Goal: Task Accomplishment & Management: Complete application form

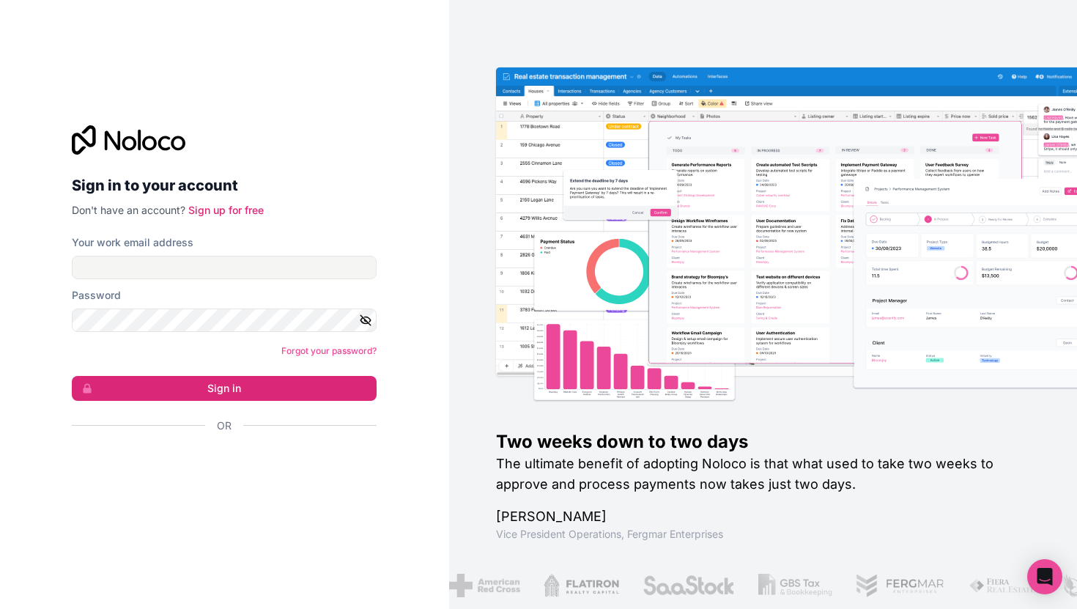
click at [262, 483] on div at bounding box center [224, 468] width 305 height 34
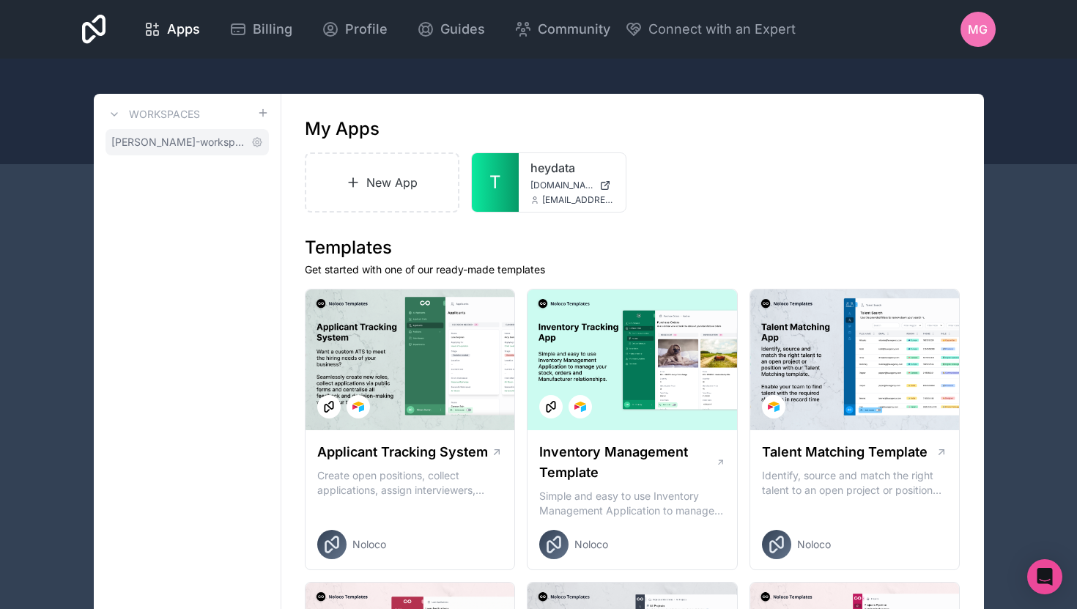
click at [151, 136] on span "[PERSON_NAME]-workspace" at bounding box center [178, 142] width 134 height 15
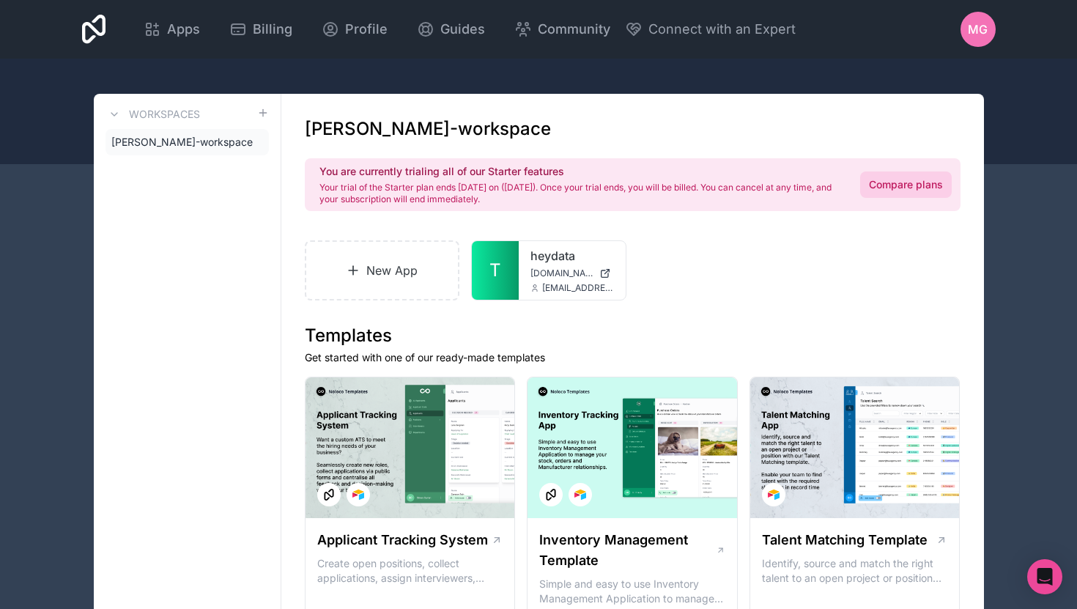
click at [917, 190] on link "Compare plans" at bounding box center [906, 184] width 92 height 26
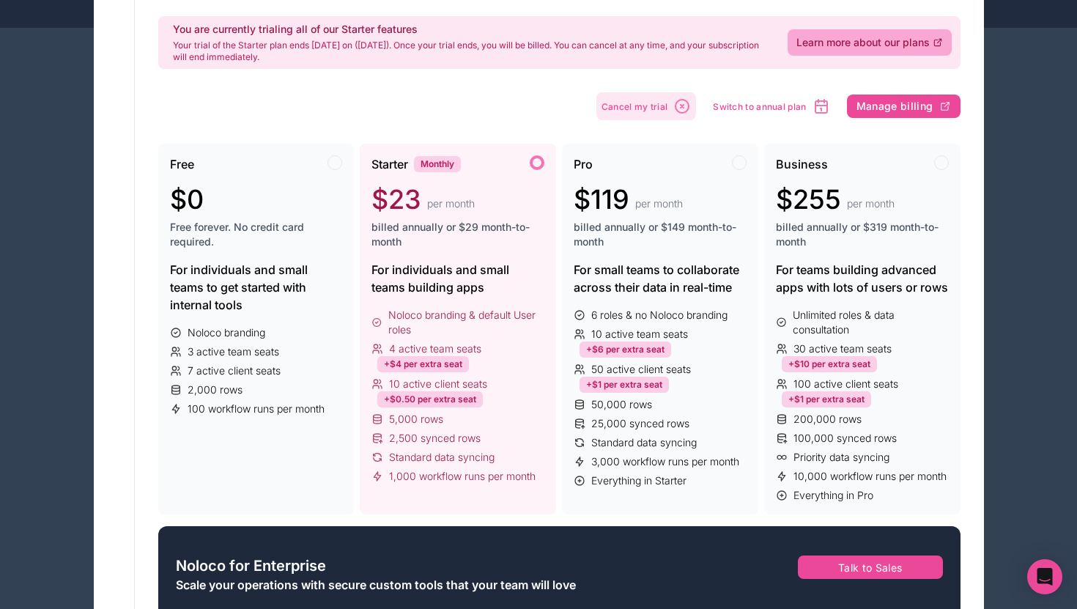
scroll to position [137, 0]
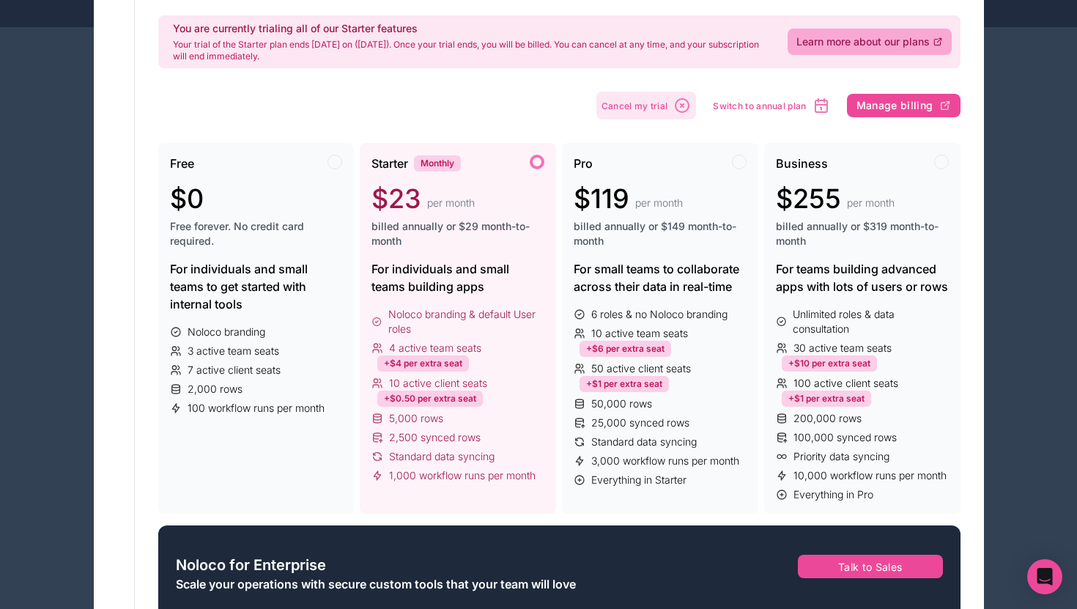
click at [672, 229] on span "billed annually or $149 month-to-month" at bounding box center [660, 233] width 173 height 29
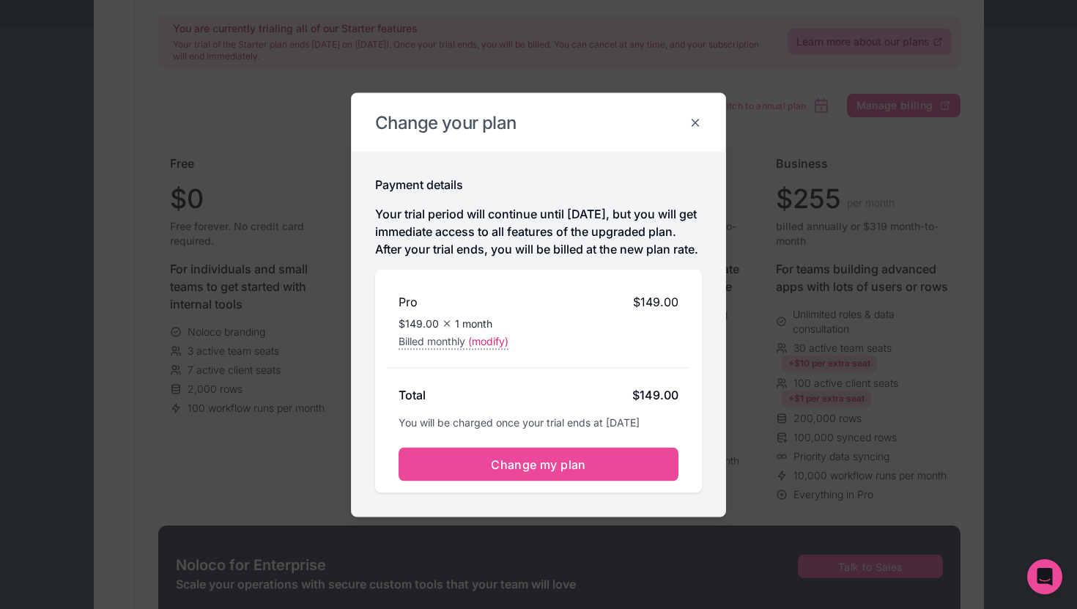
click at [693, 116] on icon at bounding box center [695, 122] width 13 height 13
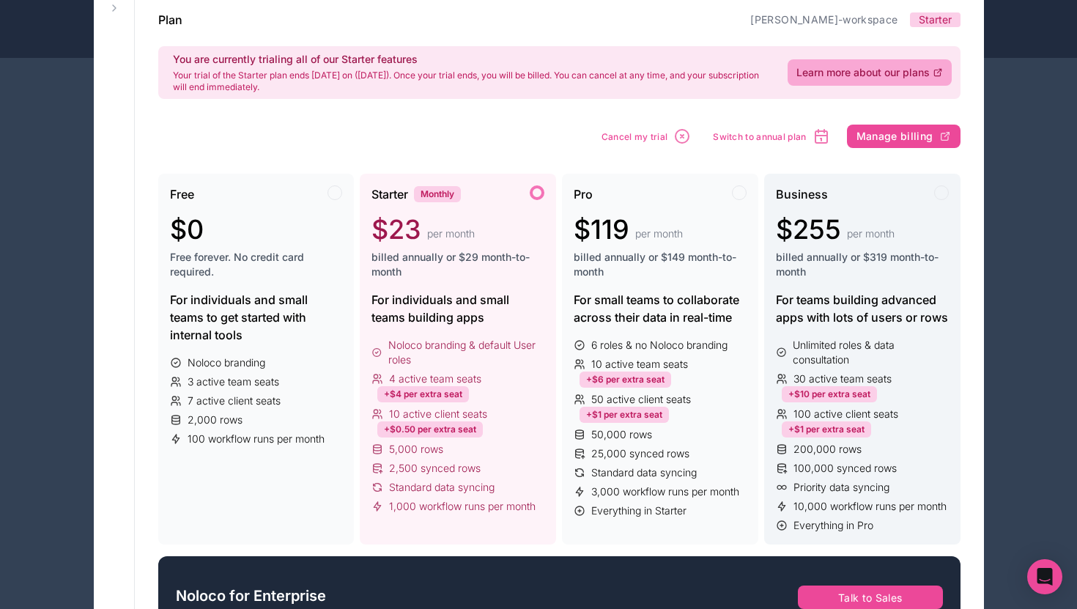
scroll to position [119, 0]
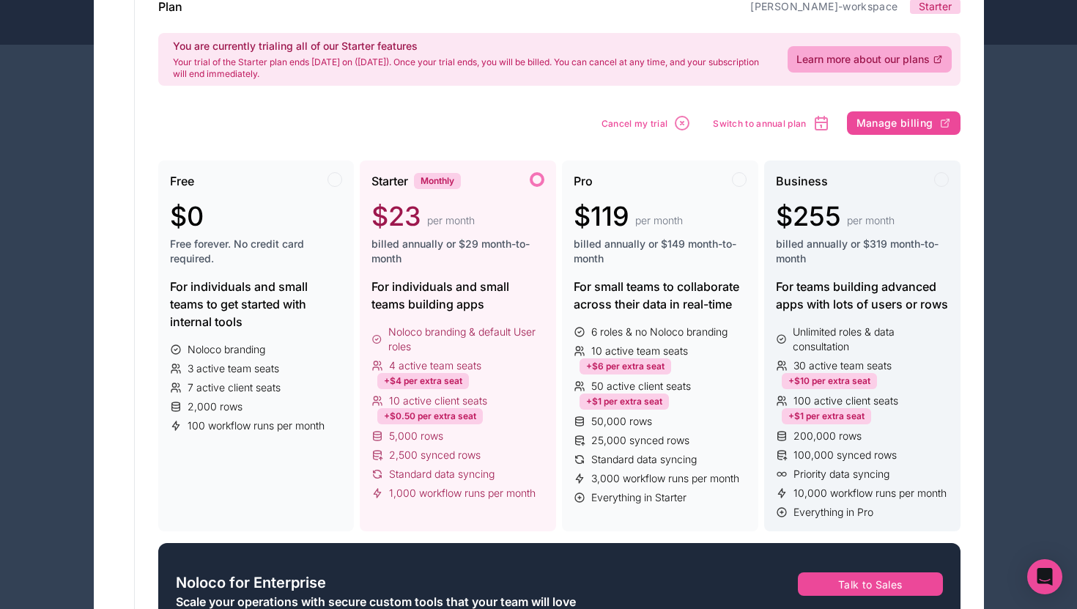
click at [882, 237] on span "billed annually or $319 month-to-month" at bounding box center [862, 251] width 173 height 29
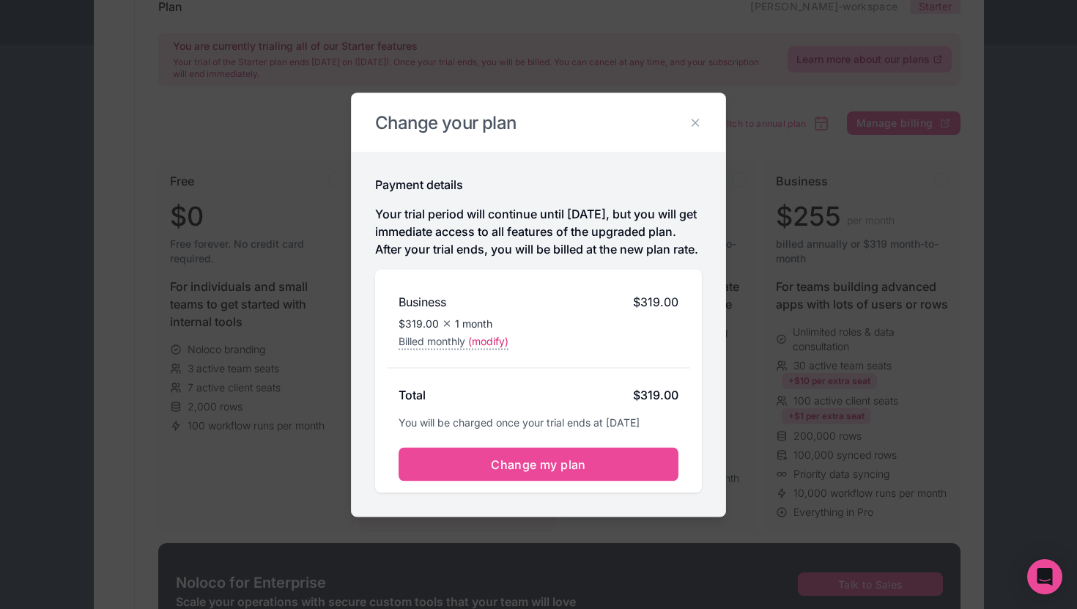
click at [524, 212] on p "Your trial period will continue until Aug 20, 2025, but you will get immediate …" at bounding box center [538, 230] width 327 height 53
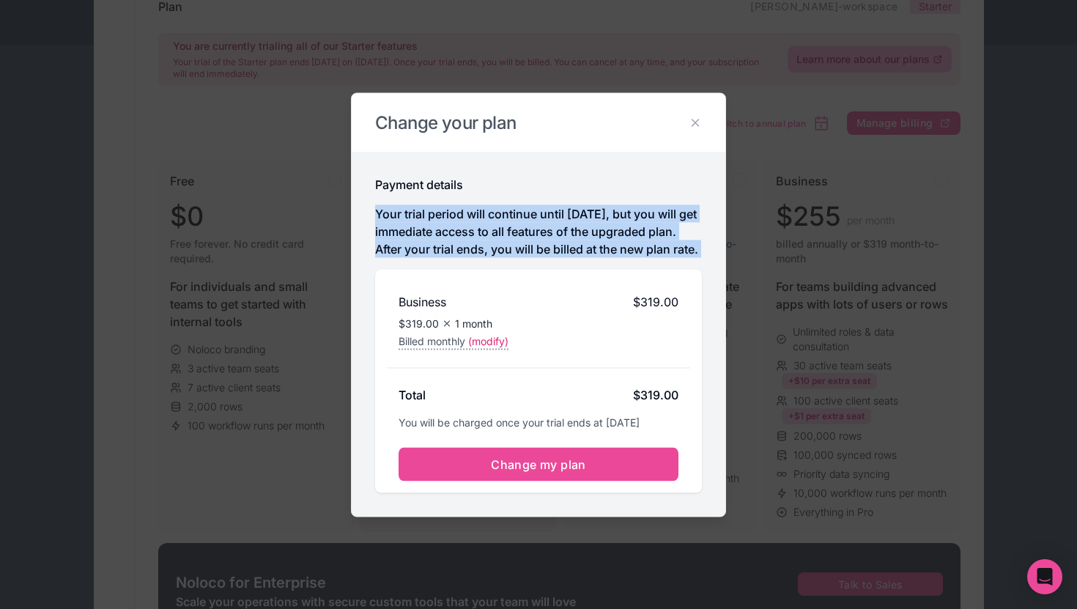
click at [524, 212] on p "Your trial period will continue until Aug 20, 2025, but you will get immediate …" at bounding box center [538, 230] width 327 height 53
click at [530, 226] on p "Your trial period will continue until Aug 20, 2025, but you will get immediate …" at bounding box center [538, 230] width 327 height 53
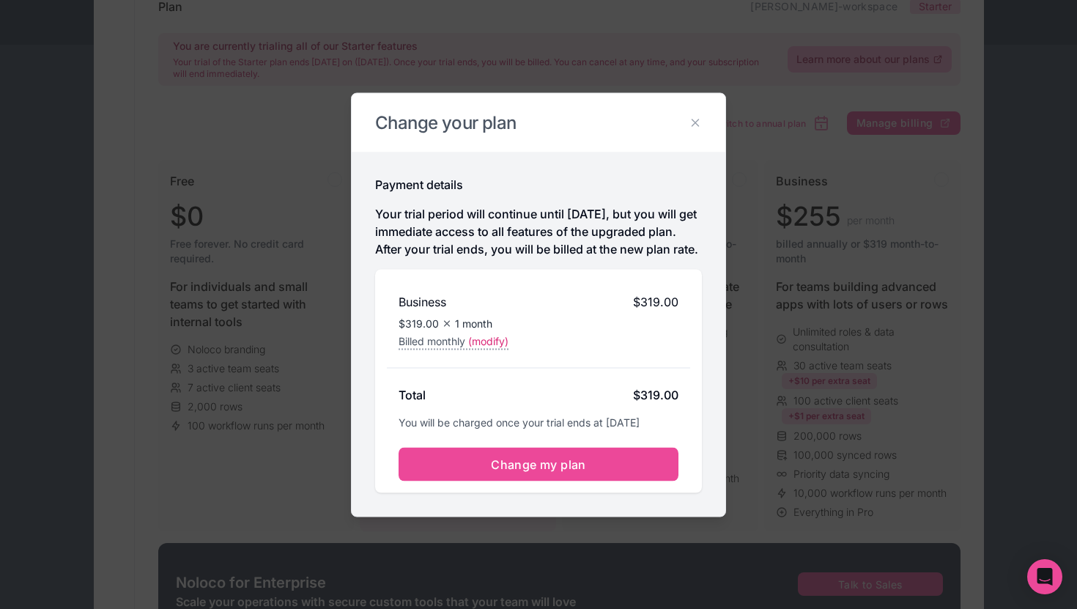
click at [454, 240] on p "Your trial period will continue until Aug 20, 2025, but you will get immediate …" at bounding box center [538, 230] width 327 height 53
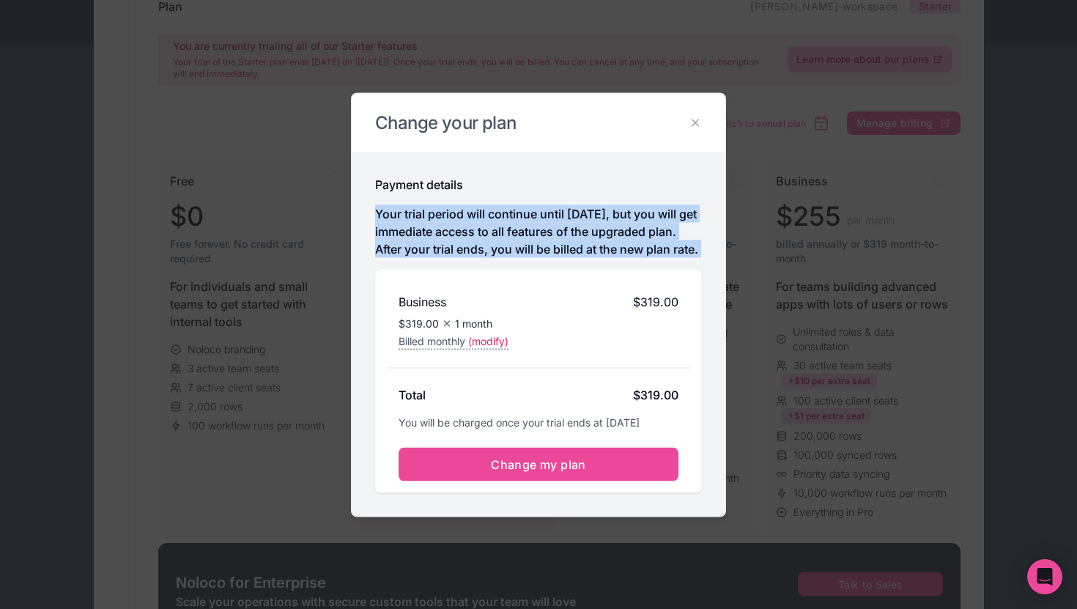
click at [467, 226] on p "Your trial period will continue until Aug 20, 2025, but you will get immediate …" at bounding box center [538, 230] width 327 height 53
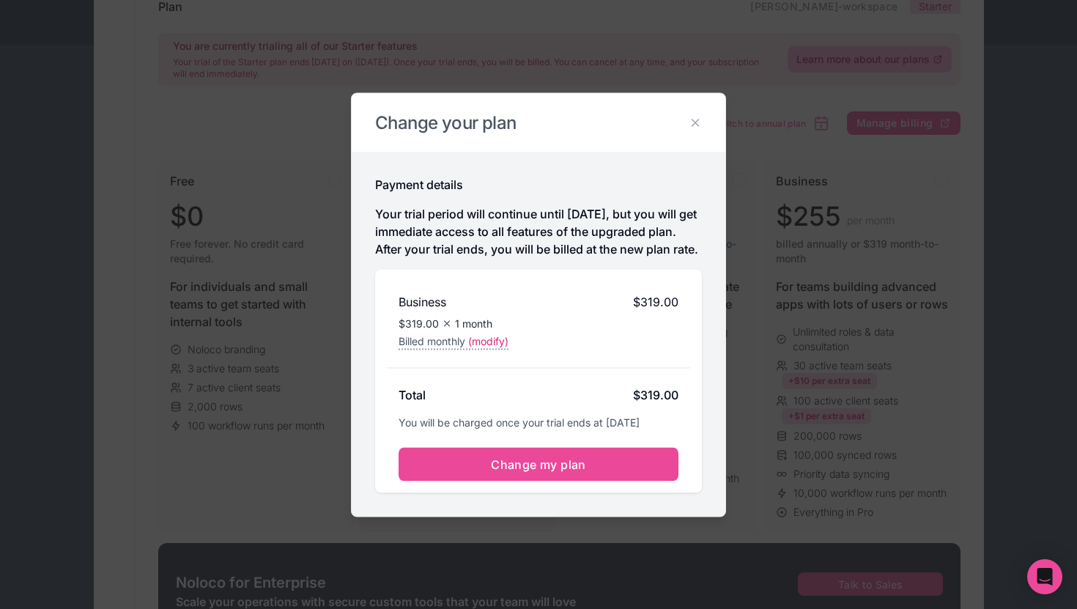
click at [694, 121] on h2 "Change your plan" at bounding box center [538, 122] width 327 height 23
click at [691, 111] on h2 "Change your plan" at bounding box center [538, 122] width 327 height 23
click at [699, 116] on icon at bounding box center [695, 122] width 13 height 13
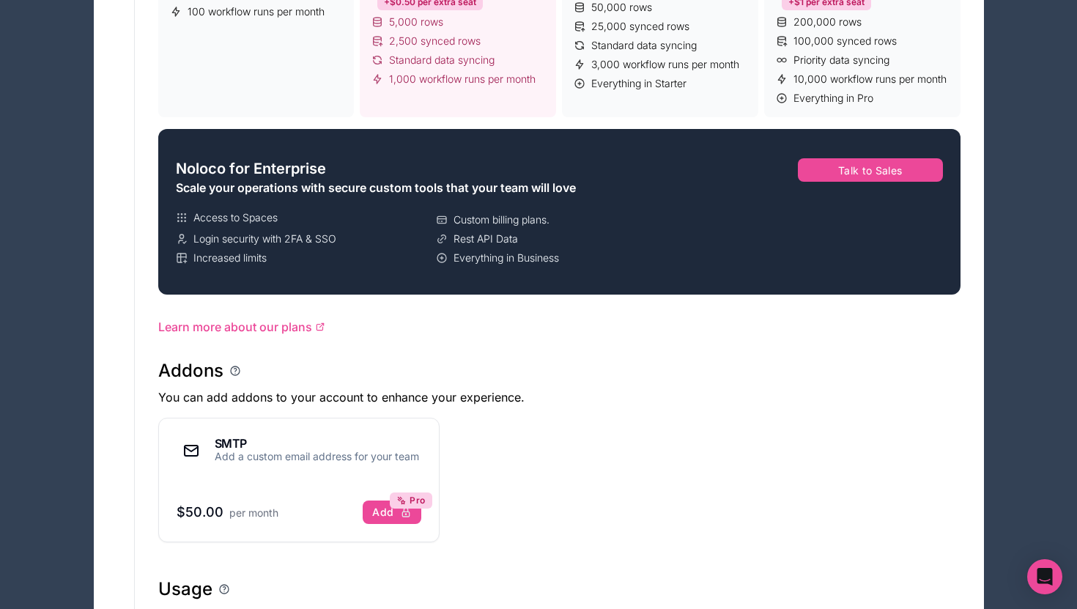
scroll to position [539, 0]
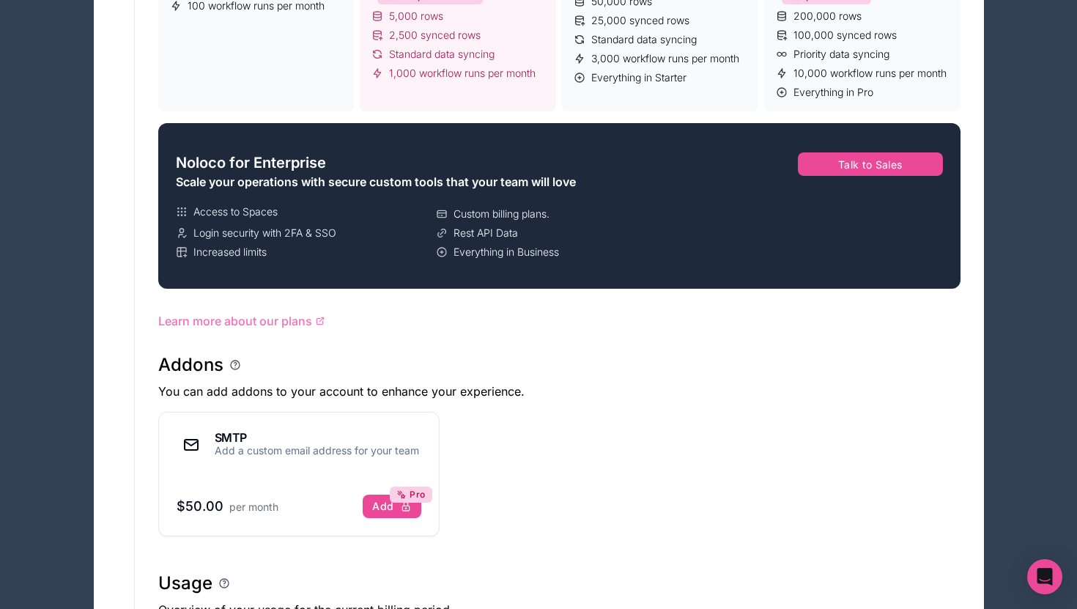
click at [286, 319] on span "Learn more about our plans" at bounding box center [235, 321] width 154 height 18
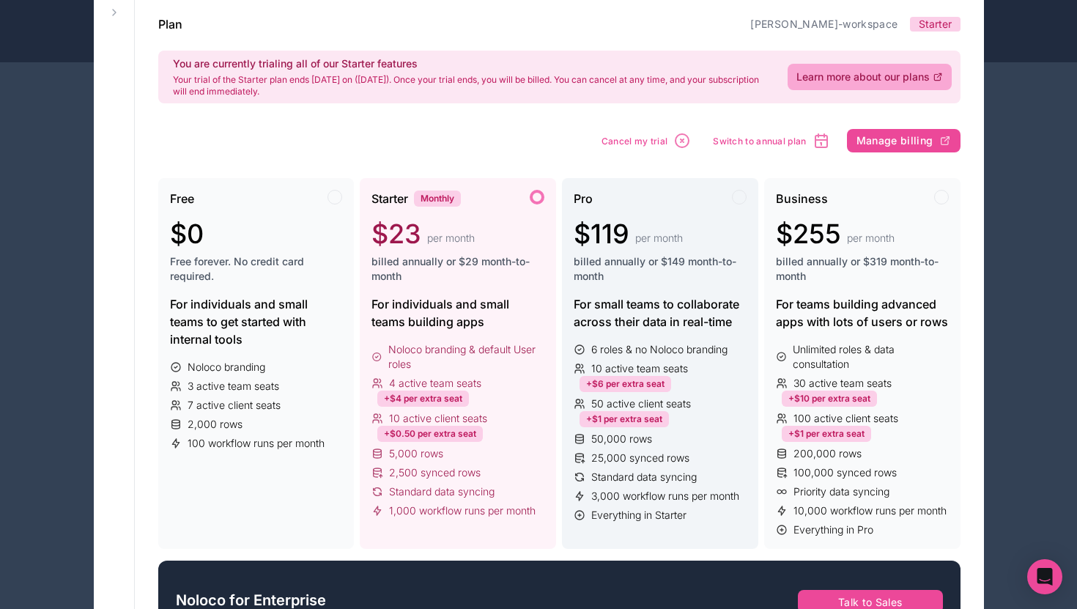
scroll to position [103, 0]
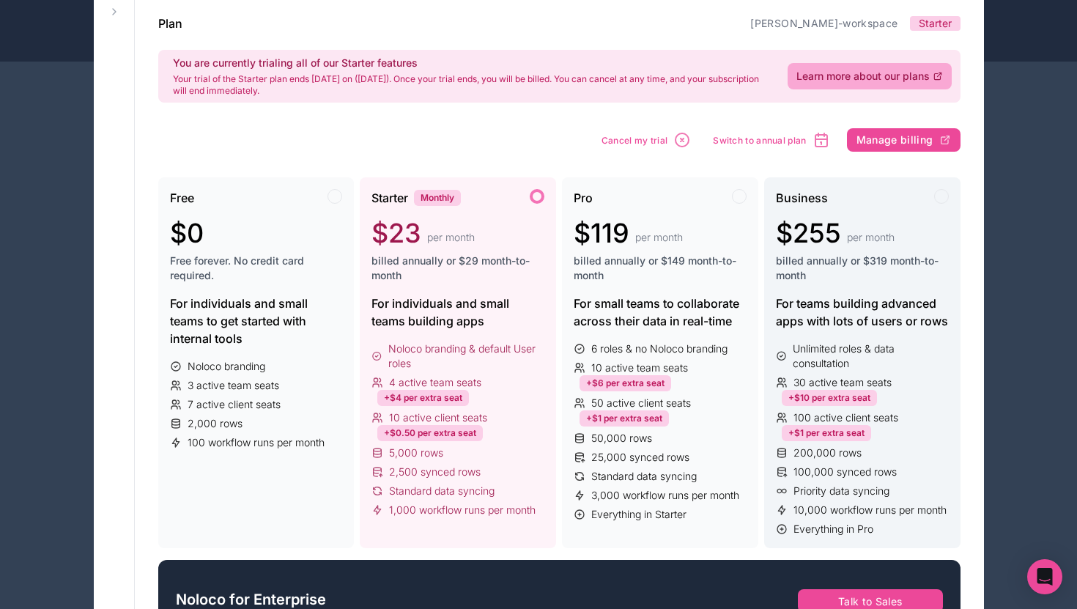
click at [794, 361] on span "Unlimited roles & data consultation" at bounding box center [870, 355] width 155 height 29
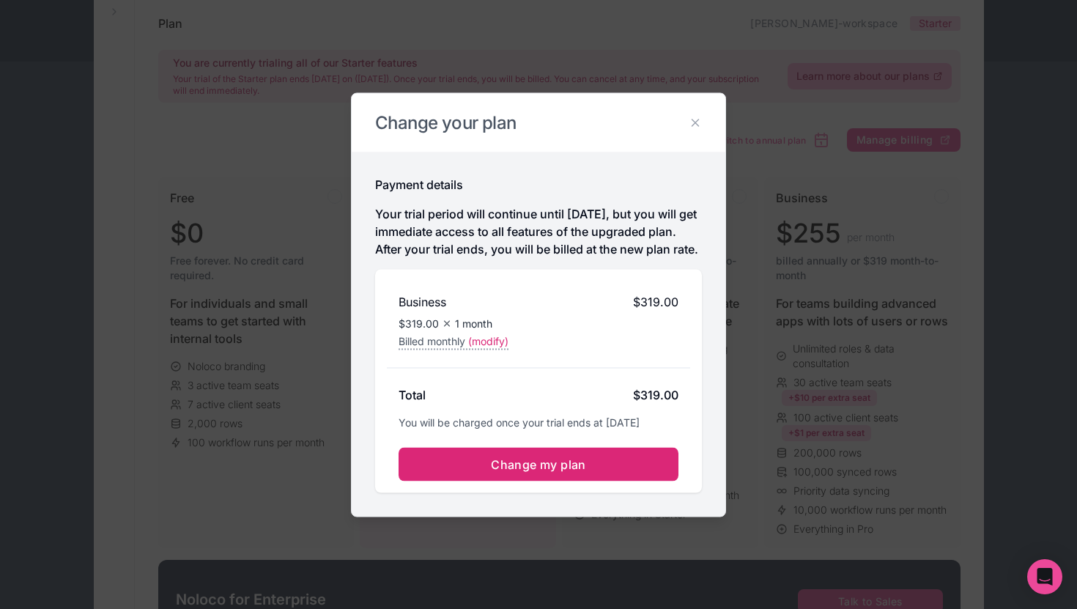
click at [508, 471] on span "Change my plan" at bounding box center [538, 463] width 95 height 15
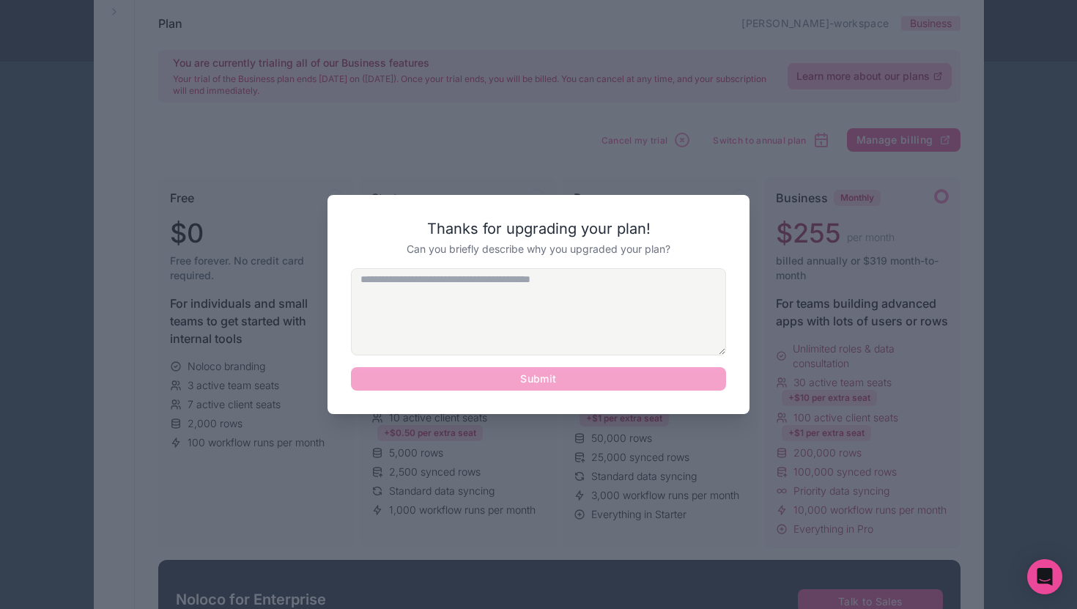
click at [599, 315] on textarea at bounding box center [538, 311] width 375 height 87
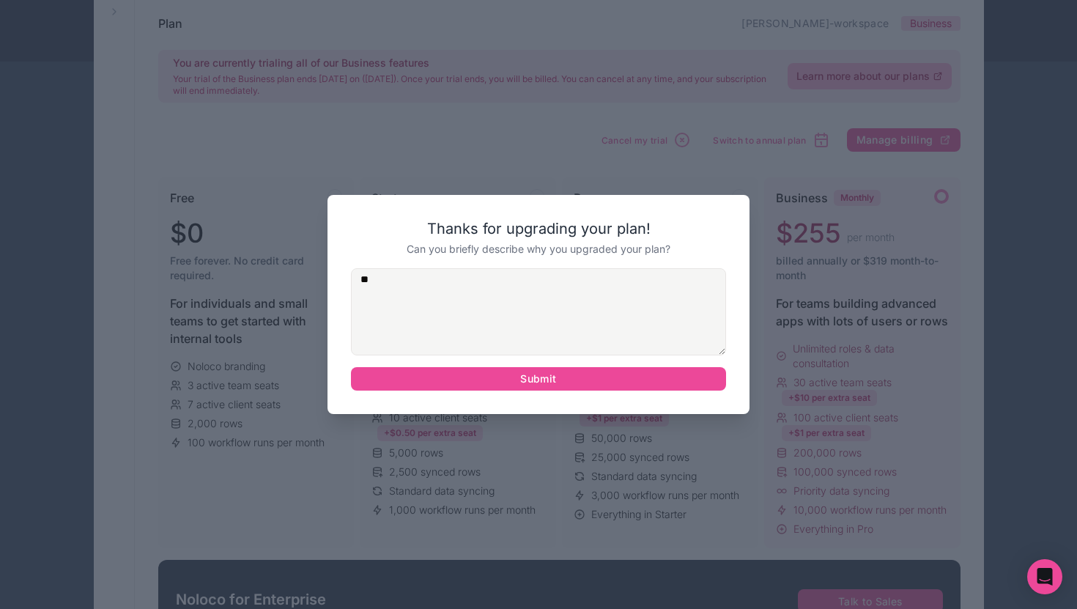
type textarea "*"
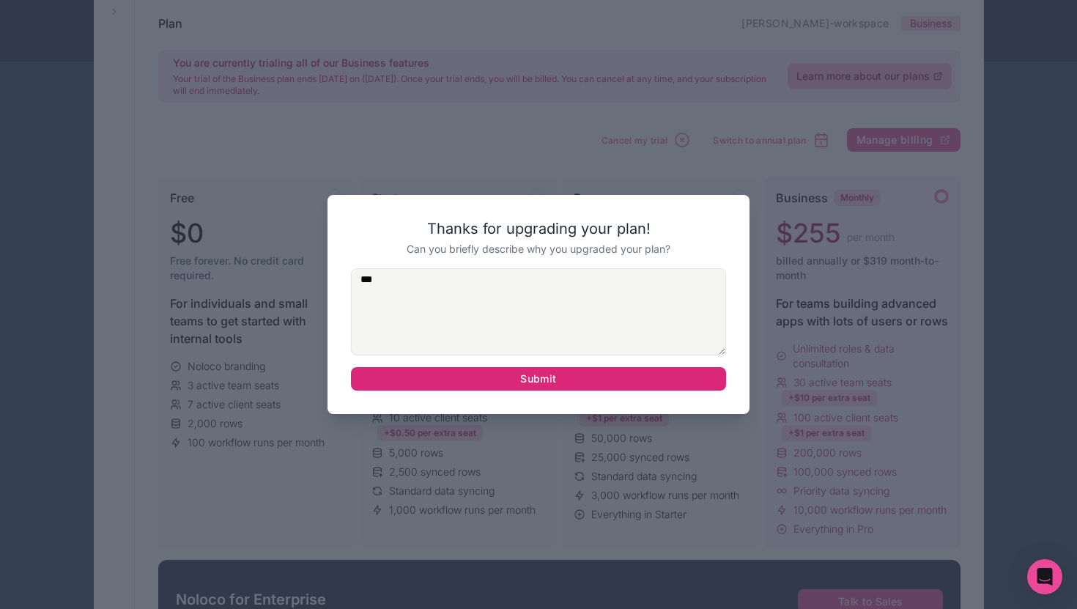
type textarea "***"
click at [596, 378] on button "Submit" at bounding box center [538, 378] width 375 height 23
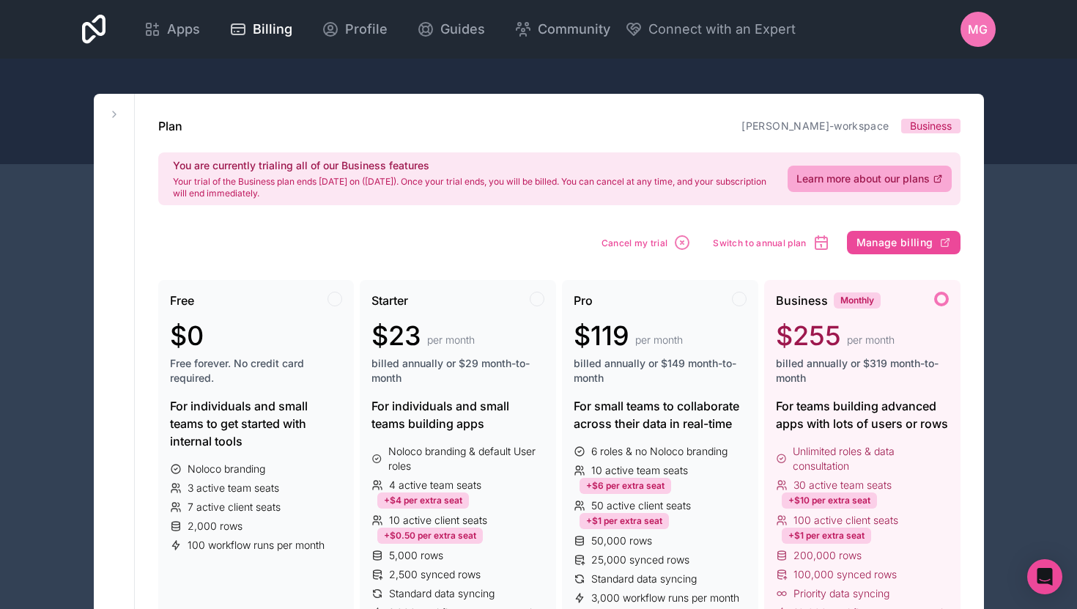
click at [348, 38] on span "Profile" at bounding box center [366, 29] width 42 height 21
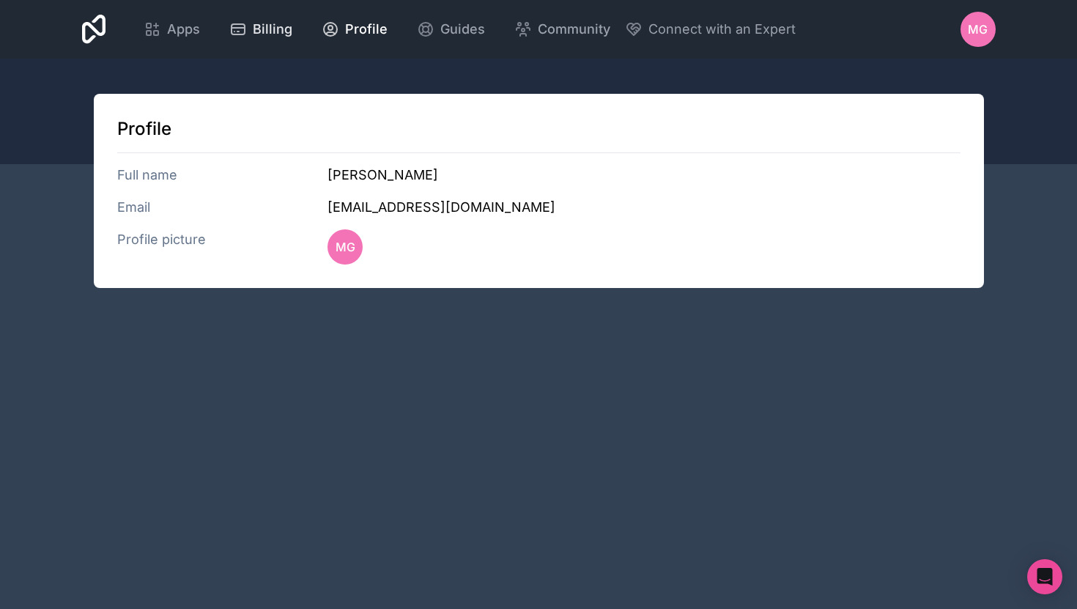
click at [296, 34] on link "Billing" at bounding box center [261, 29] width 86 height 32
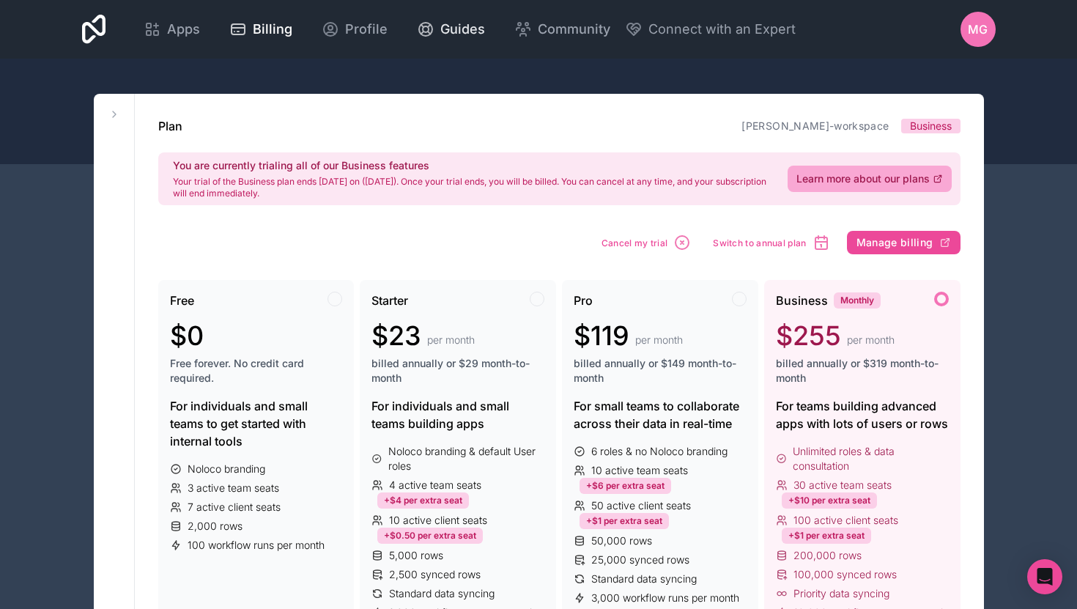
click at [452, 21] on span "Guides" at bounding box center [462, 29] width 45 height 21
click at [560, 34] on span "Community" at bounding box center [574, 29] width 73 height 21
click at [193, 36] on span "Apps" at bounding box center [183, 29] width 33 height 21
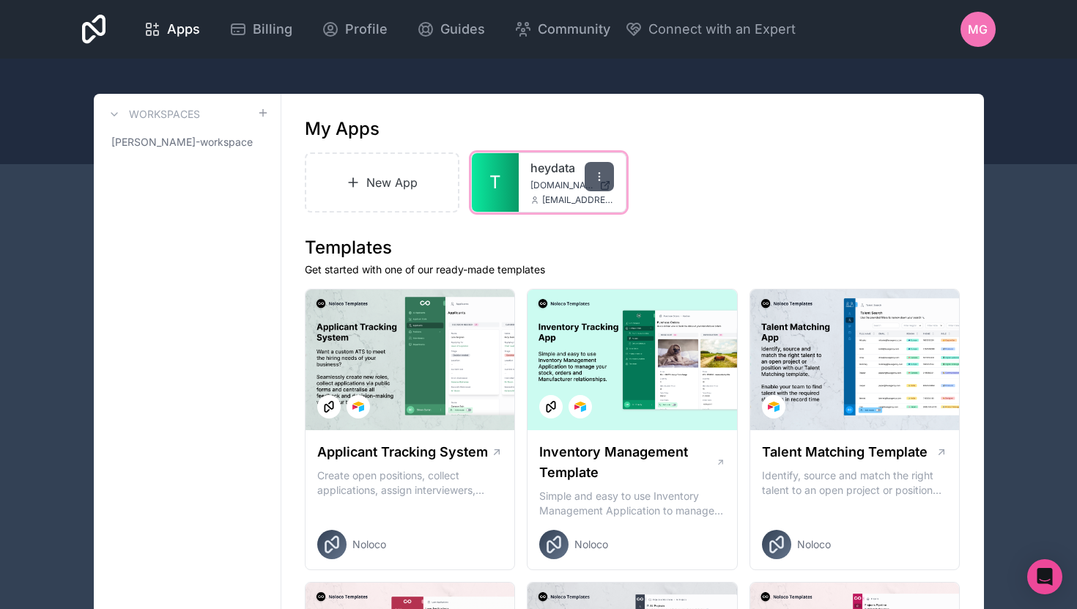
click at [595, 179] on icon at bounding box center [599, 177] width 12 height 12
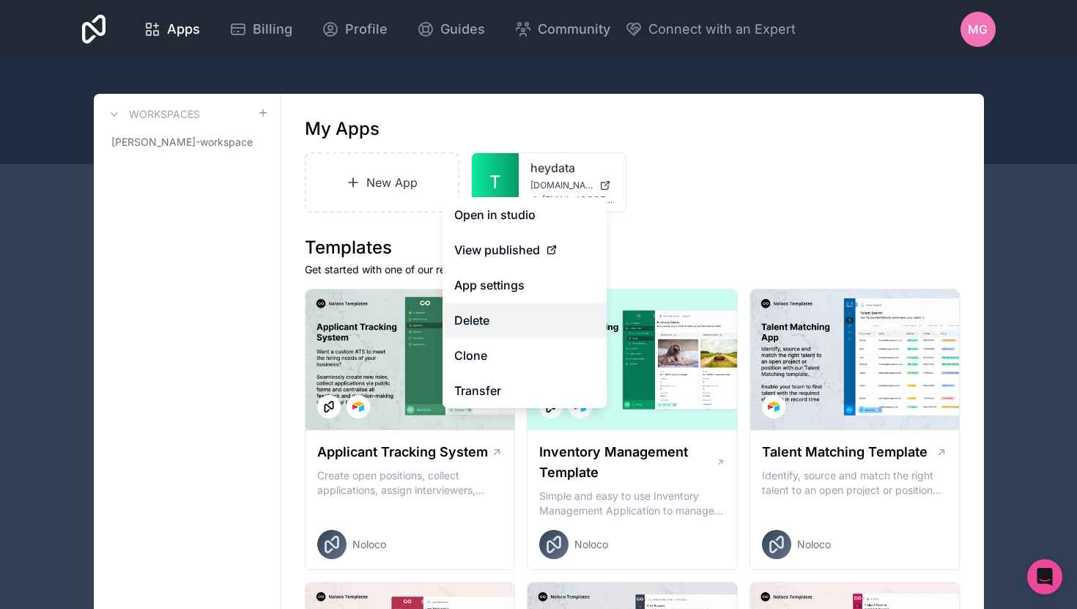
click at [538, 317] on button "Delete" at bounding box center [524, 320] width 164 height 35
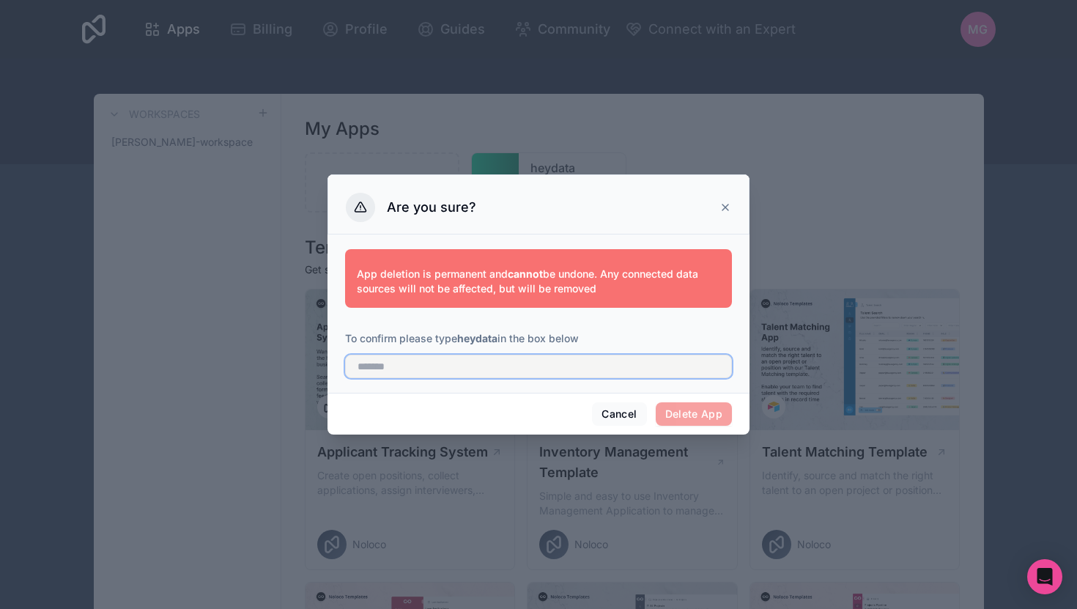
click at [658, 377] on input "text" at bounding box center [538, 366] width 387 height 23
type input "*******"
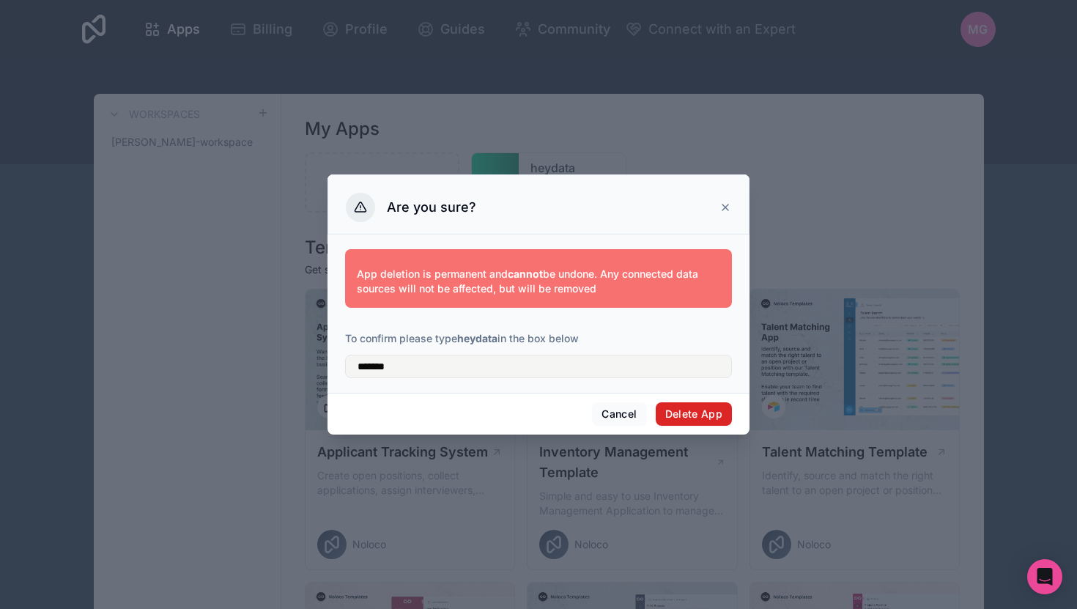
click at [711, 420] on button "Delete App" at bounding box center [694, 413] width 77 height 23
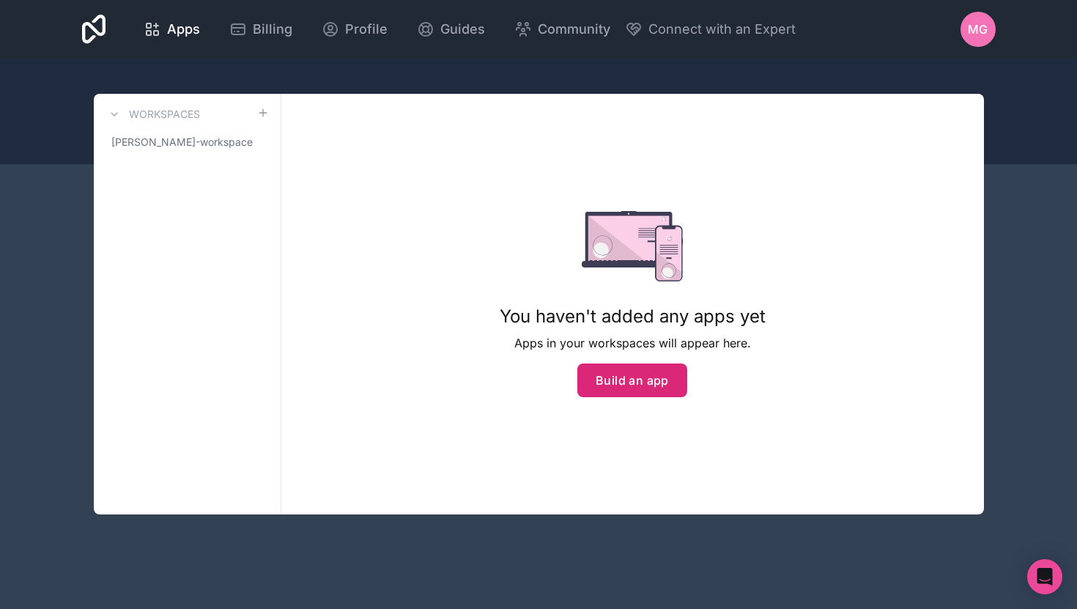
click at [609, 388] on button "Build an app" at bounding box center [632, 380] width 110 height 34
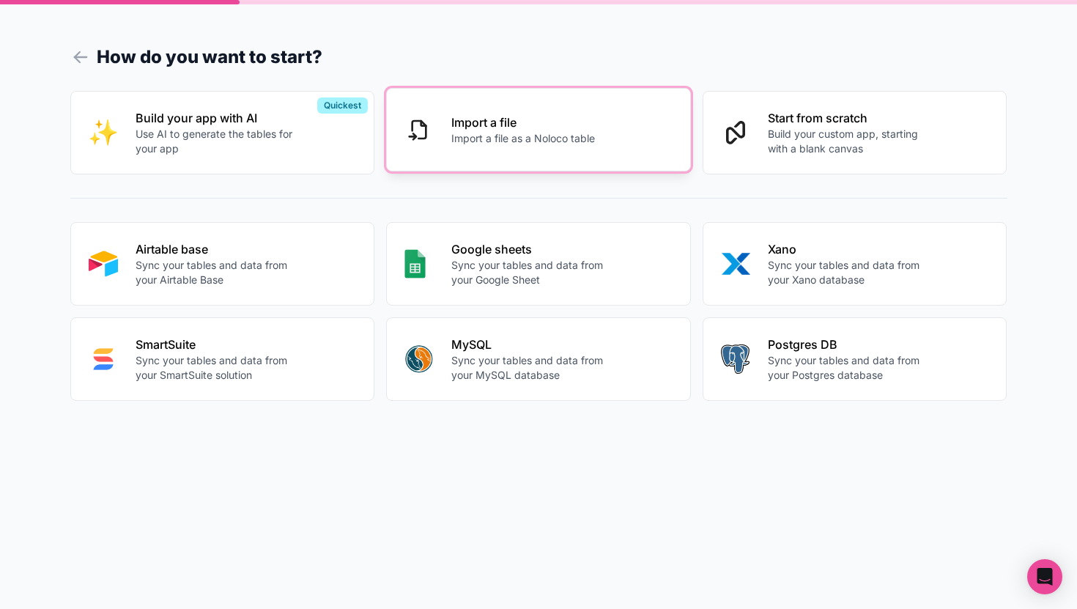
click at [569, 129] on p "Import a file" at bounding box center [523, 123] width 144 height 18
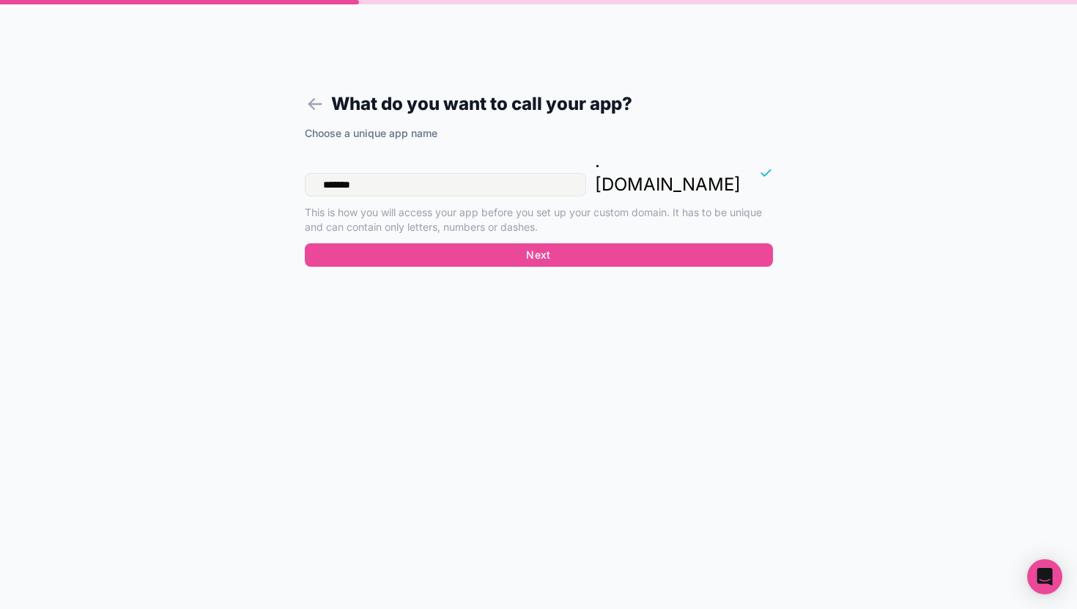
click at [336, 173] on input "*******" at bounding box center [445, 184] width 281 height 23
type input "*******"
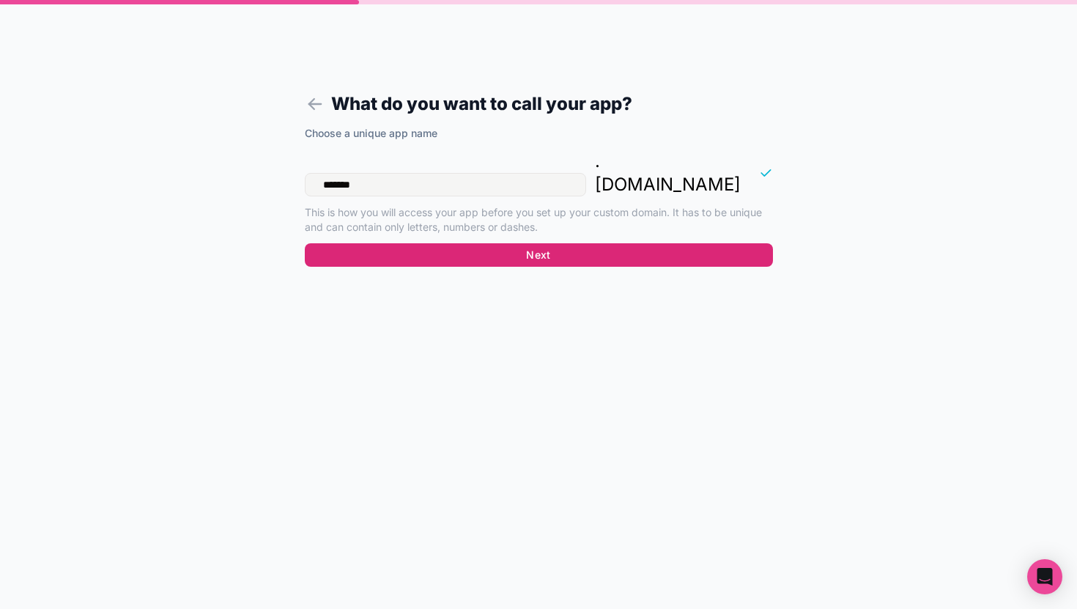
click at [438, 243] on button "Next" at bounding box center [539, 254] width 468 height 23
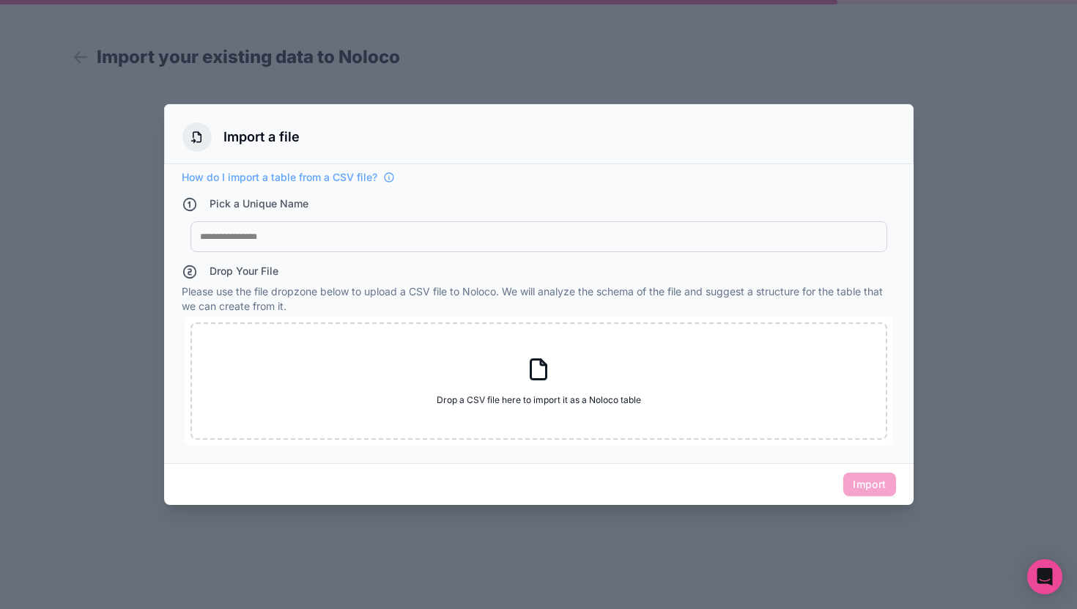
click at [407, 232] on div at bounding box center [539, 237] width 678 height 12
click at [399, 228] on div "My Imported File" at bounding box center [538, 236] width 697 height 31
click at [386, 237] on div at bounding box center [539, 237] width 678 height 12
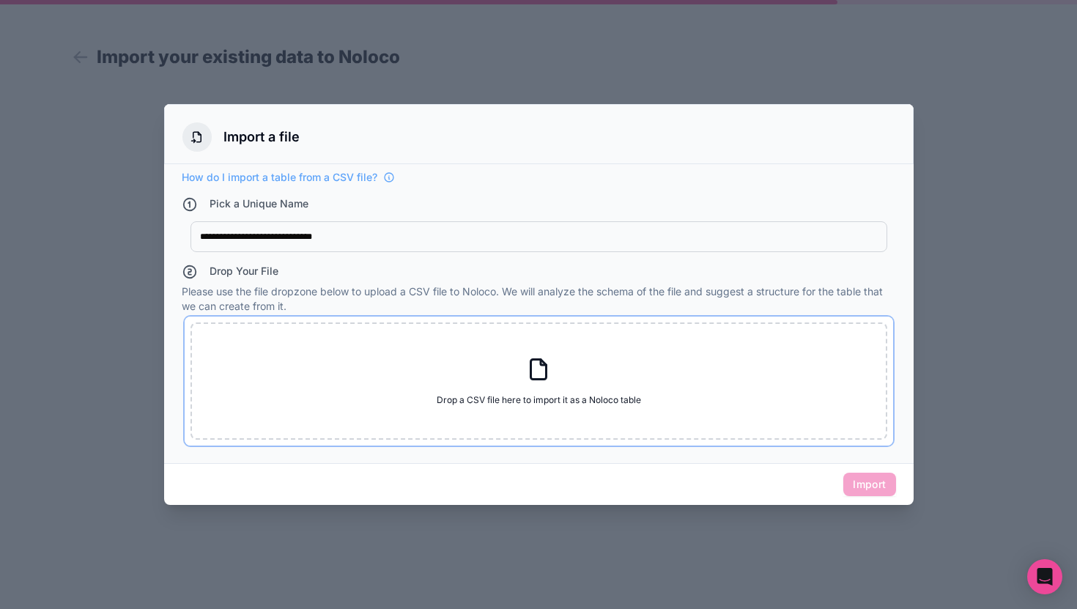
click at [522, 380] on div "Drop a CSV file here to import it as a Noloco table Drop a CSV file here to imp…" at bounding box center [538, 380] width 697 height 117
type input "**********"
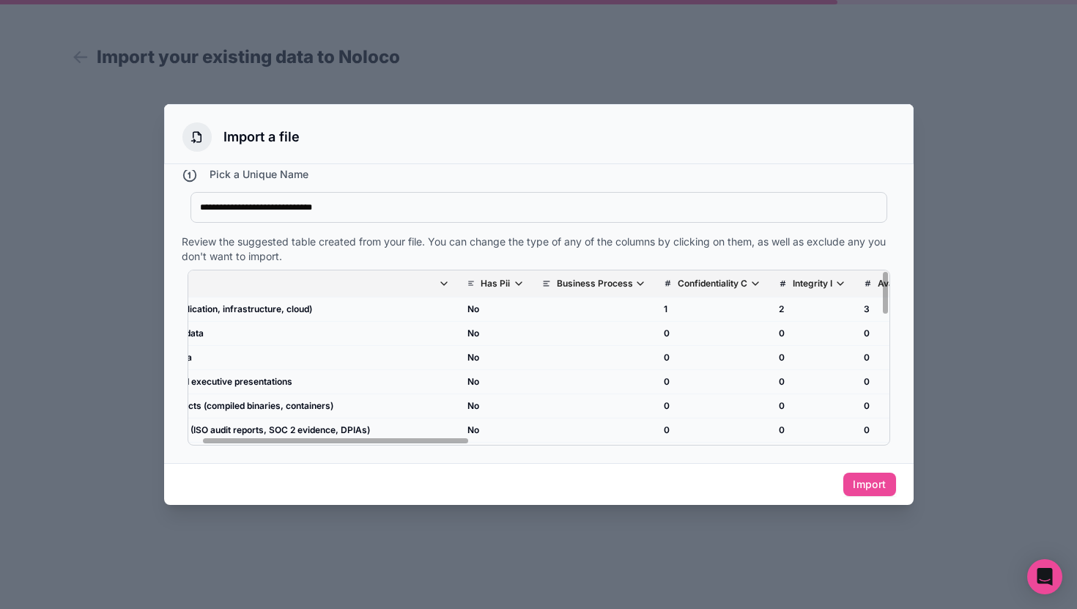
scroll to position [0, 273]
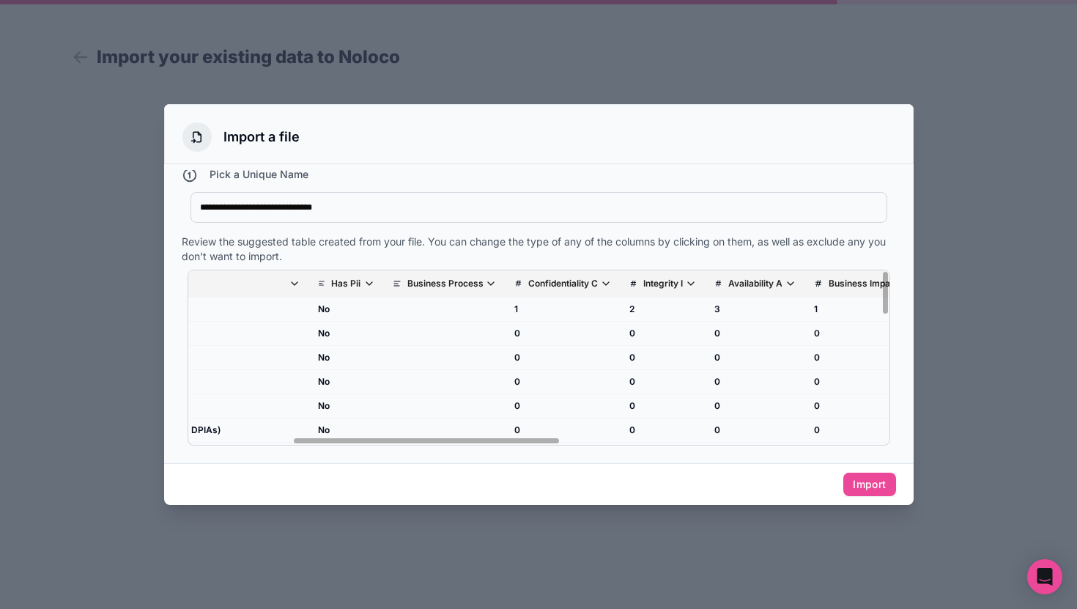
click at [480, 279] on p "Business Process" at bounding box center [445, 284] width 76 height 12
click at [486, 282] on icon "scrollable content" at bounding box center [491, 284] width 12 height 12
click at [642, 224] on div "**********" at bounding box center [539, 210] width 714 height 37
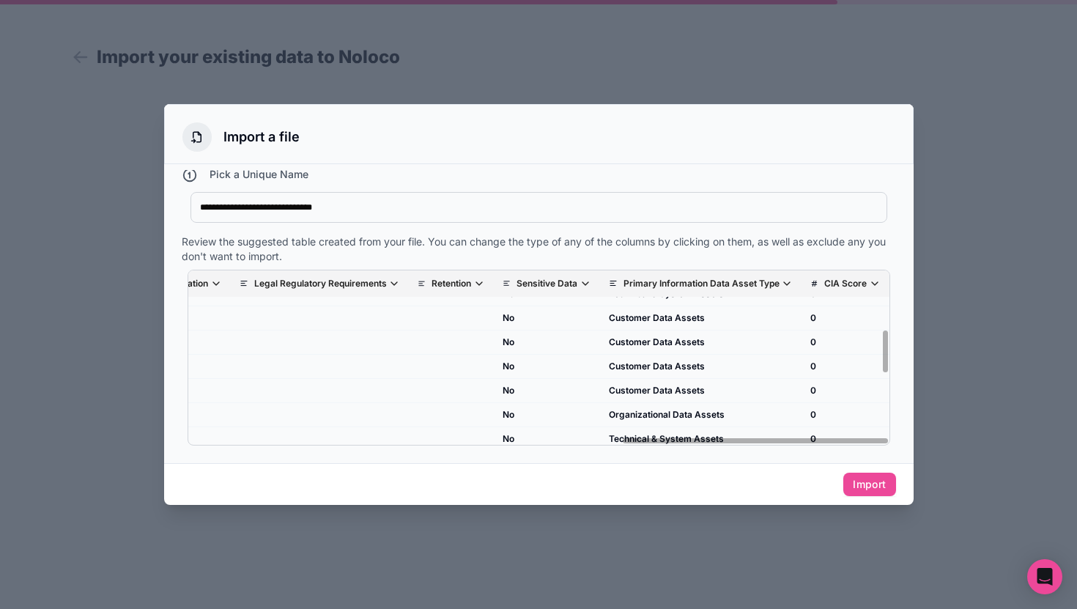
scroll to position [0, 1129]
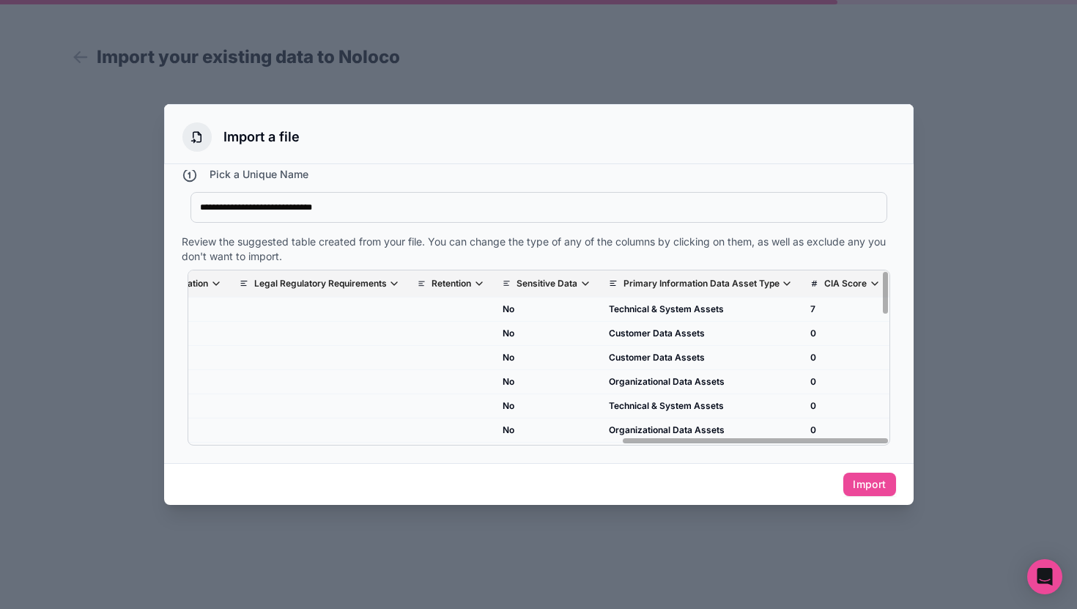
click at [673, 283] on p "Primary Information Data Asset Type" at bounding box center [701, 284] width 156 height 12
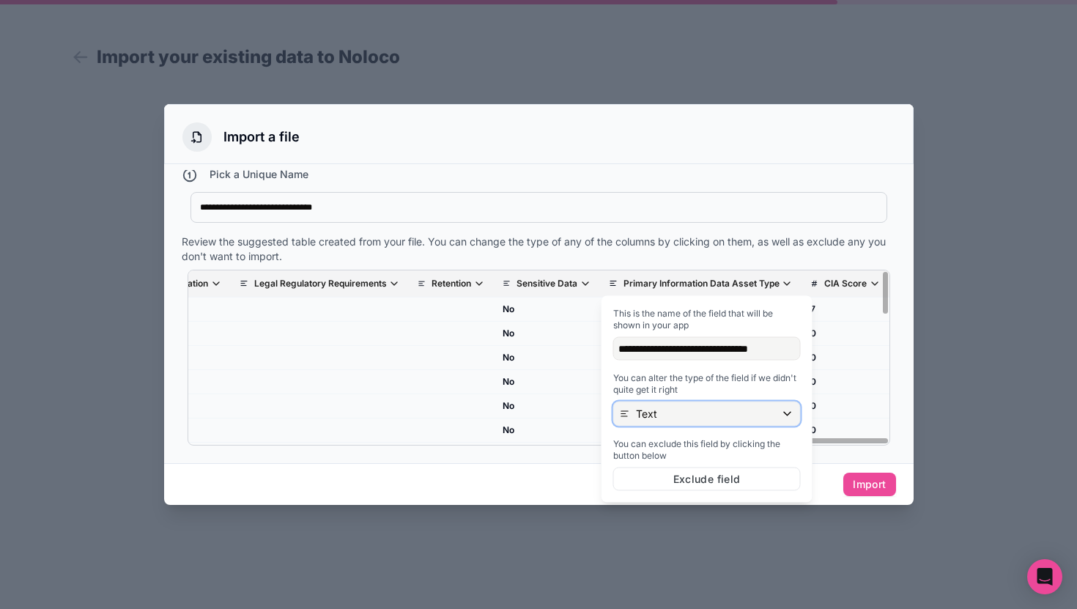
click at [672, 407] on div "Text" at bounding box center [707, 413] width 186 height 23
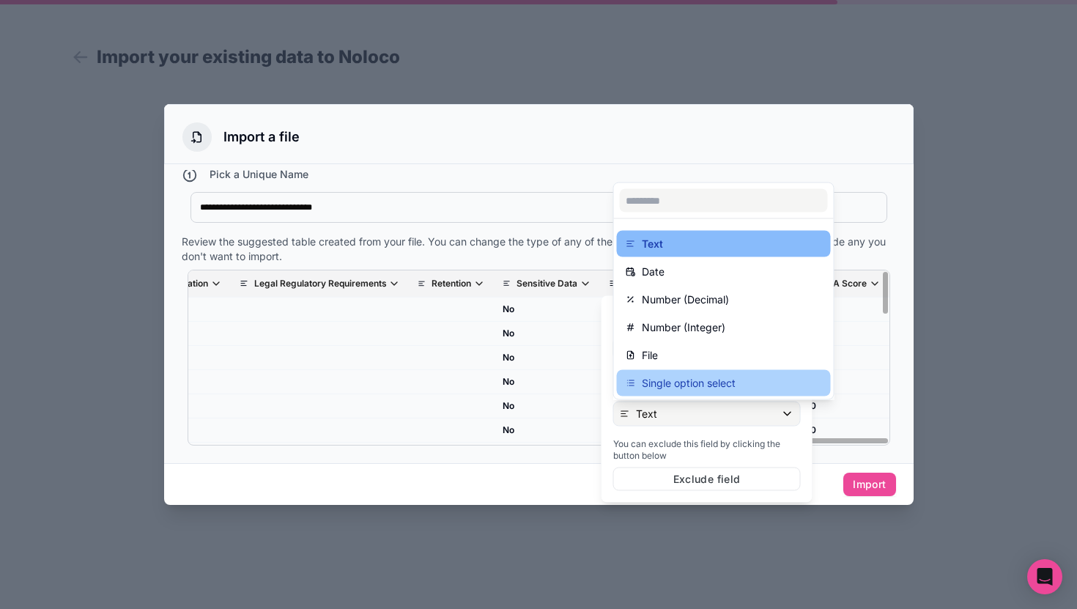
click at [688, 385] on p "Single option select" at bounding box center [689, 383] width 94 height 18
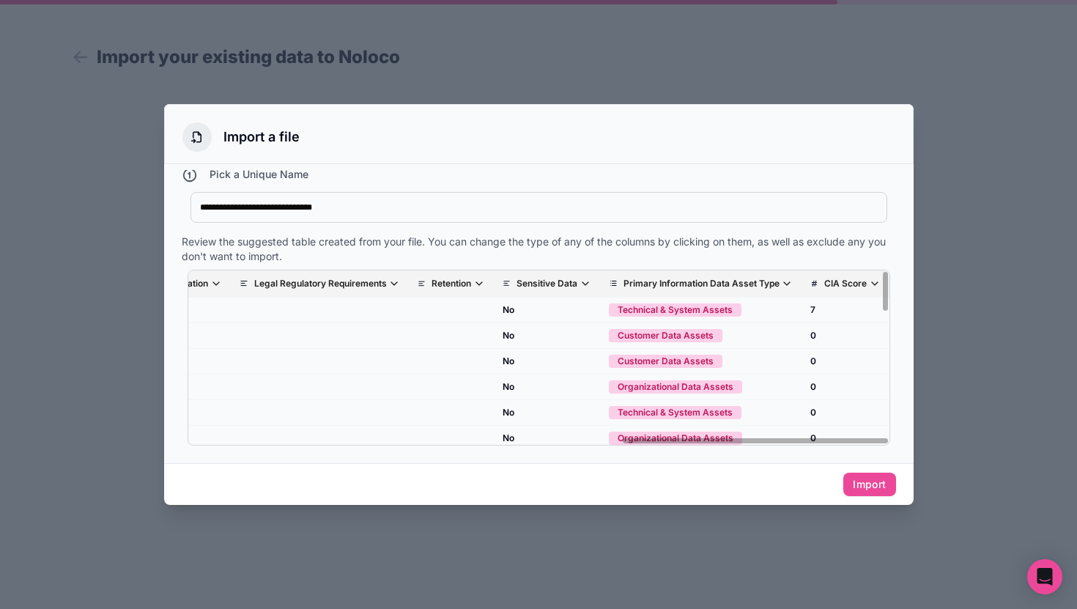
click at [722, 250] on div "Review the suggested table created from your file. You can change the type of a…" at bounding box center [539, 248] width 714 height 29
click at [665, 278] on p "Primary Information Data Asset Type" at bounding box center [701, 284] width 156 height 12
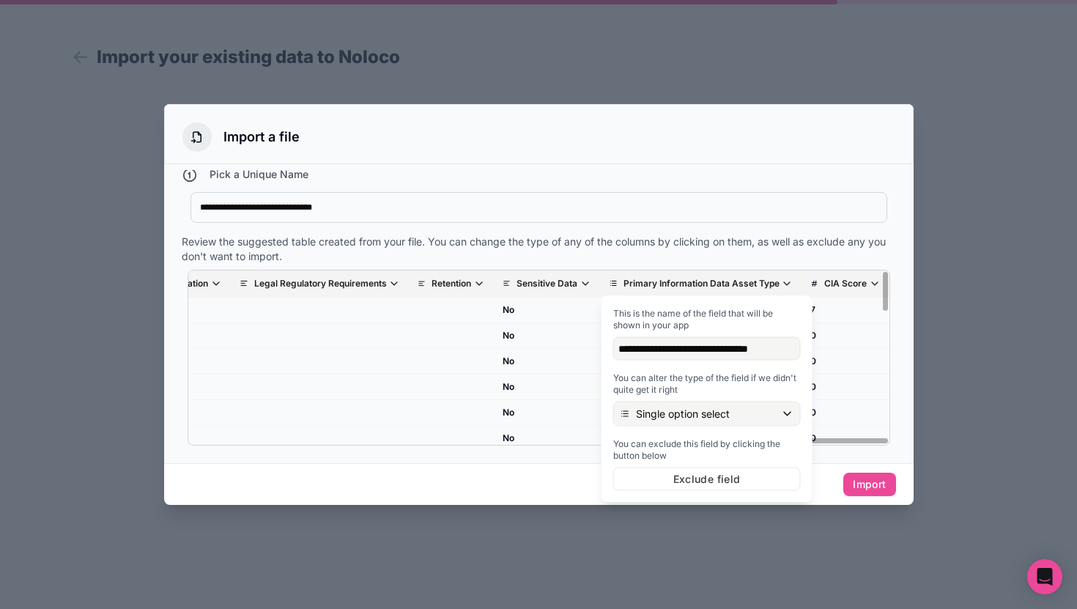
click at [665, 278] on p "Primary Information Data Asset Type" at bounding box center [701, 284] width 156 height 12
click at [653, 267] on div "Asset Name Has Pii Business Process Confidentiality C Integrity I Availability …" at bounding box center [539, 358] width 714 height 188
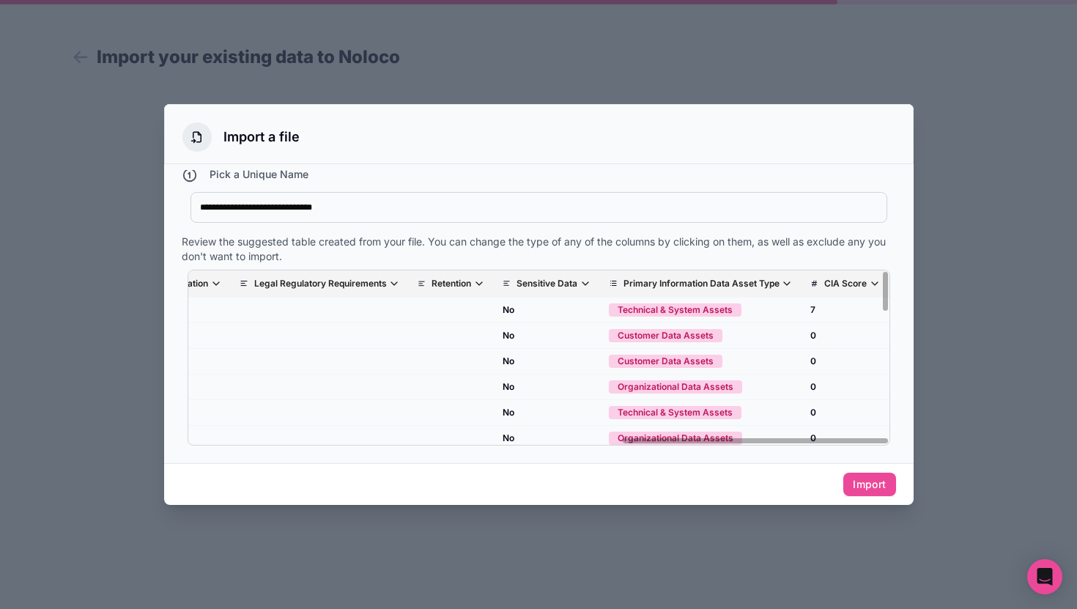
click at [566, 278] on p "Sensitive Data" at bounding box center [546, 284] width 61 height 12
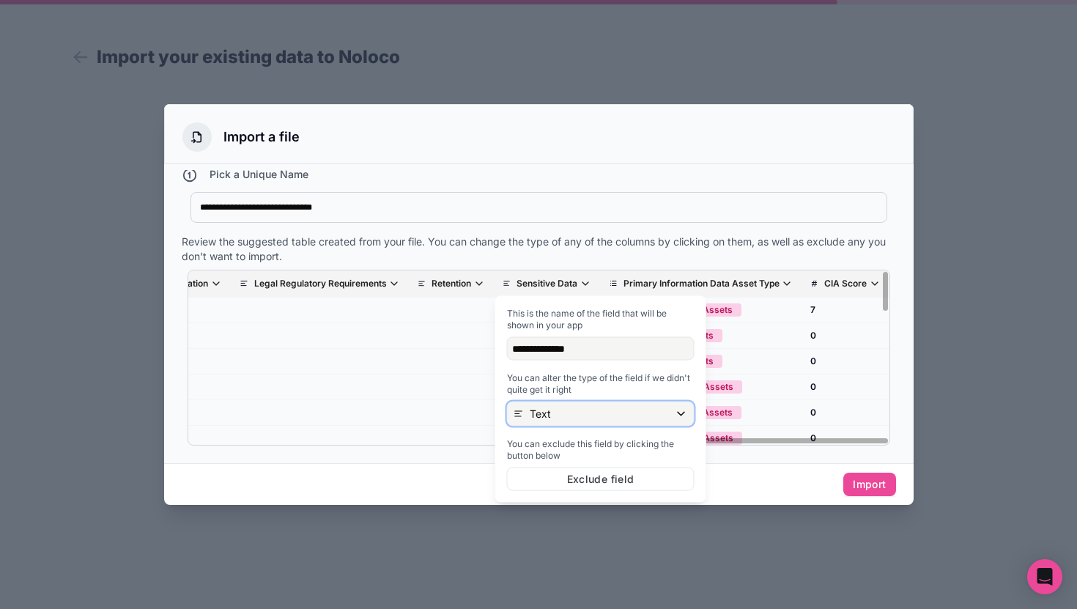
click at [563, 407] on div "Text" at bounding box center [601, 413] width 186 height 23
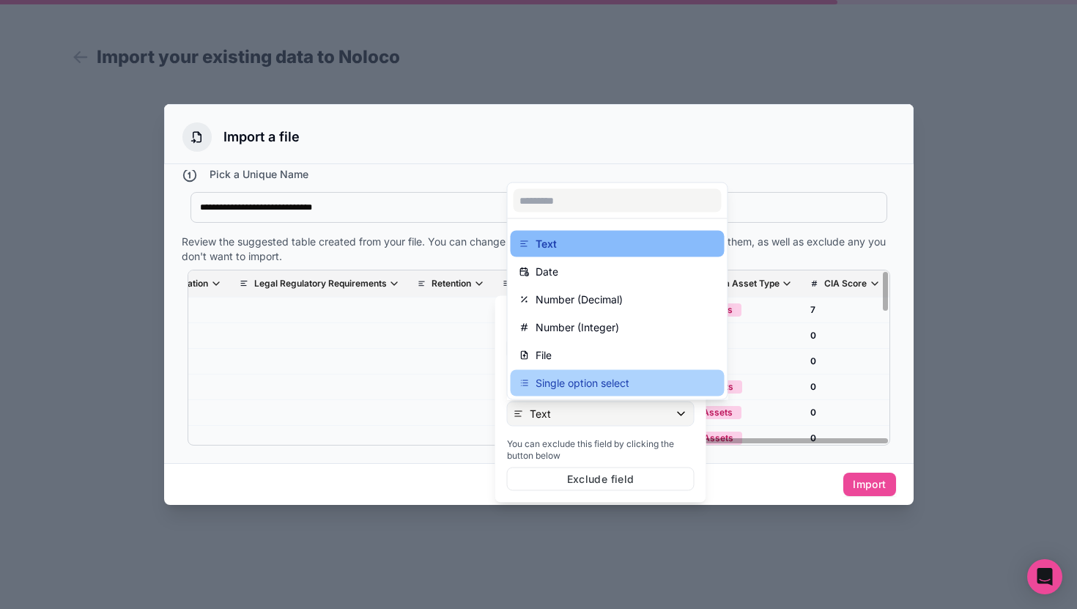
click at [594, 387] on p "Single option select" at bounding box center [582, 383] width 94 height 18
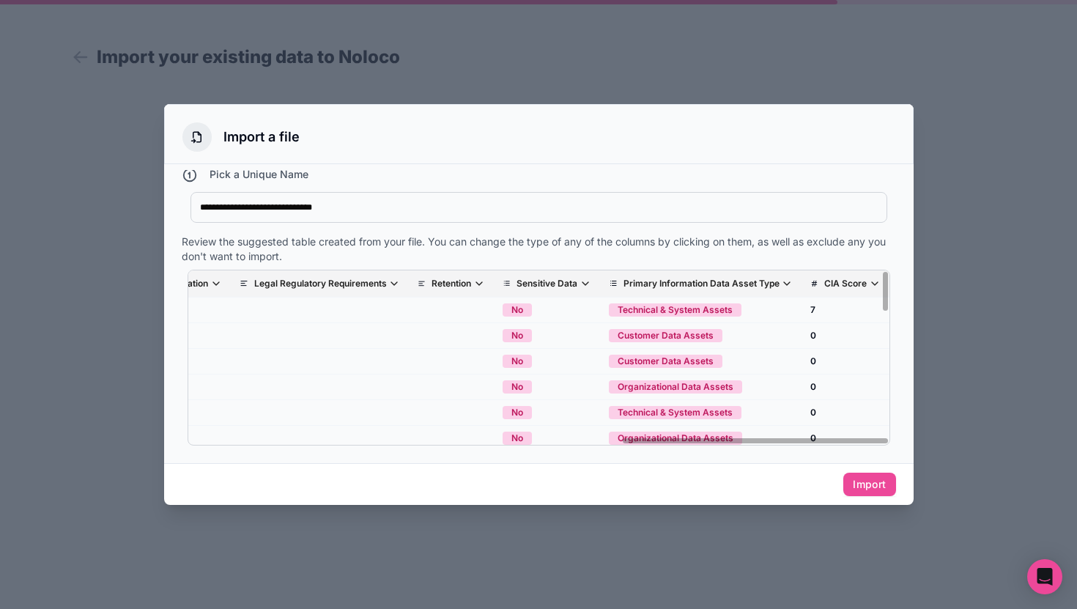
click at [640, 256] on div "Review the suggested table created from your file. You can change the type of a…" at bounding box center [539, 248] width 714 height 29
click at [856, 283] on p "CIA Score" at bounding box center [845, 284] width 42 height 12
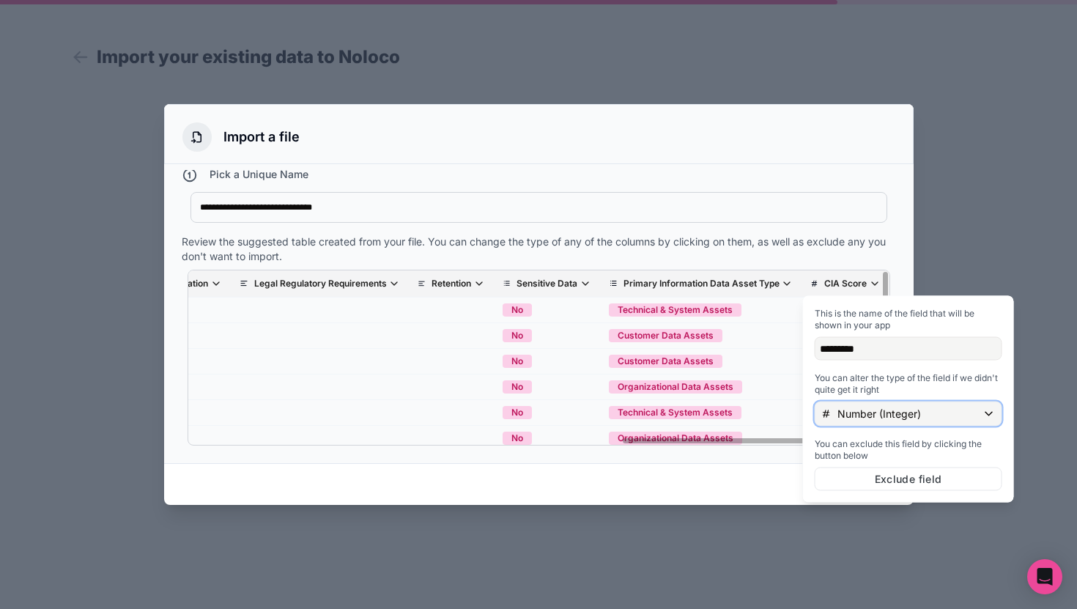
click at [855, 417] on p "Number (Integer)" at bounding box center [879, 414] width 84 height 15
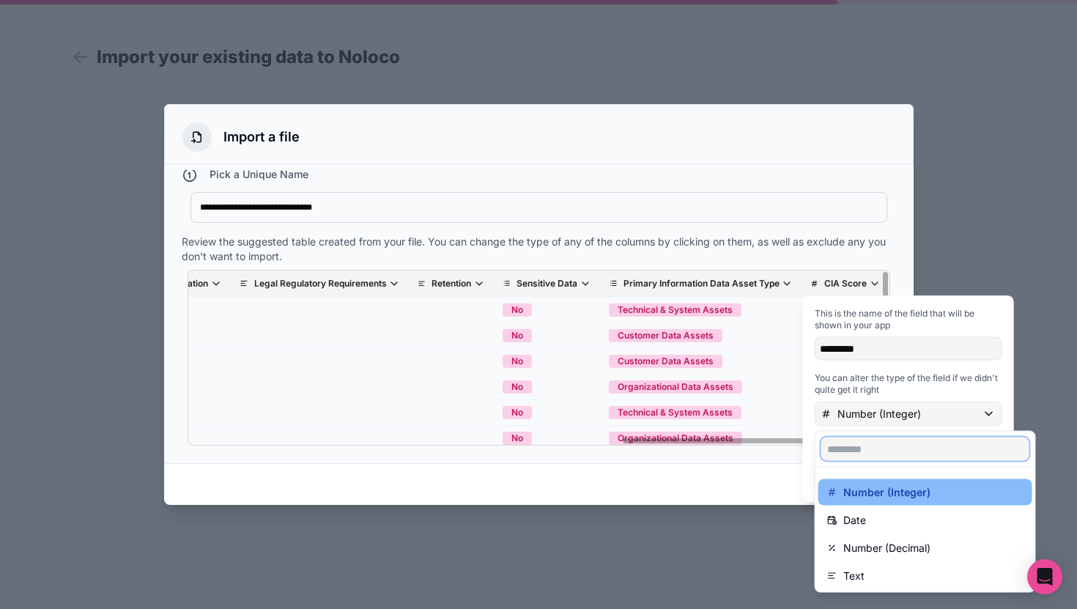
click at [880, 444] on input "text" at bounding box center [925, 448] width 208 height 23
type input "**"
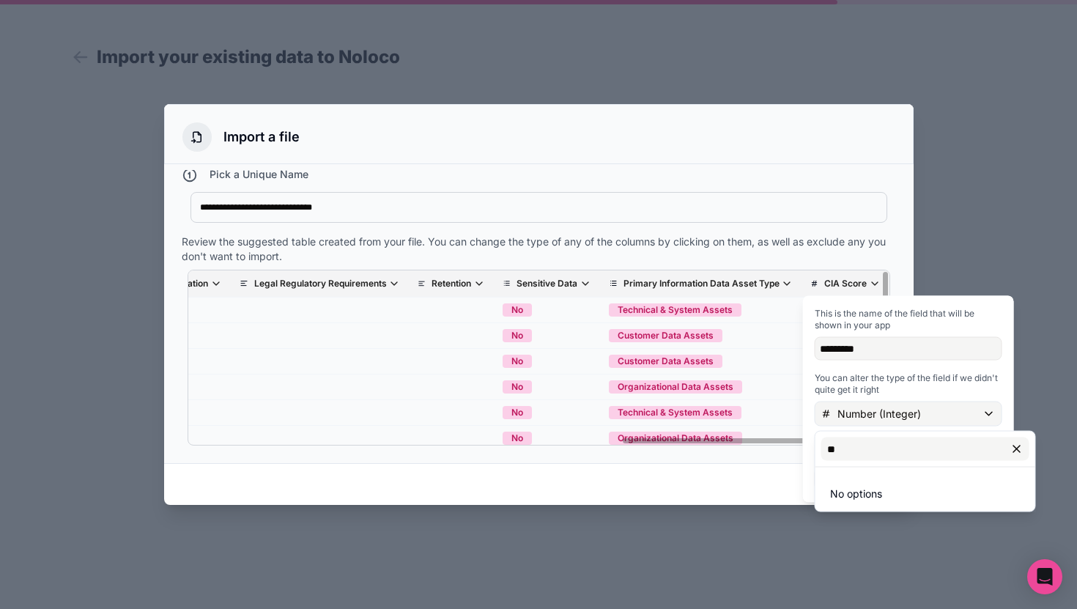
click at [883, 248] on div "Review the suggested table created from your file. You can change the type of a…" at bounding box center [539, 248] width 714 height 29
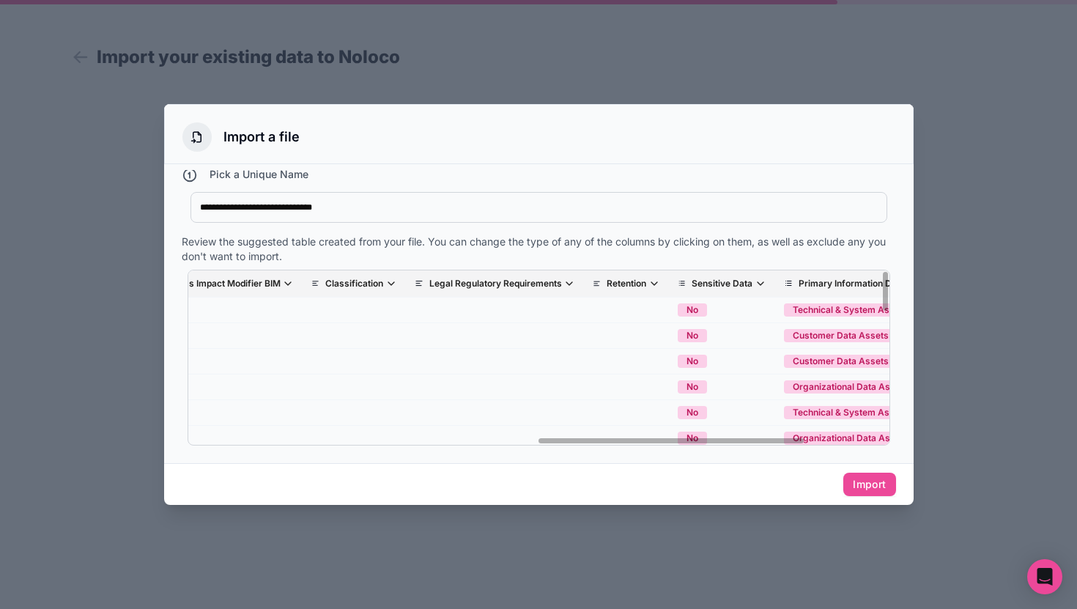
scroll to position [0, 908]
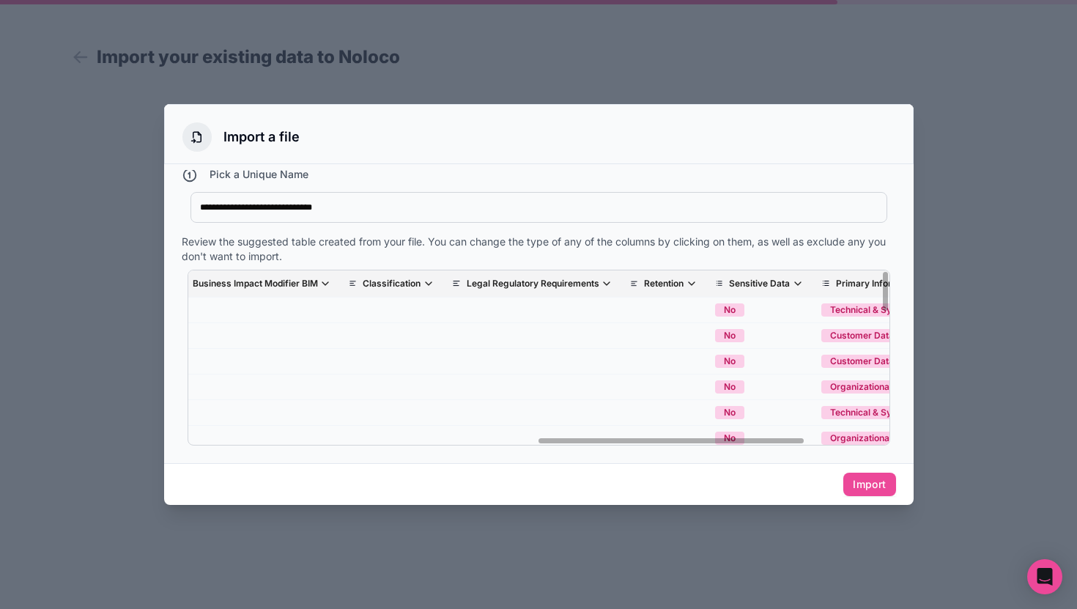
click at [678, 291] on th "Retention" at bounding box center [663, 283] width 85 height 27
click at [683, 286] on p "Retention" at bounding box center [664, 284] width 40 height 12
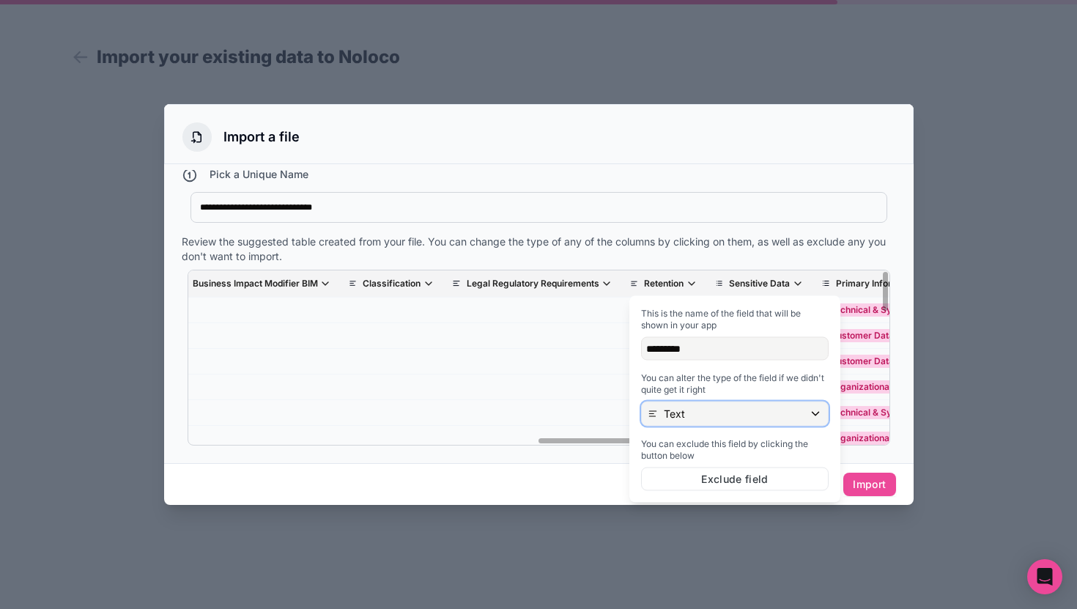
click at [674, 414] on p "Text" at bounding box center [674, 414] width 21 height 15
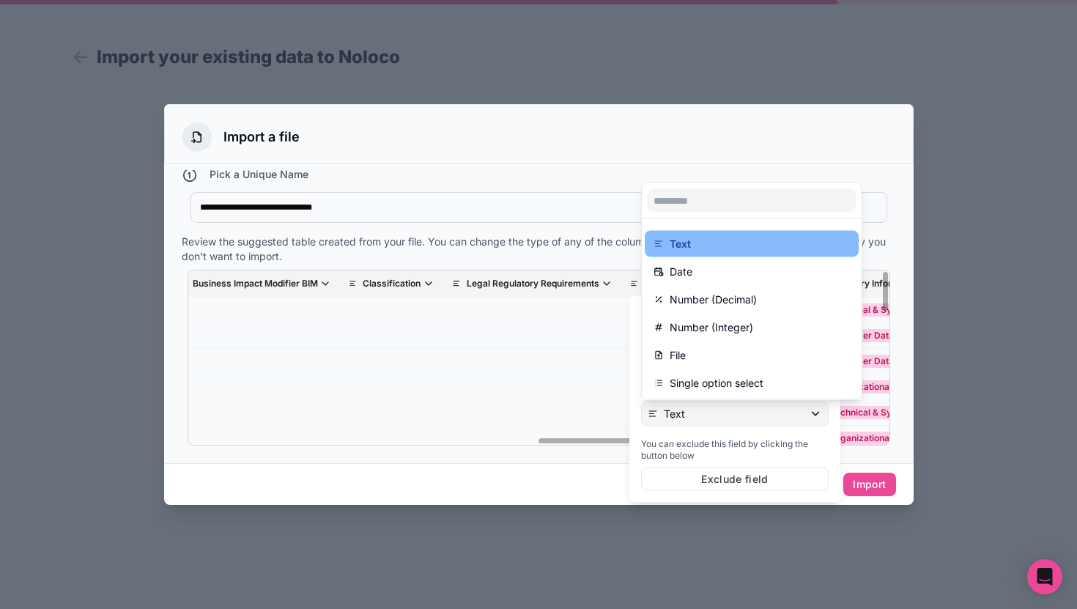
click at [698, 168] on div "**********" at bounding box center [538, 313] width 749 height 299
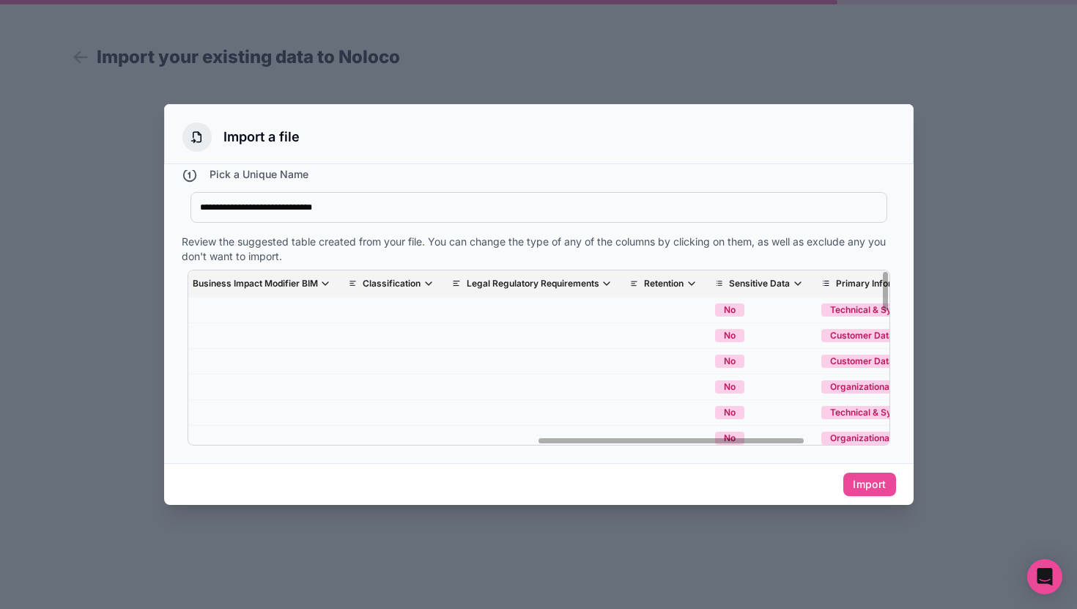
click at [578, 278] on p "Legal Regulatory Requirements" at bounding box center [533, 284] width 133 height 12
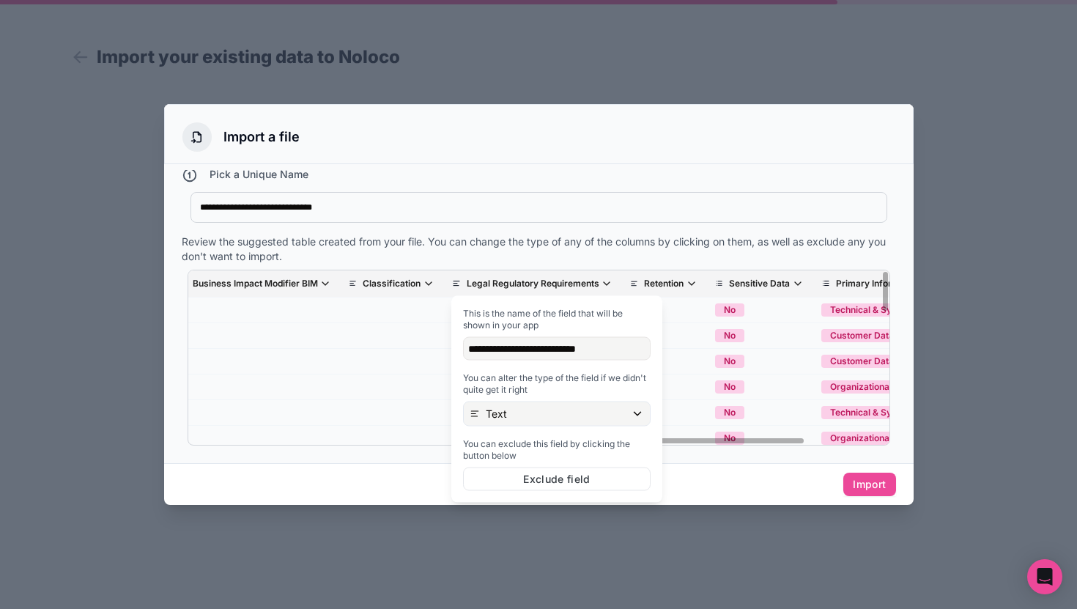
click at [615, 180] on div "Pick a Unique Name" at bounding box center [539, 176] width 714 height 19
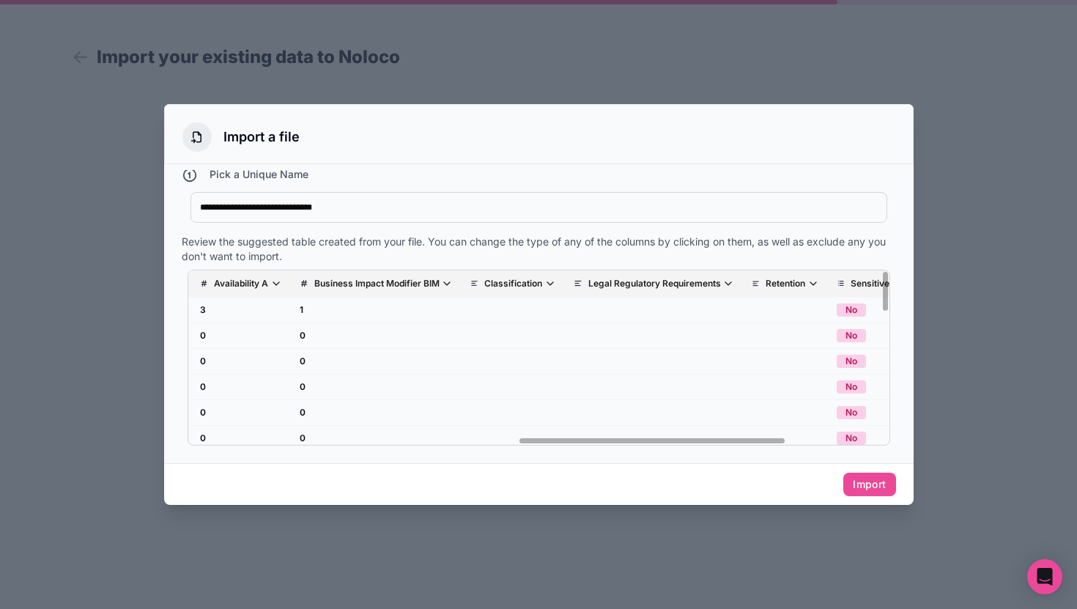
scroll to position [0, 692]
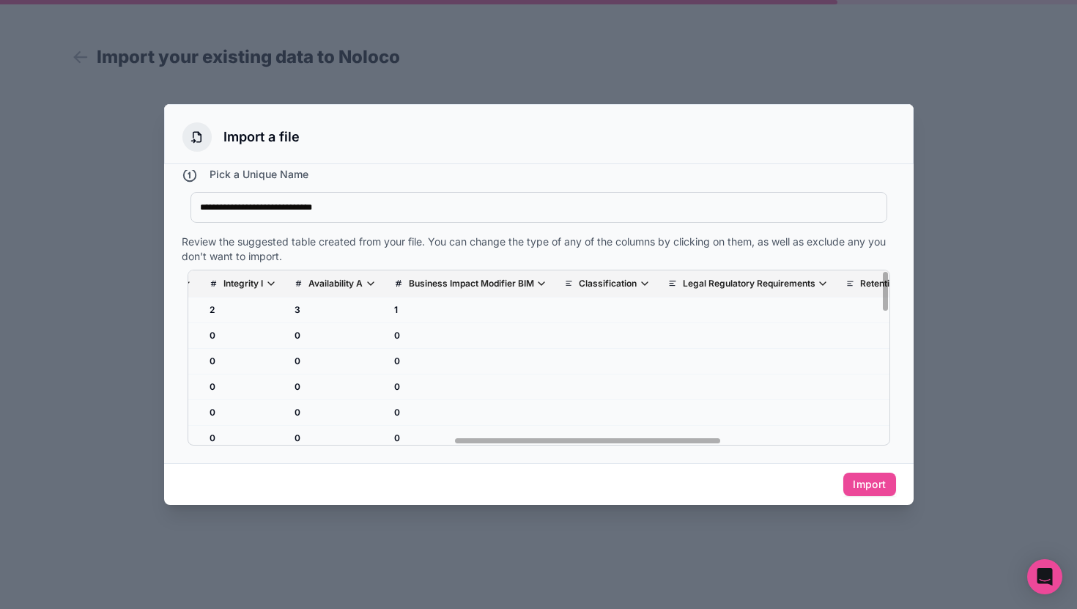
click at [590, 279] on p "Classification" at bounding box center [608, 284] width 58 height 12
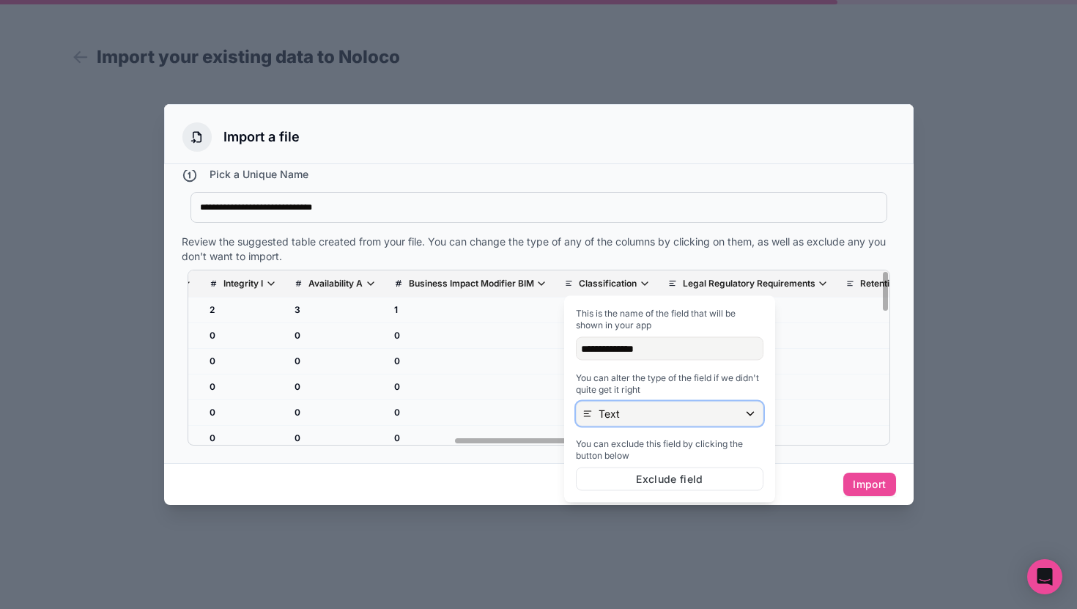
click at [615, 417] on p "Text" at bounding box center [608, 414] width 21 height 15
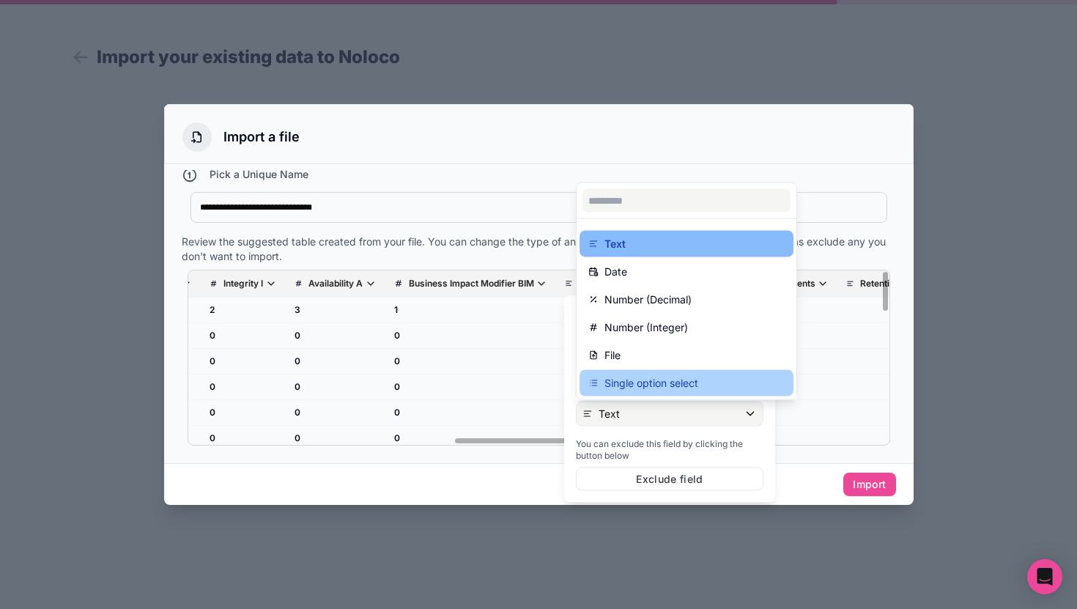
click at [635, 380] on p "Single option select" at bounding box center [651, 383] width 94 height 18
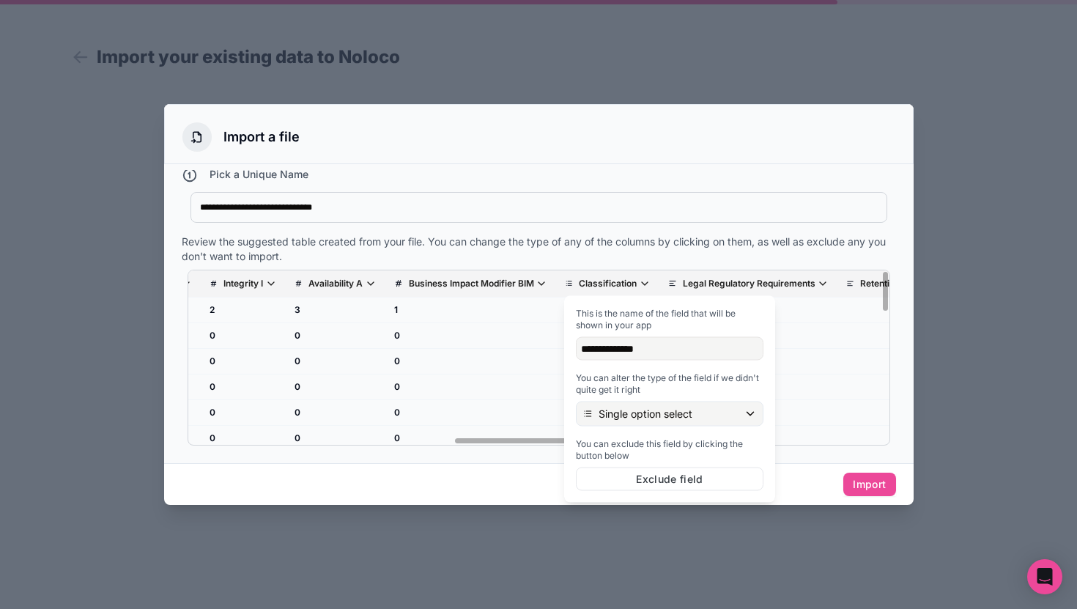
click at [664, 267] on div "Asset Name Has Pii Business Process Confidentiality C Integrity I Availability …" at bounding box center [539, 358] width 714 height 188
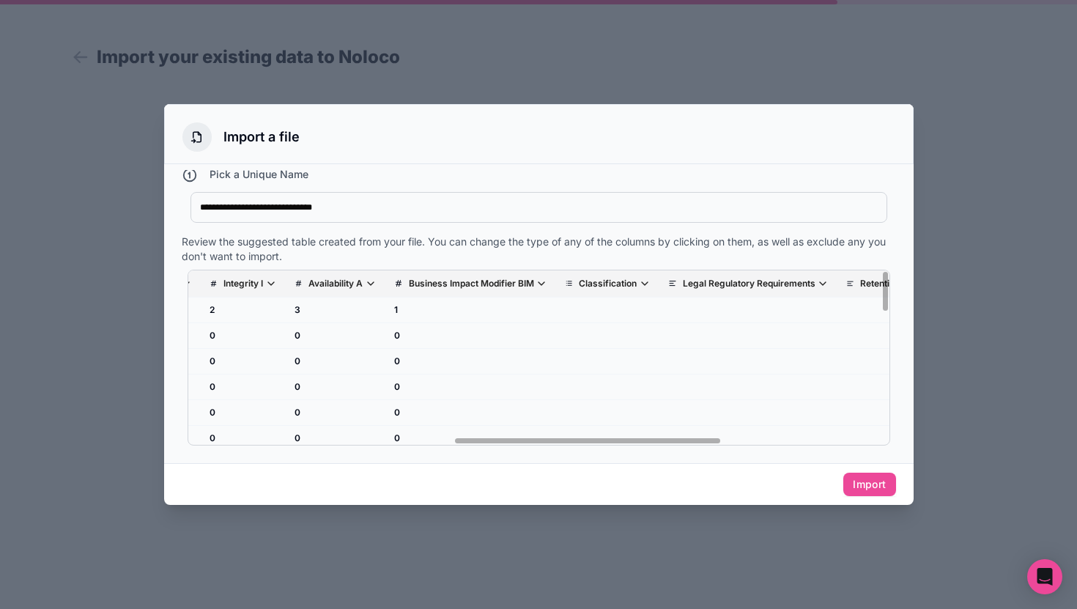
click at [650, 289] on icon "scrollable content" at bounding box center [645, 284] width 12 height 12
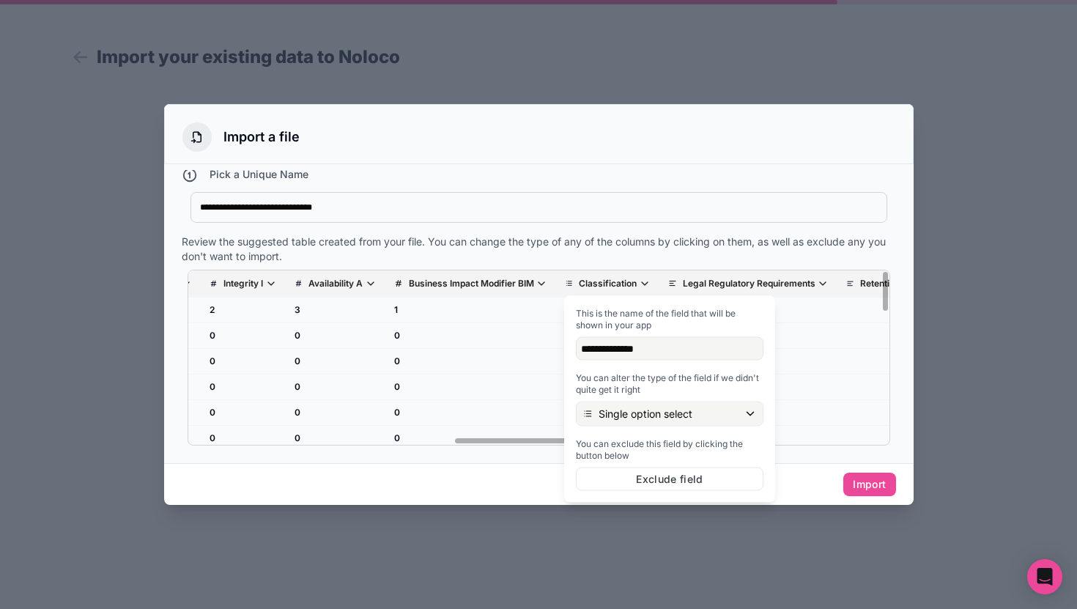
click at [650, 289] on icon "scrollable content" at bounding box center [645, 284] width 12 height 12
click at [642, 272] on th "Classification" at bounding box center [607, 283] width 103 height 27
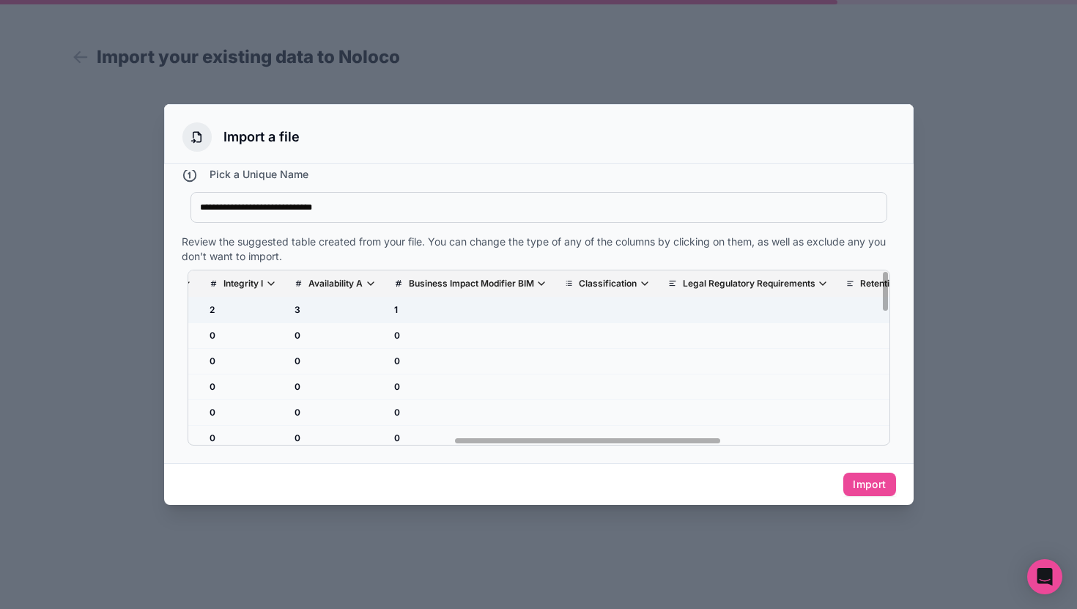
click at [634, 317] on td "scrollable content" at bounding box center [607, 310] width 103 height 26
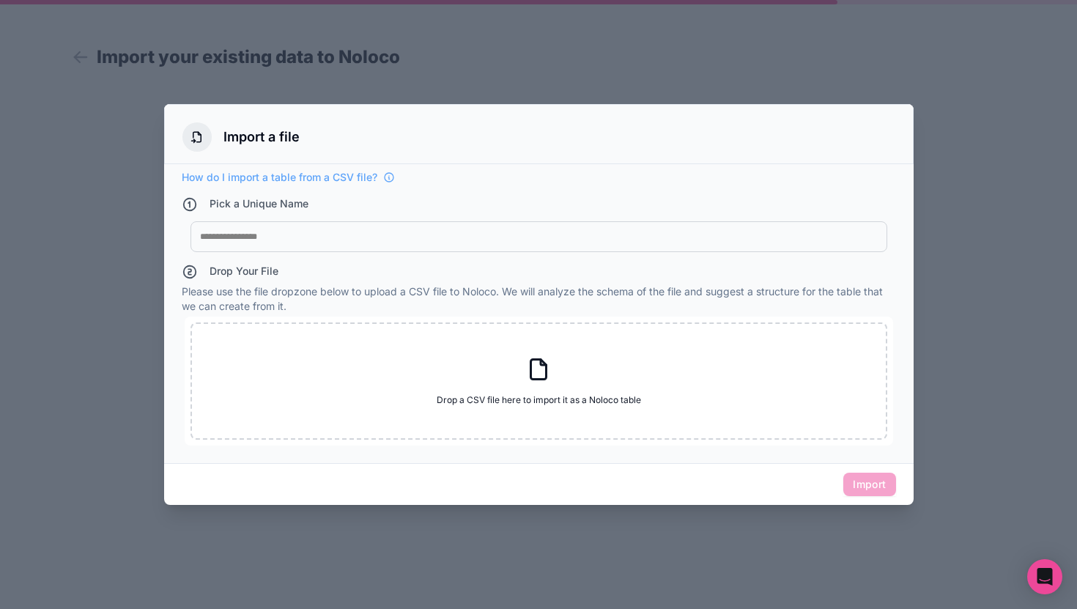
click at [418, 245] on div "My Imported File" at bounding box center [538, 236] width 697 height 31
click at [399, 234] on div at bounding box center [539, 237] width 678 height 12
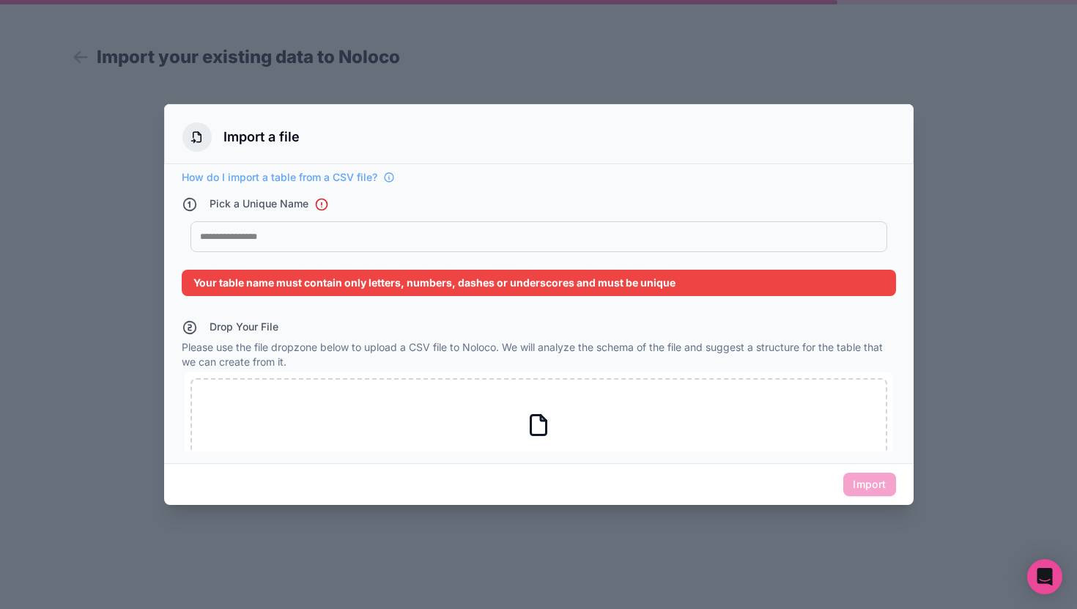
click at [455, 245] on div "My Imported File" at bounding box center [538, 236] width 697 height 31
click at [447, 245] on div "My Imported File" at bounding box center [538, 236] width 697 height 31
click at [435, 231] on div at bounding box center [539, 237] width 678 height 12
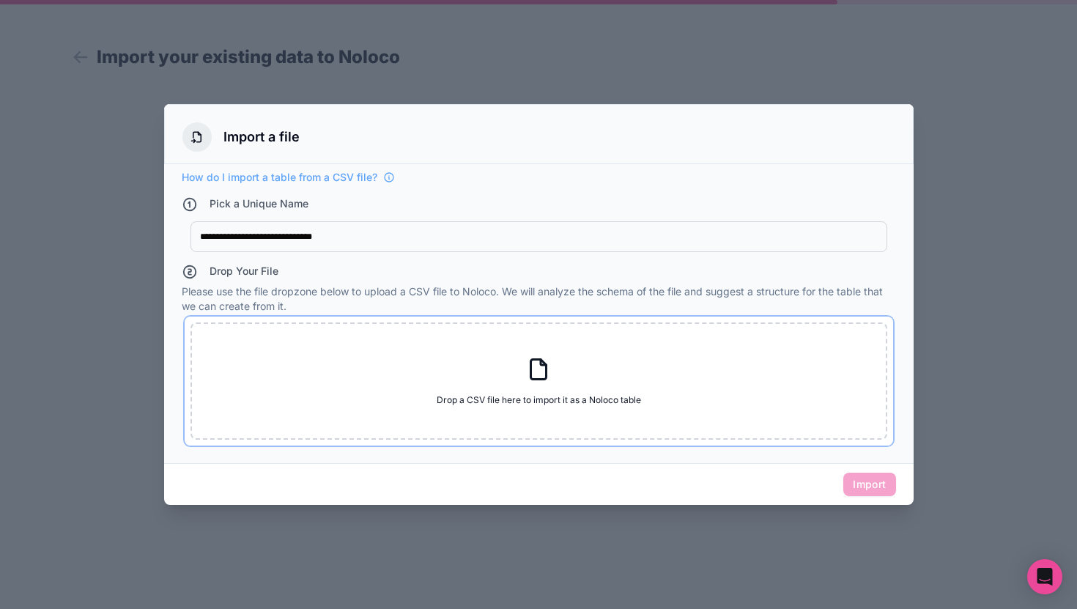
click at [481, 417] on div "Drop a CSV file here to import it as a Noloco table Drop a CSV file here to imp…" at bounding box center [538, 380] width 697 height 117
type input "**********"
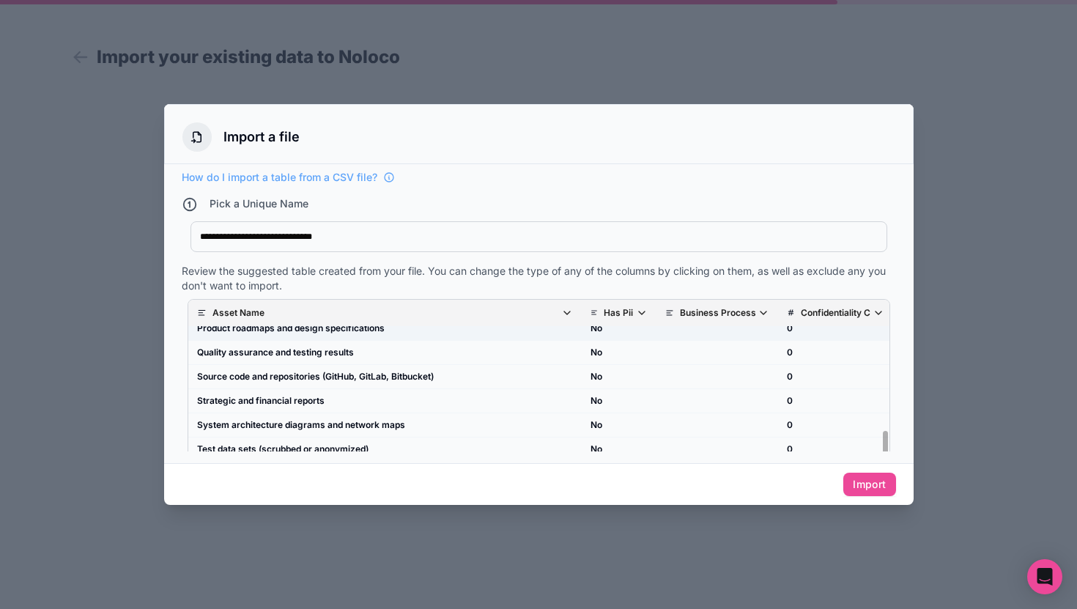
scroll to position [505, 0]
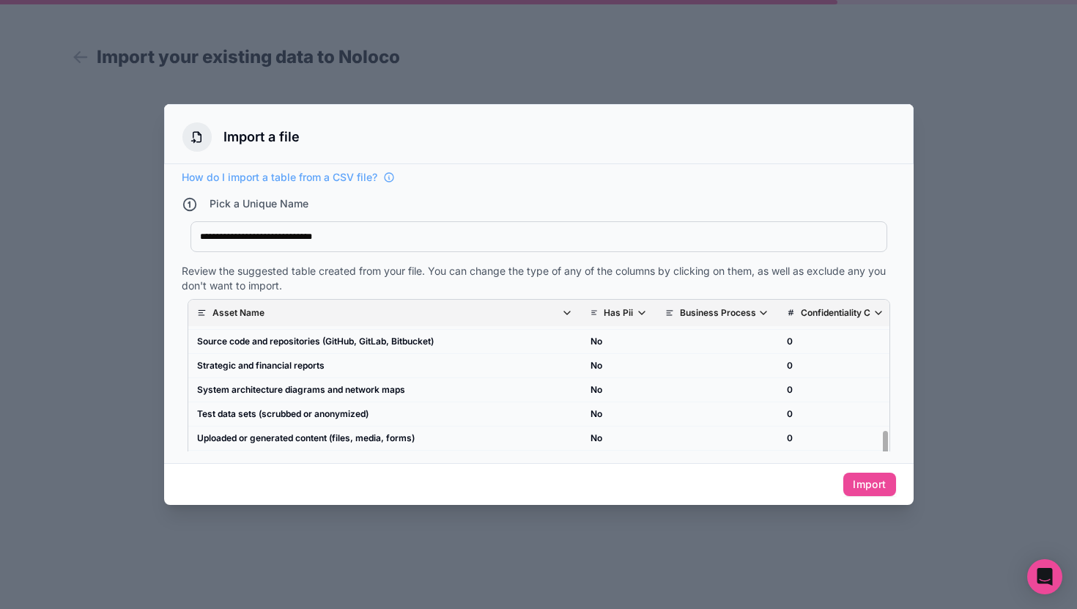
click at [640, 309] on icon "scrollable content" at bounding box center [642, 313] width 12 height 12
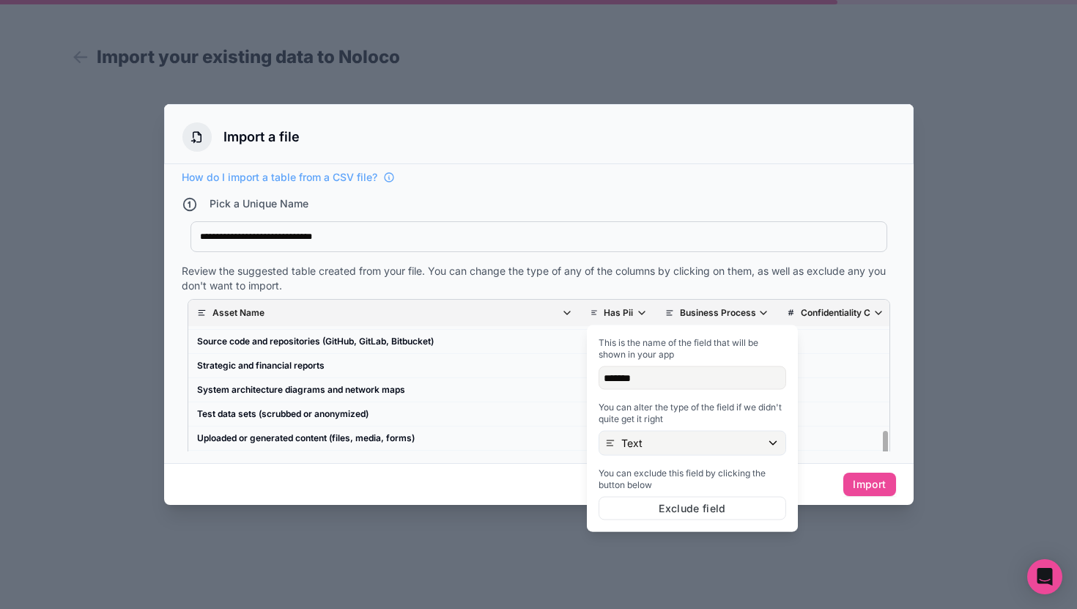
click at [639, 456] on div "This is the name of the field that will be shown in your app ******* You can al…" at bounding box center [692, 428] width 199 height 195
click at [640, 451] on div "Text" at bounding box center [692, 442] width 186 height 23
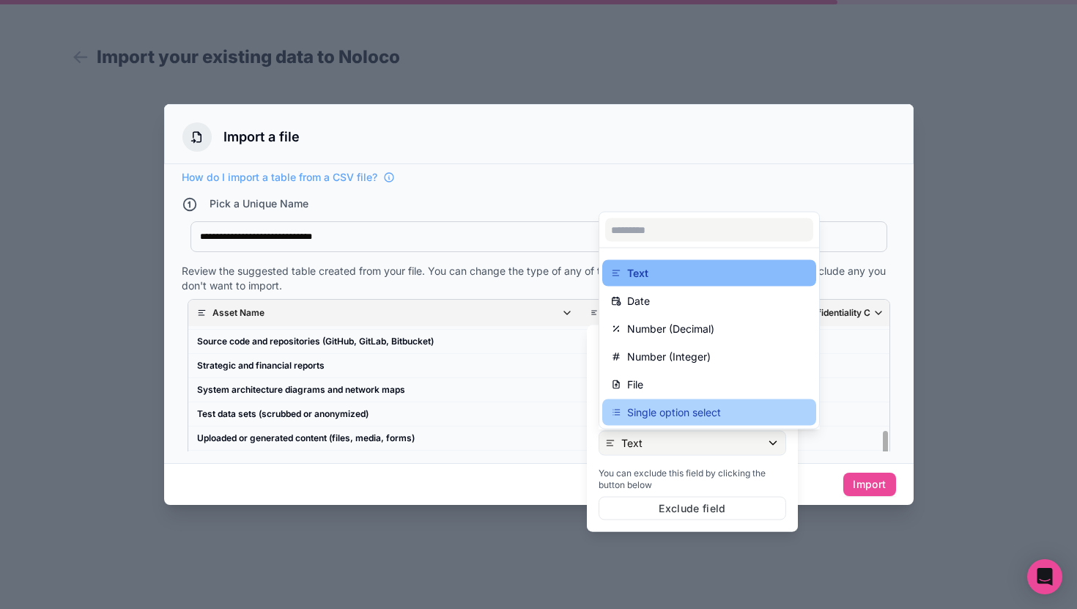
click at [656, 404] on p "Single option select" at bounding box center [674, 413] width 94 height 18
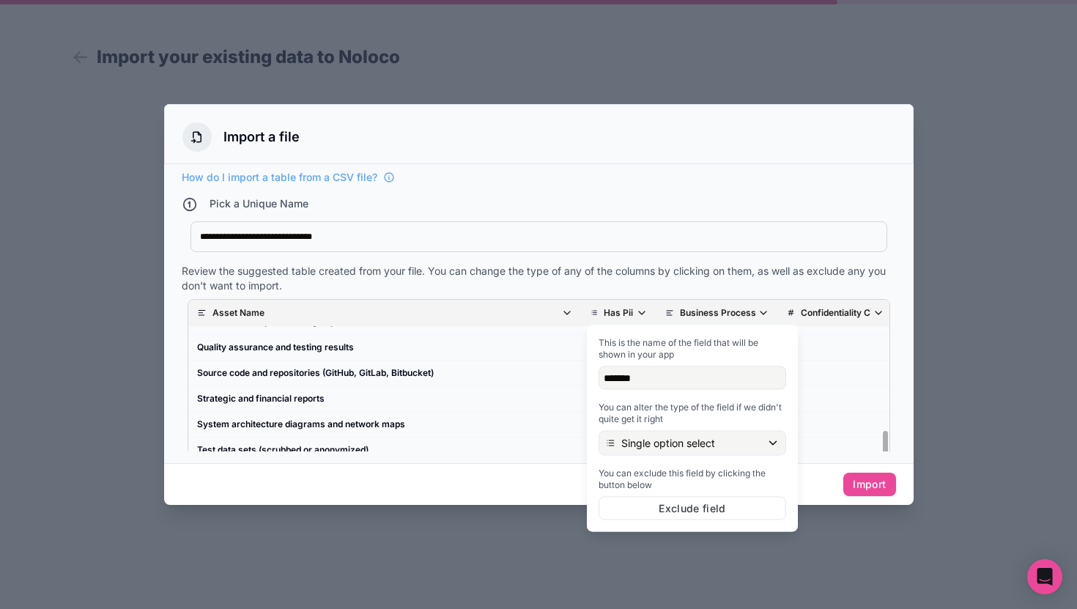
scroll to position [533, 0]
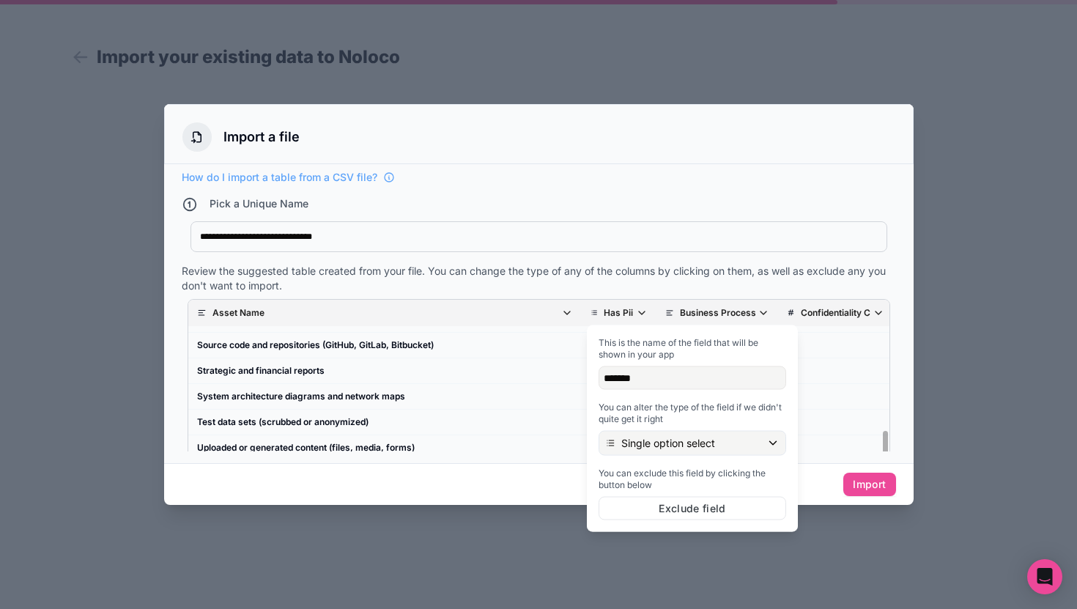
click at [664, 554] on div at bounding box center [538, 304] width 1077 height 609
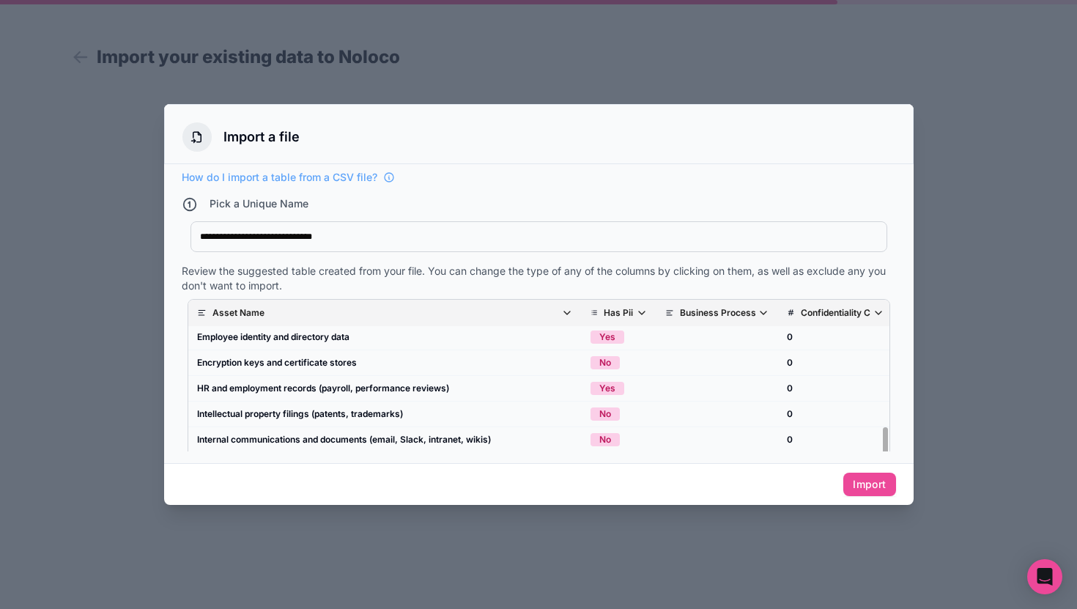
scroll to position [0, 0]
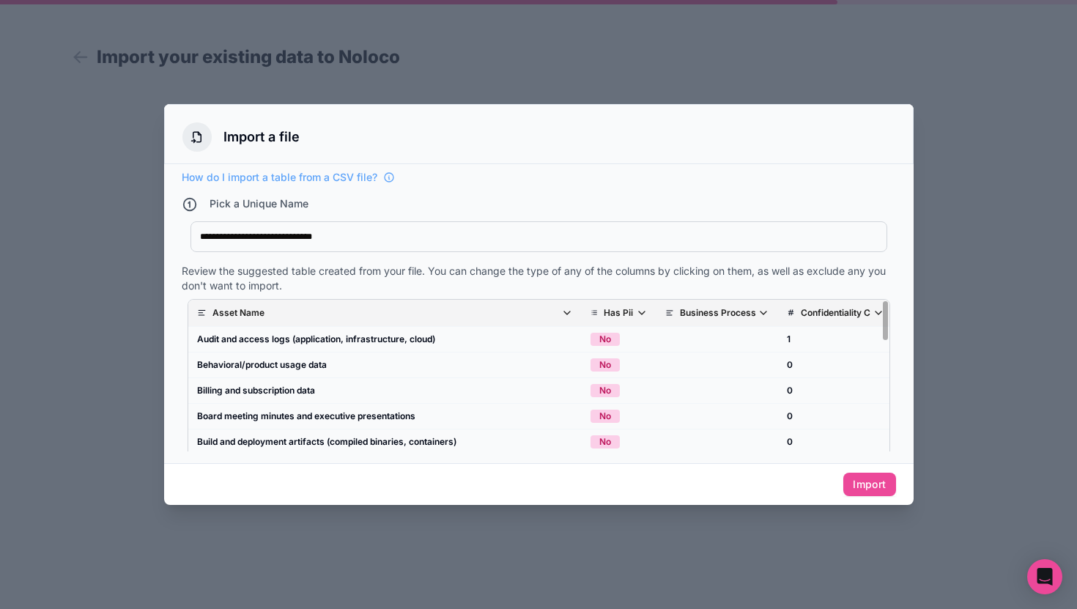
click at [750, 305] on th "Business Process" at bounding box center [717, 313] width 122 height 27
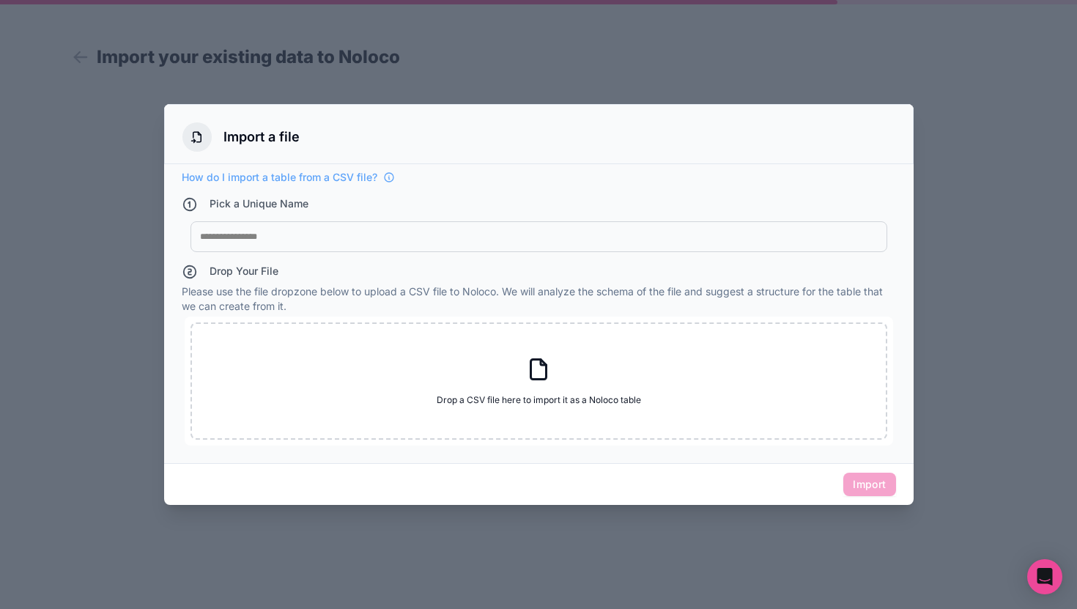
click at [429, 249] on div "My Imported File" at bounding box center [538, 236] width 697 height 31
click at [461, 242] on div at bounding box center [539, 237] width 678 height 12
click at [242, 205] on h4 "Pick a Unique Name" at bounding box center [259, 204] width 99 height 16
click at [467, 245] on div "My Imported File" at bounding box center [538, 236] width 697 height 31
click at [434, 232] on div at bounding box center [539, 237] width 678 height 12
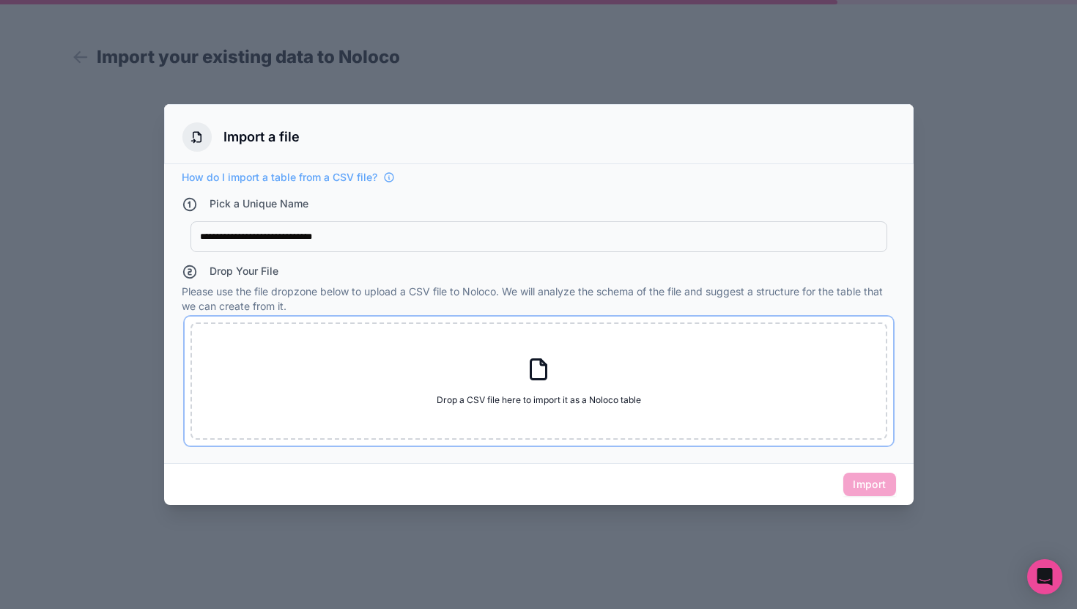
click at [524, 408] on div "Drop a CSV file here to import it as a Noloco table Drop a CSV file here to imp…" at bounding box center [538, 380] width 697 height 117
type input "**********"
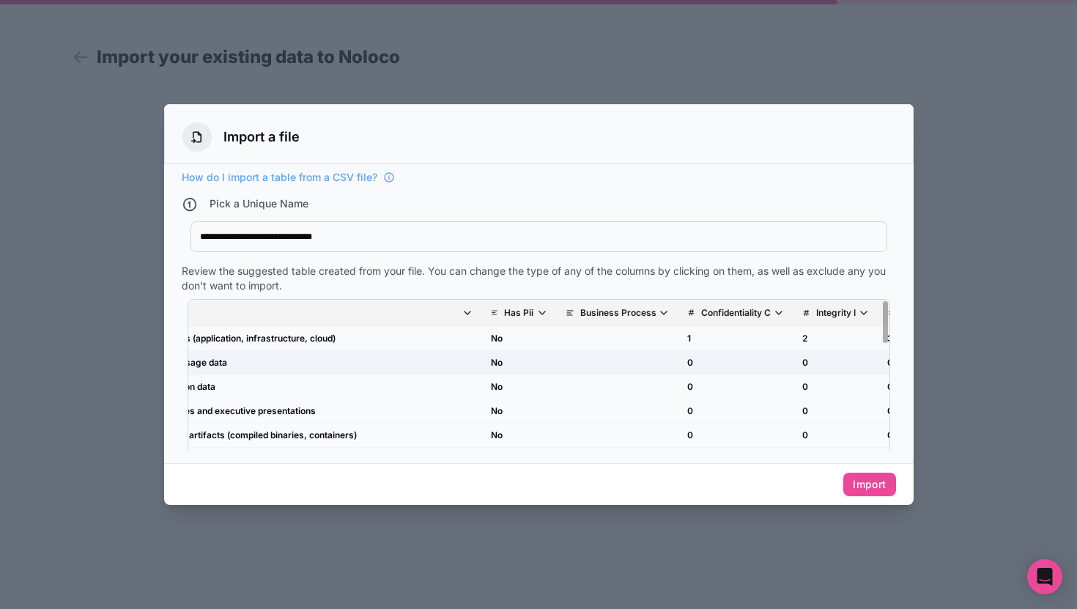
scroll to position [0, 105]
click at [542, 318] on icon "scrollable content" at bounding box center [536, 313] width 12 height 12
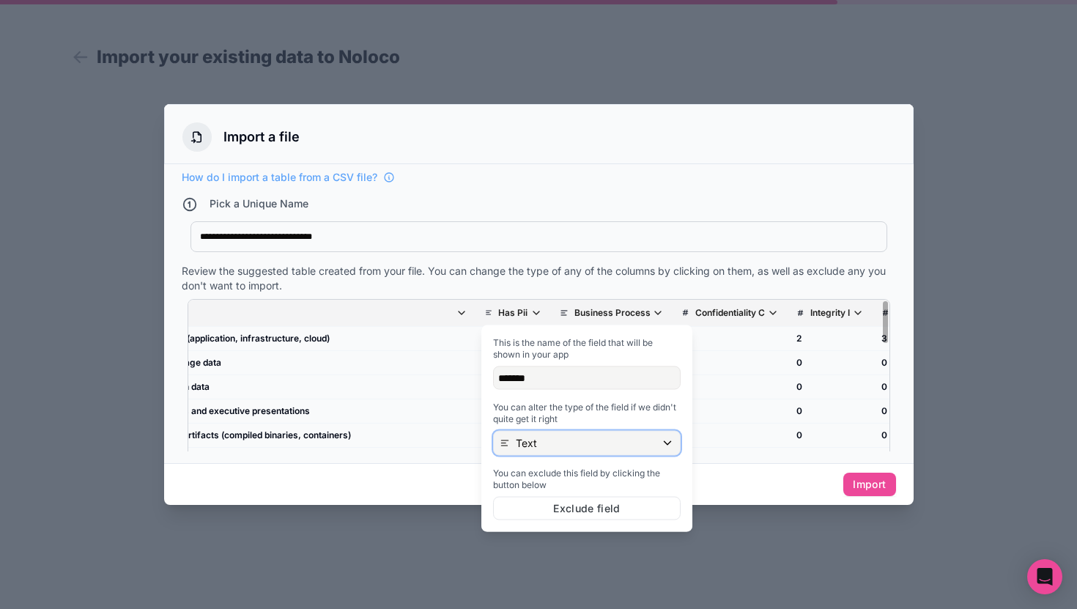
click at [541, 437] on div "Text" at bounding box center [587, 442] width 186 height 23
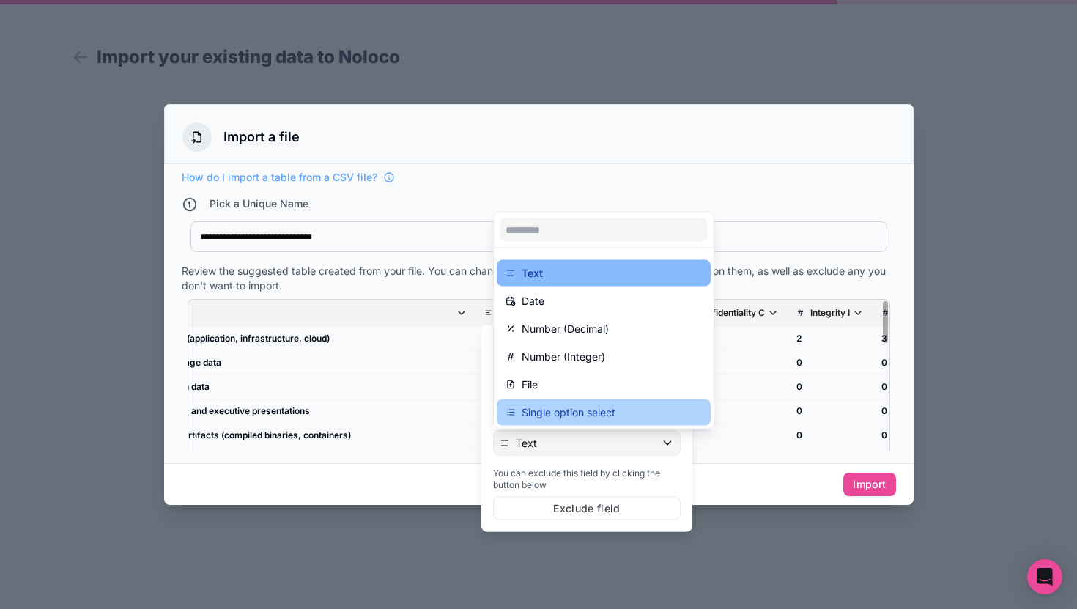
click at [579, 407] on p "Single option select" at bounding box center [569, 413] width 94 height 18
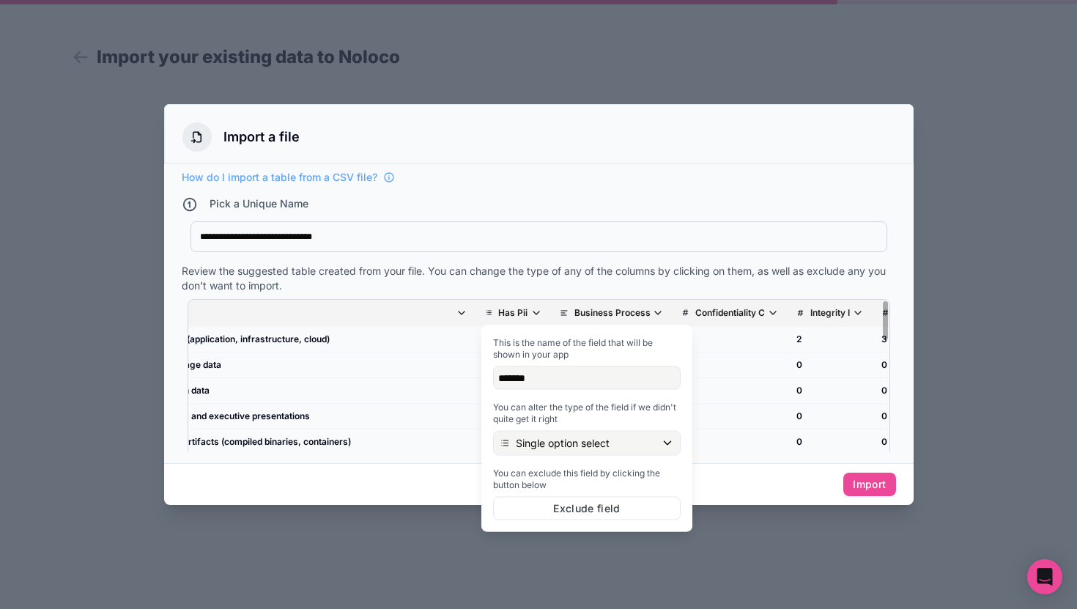
click at [773, 322] on th "Confidentiality C" at bounding box center [729, 313] width 115 height 27
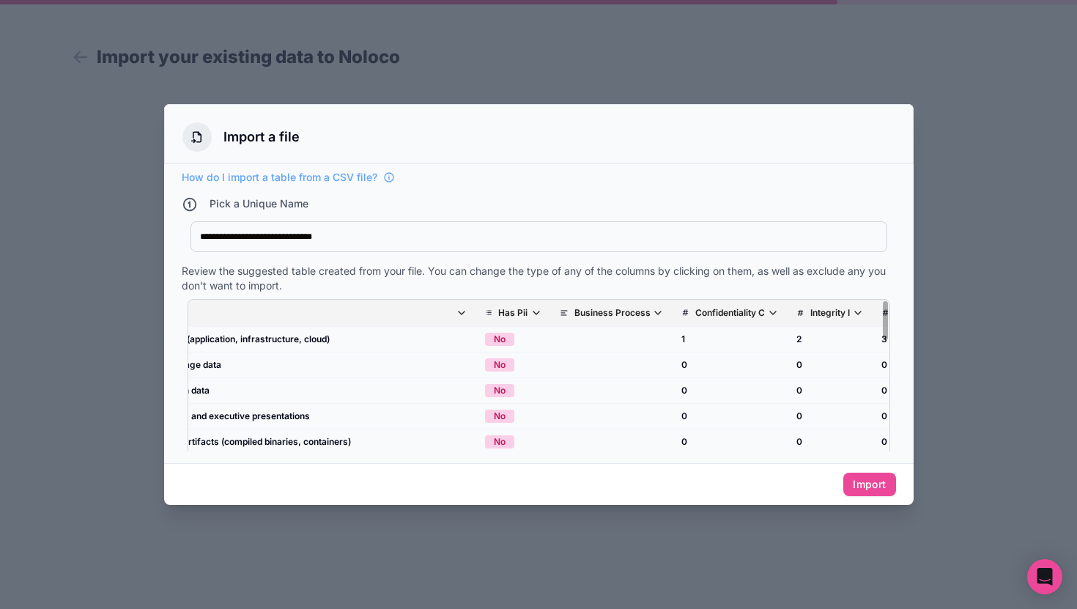
click at [725, 319] on th "Confidentiality C" at bounding box center [729, 313] width 115 height 27
click at [746, 311] on p "Confidentiality C" at bounding box center [730, 313] width 70 height 12
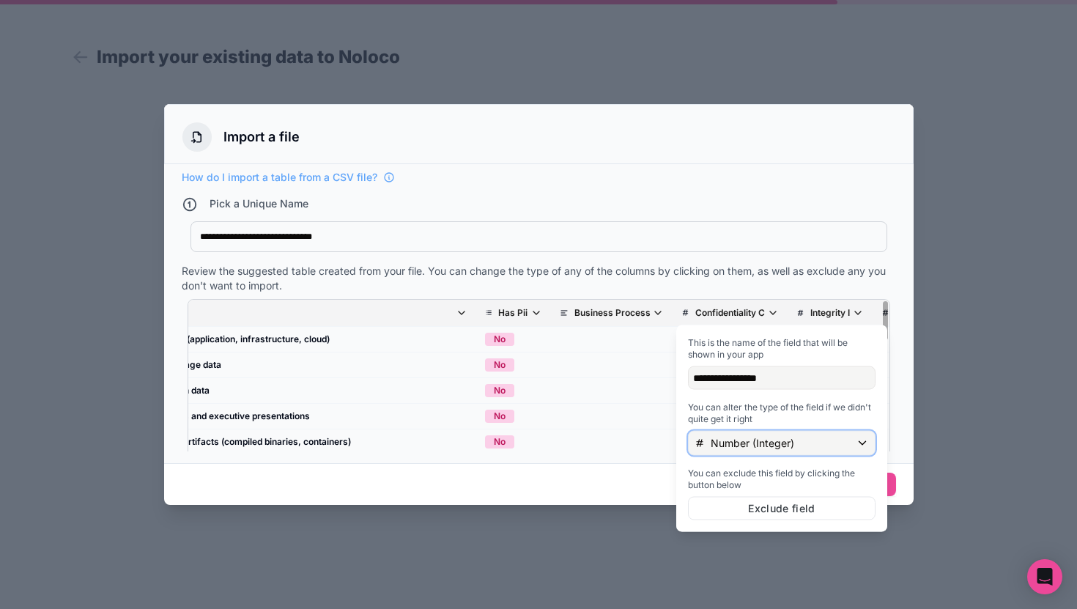
click at [746, 437] on p "Number (Integer)" at bounding box center [753, 443] width 84 height 15
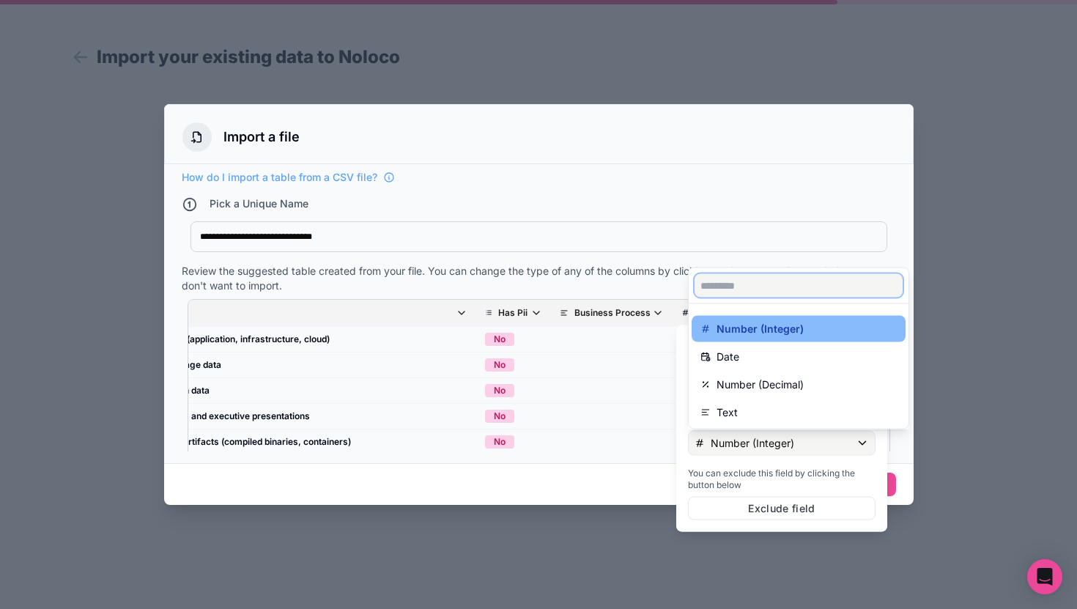
click at [776, 284] on input "text" at bounding box center [798, 285] width 208 height 23
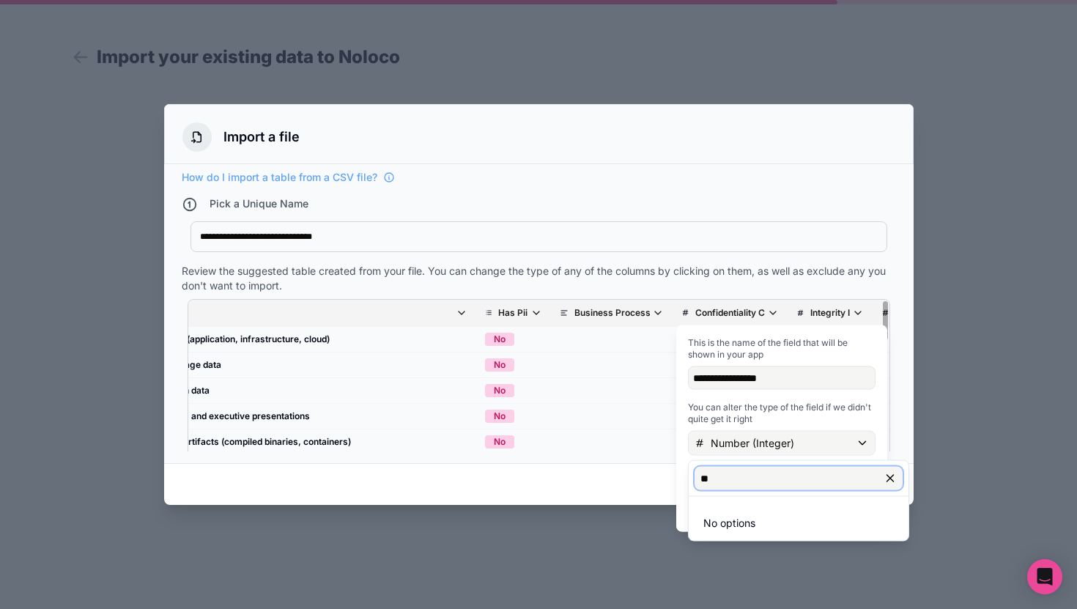
type input "*"
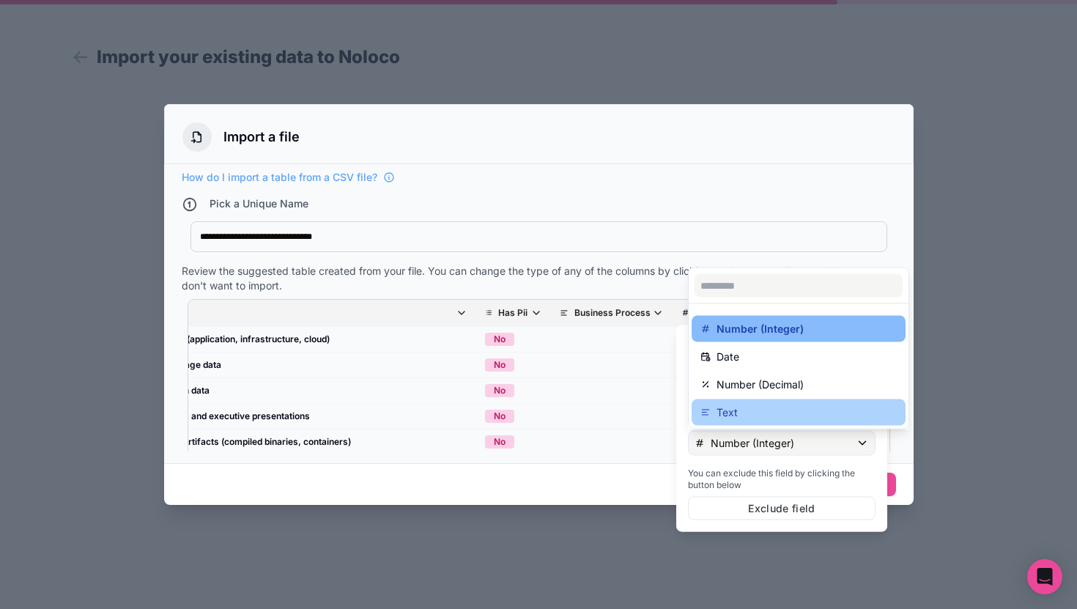
click at [744, 415] on div "Text" at bounding box center [798, 413] width 196 height 18
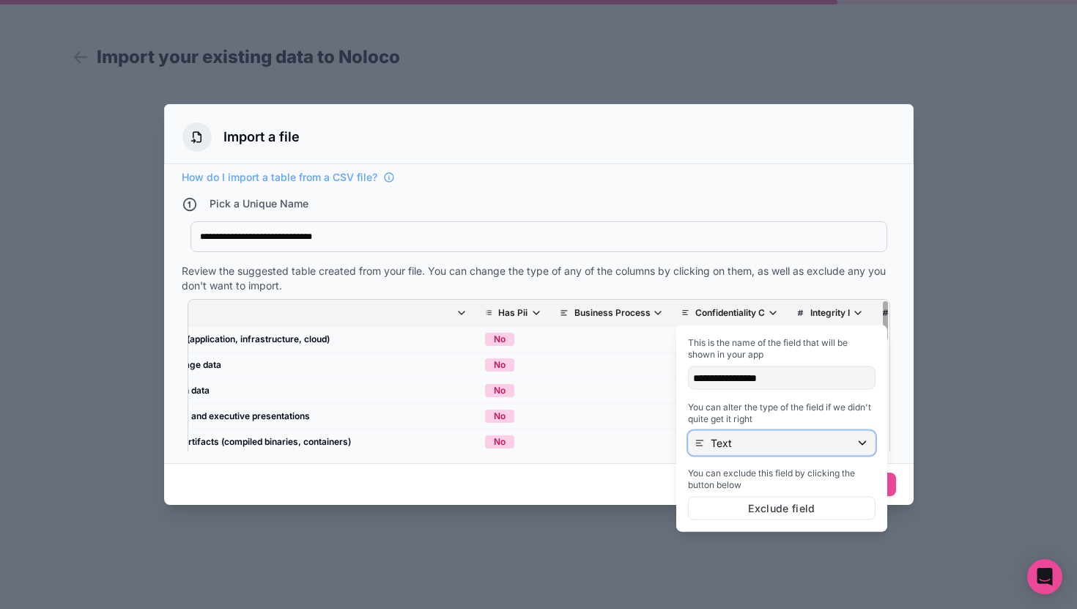
click at [769, 445] on div "Text" at bounding box center [782, 442] width 186 height 23
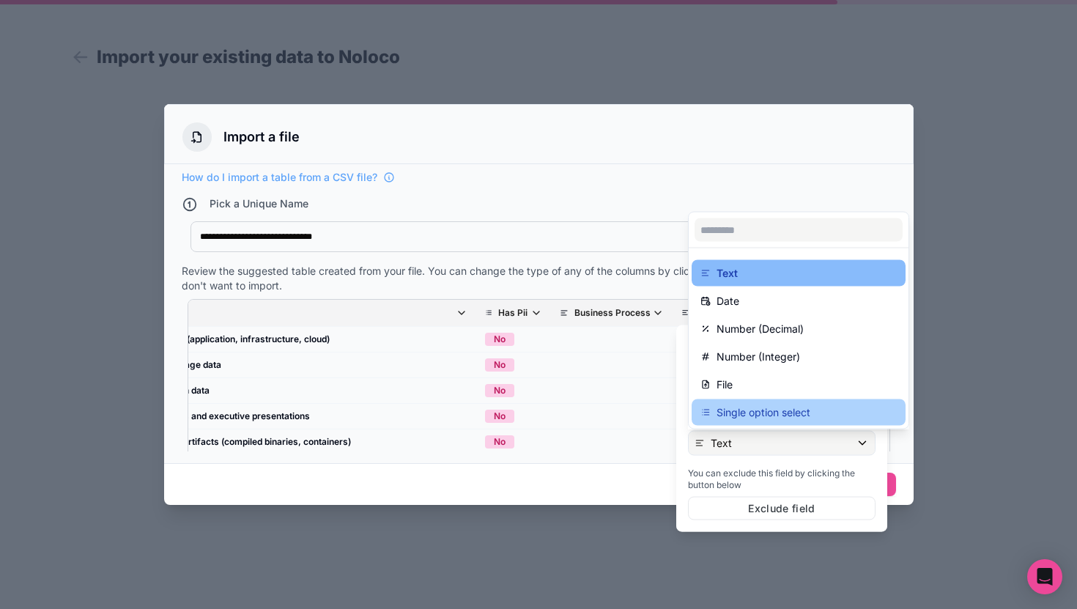
click at [763, 409] on p "Single option select" at bounding box center [763, 413] width 94 height 18
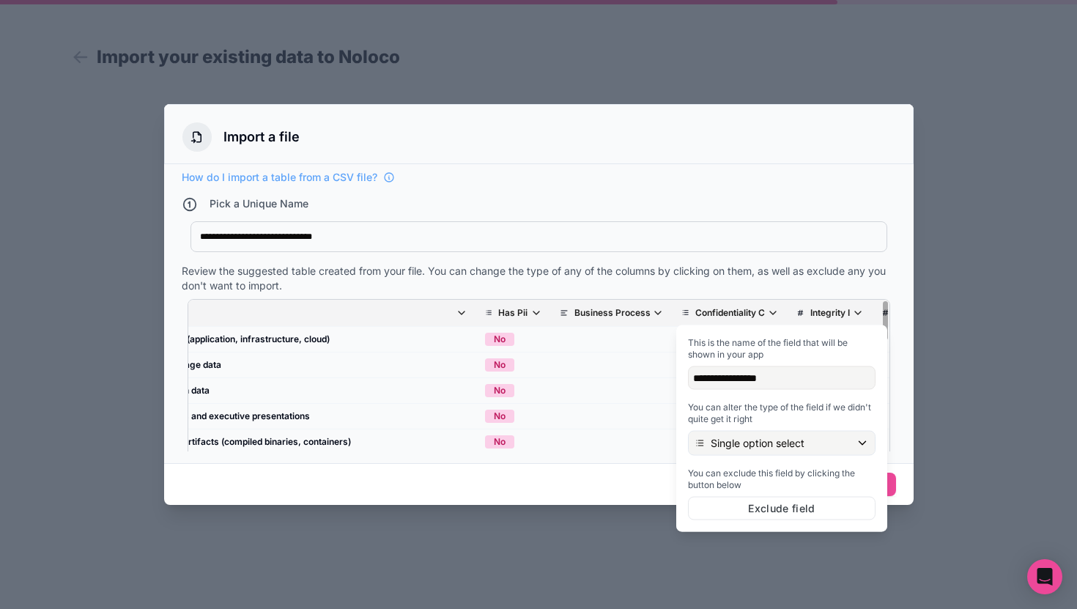
click at [826, 319] on th "Integrity I" at bounding box center [829, 313] width 85 height 27
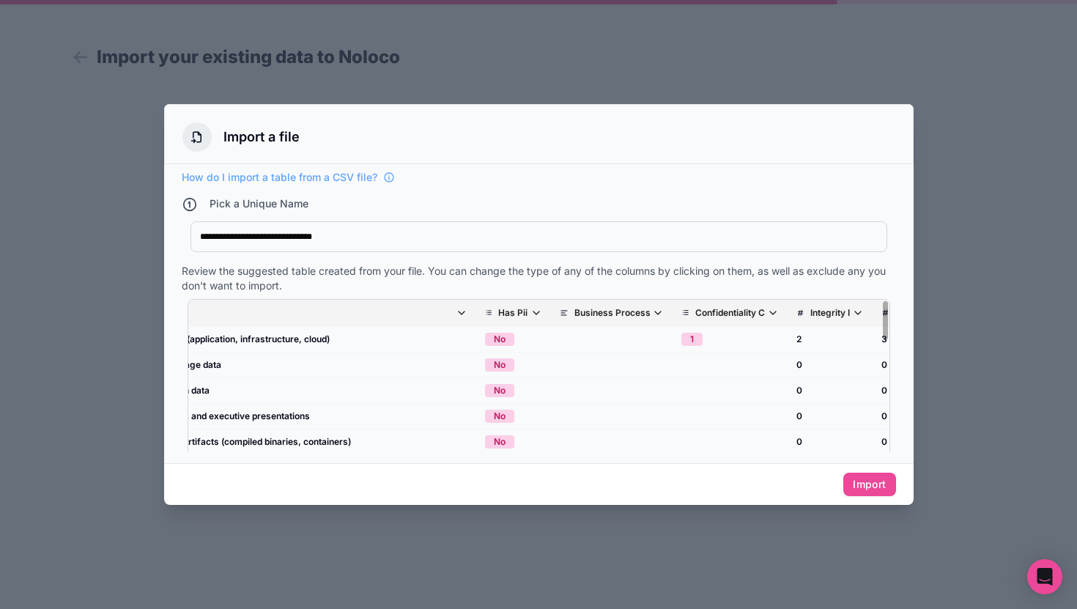
click at [832, 314] on p "Integrity I" at bounding box center [830, 313] width 40 height 12
click at [747, 314] on p "Confidentiality C" at bounding box center [730, 313] width 70 height 12
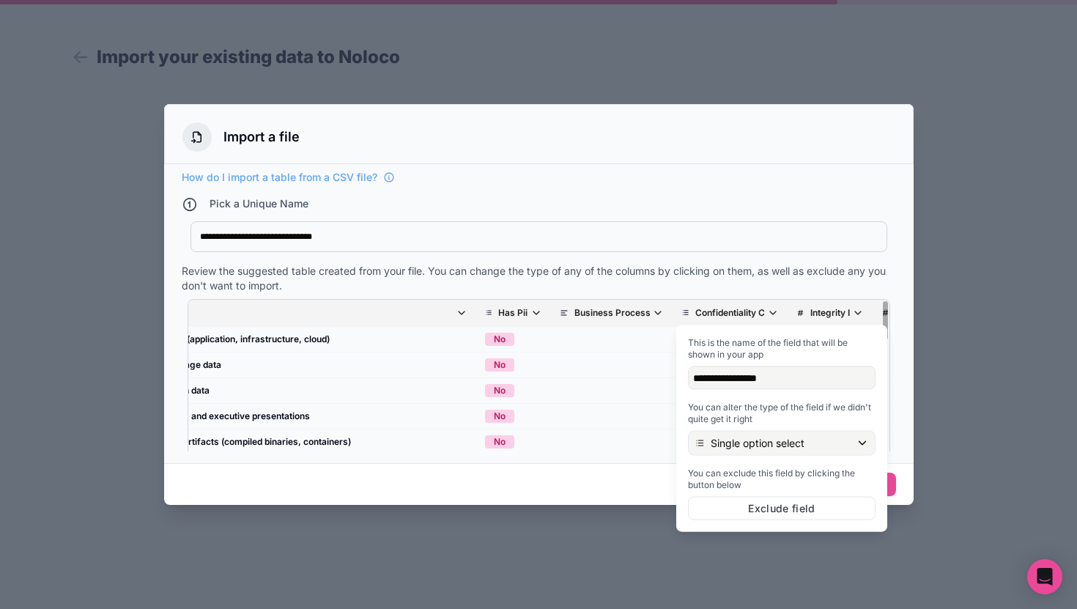
click at [762, 267] on div "Review the suggested table created from your file. You can change the type of a…" at bounding box center [539, 278] width 714 height 29
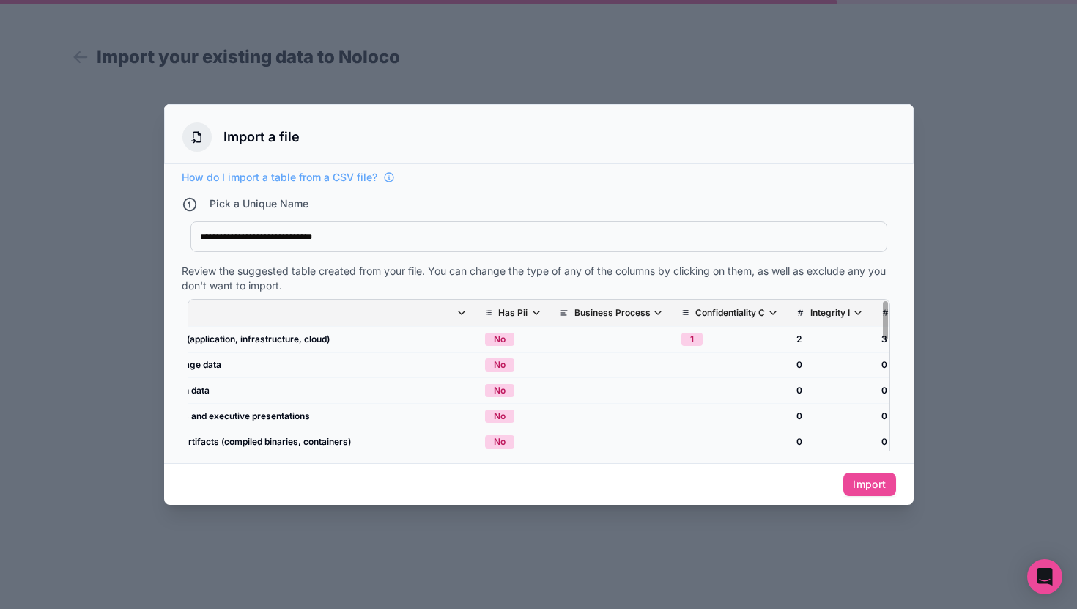
click at [758, 313] on p "Confidentiality C" at bounding box center [730, 313] width 70 height 12
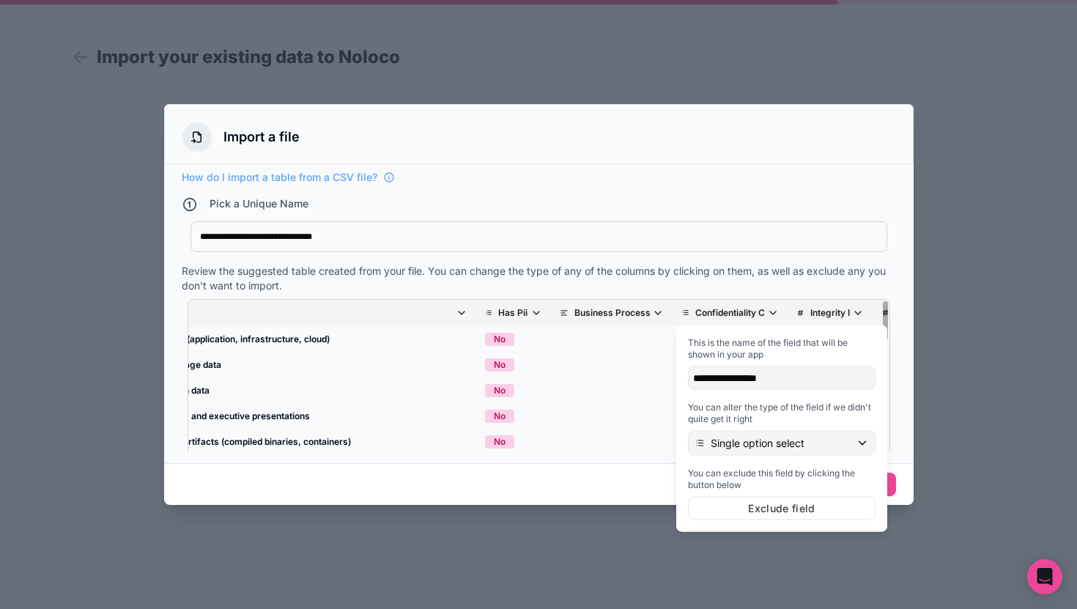
click at [761, 274] on div "Review the suggested table created from your file. You can change the type of a…" at bounding box center [539, 278] width 714 height 29
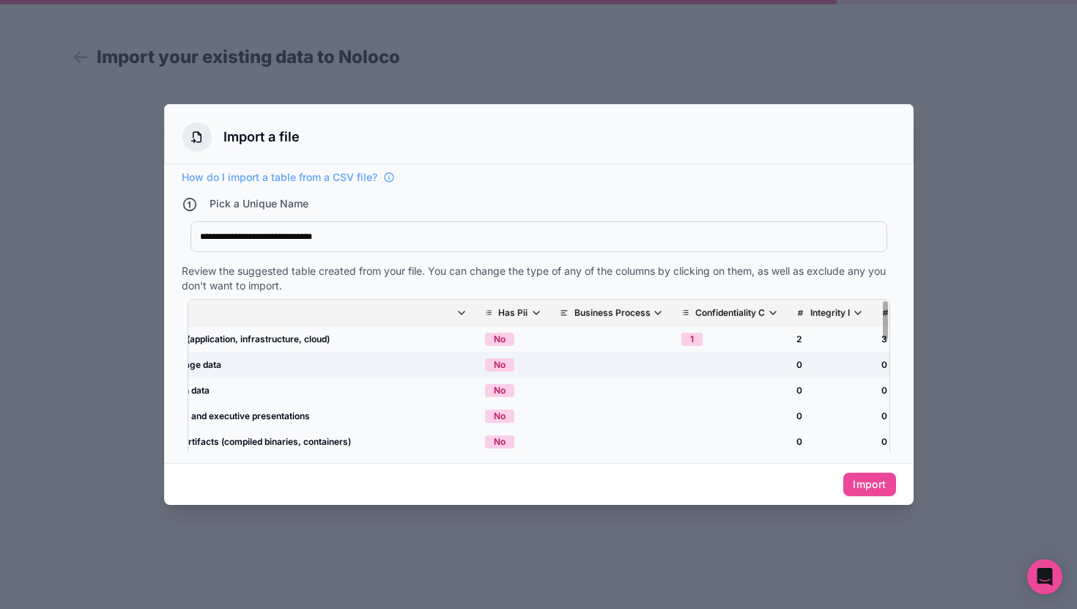
click at [732, 363] on td "scrollable content" at bounding box center [729, 365] width 115 height 26
click at [832, 322] on th "Integrity I" at bounding box center [829, 313] width 85 height 27
click at [845, 311] on p "Integrity I" at bounding box center [830, 313] width 40 height 12
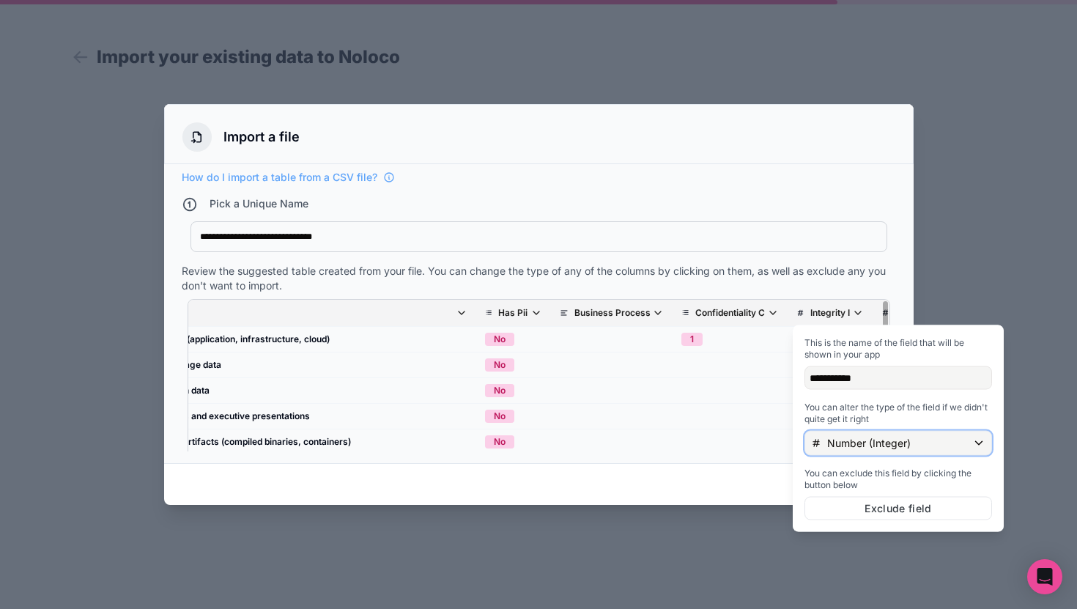
click at [852, 440] on p "Number (Integer)" at bounding box center [869, 443] width 84 height 15
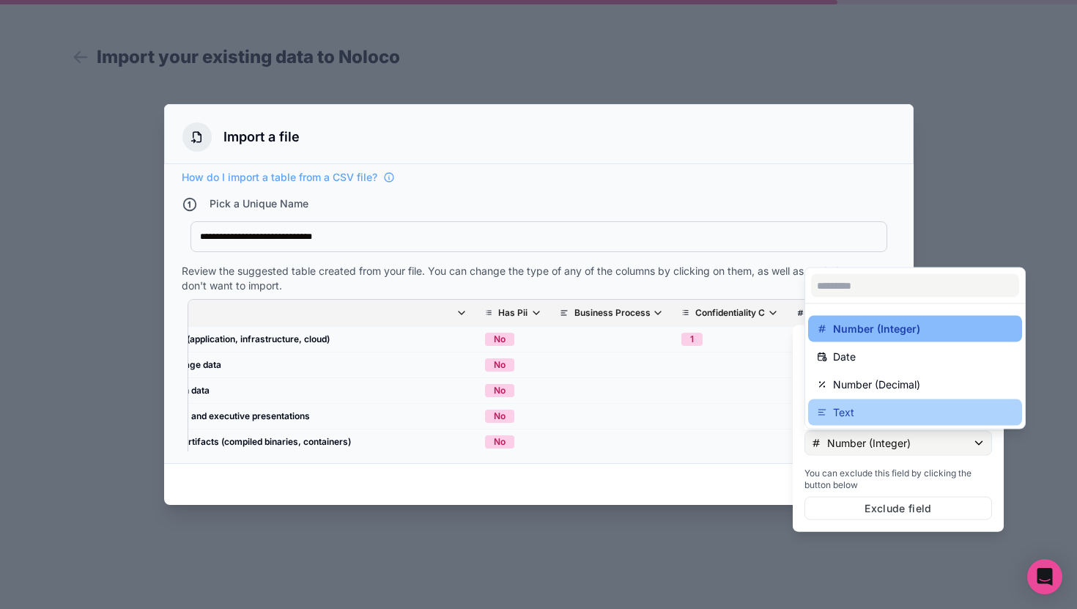
click at [866, 405] on div "Text" at bounding box center [915, 413] width 196 height 18
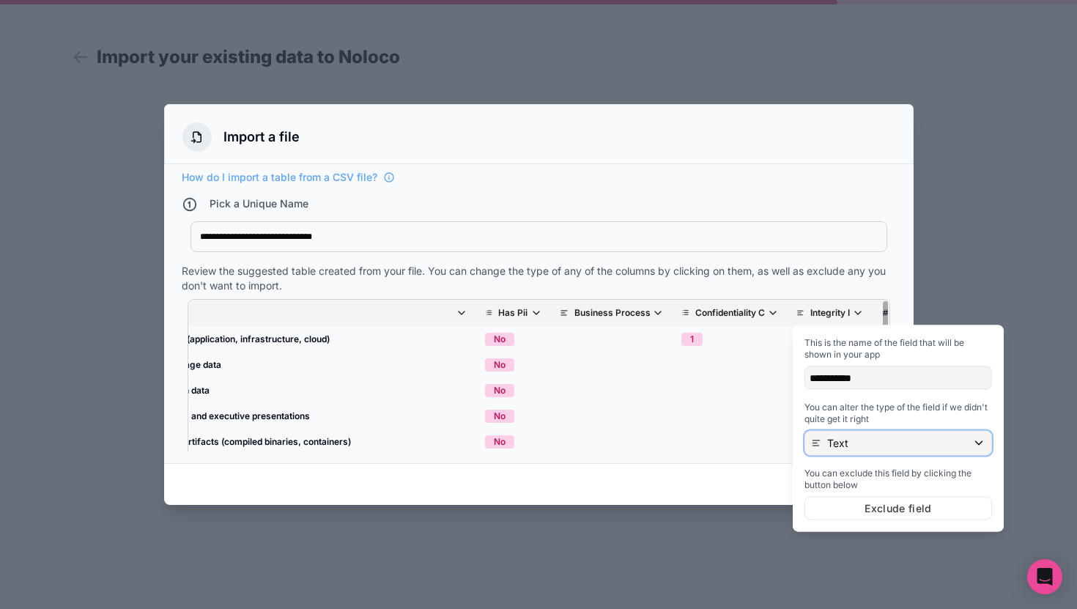
click at [867, 442] on div "Text" at bounding box center [898, 442] width 186 height 23
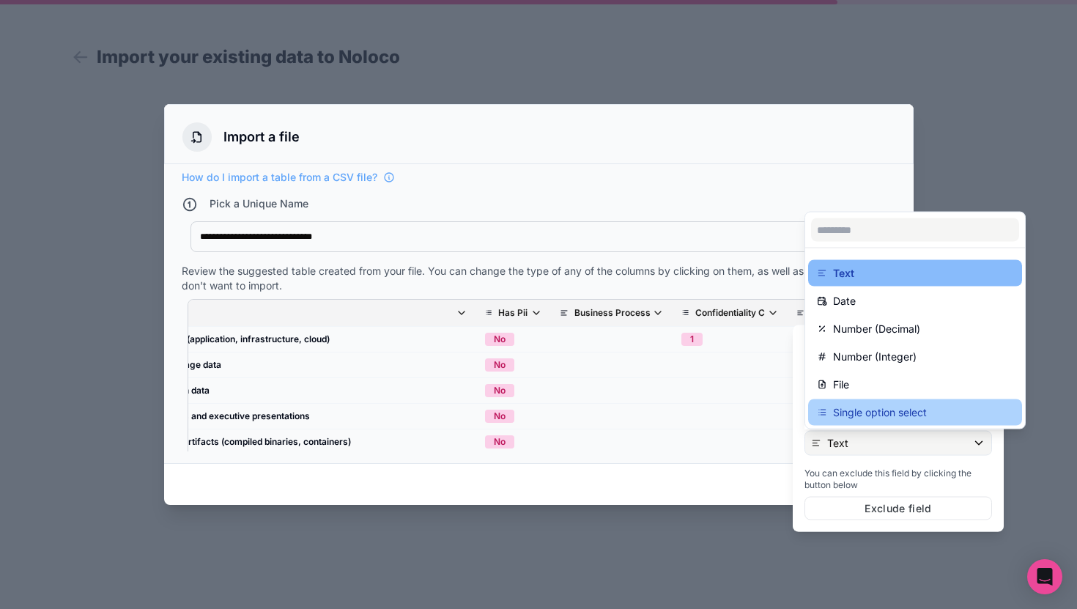
click at [885, 412] on p "Single option select" at bounding box center [880, 413] width 94 height 18
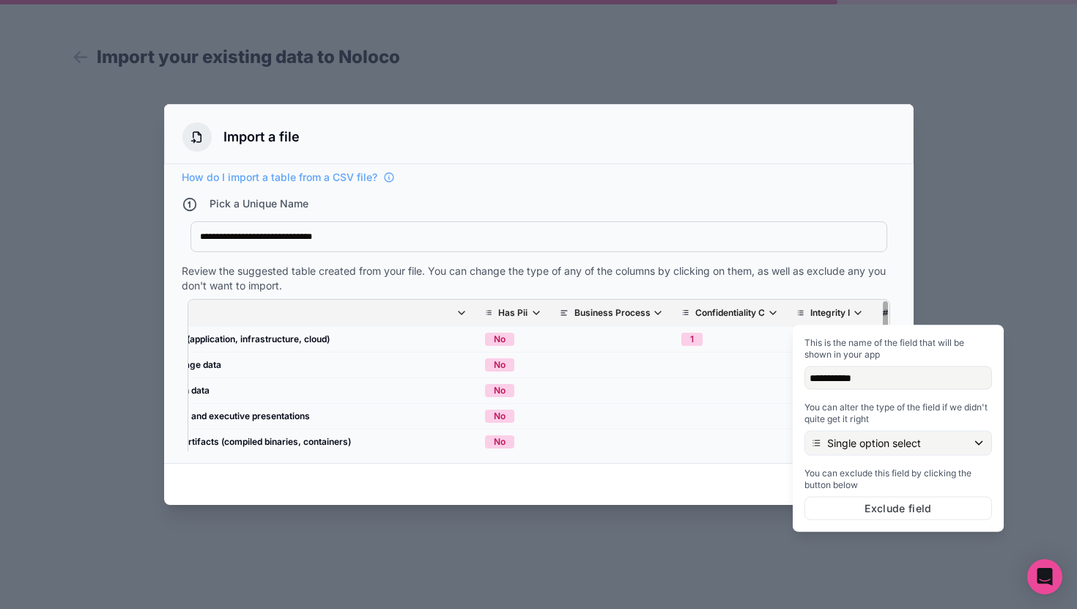
click at [814, 296] on div "Asset Name Has Pii Business Process Confidentiality C Integrity I Availability …" at bounding box center [539, 387] width 714 height 188
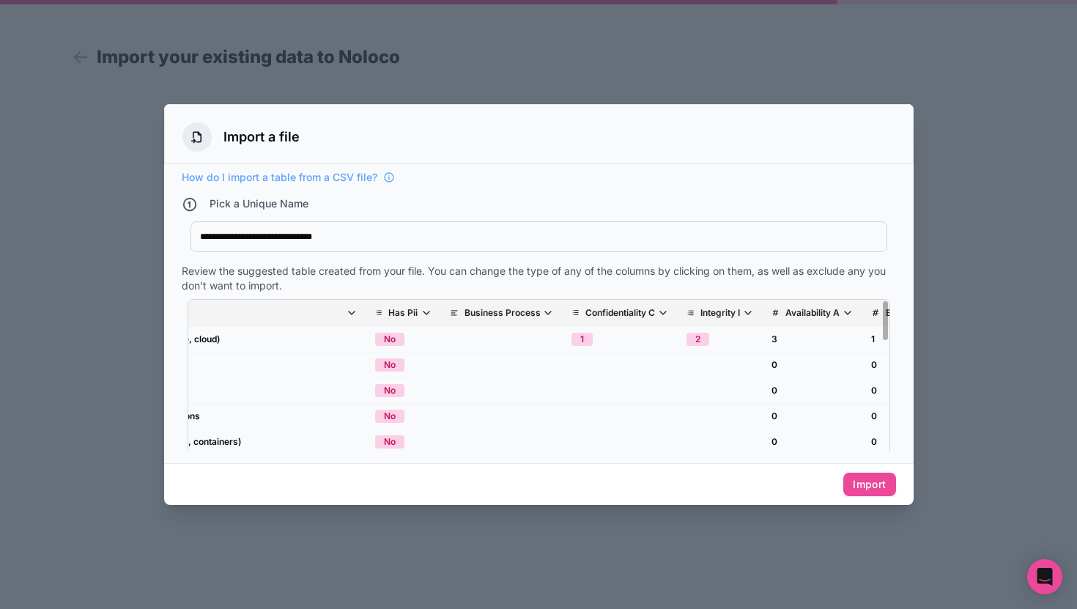
scroll to position [0, 341]
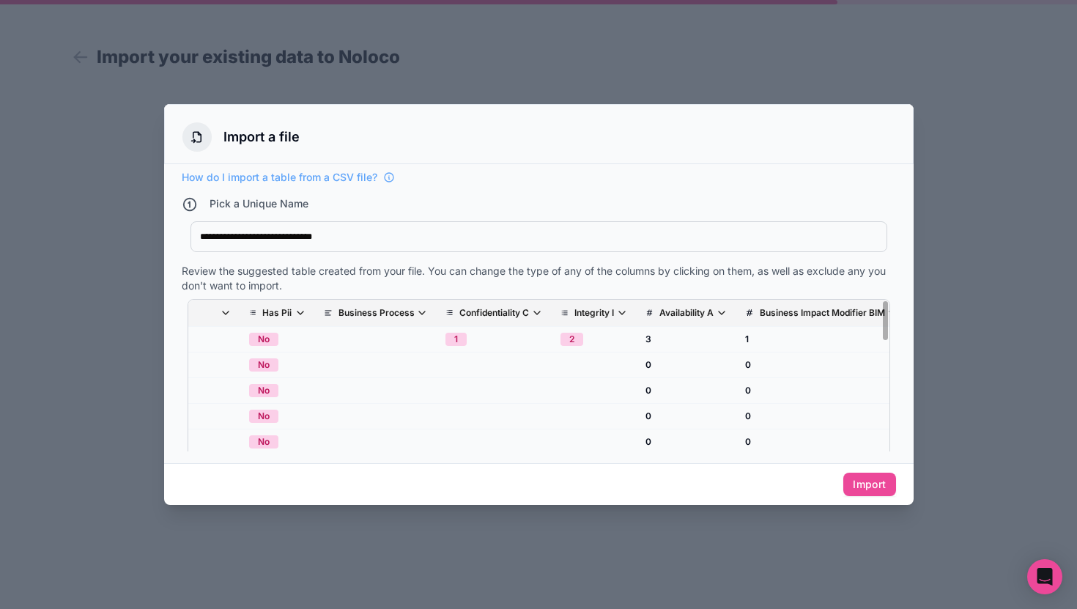
click at [700, 313] on p "Availability A" at bounding box center [686, 313] width 54 height 12
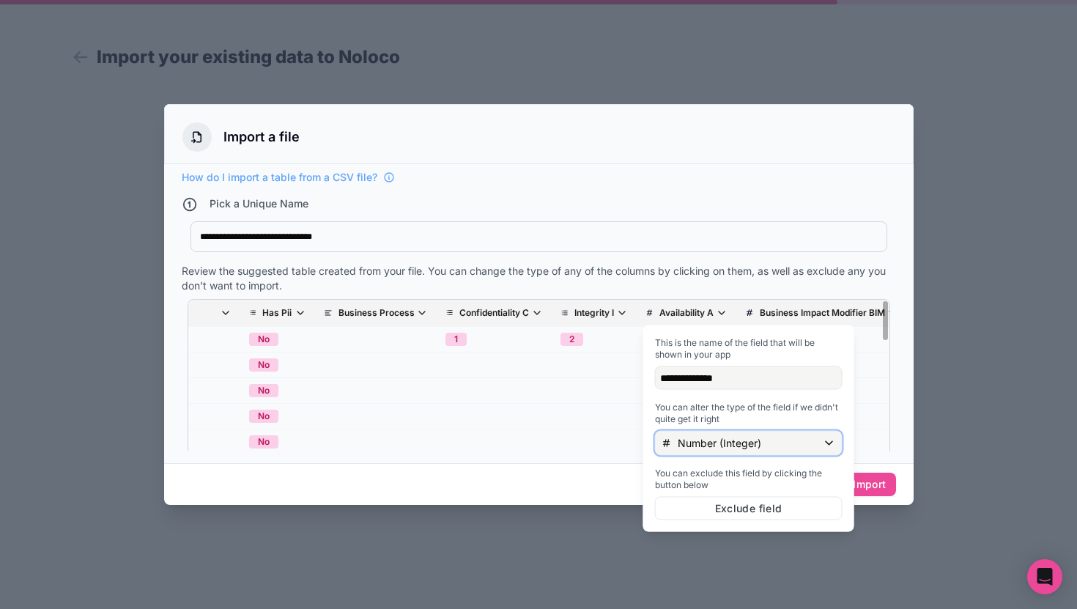
click at [760, 448] on div "Number (Integer)" at bounding box center [749, 442] width 186 height 23
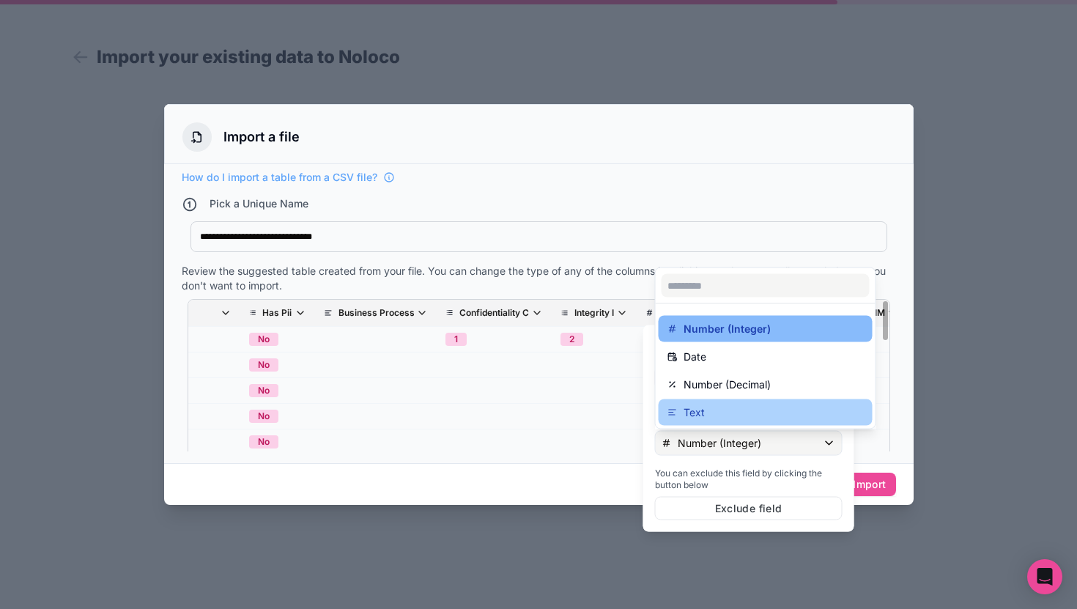
click at [779, 401] on div "Text" at bounding box center [766, 412] width 214 height 26
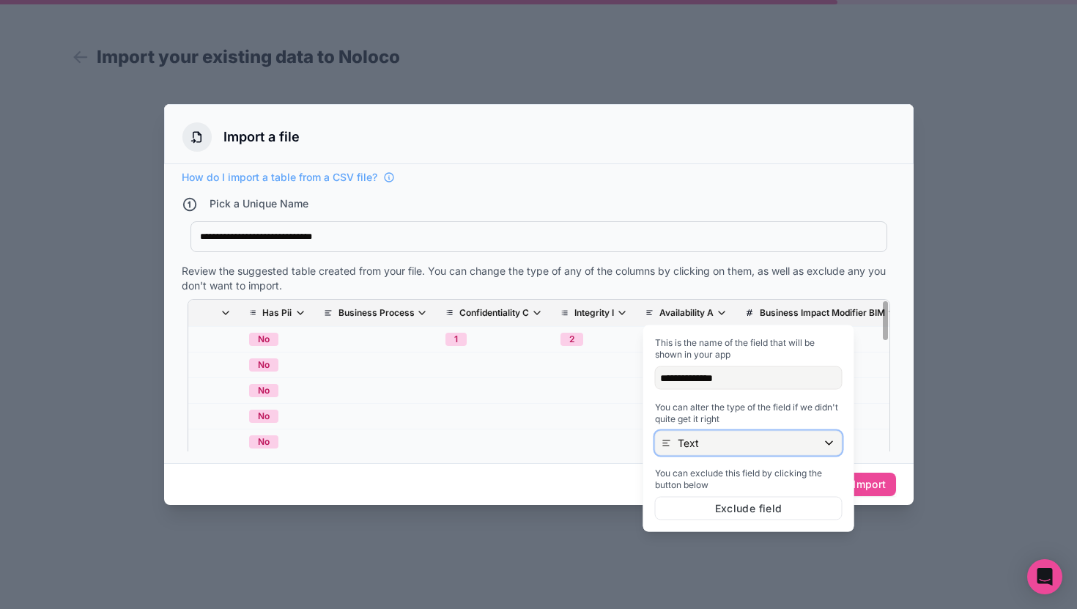
click at [750, 432] on div "Text" at bounding box center [749, 442] width 186 height 23
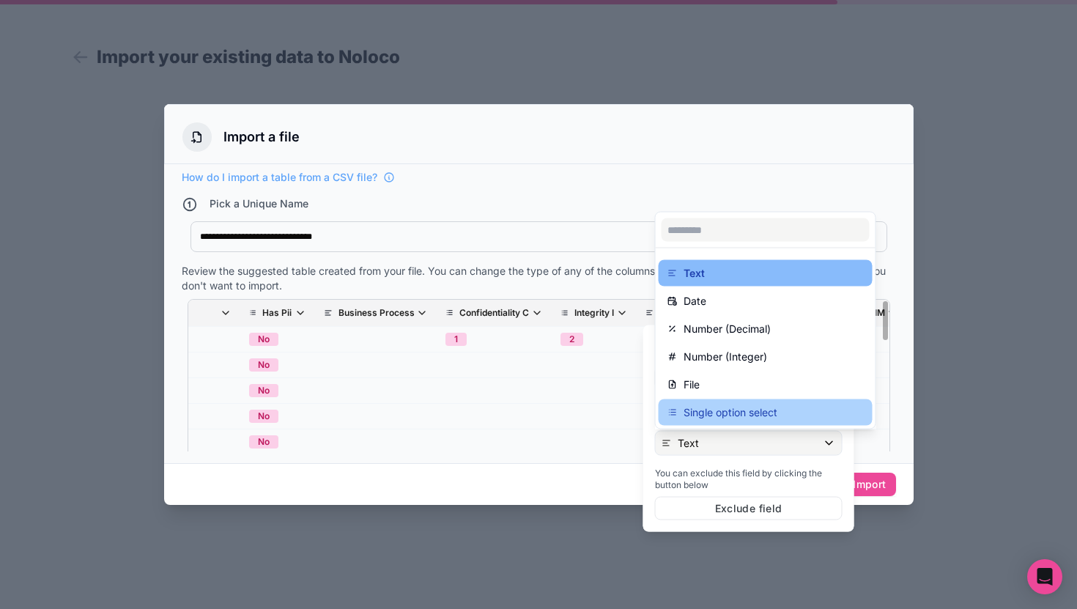
click at [733, 407] on p "Single option select" at bounding box center [730, 413] width 94 height 18
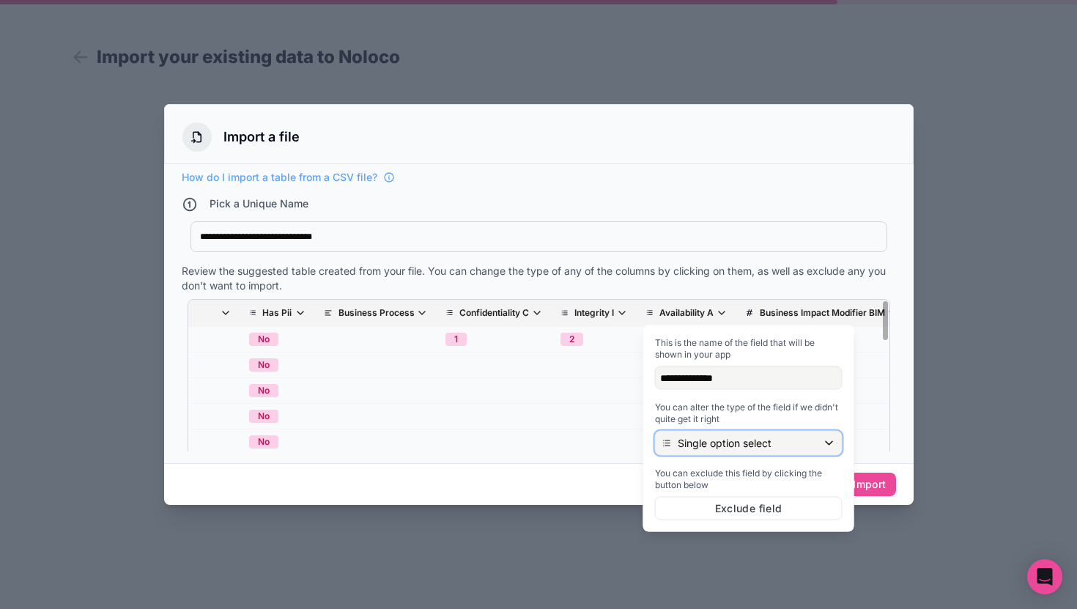
click at [739, 451] on div "Single option select" at bounding box center [749, 442] width 186 height 23
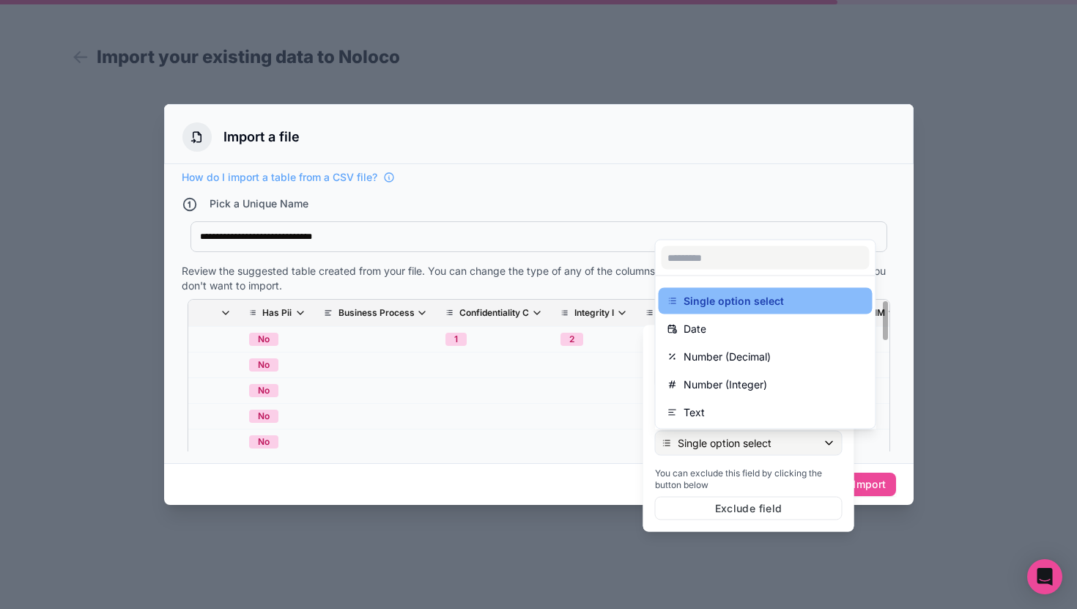
click at [741, 450] on div at bounding box center [748, 428] width 211 height 207
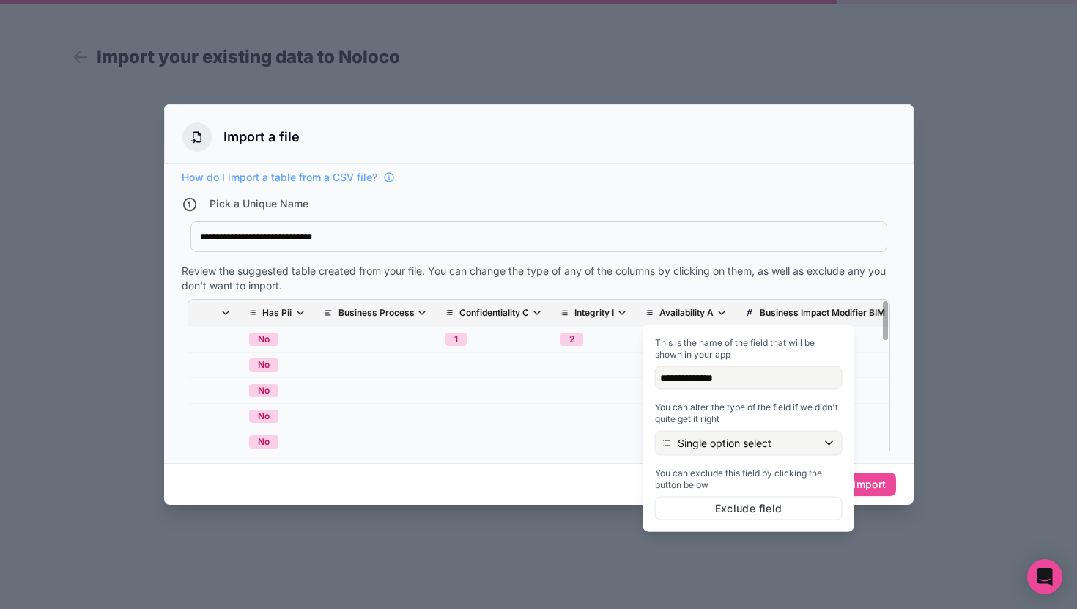
click at [779, 249] on div "**********" at bounding box center [538, 236] width 697 height 31
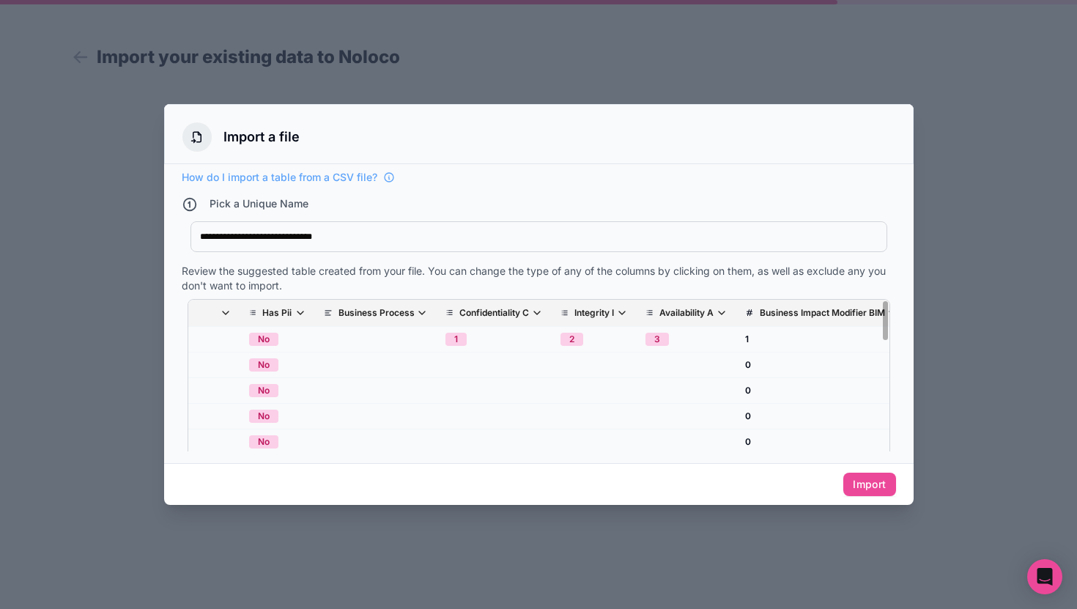
click at [809, 316] on p "Business Impact Modifier BIM" at bounding box center [822, 313] width 125 height 12
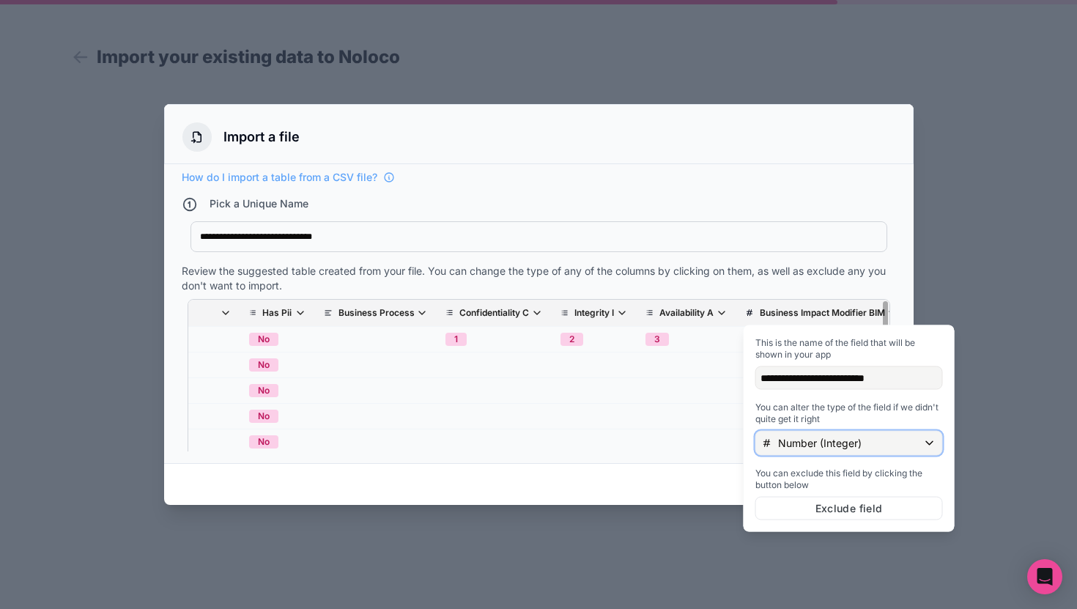
click at [809, 452] on div "Number (Integer)" at bounding box center [849, 442] width 186 height 23
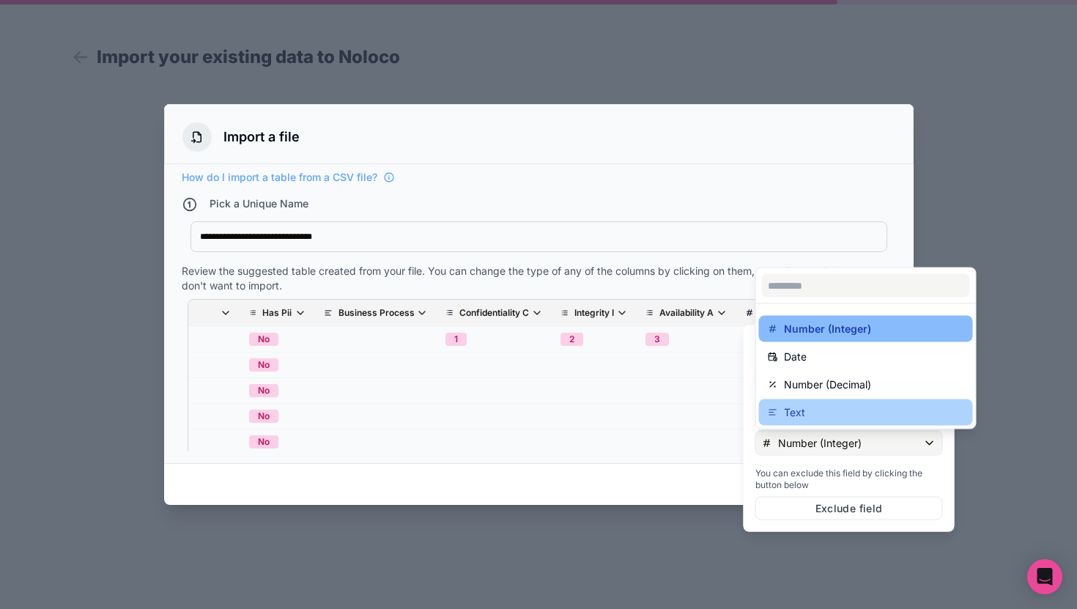
click at [818, 417] on div "Text" at bounding box center [866, 413] width 196 height 18
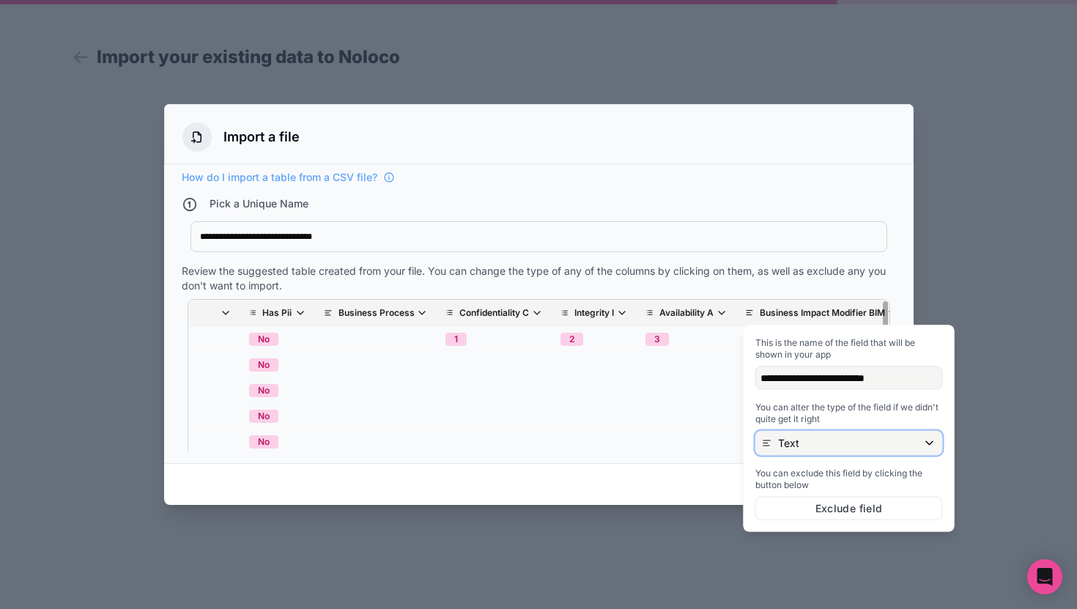
click at [816, 442] on div "Text" at bounding box center [849, 442] width 186 height 23
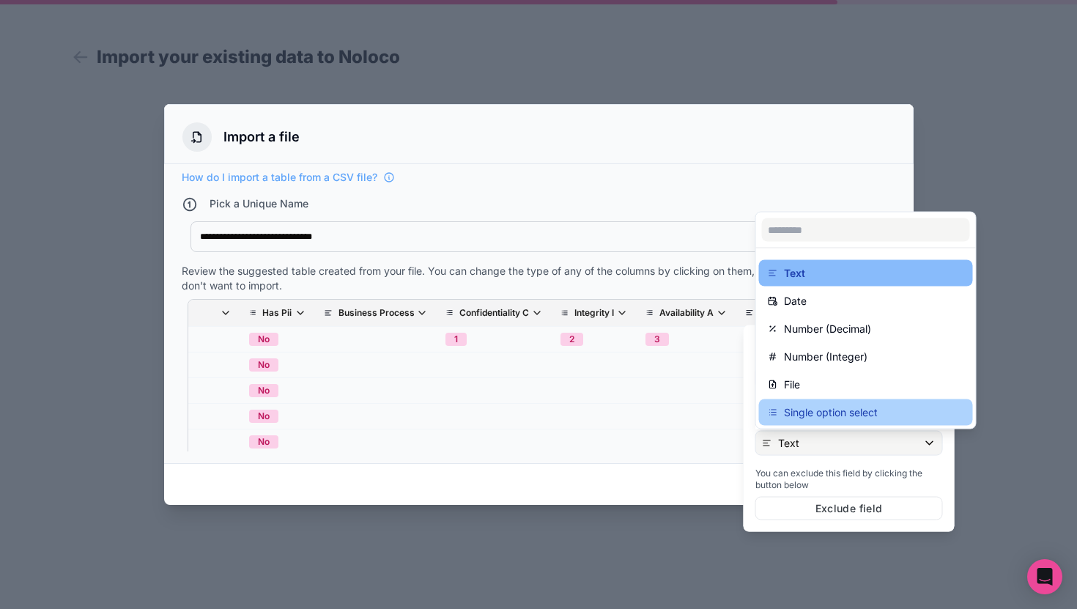
click at [818, 419] on p "Single option select" at bounding box center [831, 413] width 94 height 18
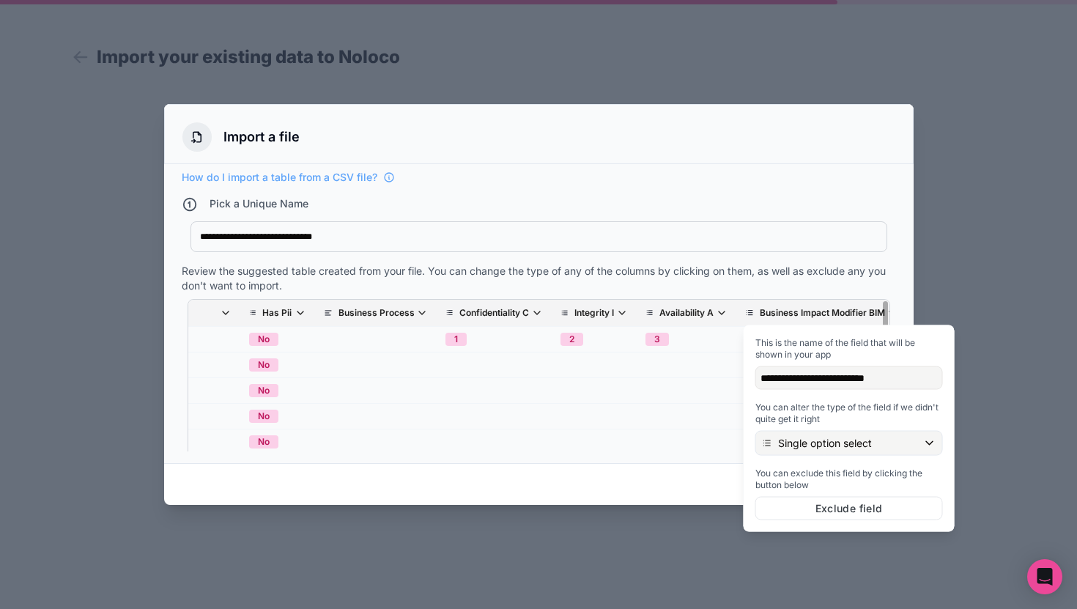
click at [859, 210] on div "Pick a Unique Name" at bounding box center [539, 205] width 714 height 19
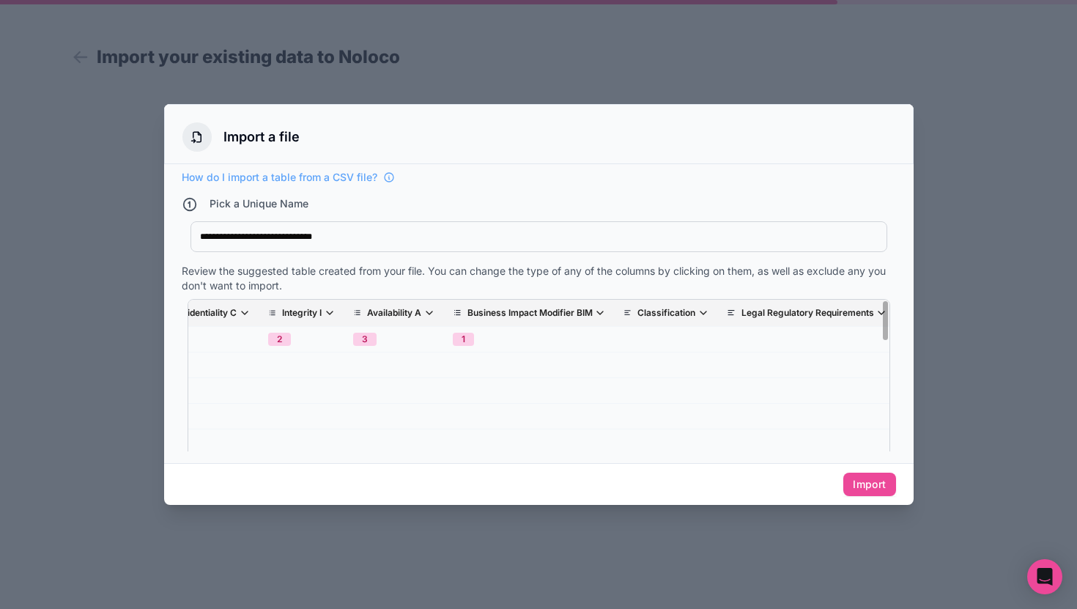
scroll to position [0, 715]
click at [628, 311] on icon "scrollable content" at bounding box center [622, 313] width 12 height 12
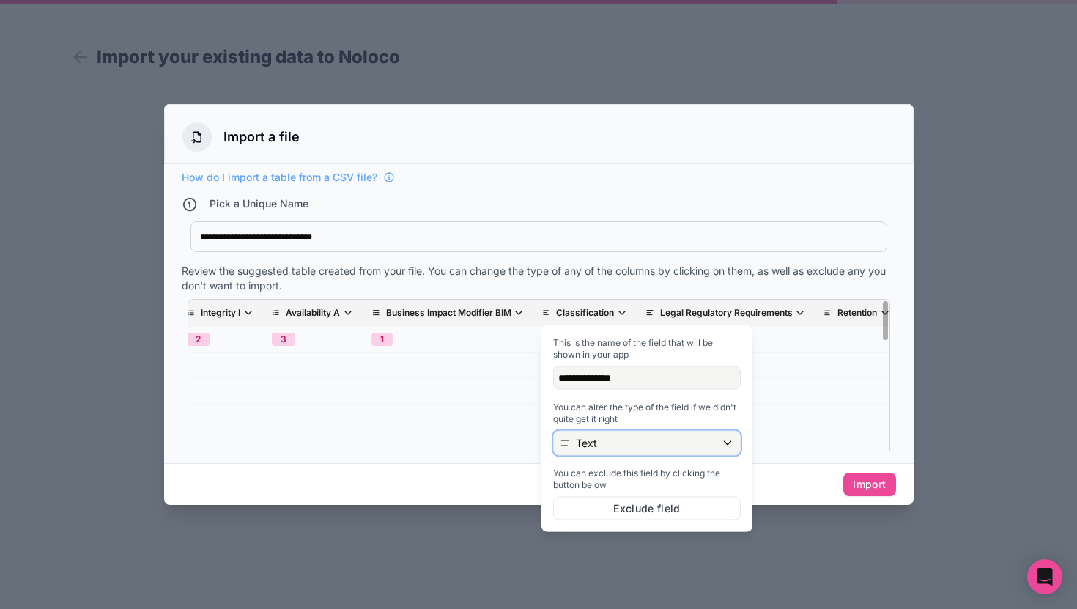
click at [626, 439] on div "Text" at bounding box center [647, 442] width 186 height 23
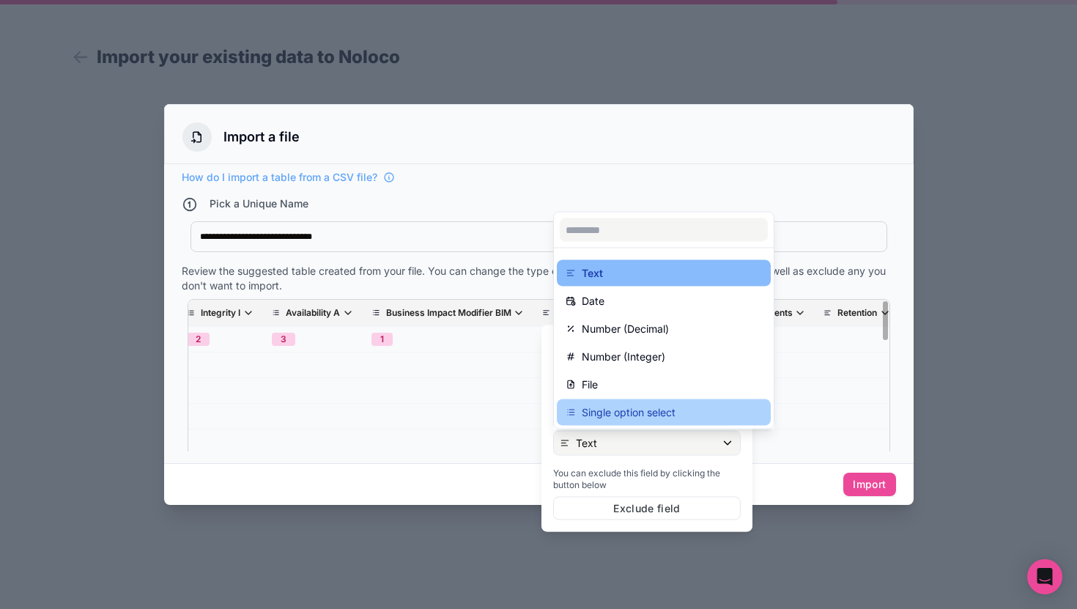
click at [689, 405] on div "Single option select" at bounding box center [664, 413] width 196 height 18
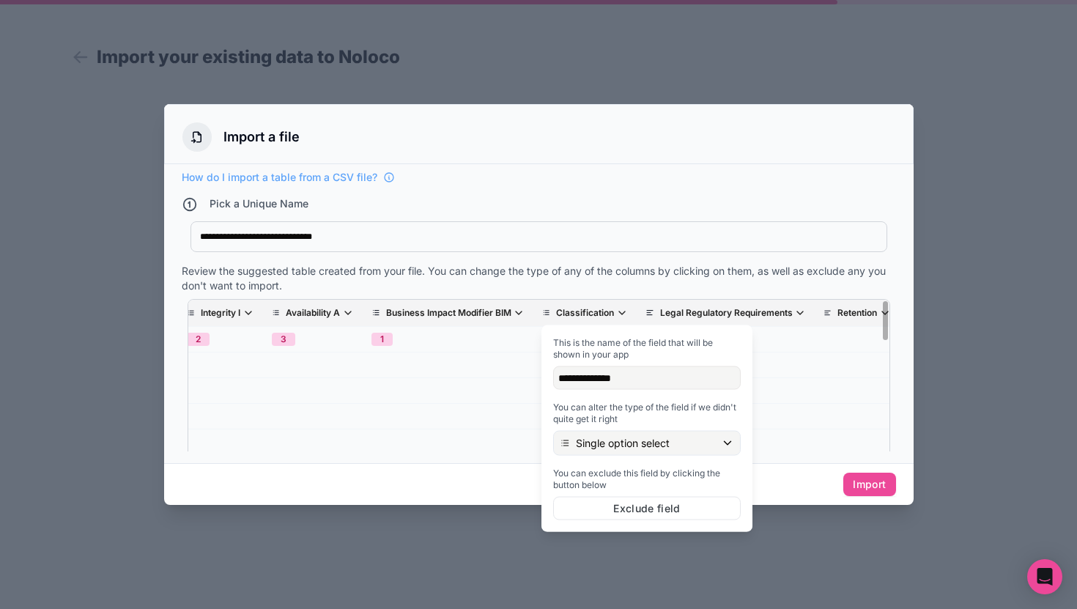
click at [727, 224] on div "**********" at bounding box center [538, 236] width 697 height 31
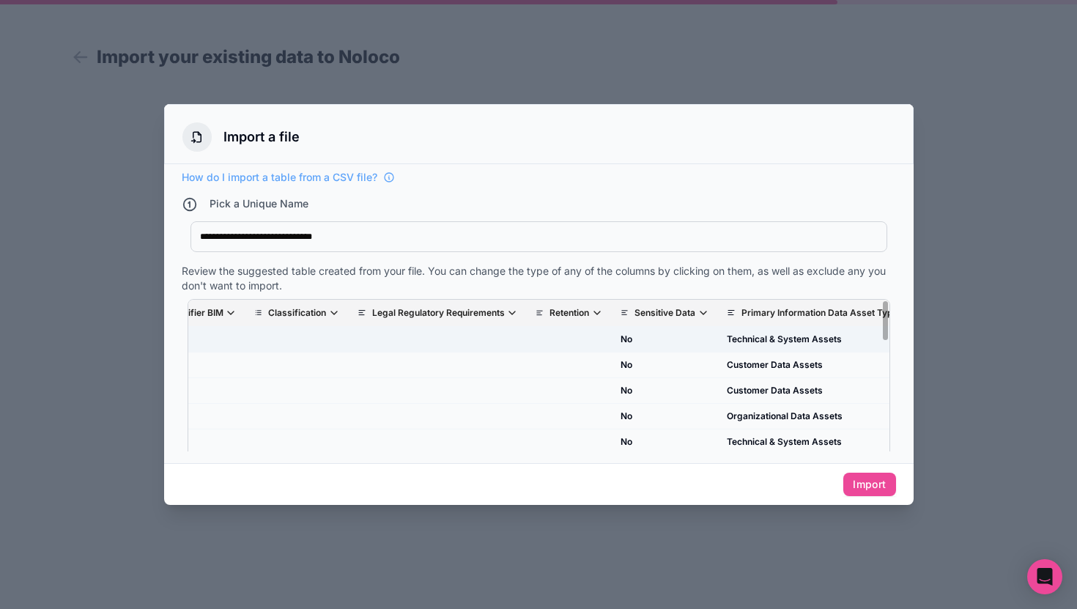
scroll to position [0, 1099]
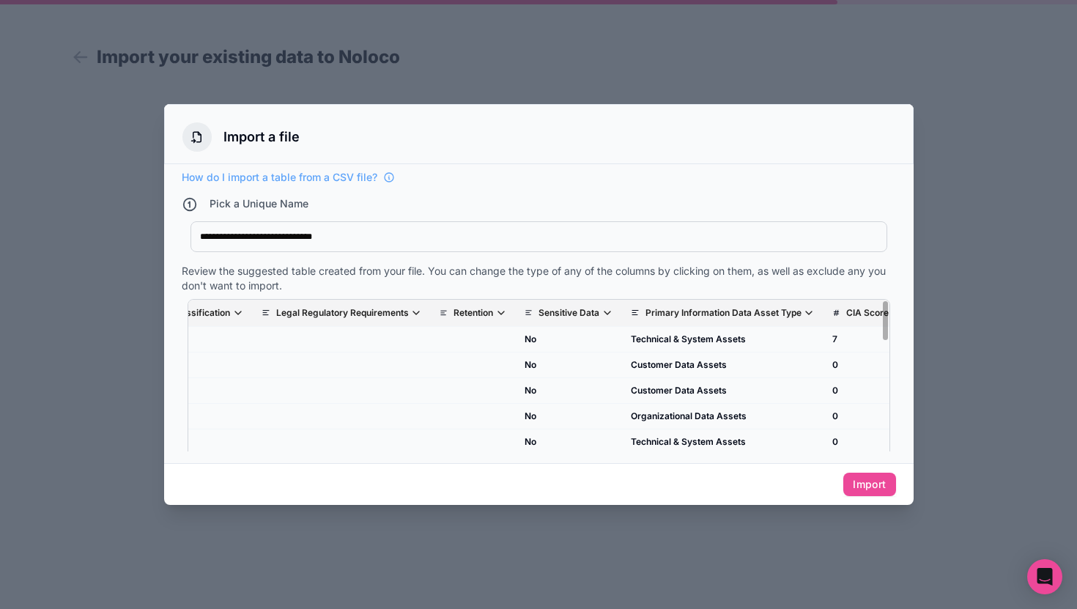
click at [599, 301] on th "Sensitive Data" at bounding box center [569, 313] width 106 height 27
click at [599, 312] on p "Sensitive Data" at bounding box center [568, 313] width 61 height 12
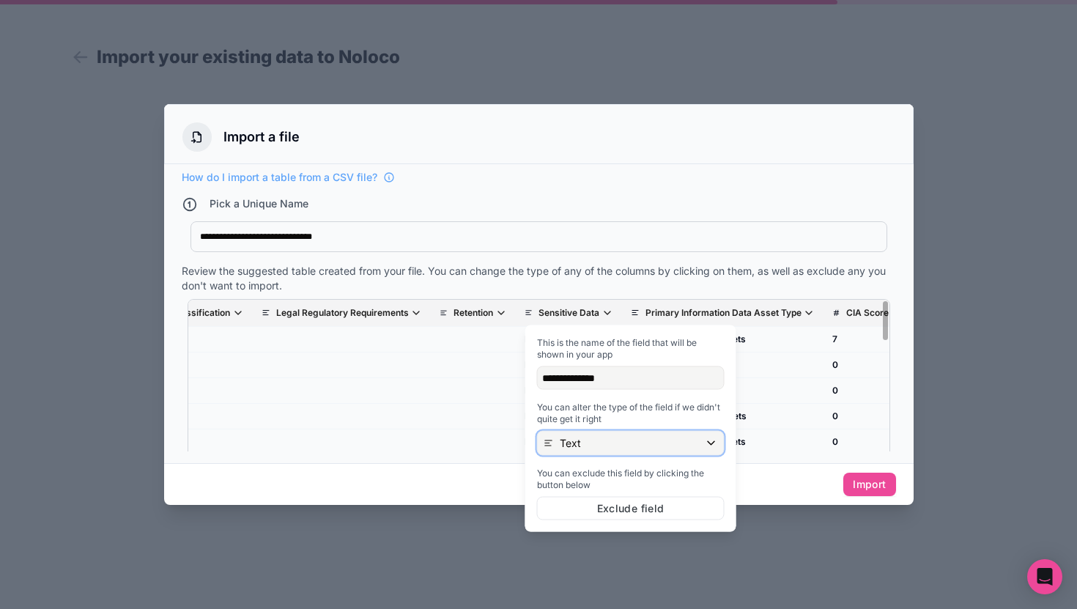
click at [599, 444] on div "Text" at bounding box center [631, 442] width 186 height 23
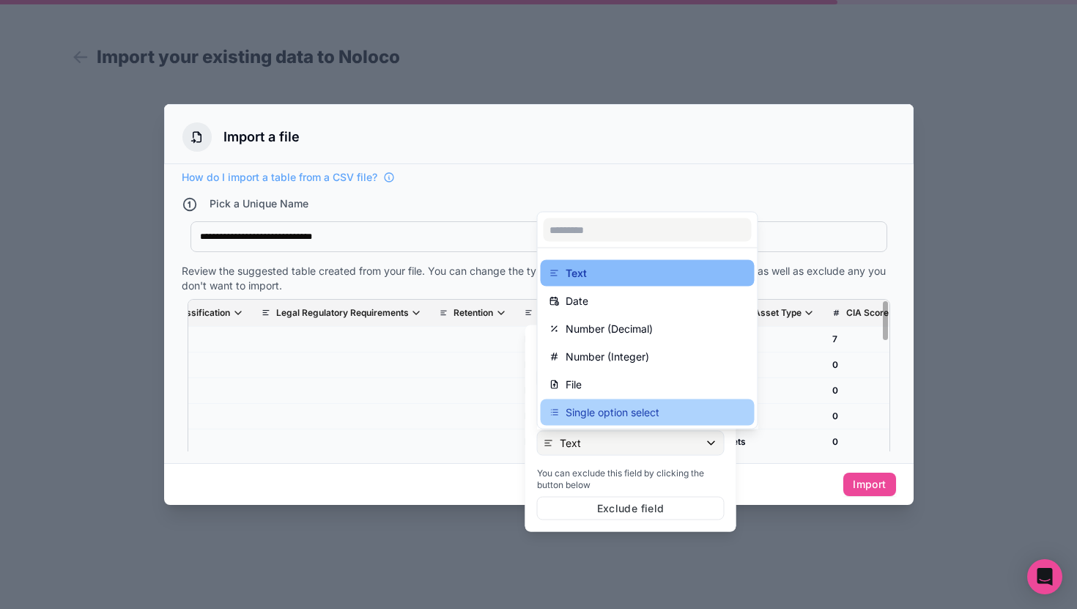
click at [630, 418] on p "Single option select" at bounding box center [613, 413] width 94 height 18
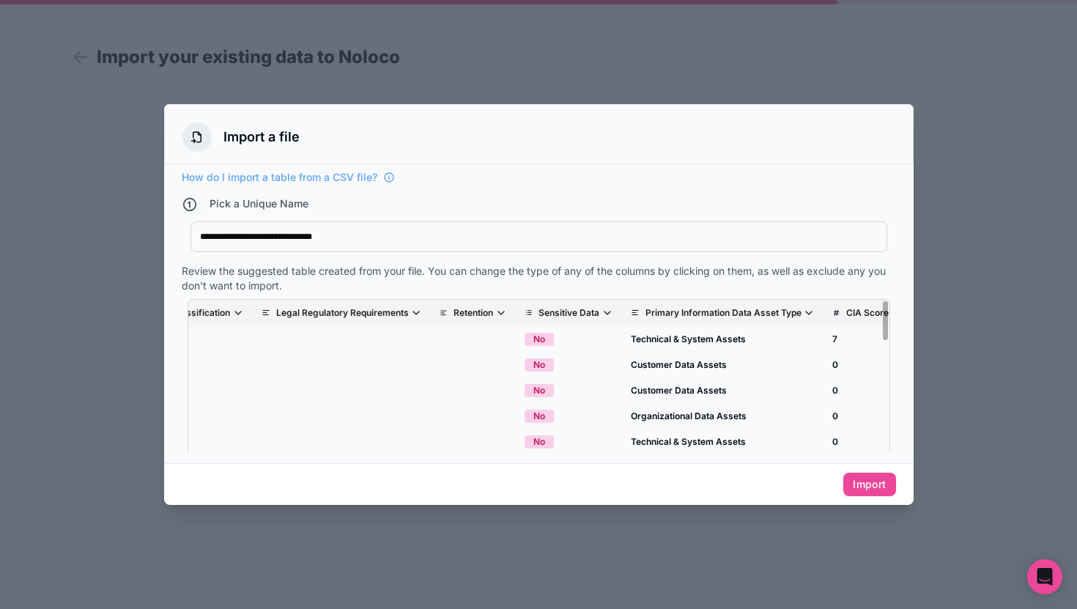
click at [774, 179] on div "How do I import a table from a CSV file?" at bounding box center [539, 177] width 714 height 15
click at [763, 314] on p "Primary Information Data Asset Type" at bounding box center [723, 313] width 156 height 12
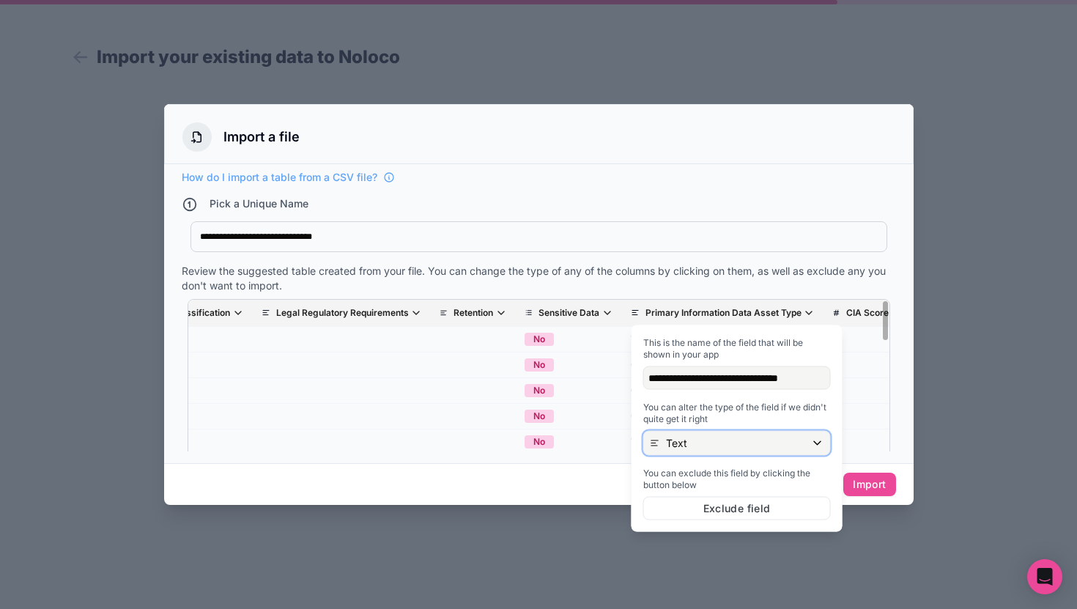
click at [719, 450] on div "Text" at bounding box center [737, 442] width 186 height 23
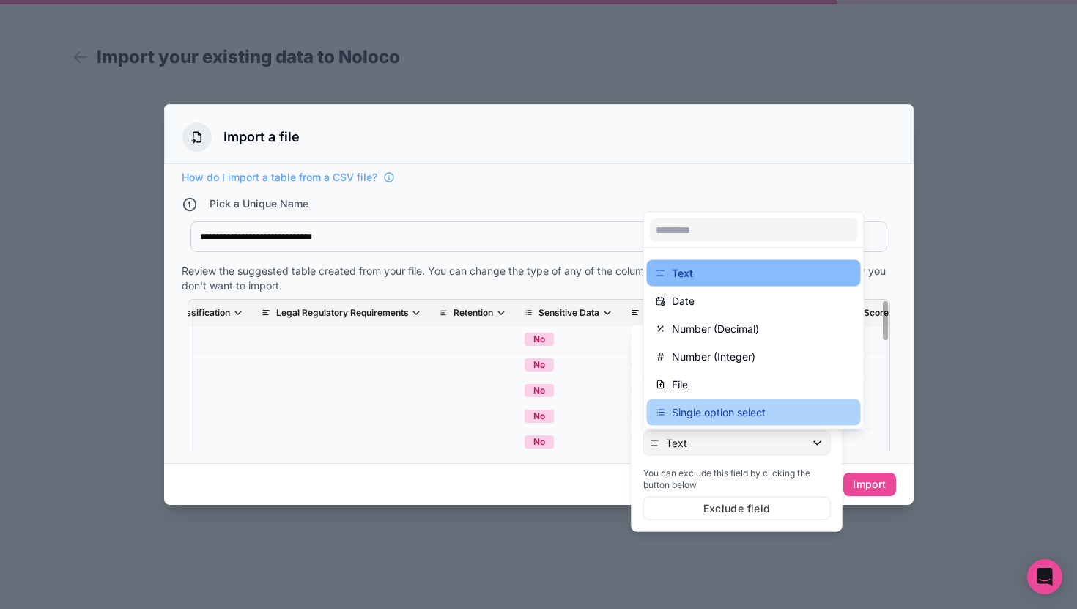
click at [746, 407] on p "Single option select" at bounding box center [719, 413] width 94 height 18
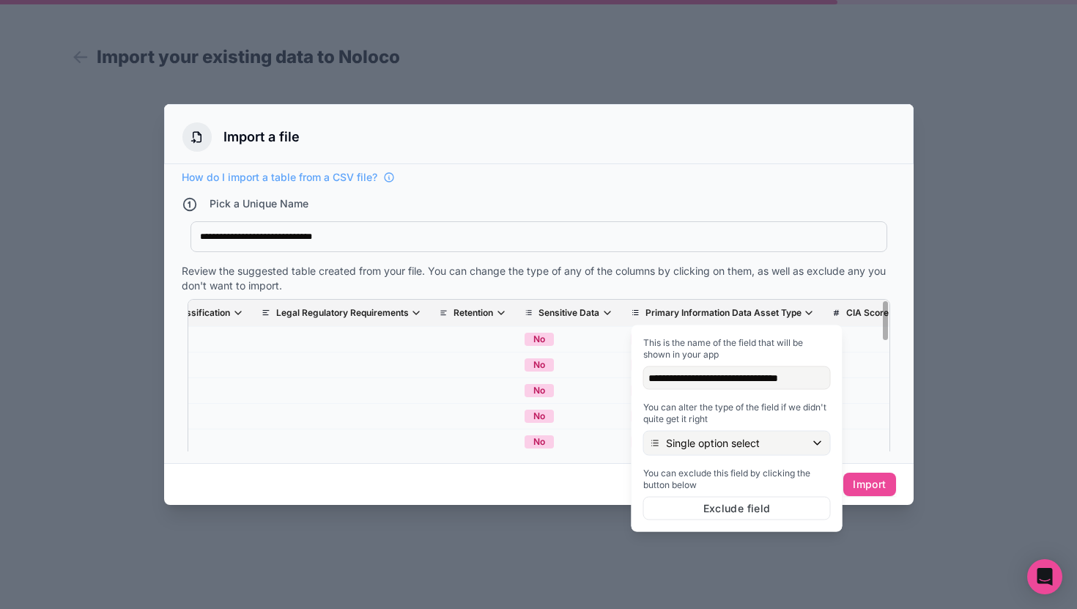
click at [799, 212] on div "Pick a Unique Name" at bounding box center [539, 205] width 714 height 19
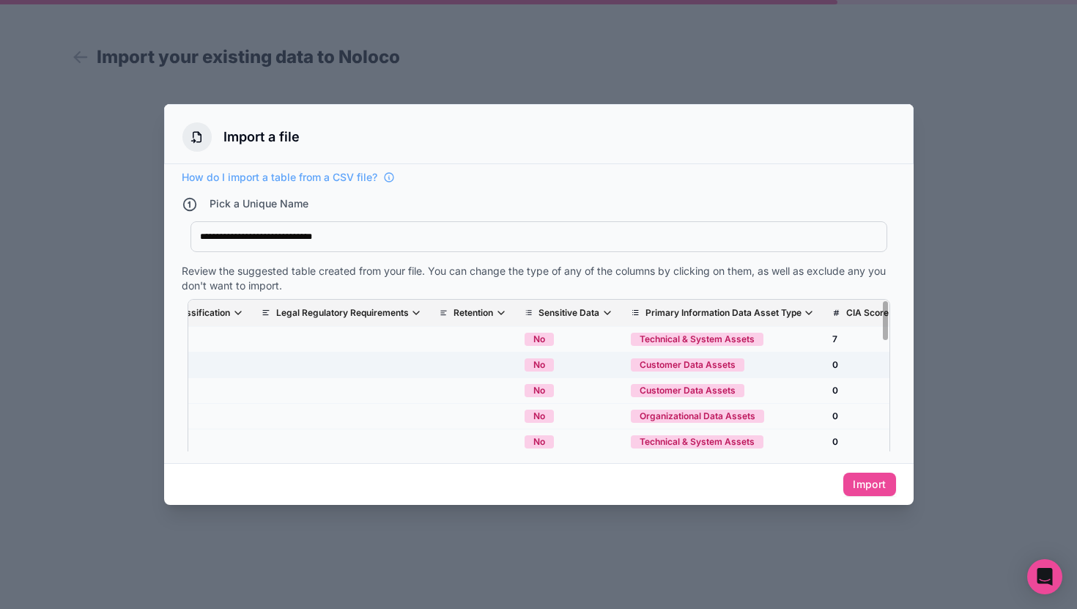
scroll to position [0, 1129]
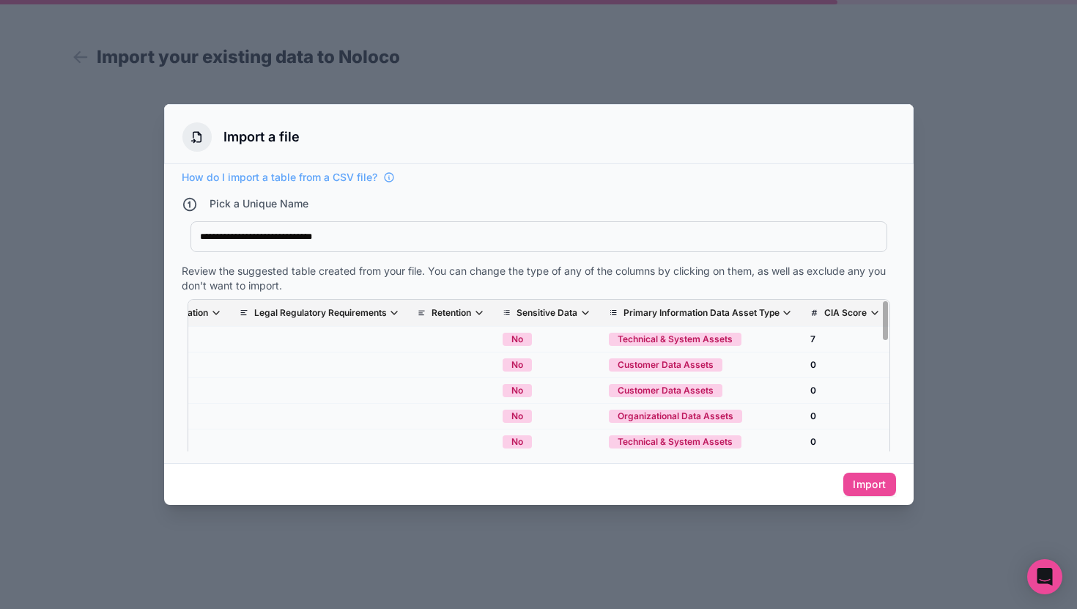
click at [846, 305] on th "CIA Score" at bounding box center [845, 313] width 88 height 27
click at [846, 315] on p "CIA Score" at bounding box center [845, 313] width 42 height 12
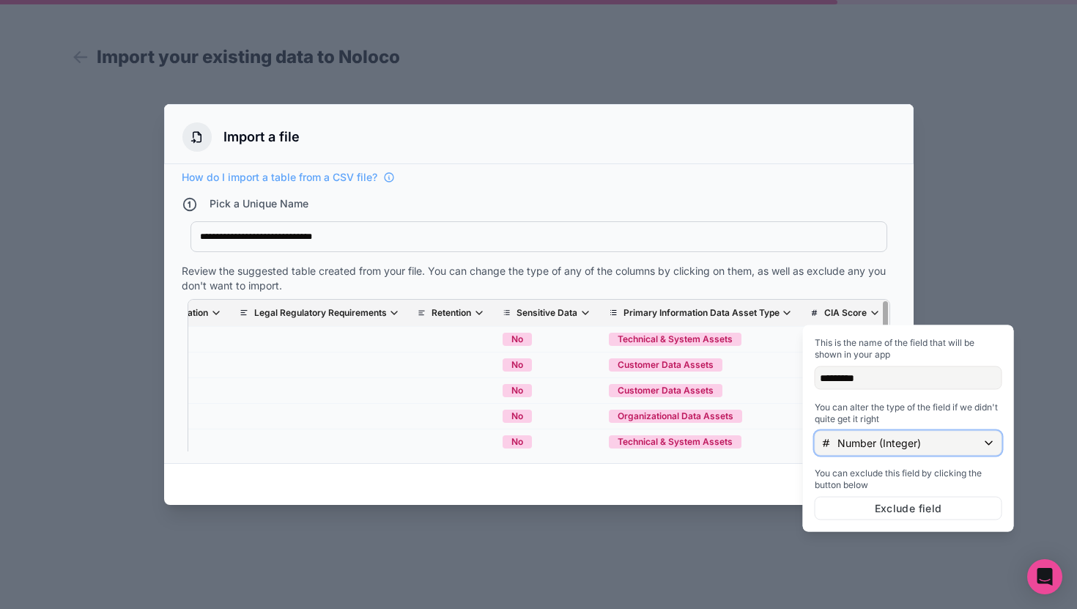
click at [867, 432] on div "Number (Integer)" at bounding box center [908, 442] width 186 height 23
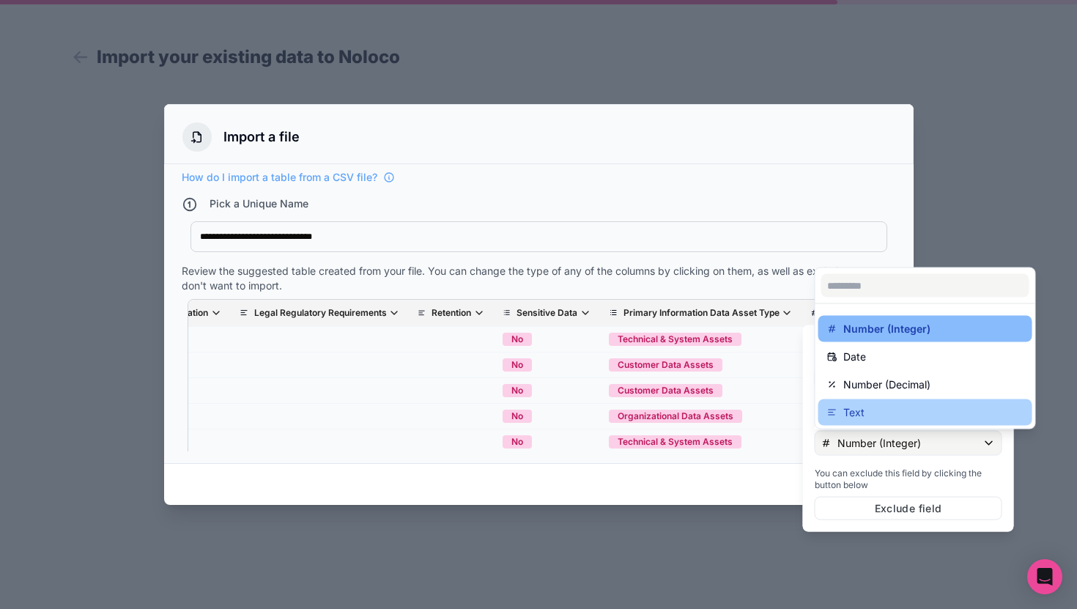
click at [869, 413] on div "Text" at bounding box center [925, 413] width 196 height 18
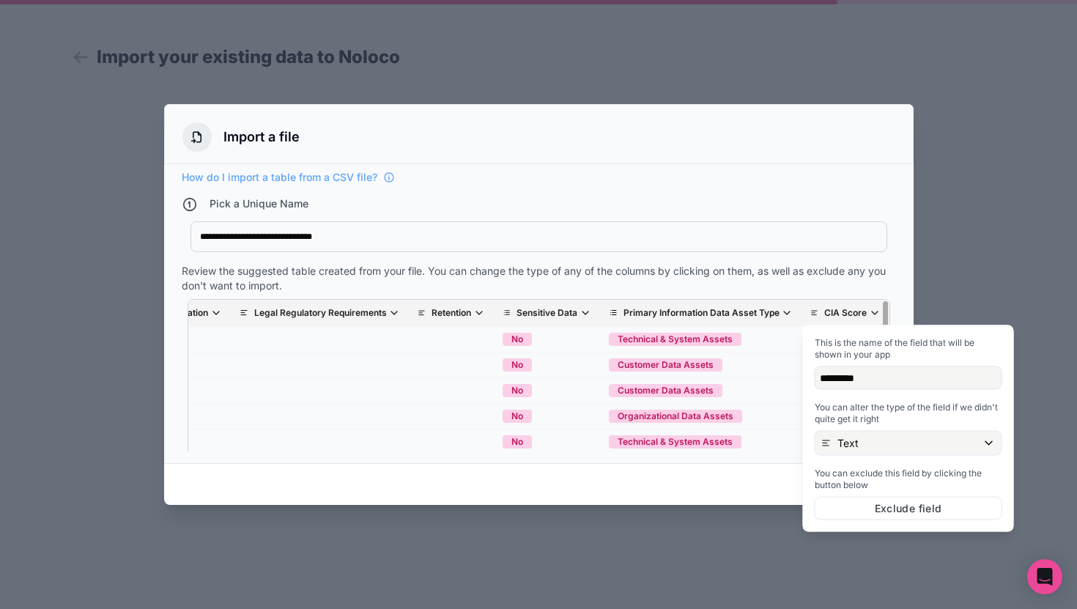
click at [849, 319] on p "CIA Score" at bounding box center [845, 313] width 42 height 12
click at [851, 317] on p "CIA Score" at bounding box center [845, 313] width 42 height 12
click at [851, 326] on div "This is the name of the field that will be shown in your app ********* You can …" at bounding box center [908, 428] width 211 height 207
click at [864, 444] on div "Text" at bounding box center [908, 442] width 186 height 23
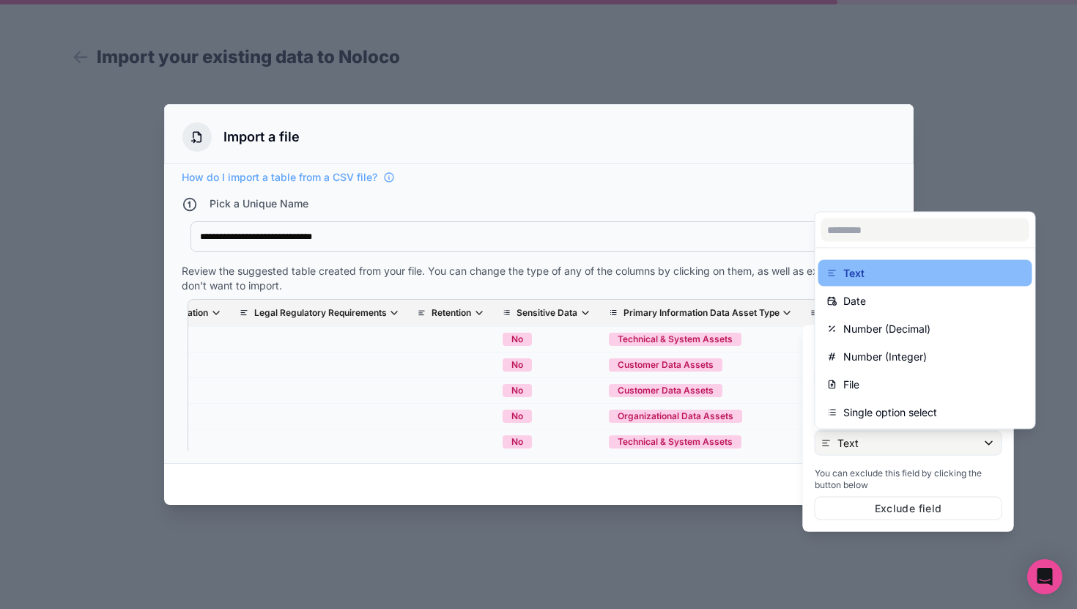
click at [787, 185] on div "**********" at bounding box center [539, 310] width 714 height 281
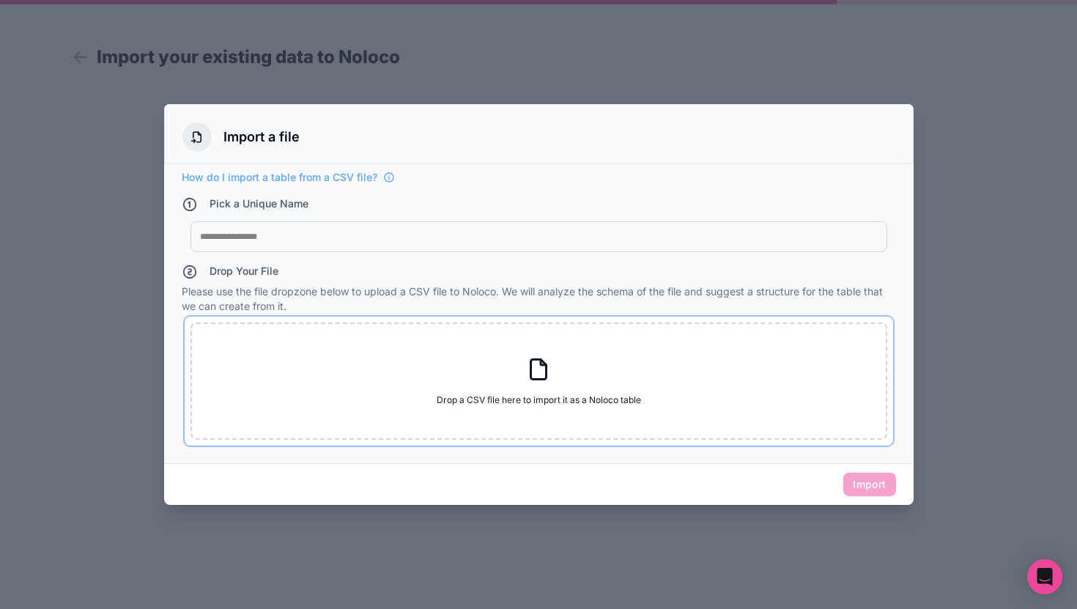
click at [507, 377] on div "Drop a CSV file here to import it as a Noloco table Drop a CSV file here to imp…" at bounding box center [538, 380] width 697 height 117
type input "**********"
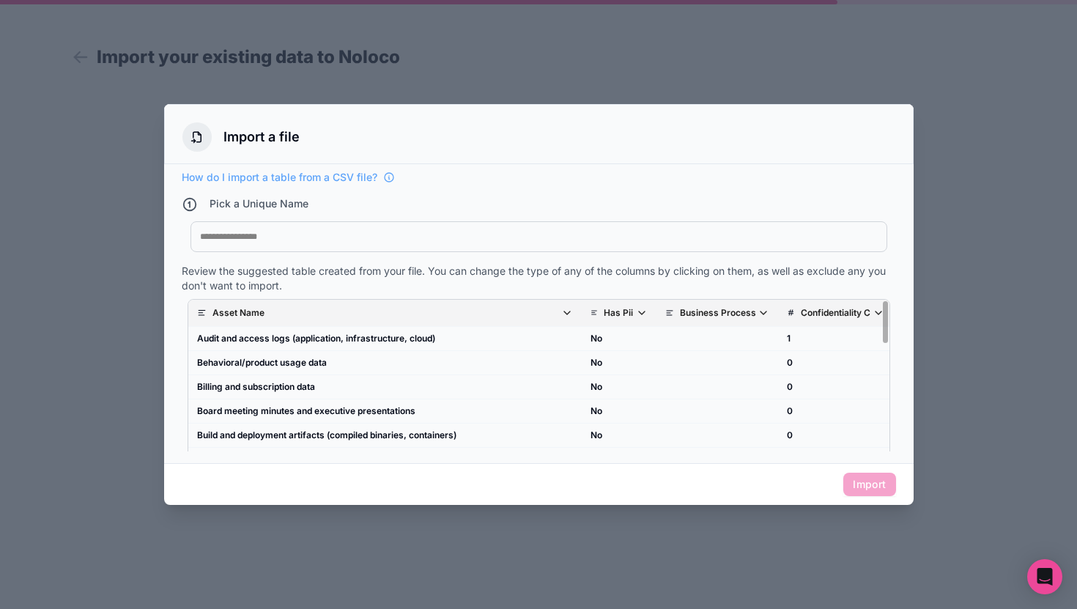
click at [626, 318] on p "Has Pii" at bounding box center [618, 313] width 29 height 12
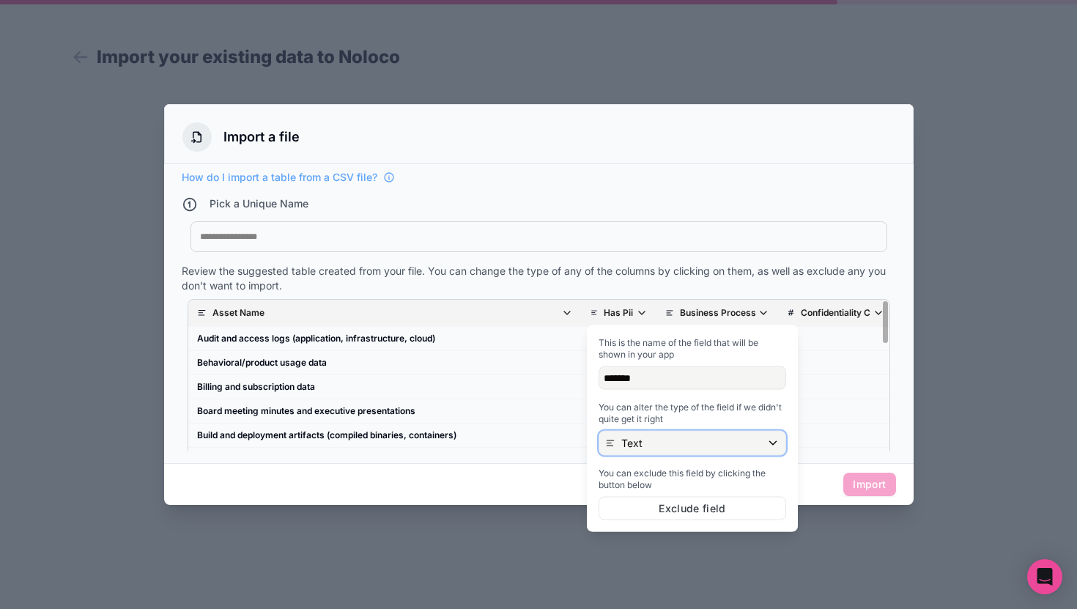
click at [676, 440] on div "Text" at bounding box center [692, 442] width 186 height 23
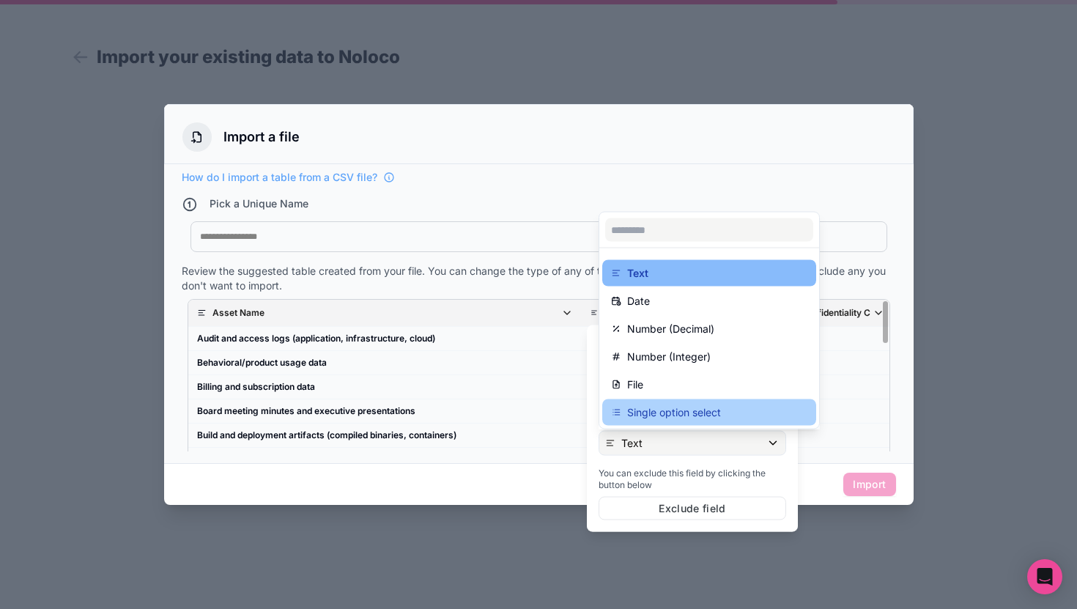
click at [708, 406] on p "Single option select" at bounding box center [674, 413] width 94 height 18
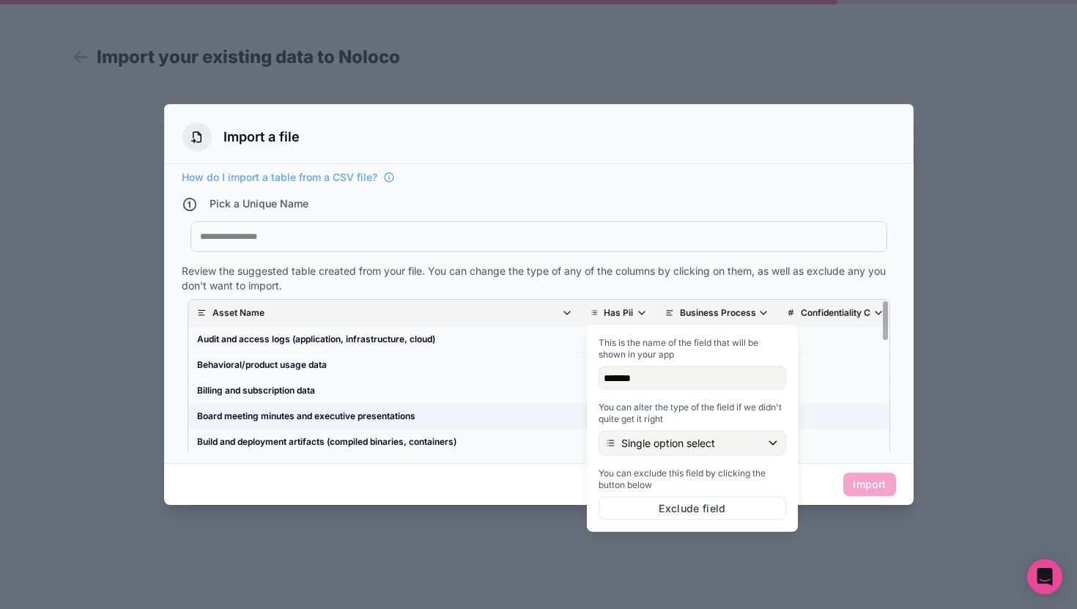
click at [864, 411] on td "0" at bounding box center [835, 417] width 115 height 26
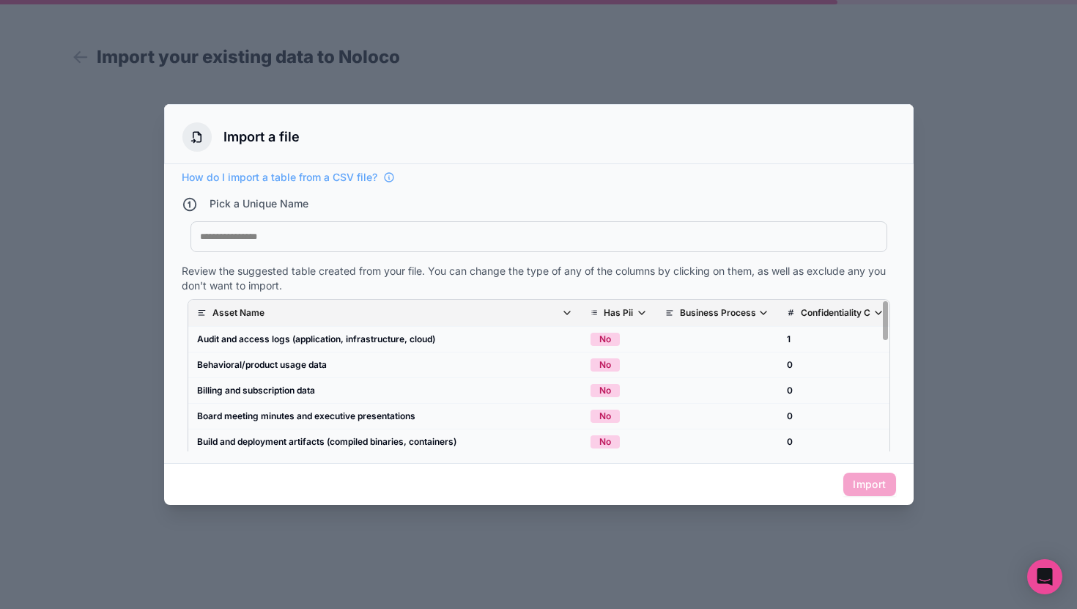
click at [730, 312] on p "Business Process" at bounding box center [718, 313] width 76 height 12
click at [850, 201] on div "Pick a Unique Name" at bounding box center [539, 205] width 714 height 19
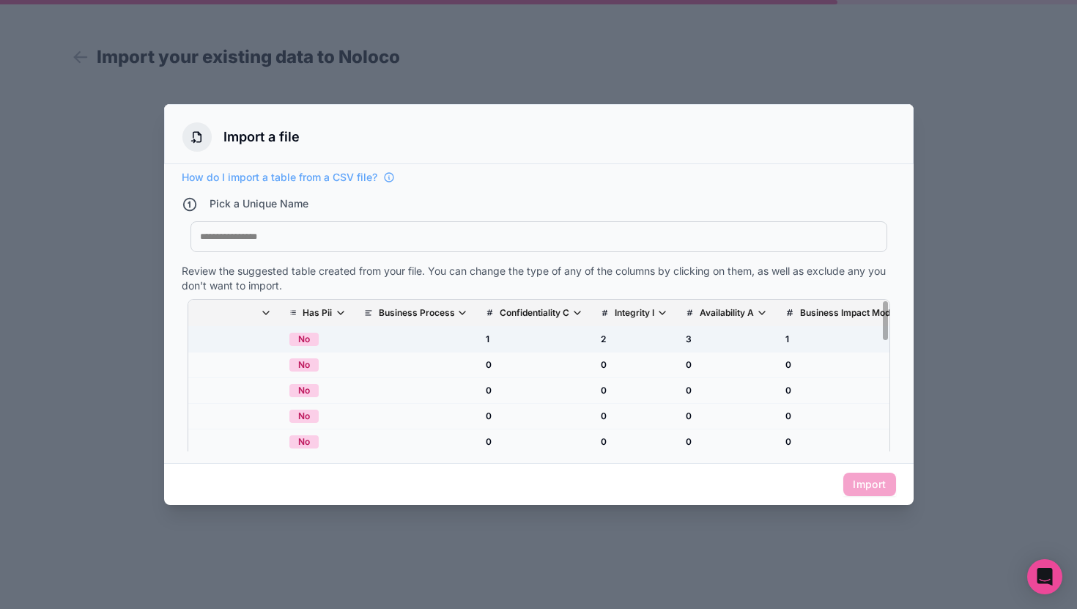
scroll to position [0, 339]
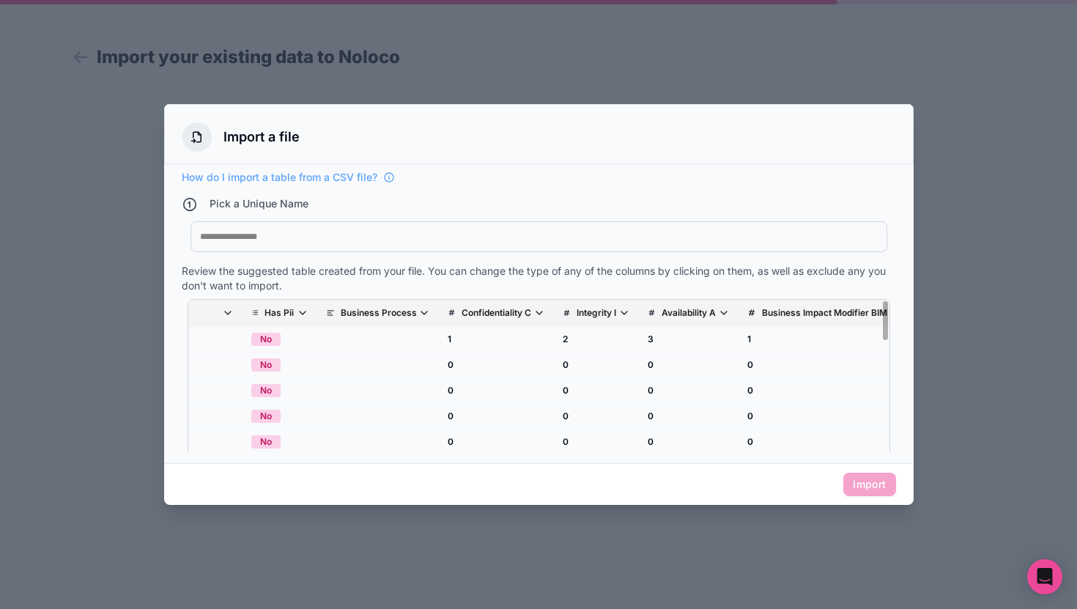
click at [531, 315] on p "Confidentiality C" at bounding box center [496, 313] width 70 height 12
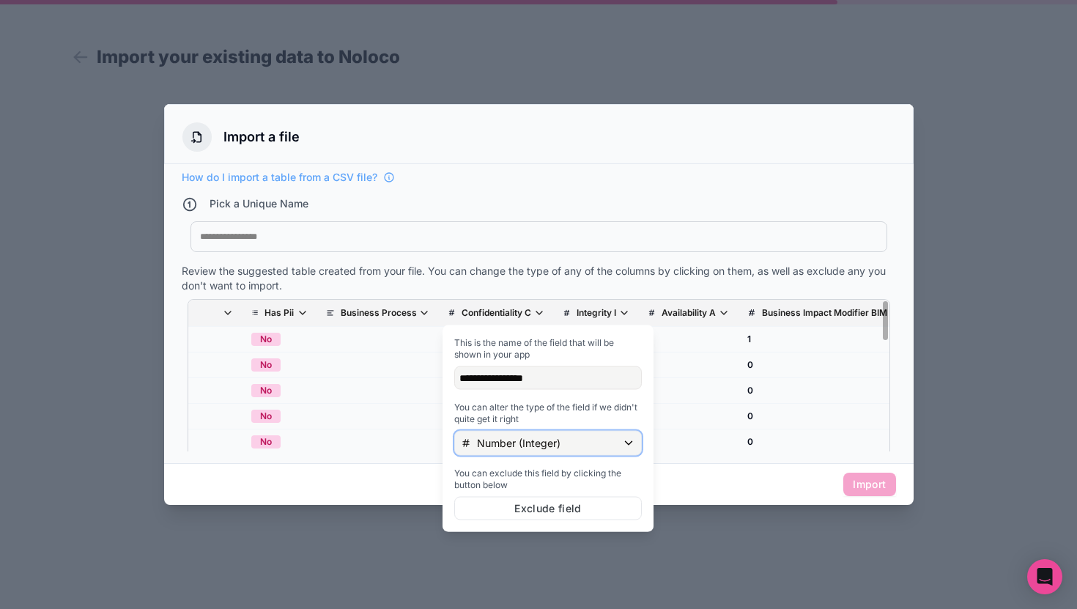
click at [560, 437] on p "Number (Integer)" at bounding box center [519, 443] width 84 height 15
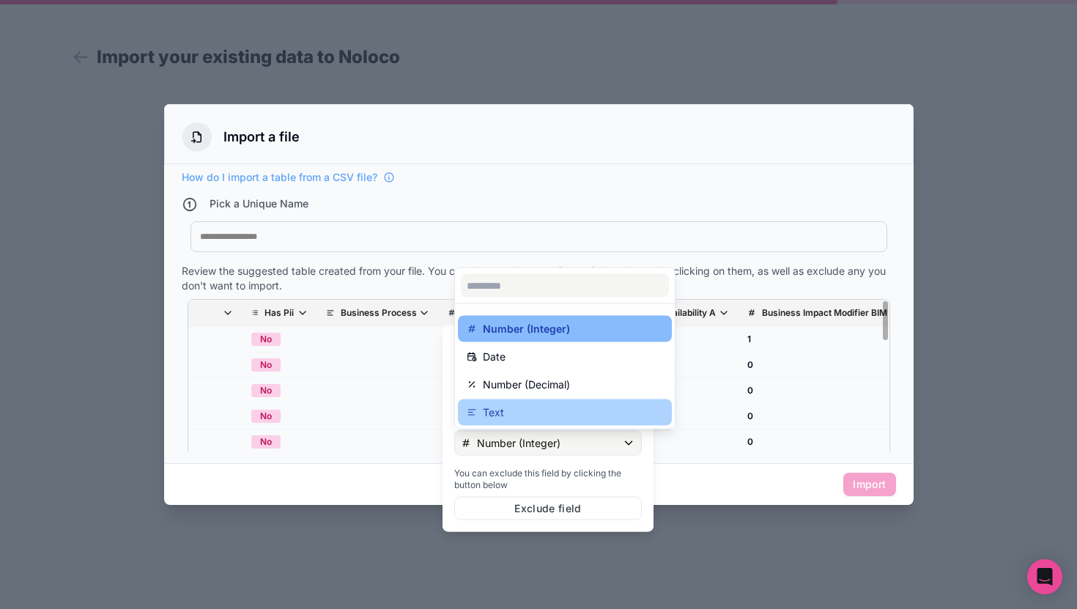
click at [579, 404] on div "Text" at bounding box center [565, 413] width 196 height 18
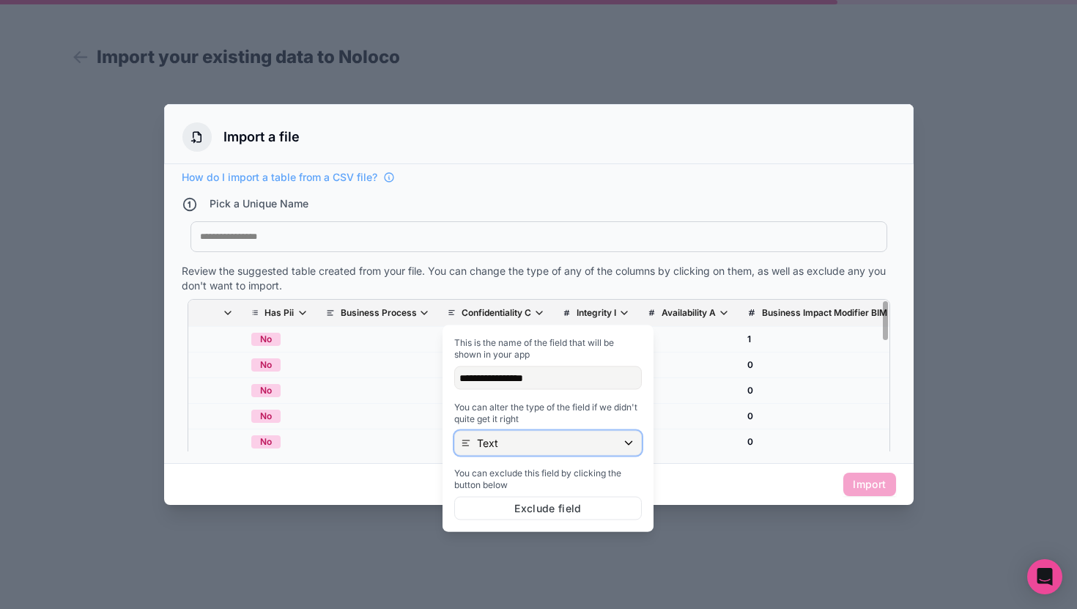
click at [552, 454] on div "Text" at bounding box center [548, 442] width 186 height 23
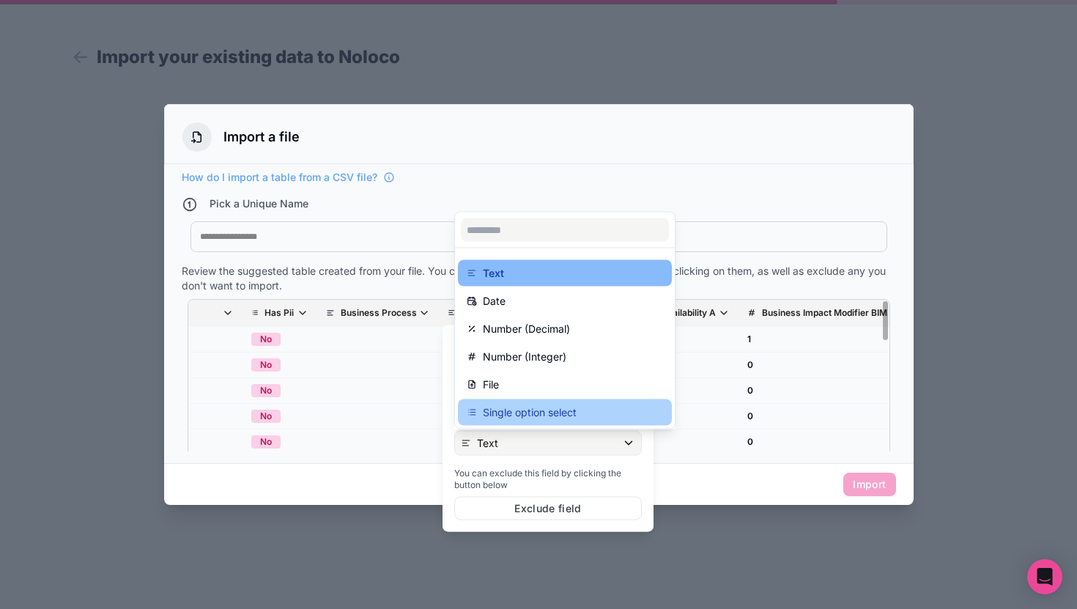
click at [546, 418] on p "Single option select" at bounding box center [530, 413] width 94 height 18
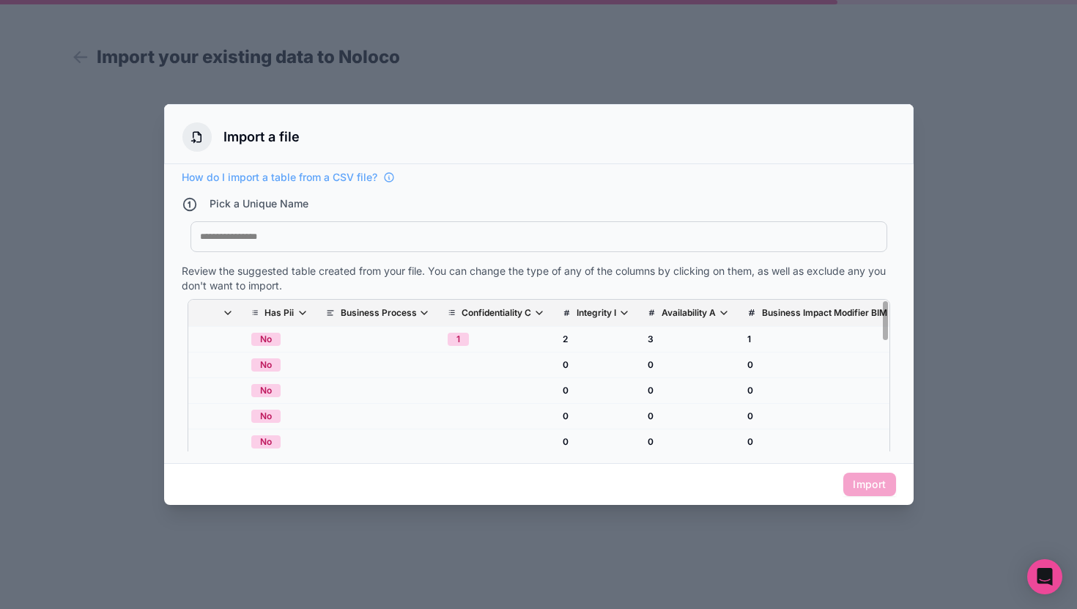
click at [648, 219] on div "Pick a Unique Name My Imported File" at bounding box center [539, 227] width 714 height 62
click at [615, 309] on p "Integrity I" at bounding box center [597, 313] width 40 height 12
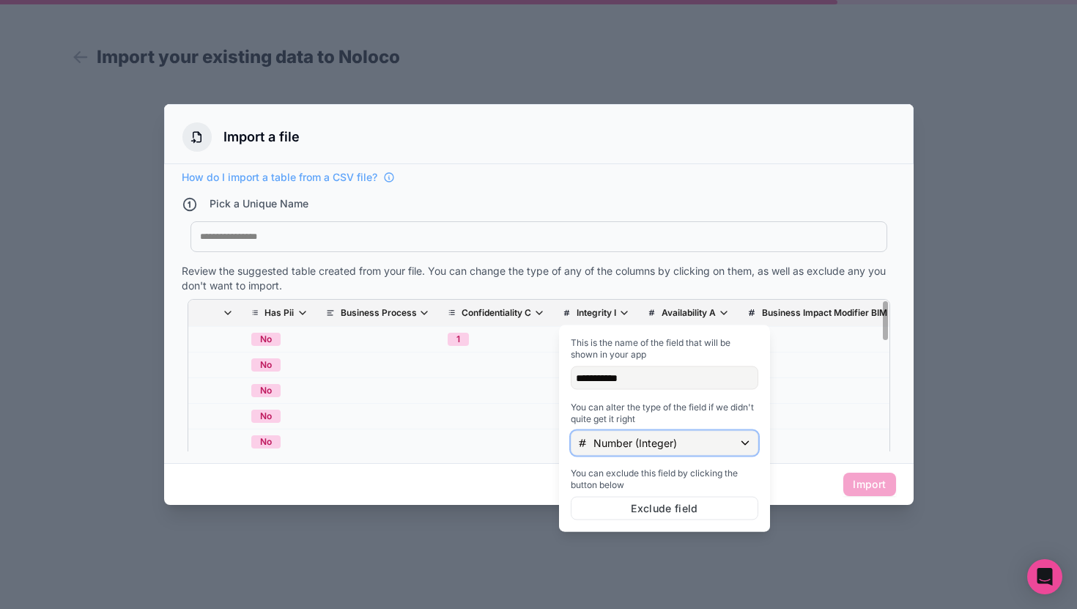
click at [626, 448] on p "Number (Integer)" at bounding box center [635, 443] width 84 height 15
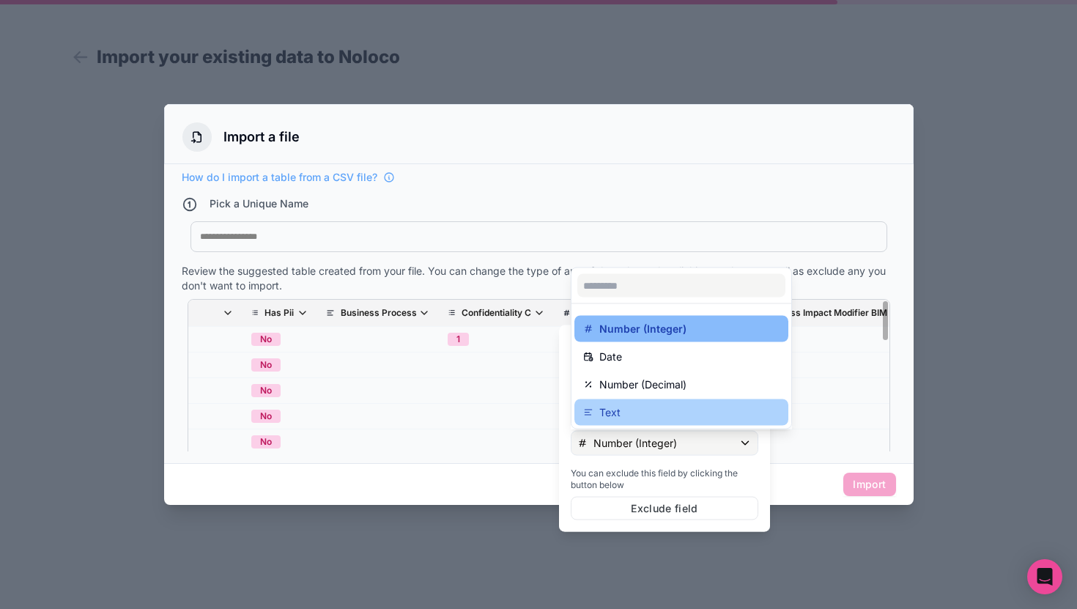
click at [626, 415] on div "Text" at bounding box center [681, 413] width 196 height 18
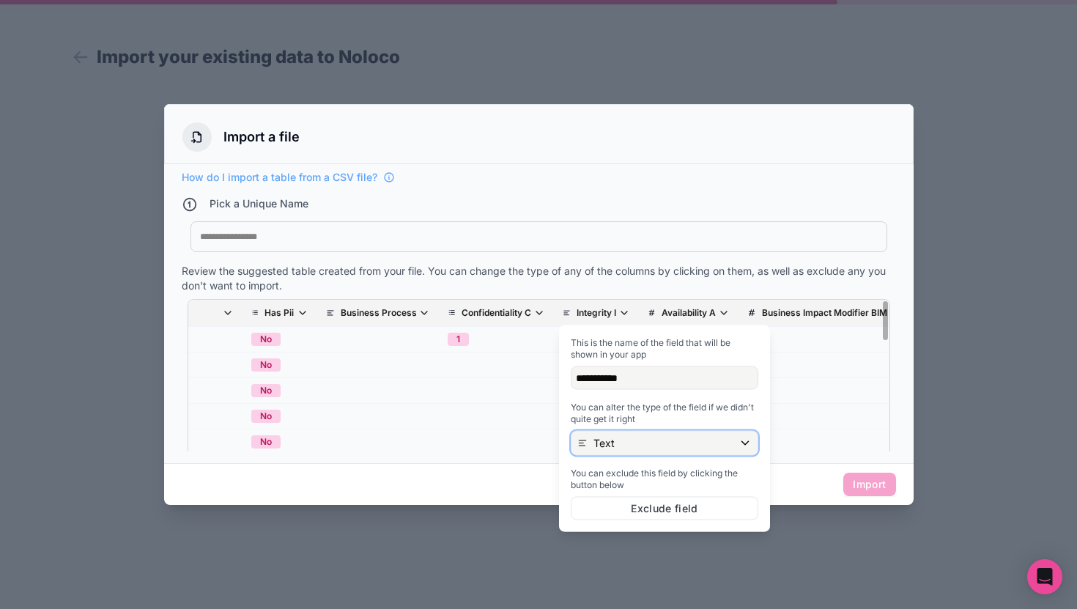
click at [627, 451] on div "Text" at bounding box center [664, 442] width 186 height 23
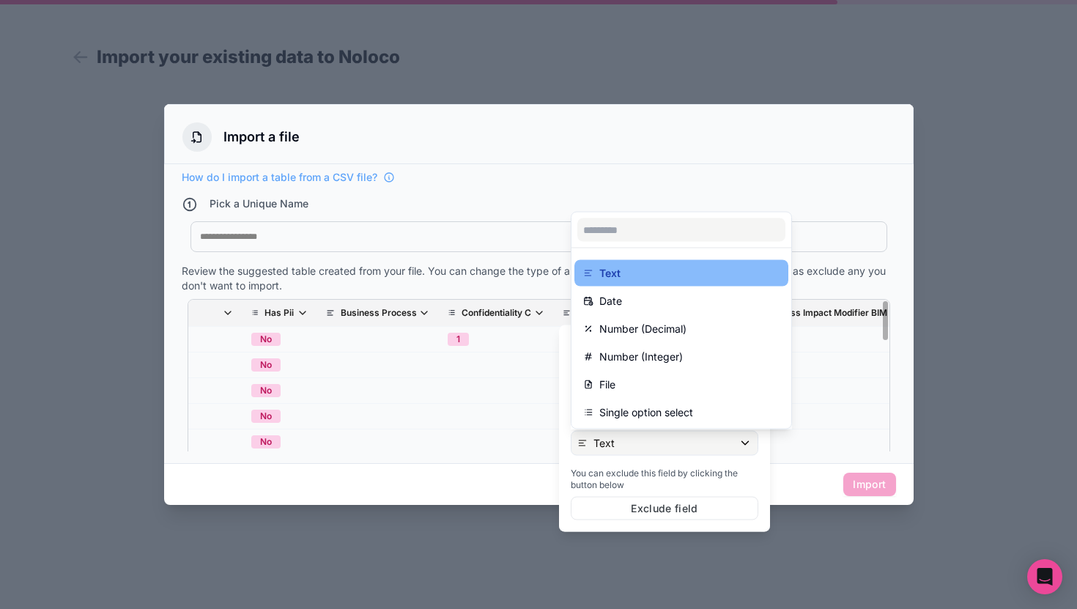
click at [629, 427] on ul "Text Date Number (Decimal) Number (Integer) File Single option select" at bounding box center [681, 338] width 220 height 180
click at [630, 419] on p "Single option select" at bounding box center [646, 413] width 94 height 18
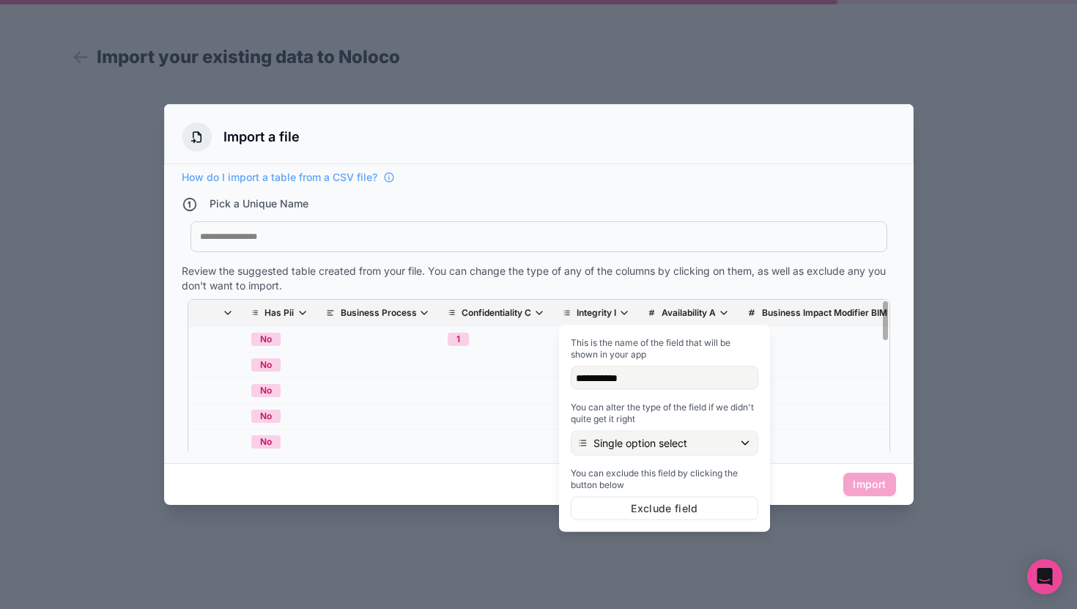
click at [699, 308] on p "Availability A" at bounding box center [688, 313] width 54 height 12
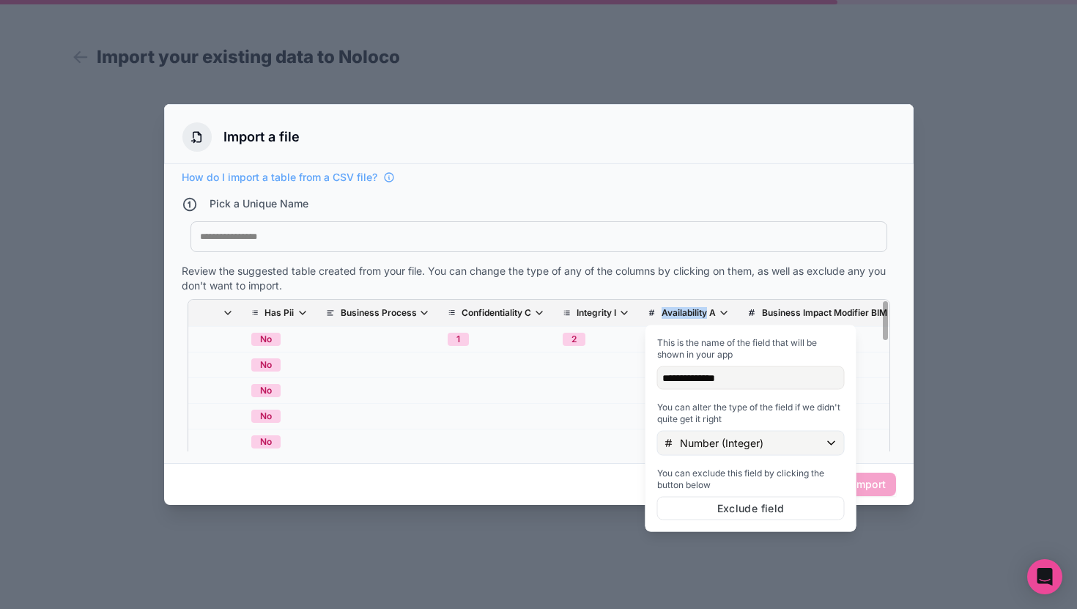
click at [699, 308] on p "Availability A" at bounding box center [688, 313] width 54 height 12
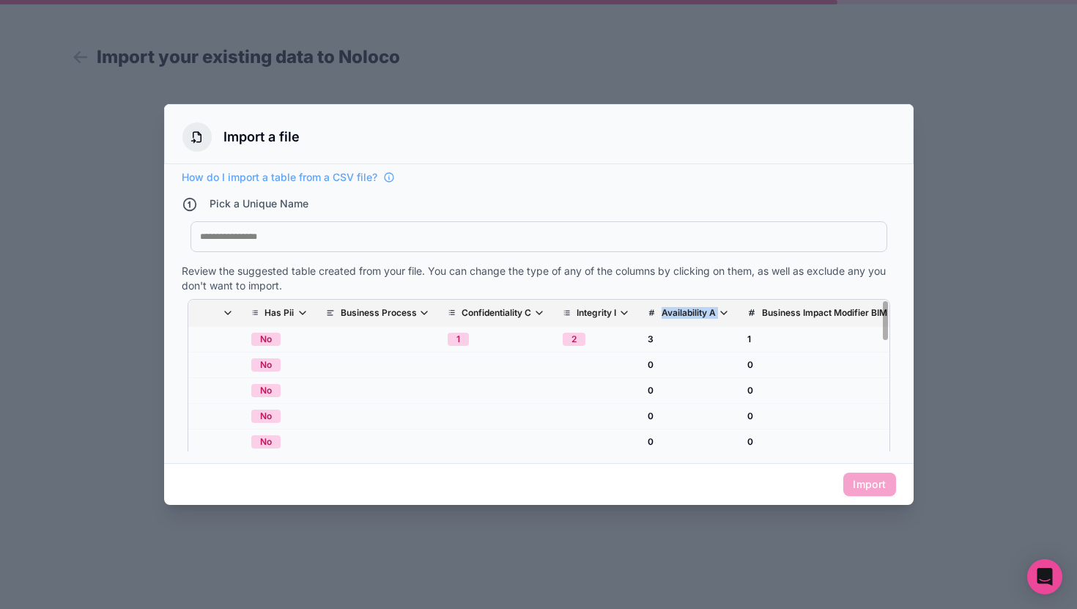
click at [699, 308] on p "Availability A" at bounding box center [688, 313] width 54 height 12
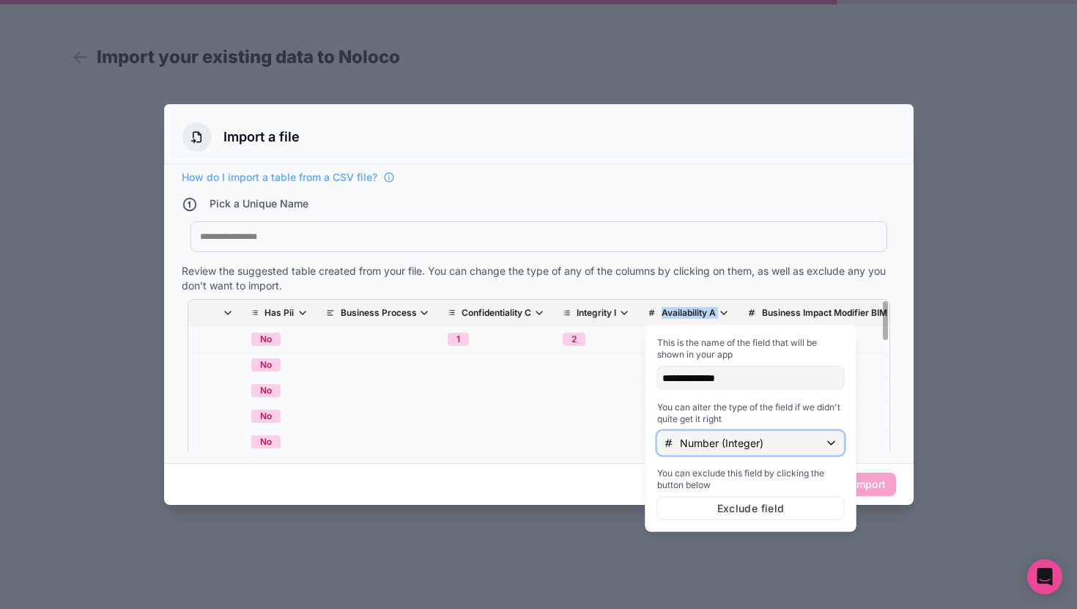
click at [723, 440] on p "Number (Integer)" at bounding box center [722, 443] width 84 height 15
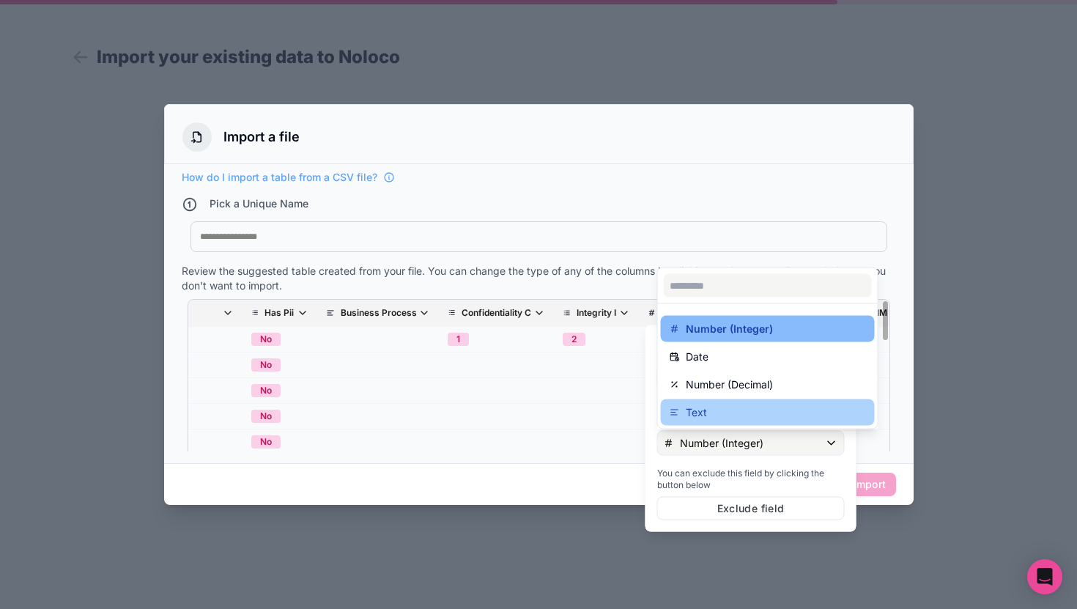
click at [720, 416] on div "Text" at bounding box center [768, 413] width 196 height 18
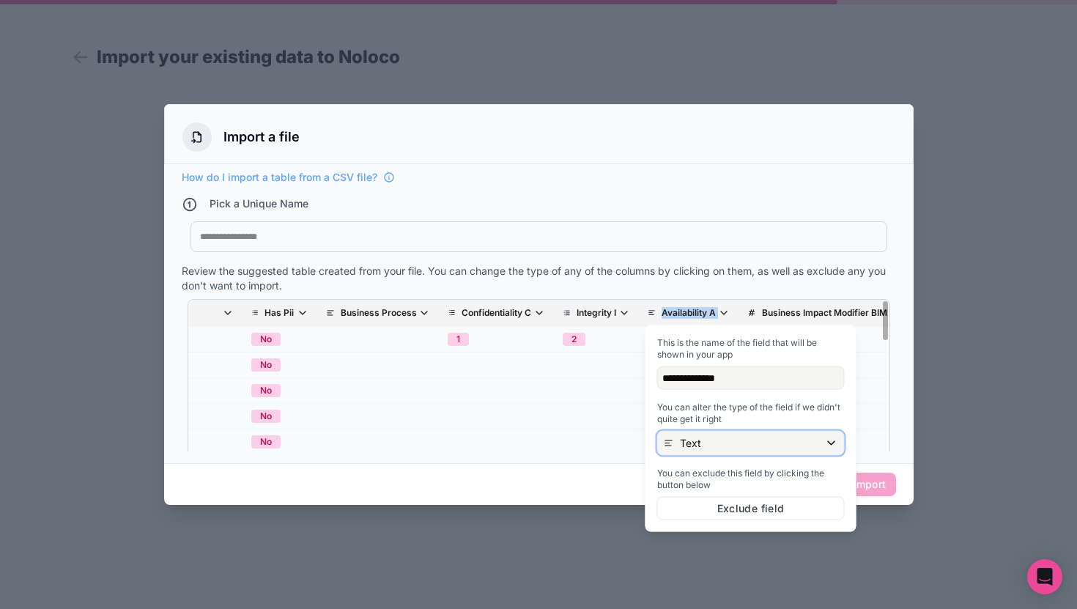
click at [721, 442] on div "Text" at bounding box center [751, 442] width 186 height 23
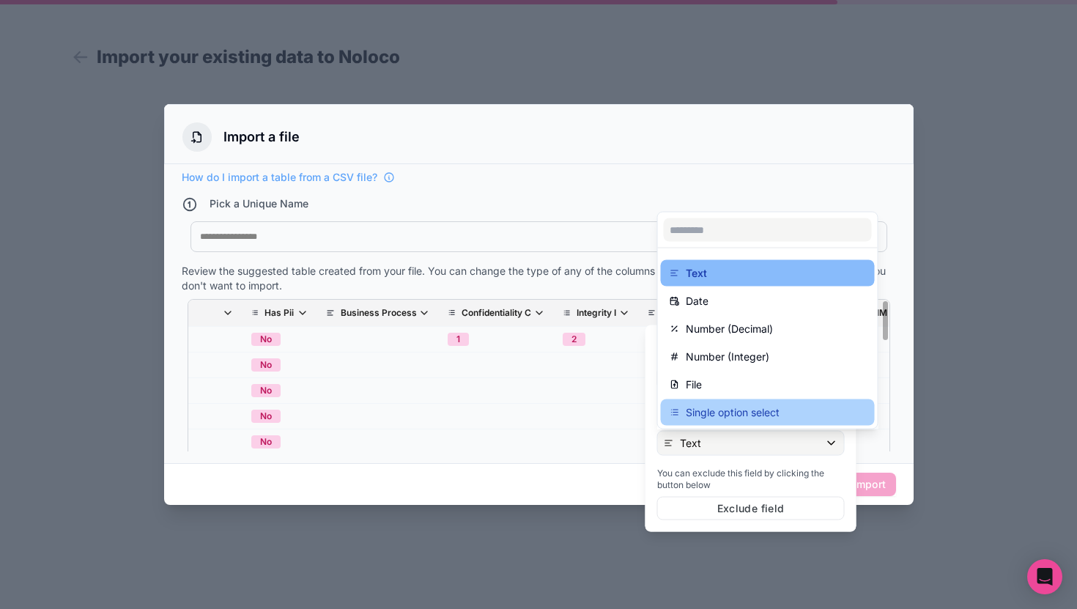
click at [723, 412] on p "Single option select" at bounding box center [733, 413] width 94 height 18
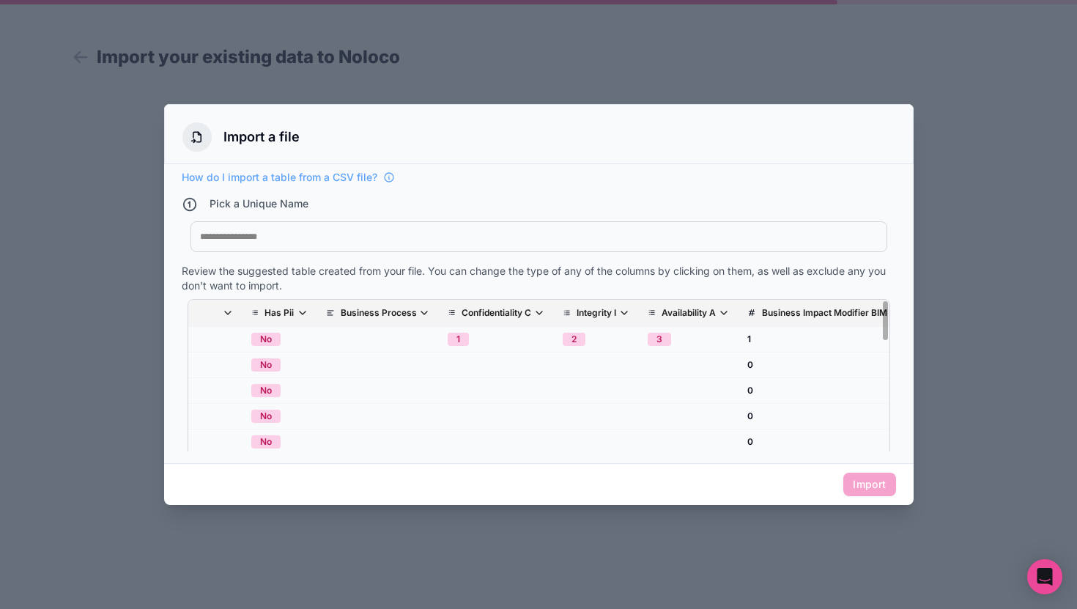
click at [744, 201] on div "Pick a Unique Name" at bounding box center [539, 205] width 714 height 19
click at [807, 307] on p "Business Impact Modifier BIM" at bounding box center [824, 313] width 125 height 12
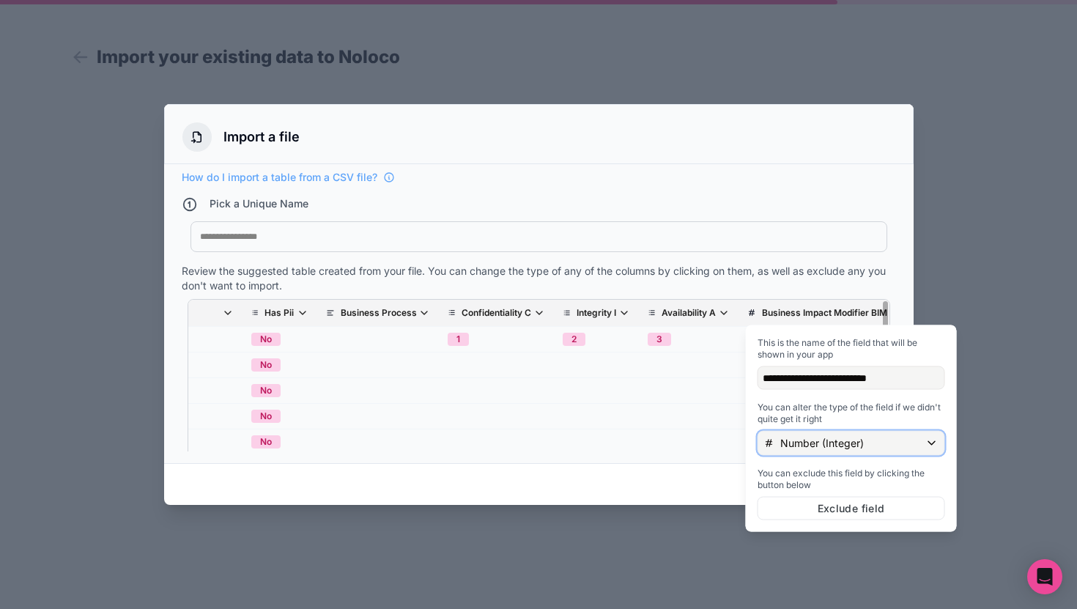
click at [807, 450] on div "Number (Integer)" at bounding box center [851, 442] width 186 height 23
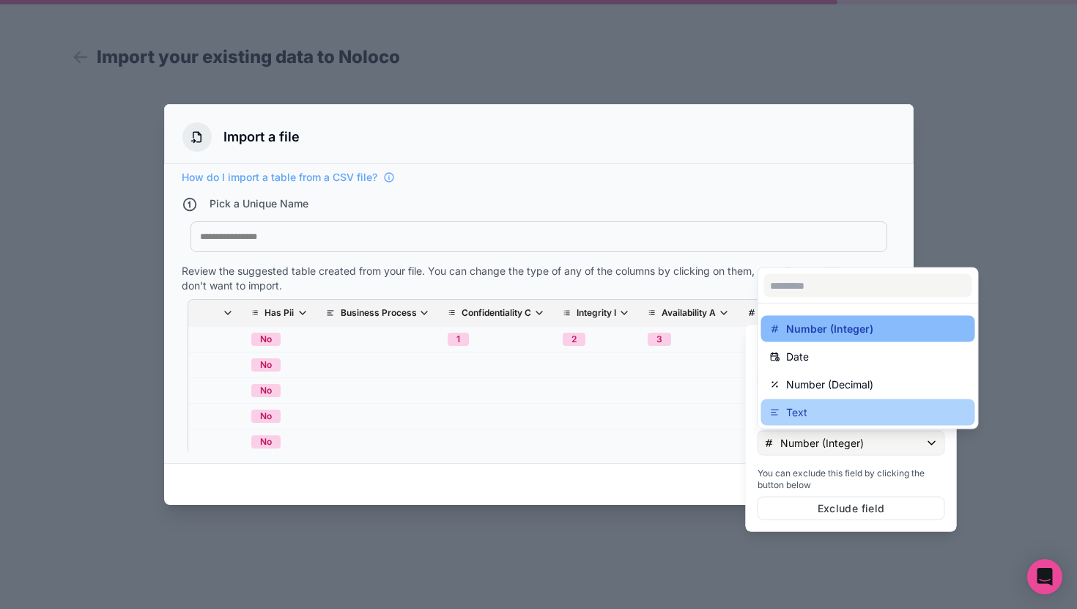
click at [809, 415] on div "Text" at bounding box center [868, 413] width 196 height 18
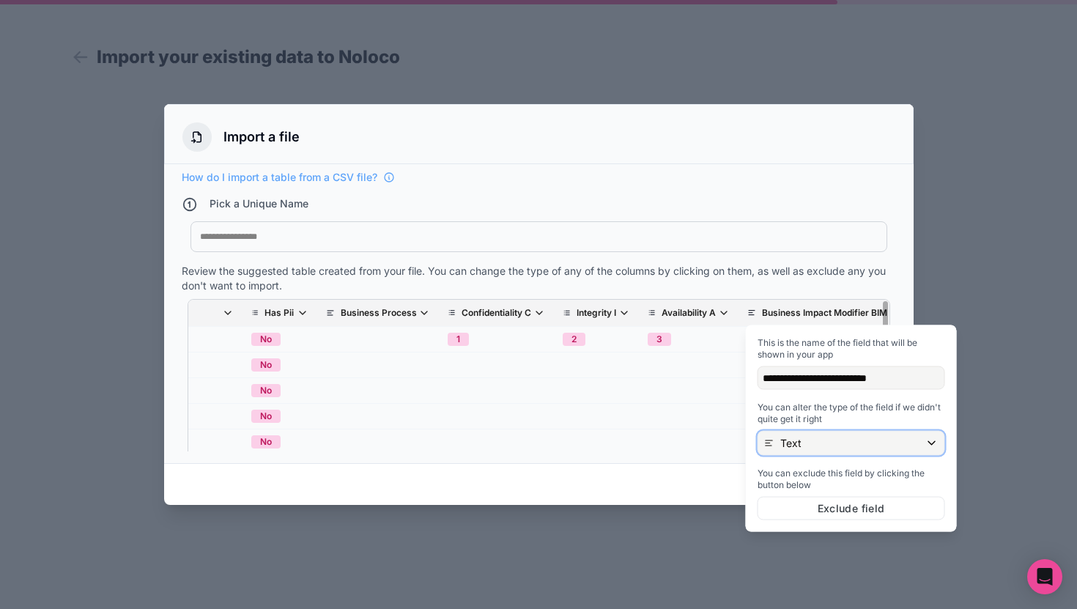
click at [802, 438] on div "Text" at bounding box center [851, 442] width 186 height 23
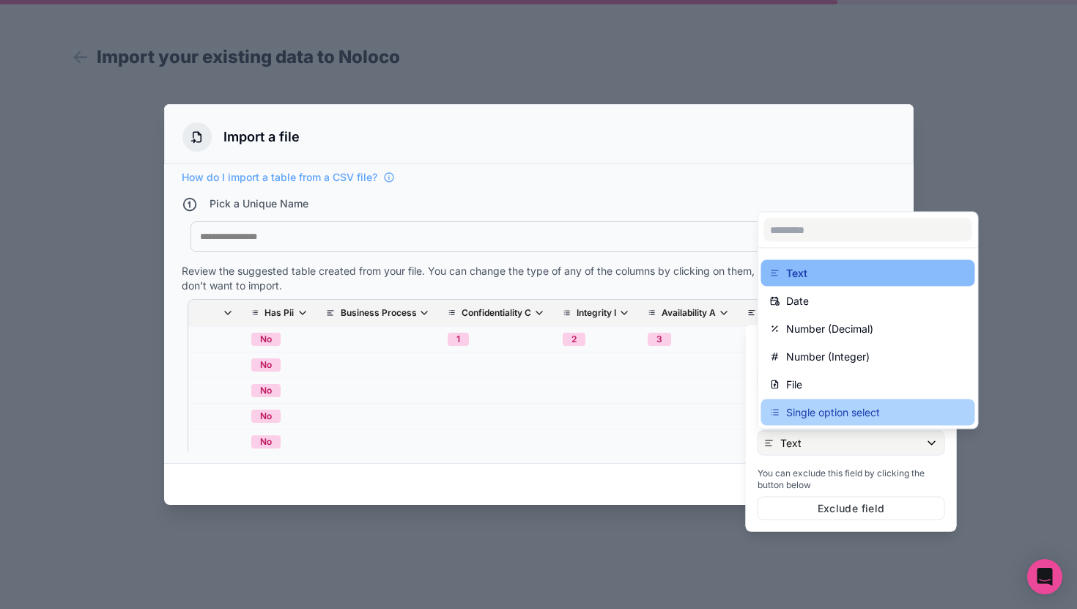
click at [802, 416] on p "Single option select" at bounding box center [833, 413] width 94 height 18
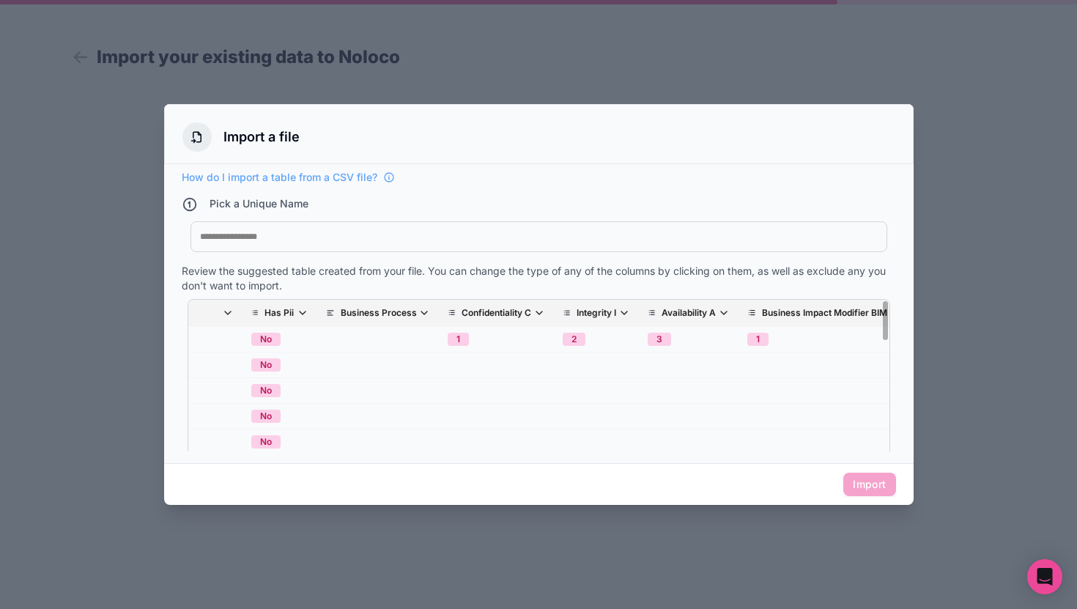
click at [813, 212] on div "Pick a Unique Name" at bounding box center [539, 205] width 714 height 19
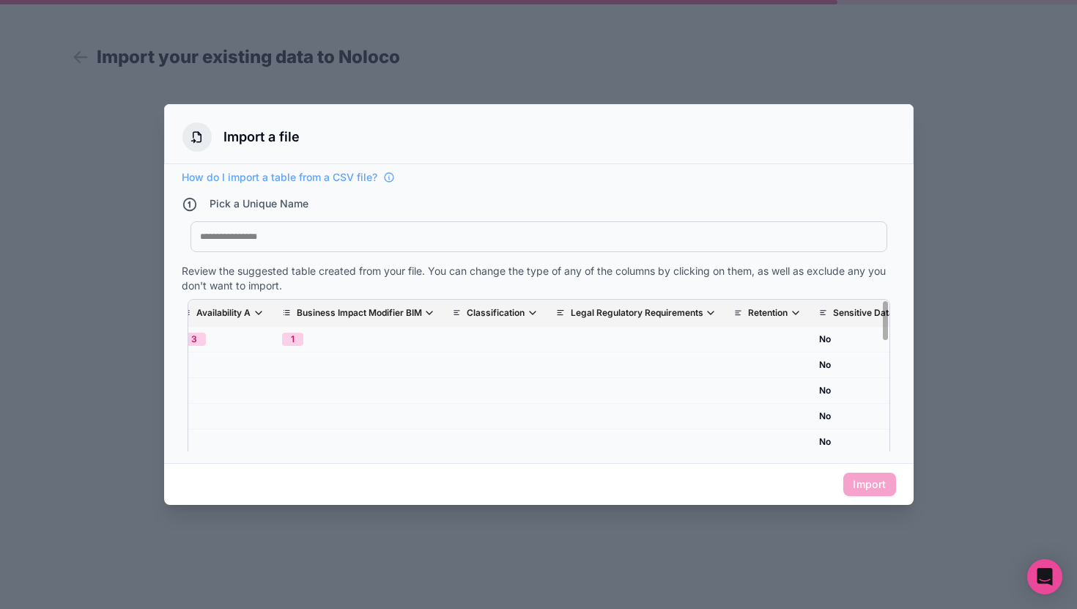
scroll to position [0, 815]
click at [537, 316] on th "Classification" at bounding box center [485, 313] width 103 height 27
click at [527, 315] on icon "scrollable content" at bounding box center [522, 313] width 12 height 12
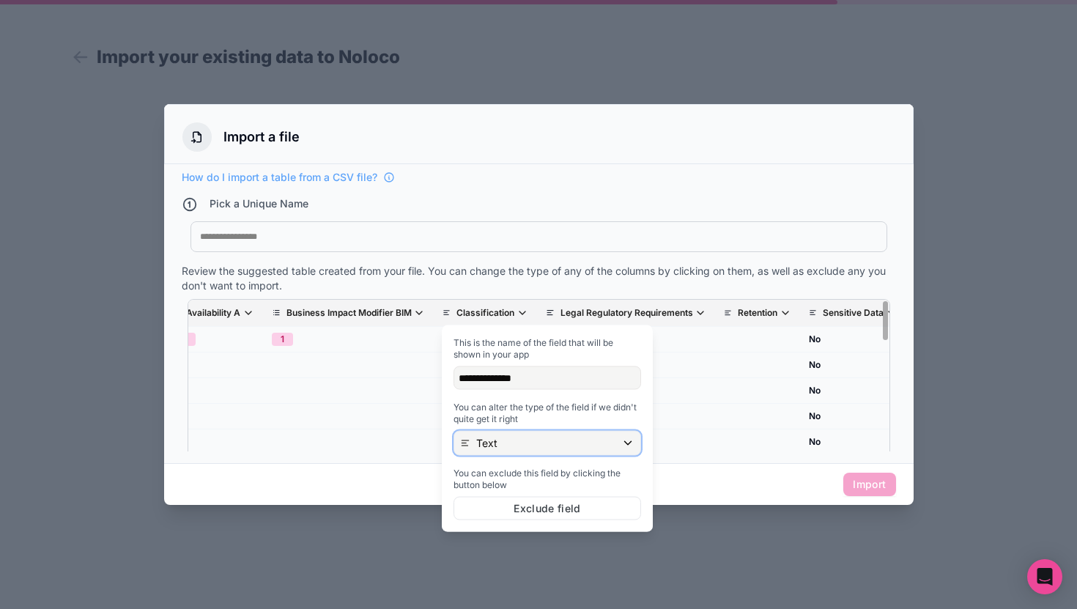
click at [541, 437] on div "Text" at bounding box center [547, 442] width 186 height 23
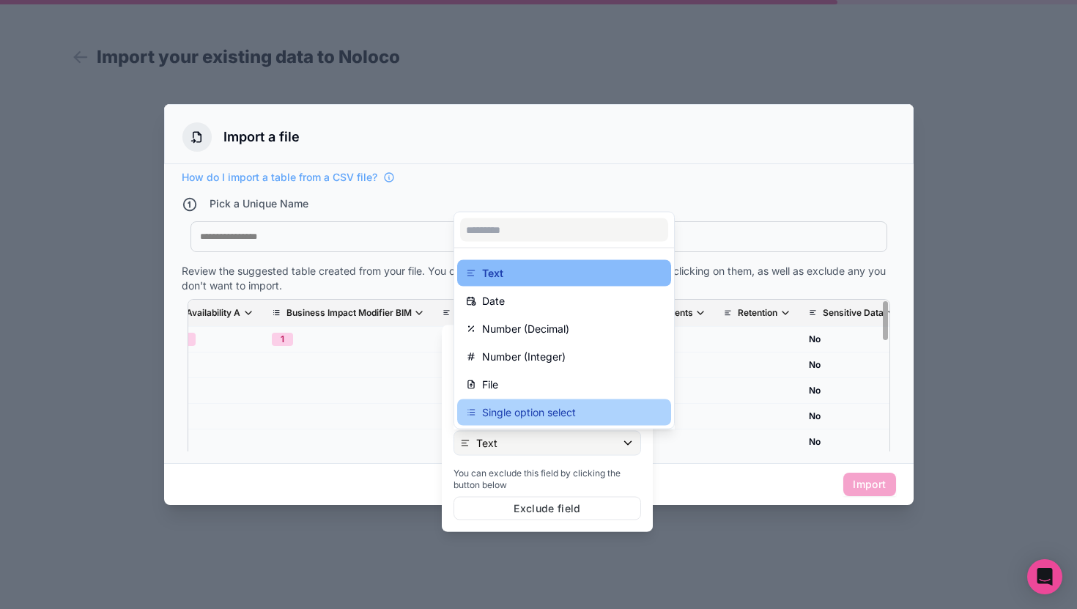
click at [552, 410] on p "Single option select" at bounding box center [529, 413] width 94 height 18
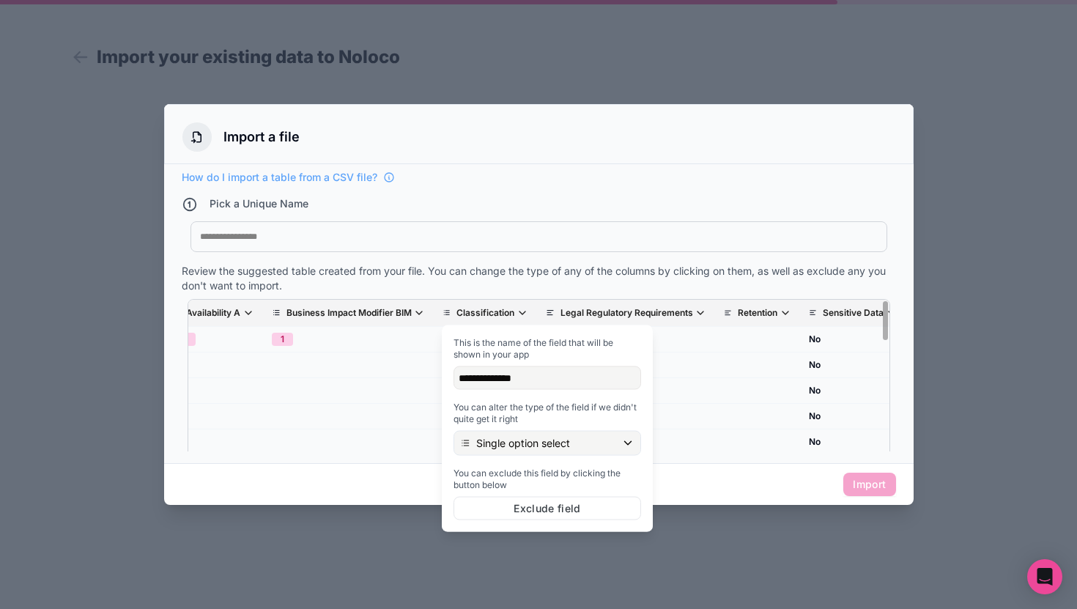
click at [612, 296] on div "Asset Name Has Pii Business Process Confidentiality C Integrity I Availability …" at bounding box center [539, 387] width 714 height 188
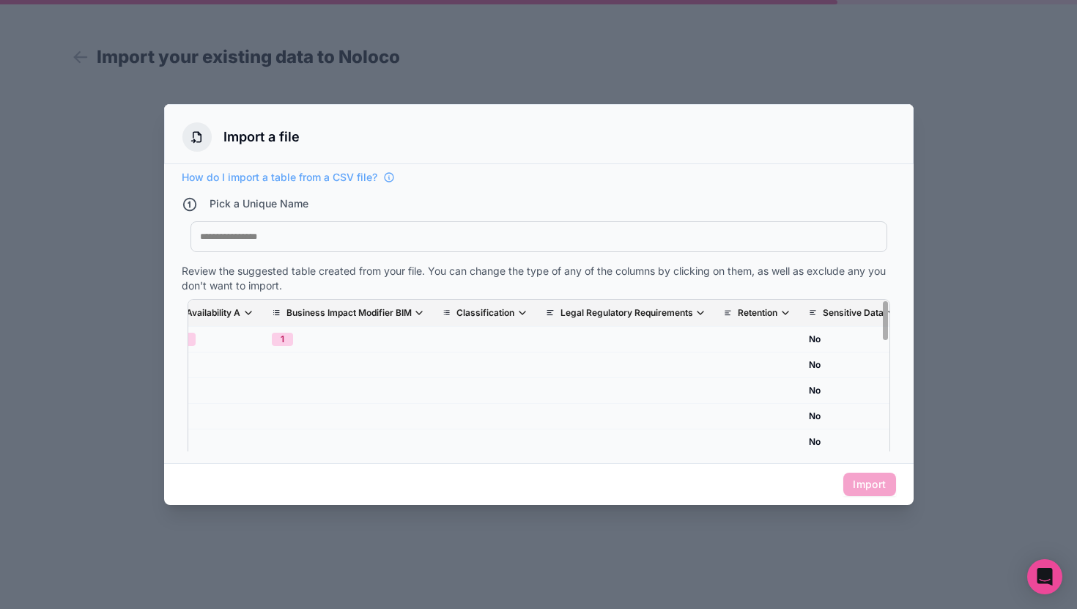
click at [623, 310] on p "Legal Regulatory Requirements" at bounding box center [626, 313] width 133 height 12
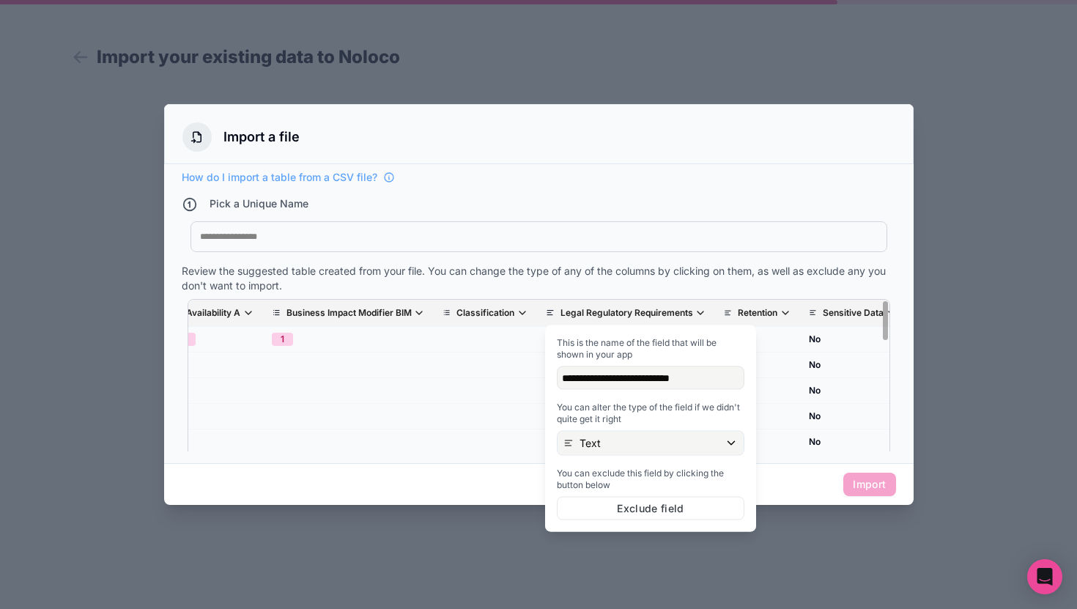
click at [623, 310] on p "Legal Regulatory Requirements" at bounding box center [626, 313] width 133 height 12
click at [768, 316] on p "Retention" at bounding box center [758, 313] width 40 height 12
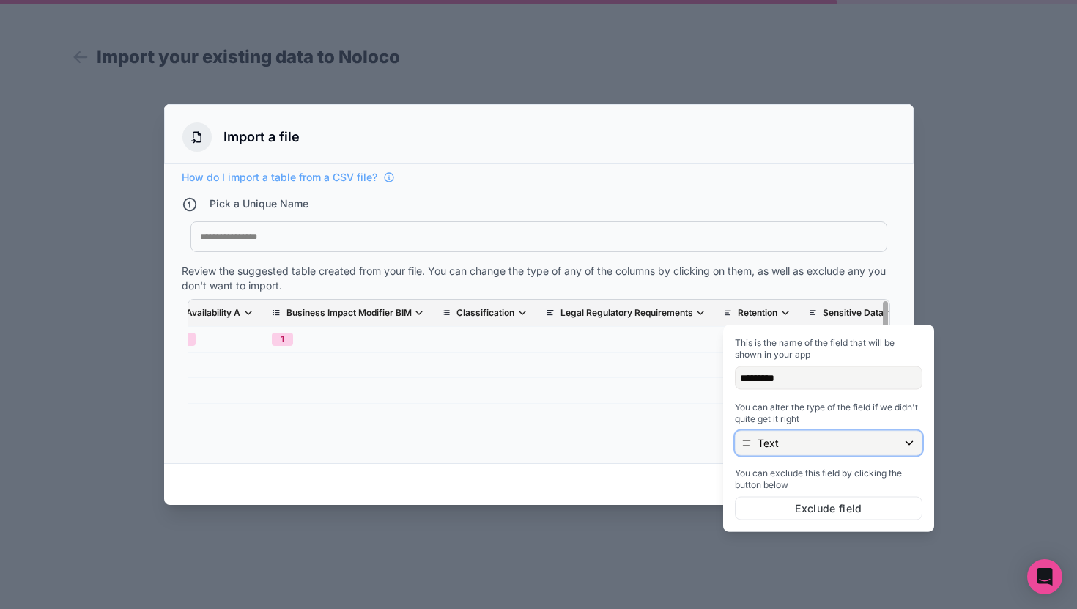
click at [788, 440] on div "Text" at bounding box center [828, 442] width 186 height 23
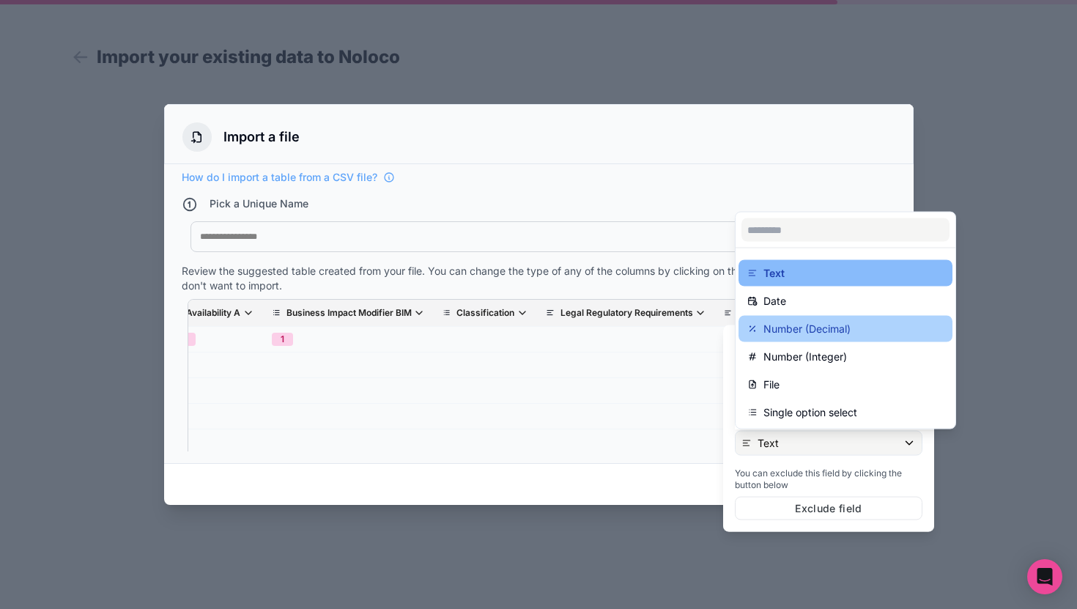
click at [812, 333] on p "Number (Decimal)" at bounding box center [806, 329] width 87 height 18
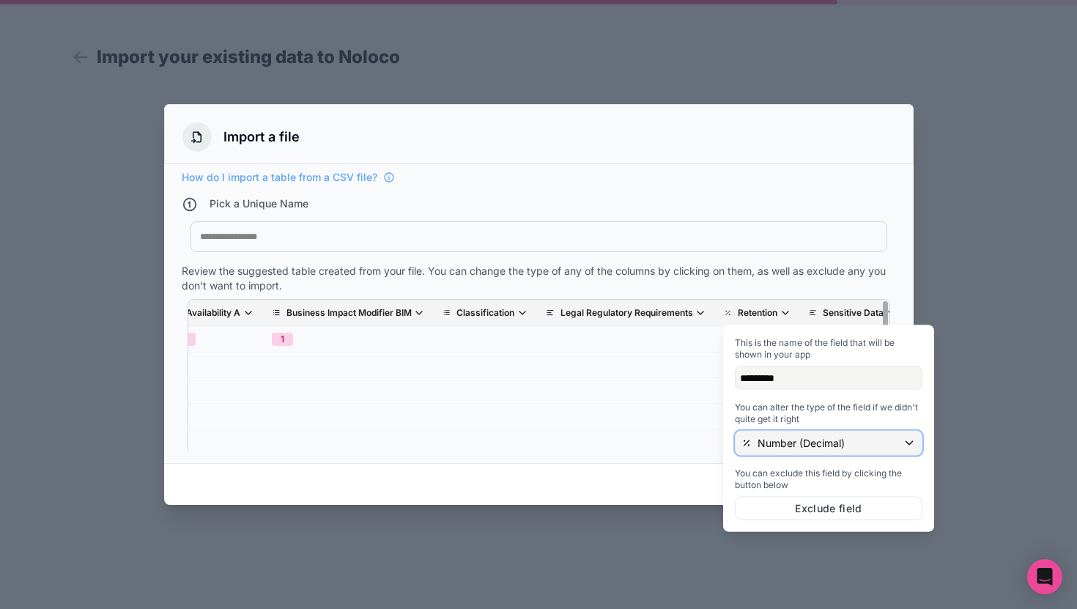
click at [778, 447] on p "Number (Decimal)" at bounding box center [800, 443] width 87 height 15
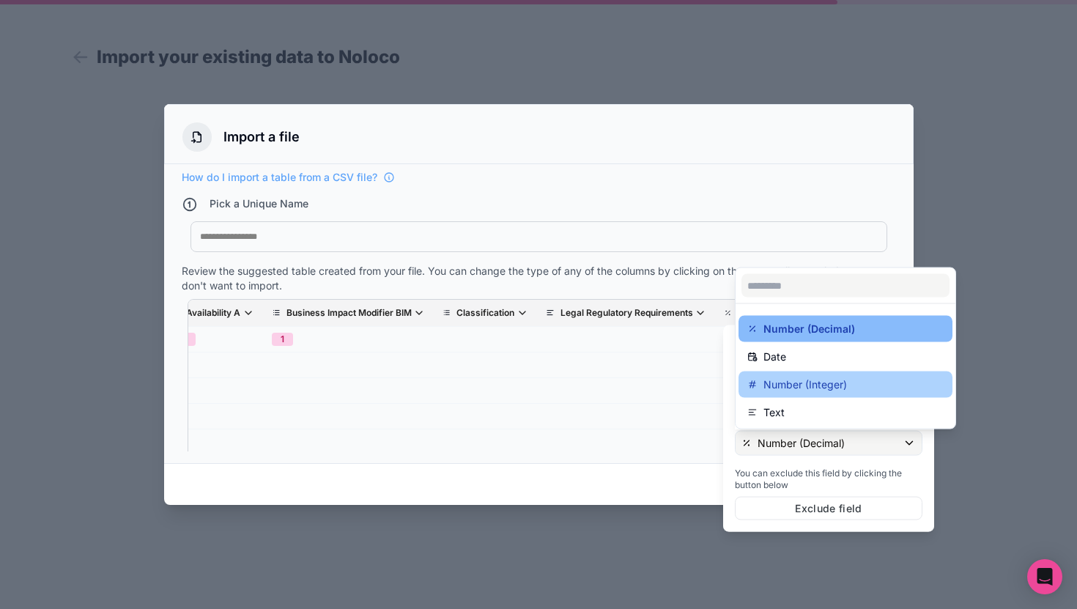
click at [793, 383] on p "Number (Integer)" at bounding box center [805, 385] width 84 height 18
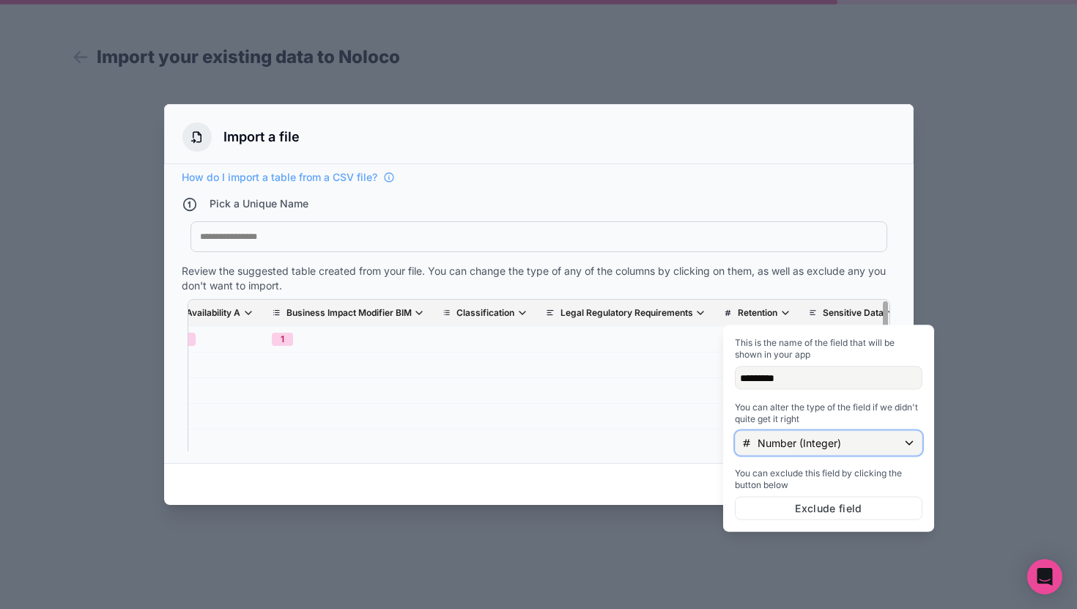
click at [790, 451] on div "Number (Integer)" at bounding box center [828, 442] width 186 height 23
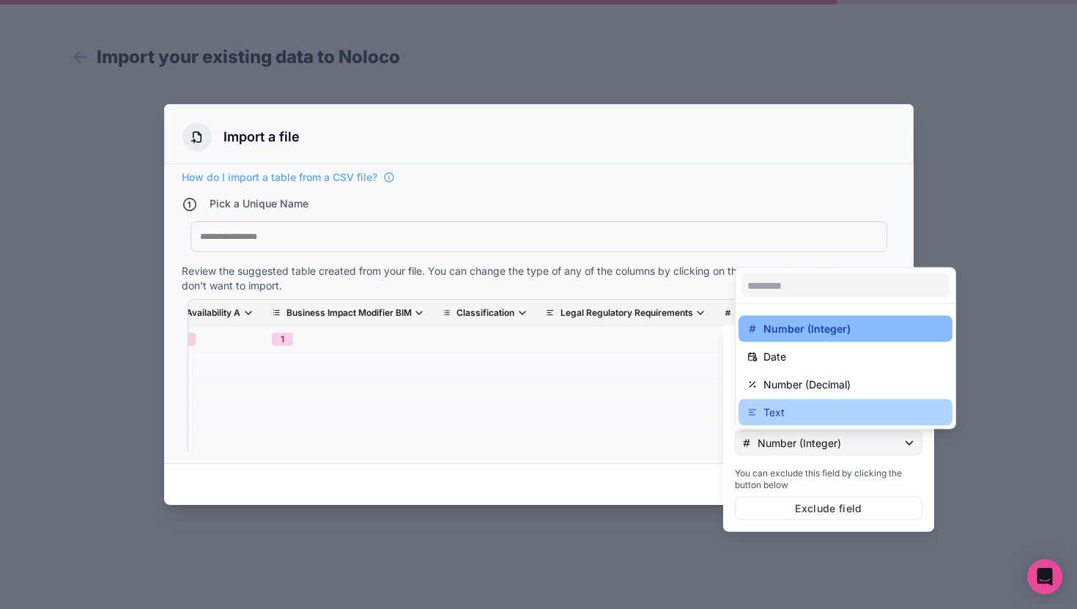
click at [804, 418] on div "Text" at bounding box center [845, 413] width 196 height 18
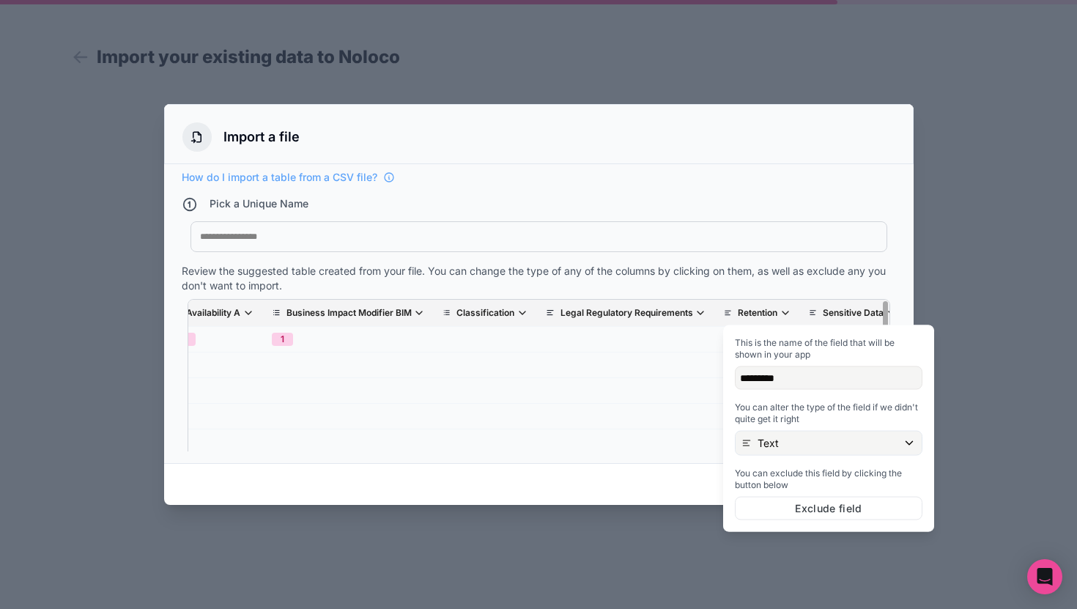
click at [815, 196] on div "Pick a Unique Name" at bounding box center [539, 205] width 714 height 19
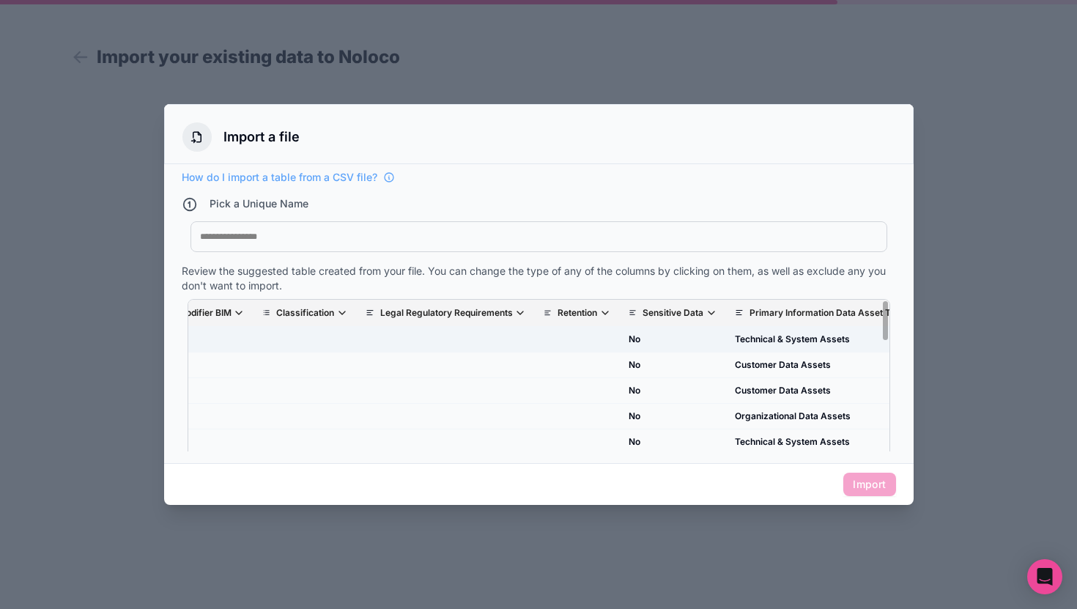
scroll to position [0, 1015]
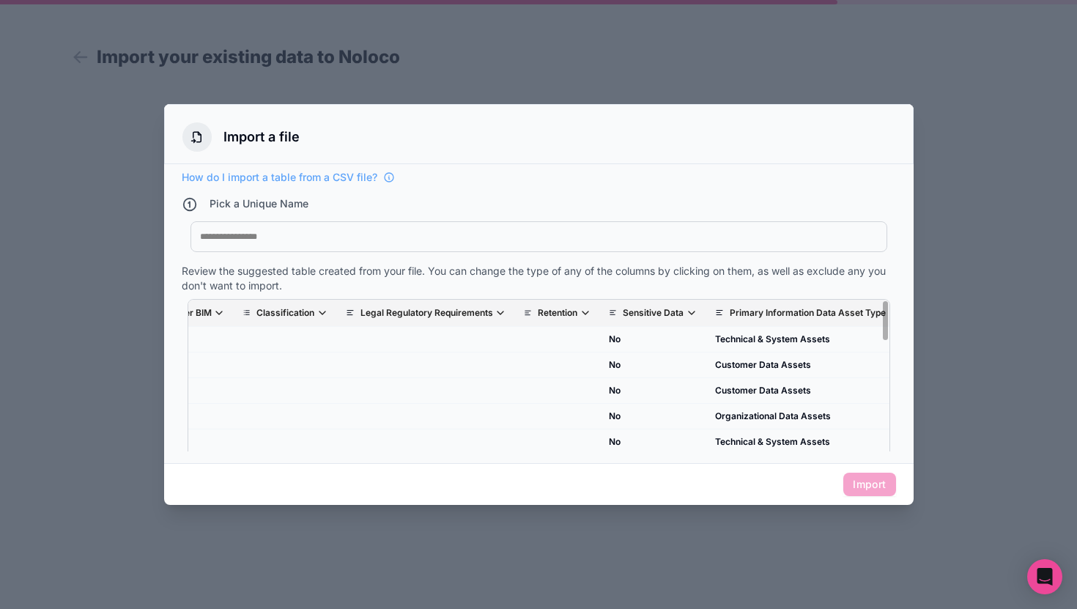
click at [694, 314] on icon "scrollable content" at bounding box center [692, 313] width 12 height 12
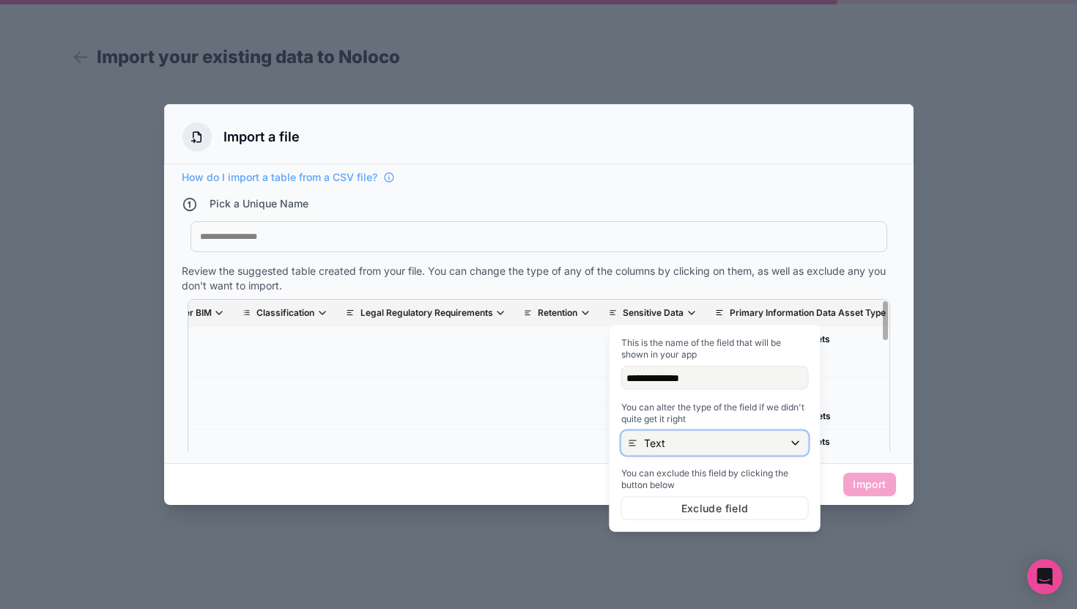
click at [689, 440] on div "Text" at bounding box center [715, 442] width 186 height 23
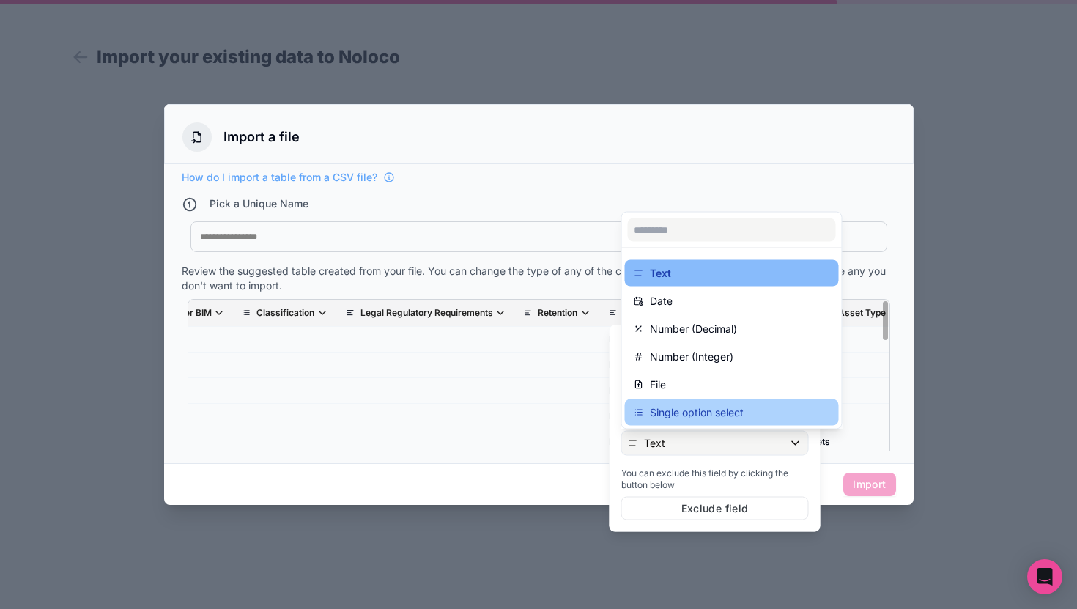
click at [694, 410] on p "Single option select" at bounding box center [697, 413] width 94 height 18
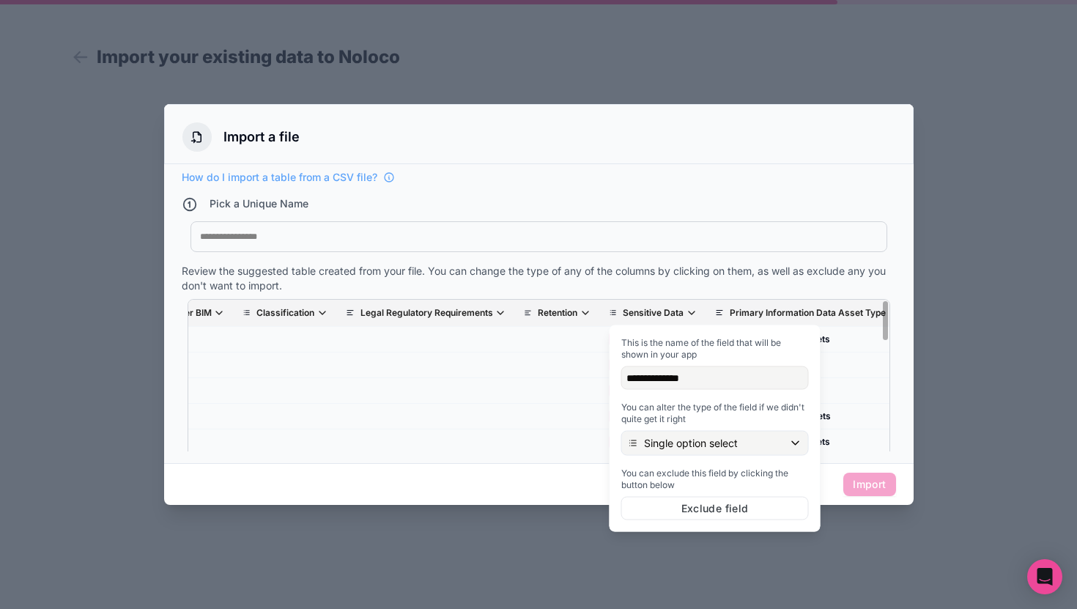
click at [795, 192] on div "How do I import a table from a CSV file? Pick a Unique Name My Imported File Re…" at bounding box center [539, 310] width 714 height 281
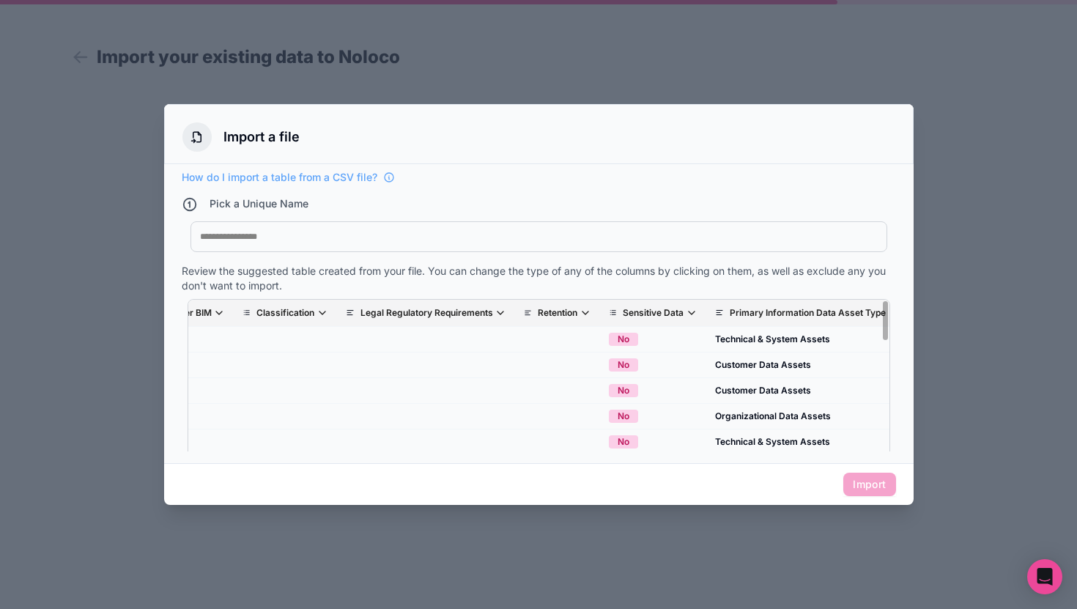
click at [775, 311] on p "Primary Information Data Asset Type" at bounding box center [808, 313] width 156 height 12
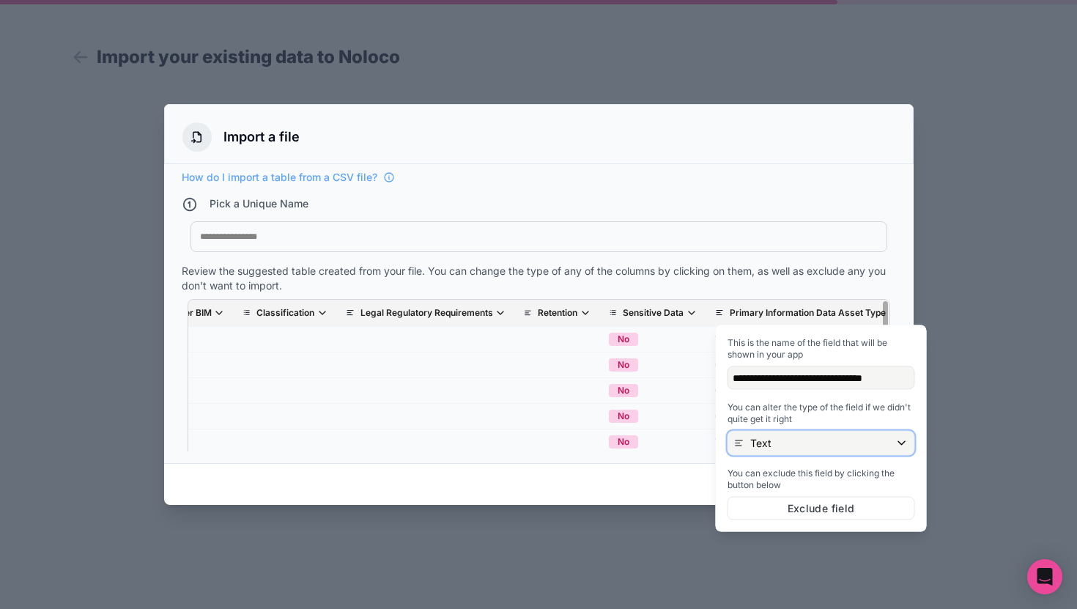
click at [784, 445] on div "Text" at bounding box center [821, 442] width 186 height 23
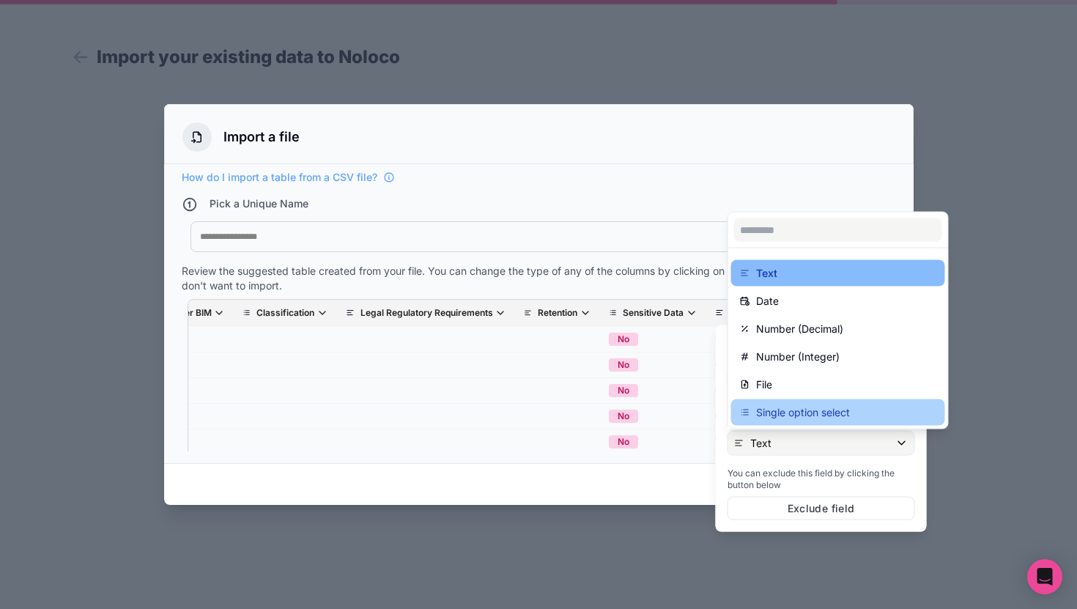
click at [782, 419] on p "Single option select" at bounding box center [803, 413] width 94 height 18
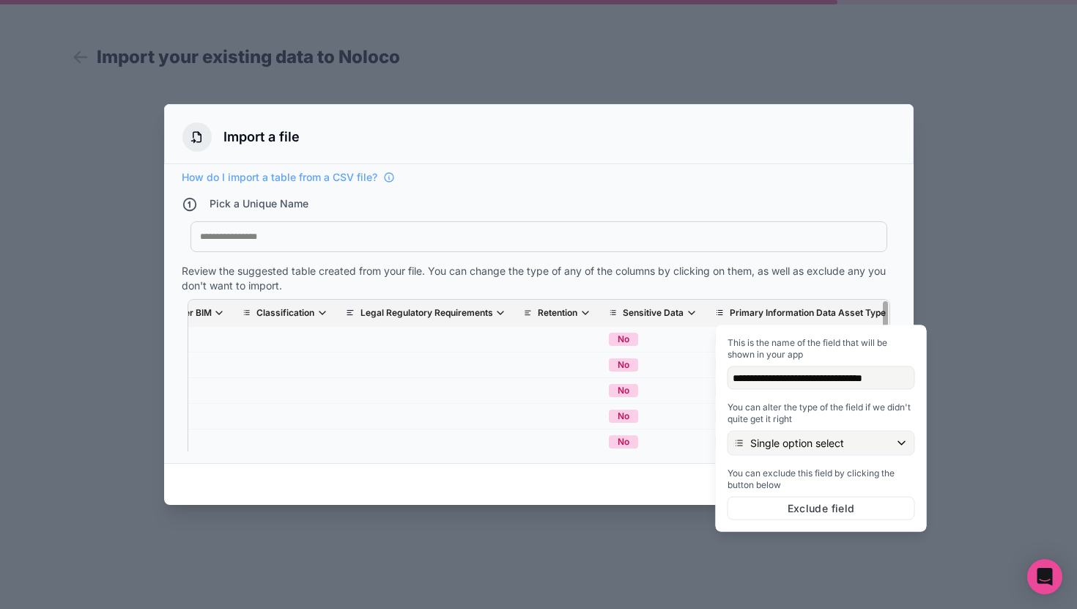
click at [801, 197] on div "Pick a Unique Name" at bounding box center [539, 205] width 714 height 19
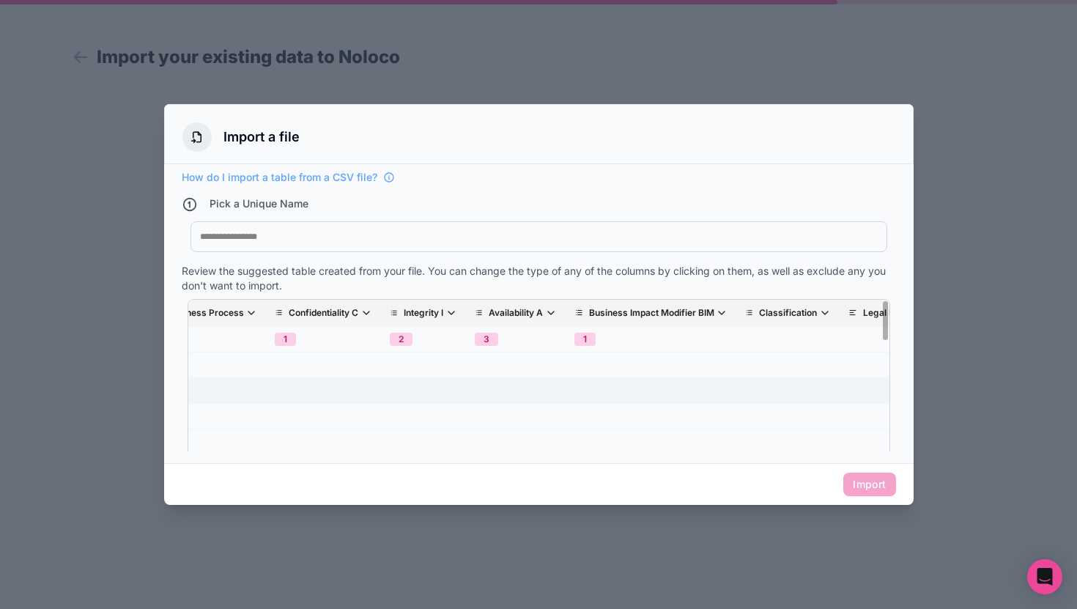
scroll to position [0, 511]
click at [648, 248] on div "My Imported File" at bounding box center [538, 236] width 697 height 31
click at [633, 242] on div "My Imported File" at bounding box center [538, 236] width 697 height 31
click at [853, 478] on button "Import" at bounding box center [869, 483] width 52 height 23
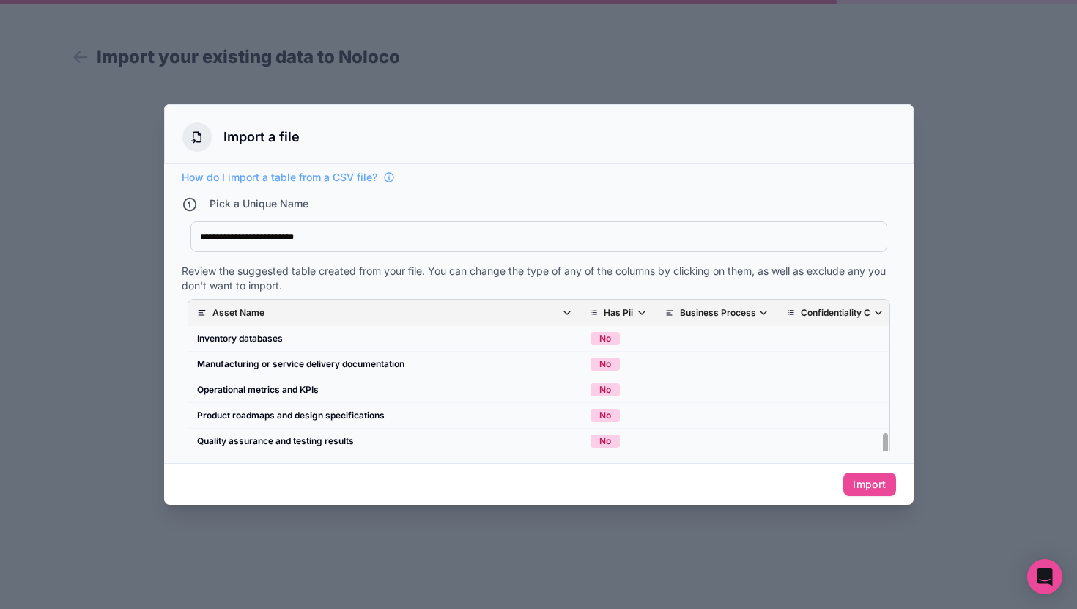
scroll to position [0, 0]
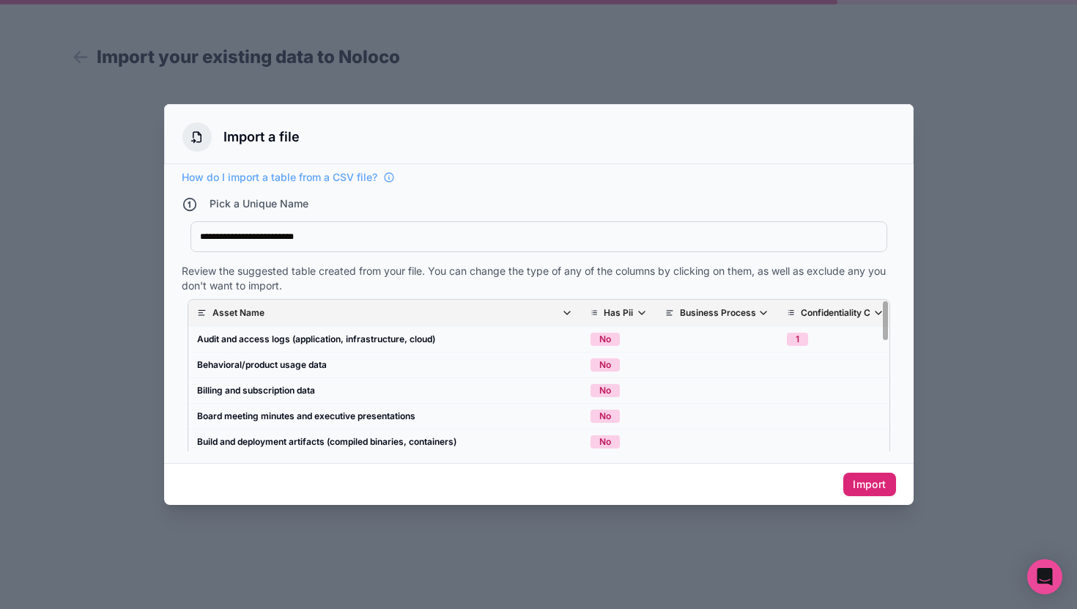
click at [861, 486] on button "Import" at bounding box center [869, 483] width 52 height 23
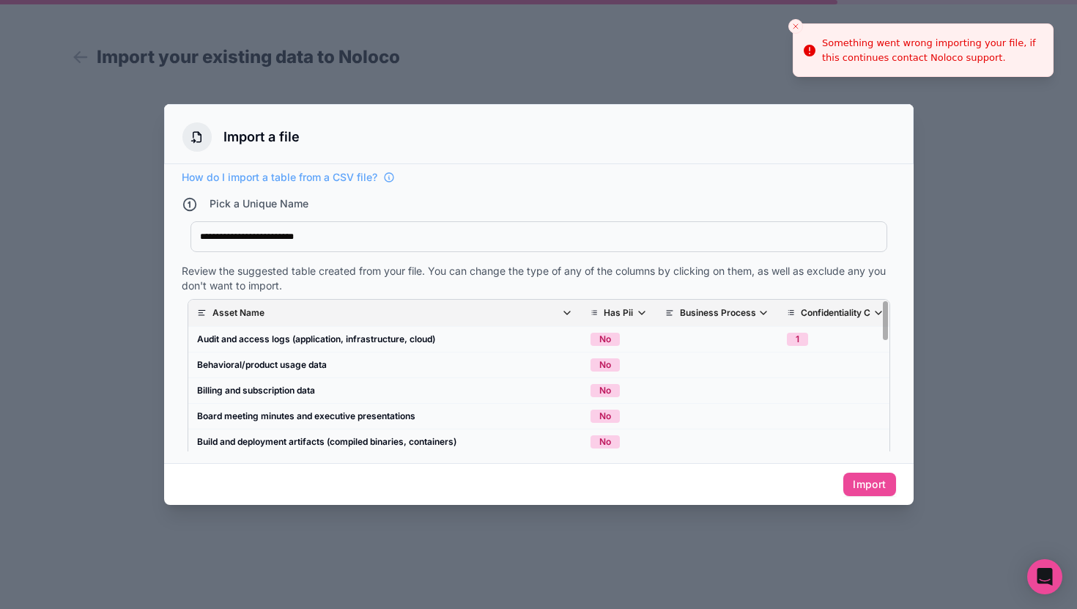
click at [796, 23] on icon "Close toast" at bounding box center [795, 26] width 9 height 9
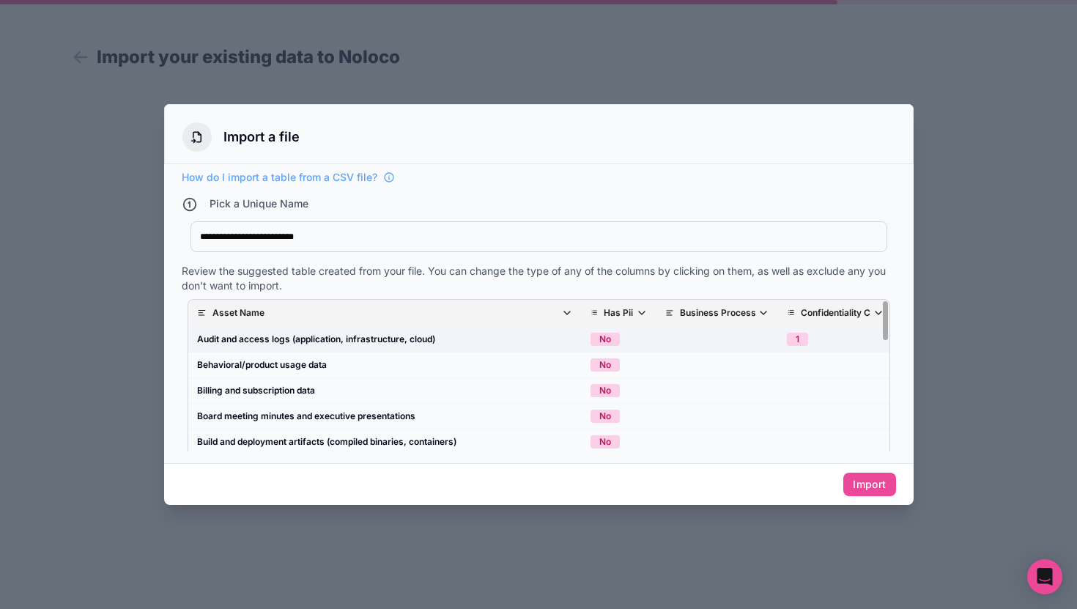
scroll to position [10, 0]
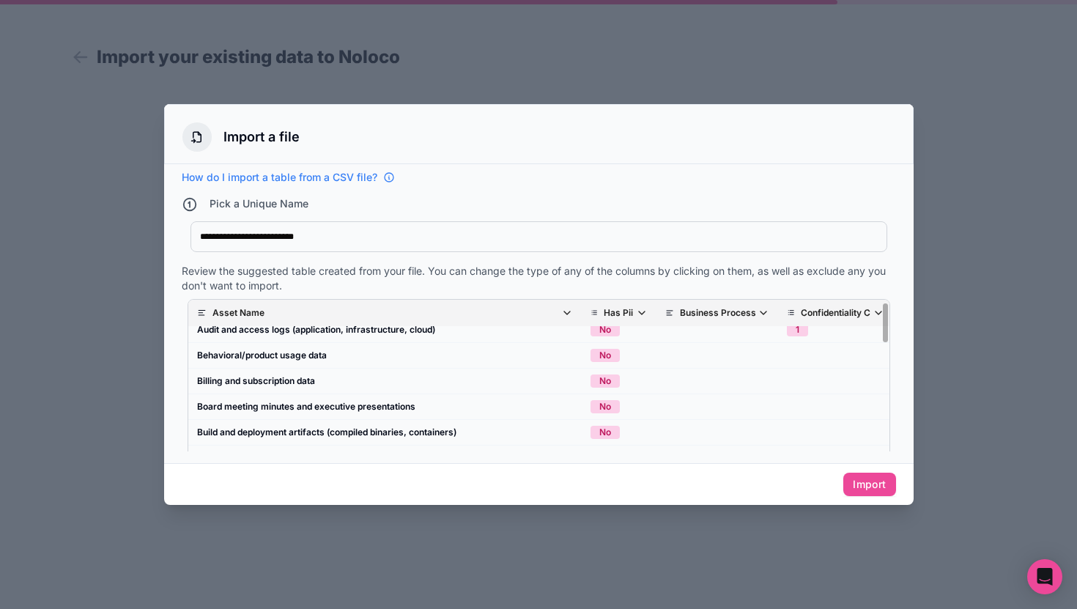
click at [385, 176] on icon at bounding box center [389, 177] width 12 height 12
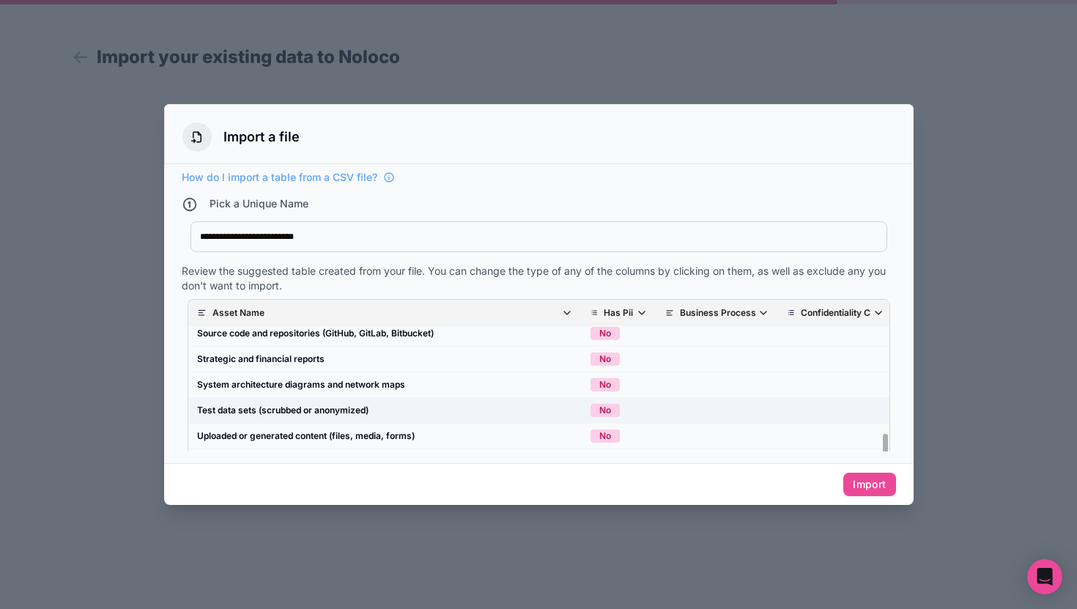
scroll to position [29, 0]
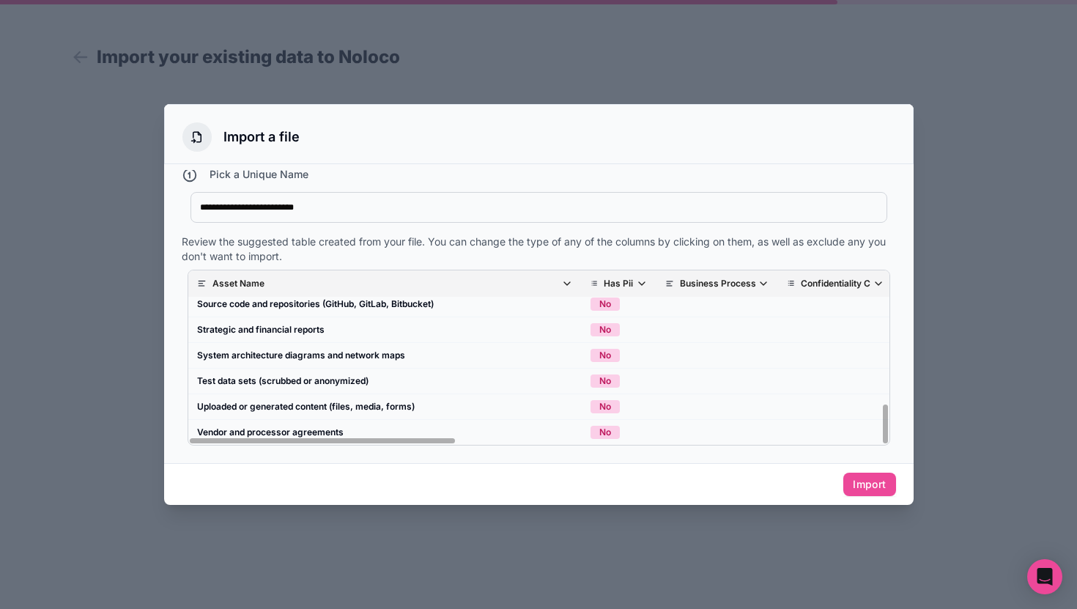
click at [561, 281] on span "Asset Name" at bounding box center [392, 284] width 360 height 12
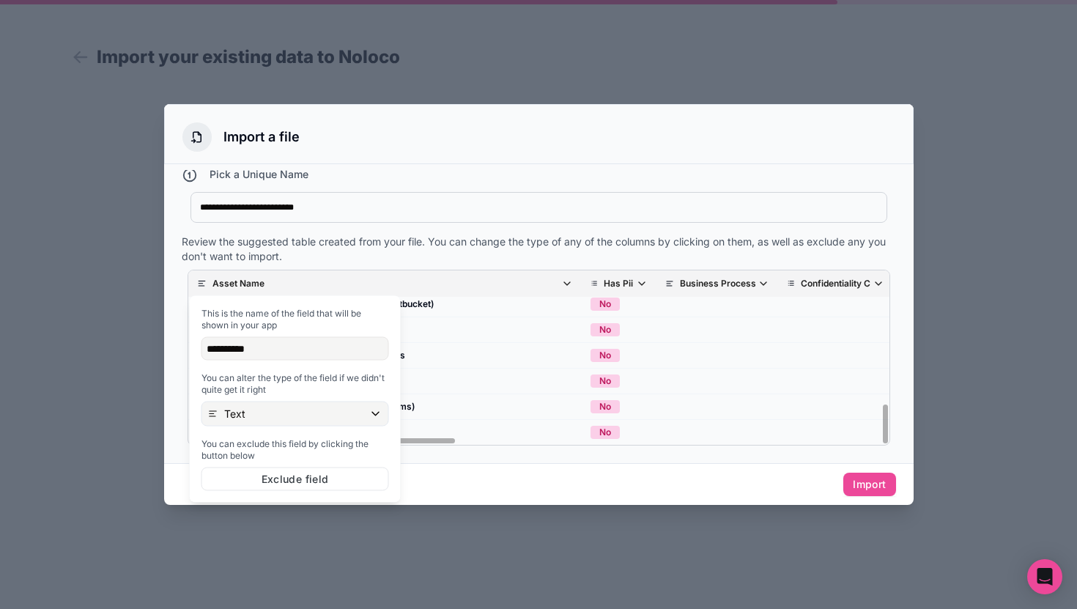
click at [561, 281] on span "Asset Name" at bounding box center [392, 284] width 360 height 12
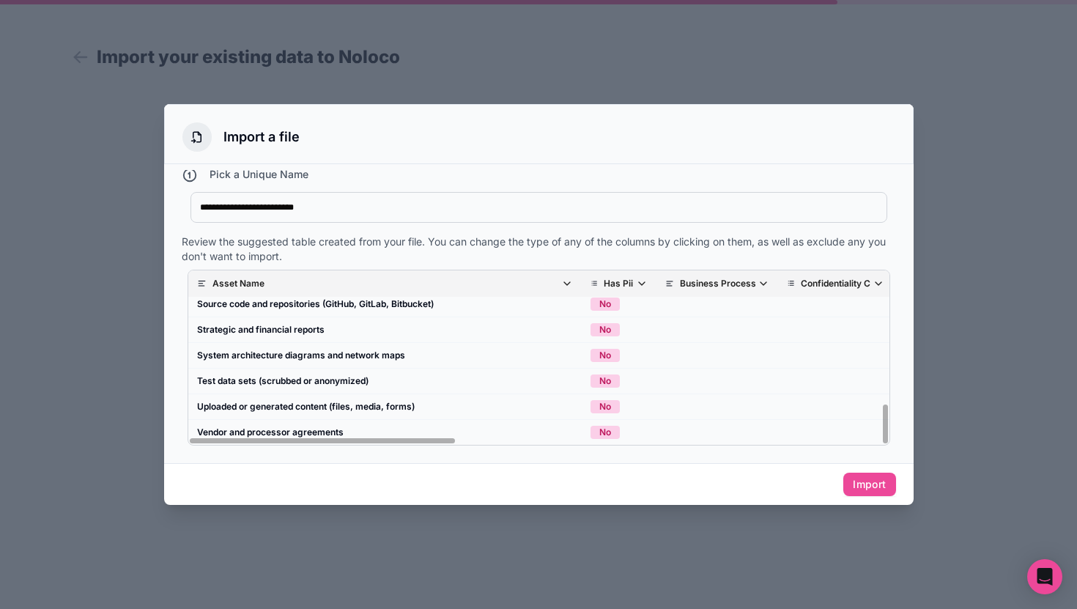
click at [744, 287] on p "Business Process" at bounding box center [718, 284] width 76 height 12
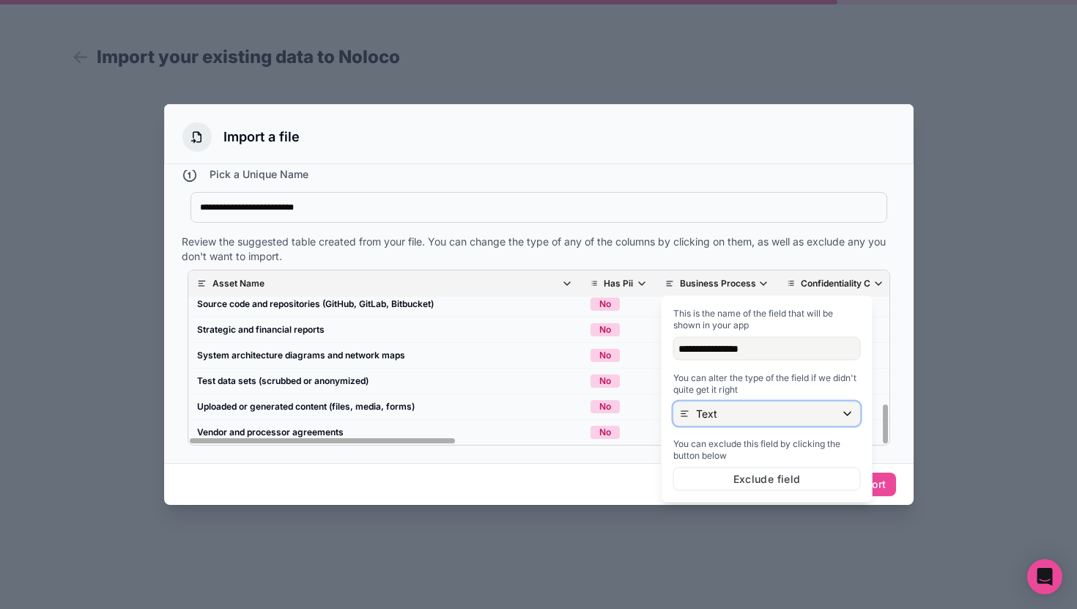
click at [755, 425] on div "Text" at bounding box center [767, 413] width 186 height 23
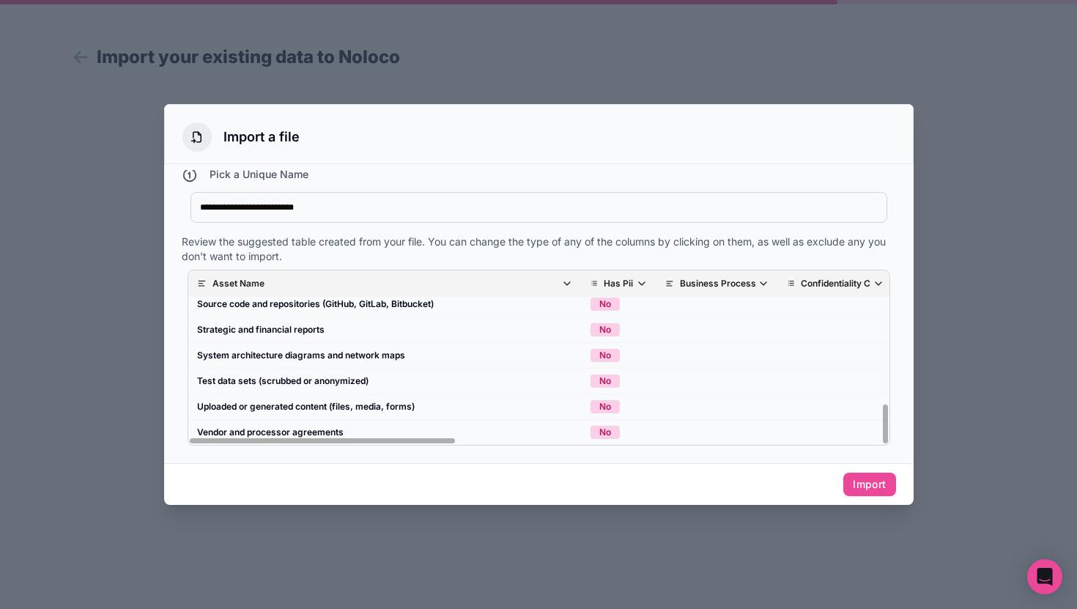
click at [661, 277] on th "Business Process" at bounding box center [717, 283] width 122 height 27
click at [705, 280] on p "Business Process" at bounding box center [718, 284] width 76 height 12
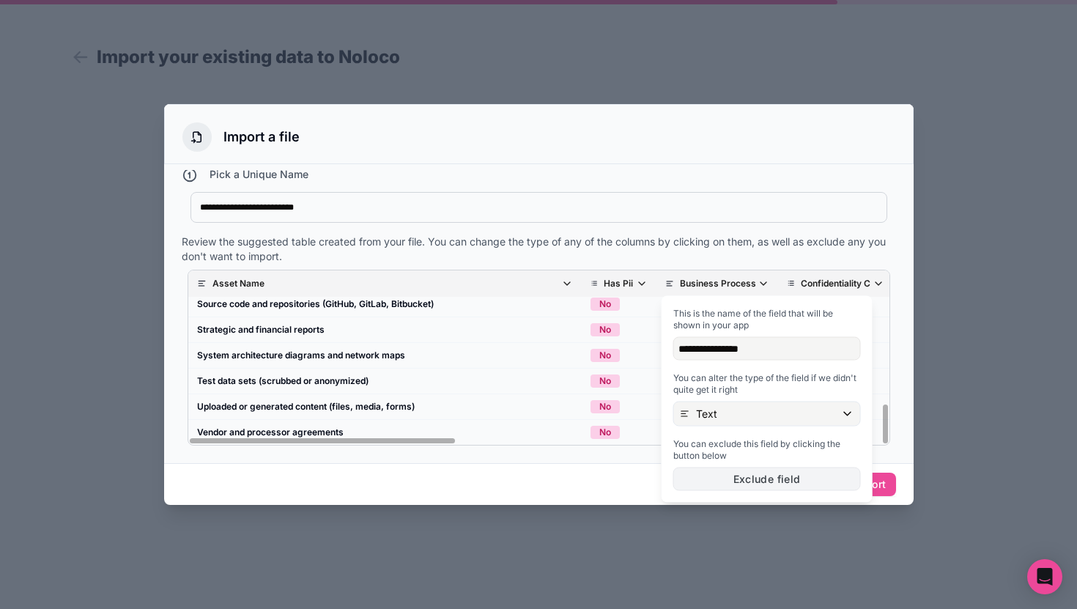
click at [730, 483] on button "Exclude field" at bounding box center [767, 478] width 188 height 23
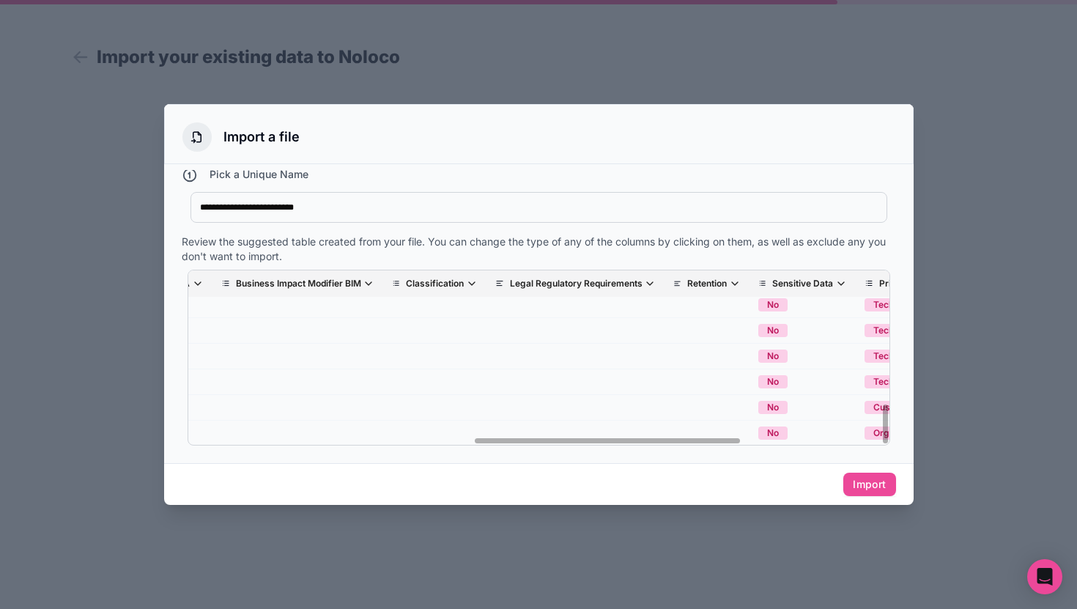
scroll to position [544, 755]
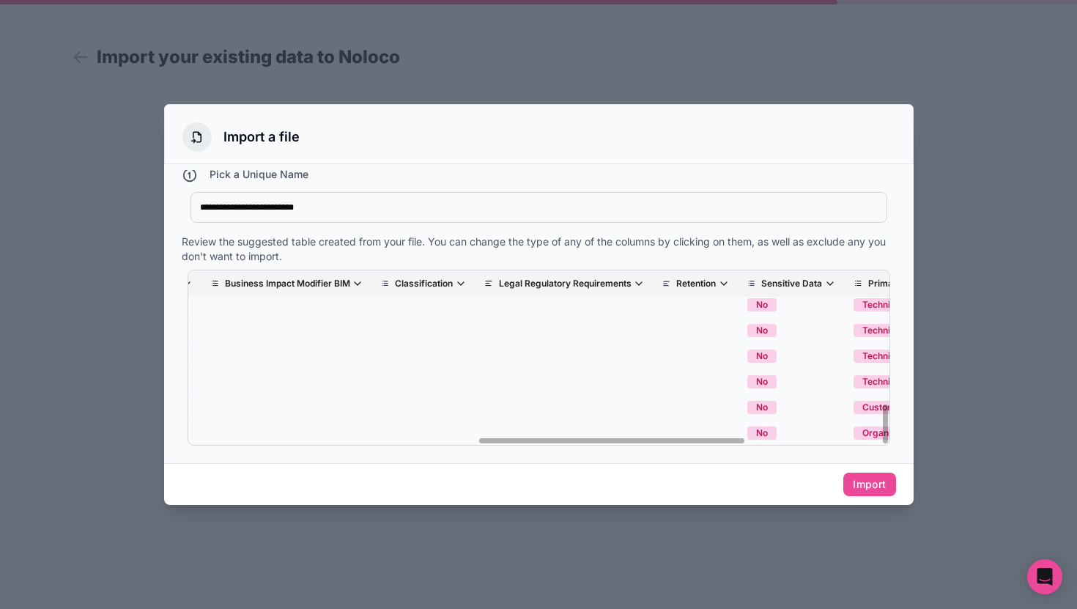
click at [594, 279] on p "Legal Regulatory Requirements" at bounding box center [565, 284] width 133 height 12
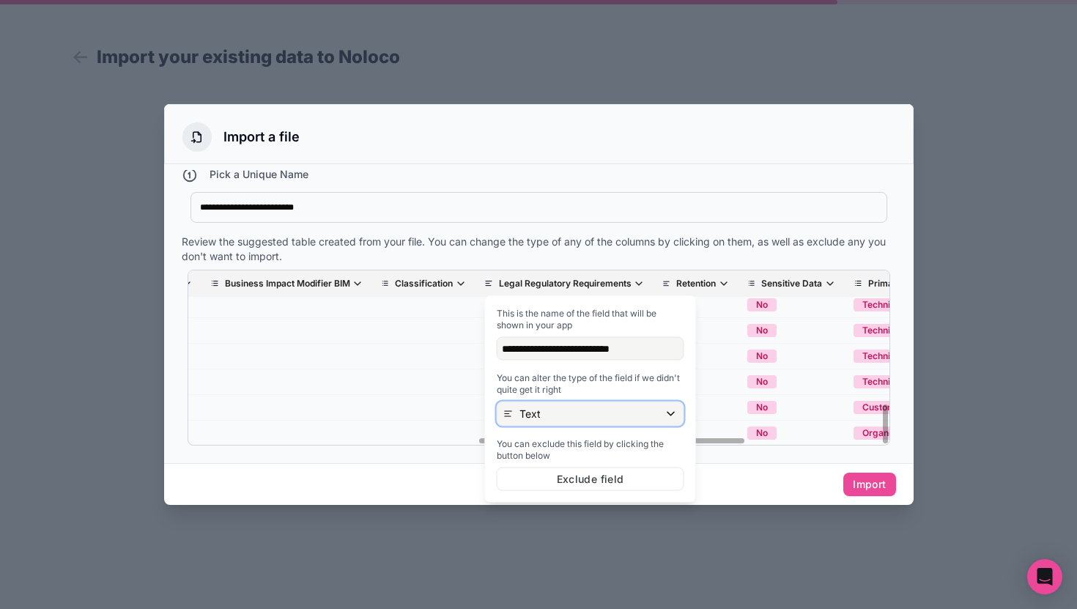
click at [566, 423] on div "Text" at bounding box center [590, 413] width 186 height 23
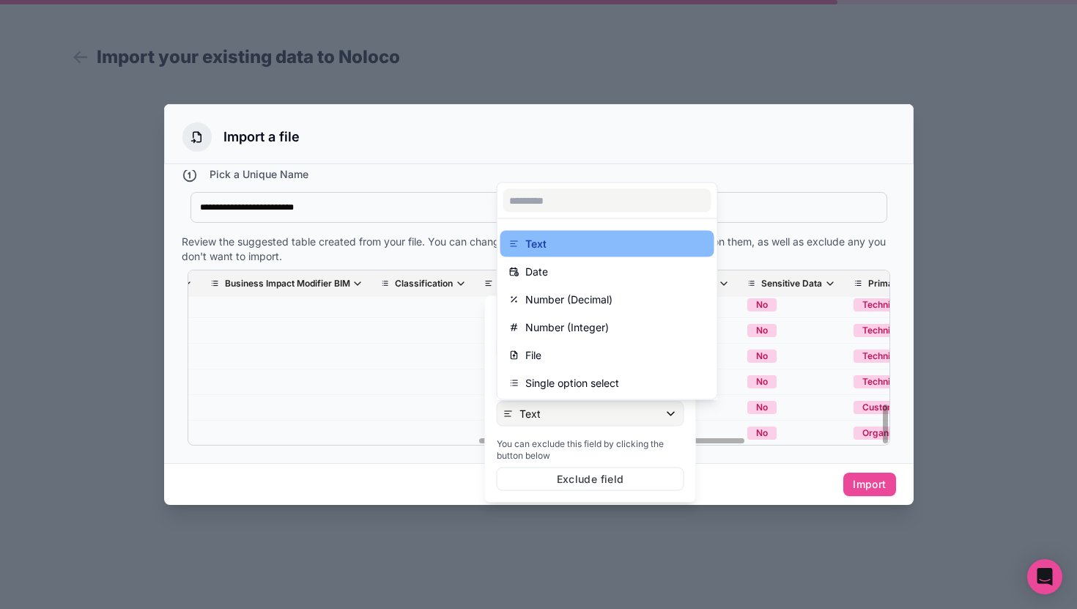
click at [585, 479] on div at bounding box center [590, 399] width 211 height 207
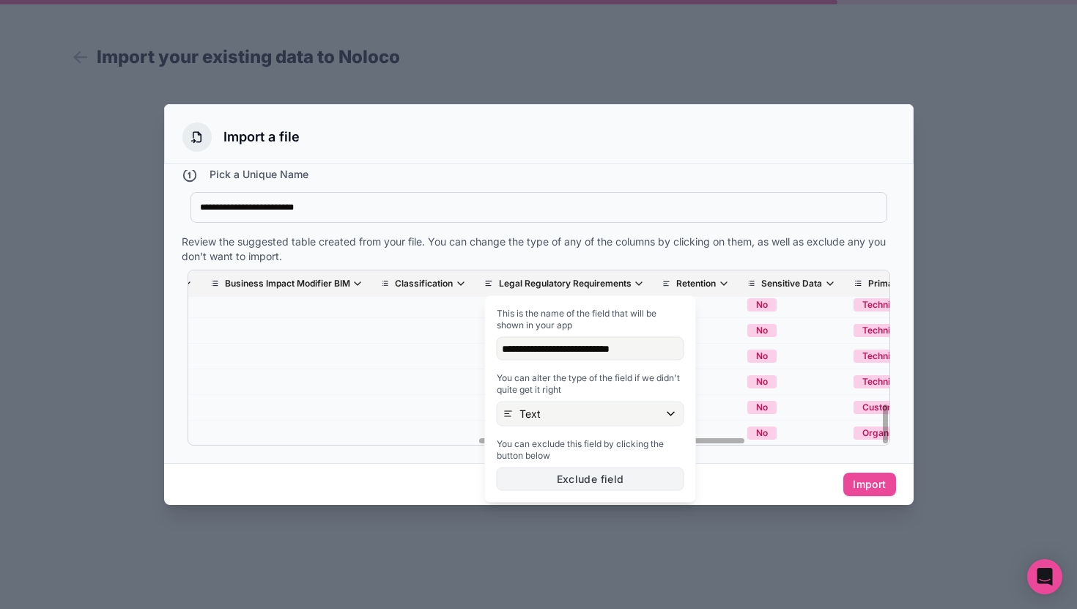
click at [585, 479] on button "Exclude field" at bounding box center [591, 478] width 188 height 23
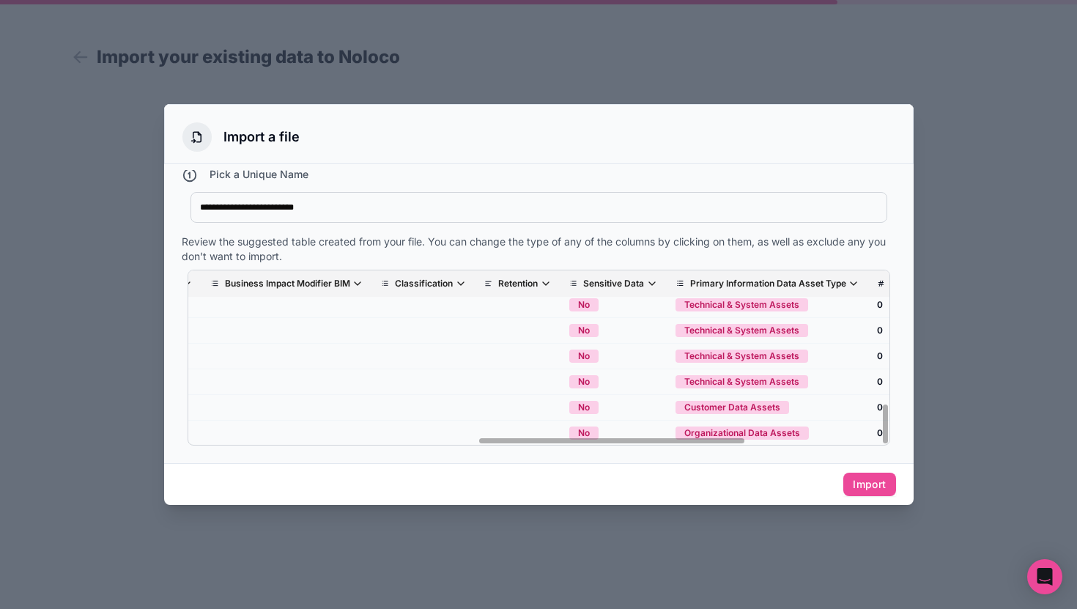
click at [538, 283] on p "Retention" at bounding box center [518, 284] width 40 height 12
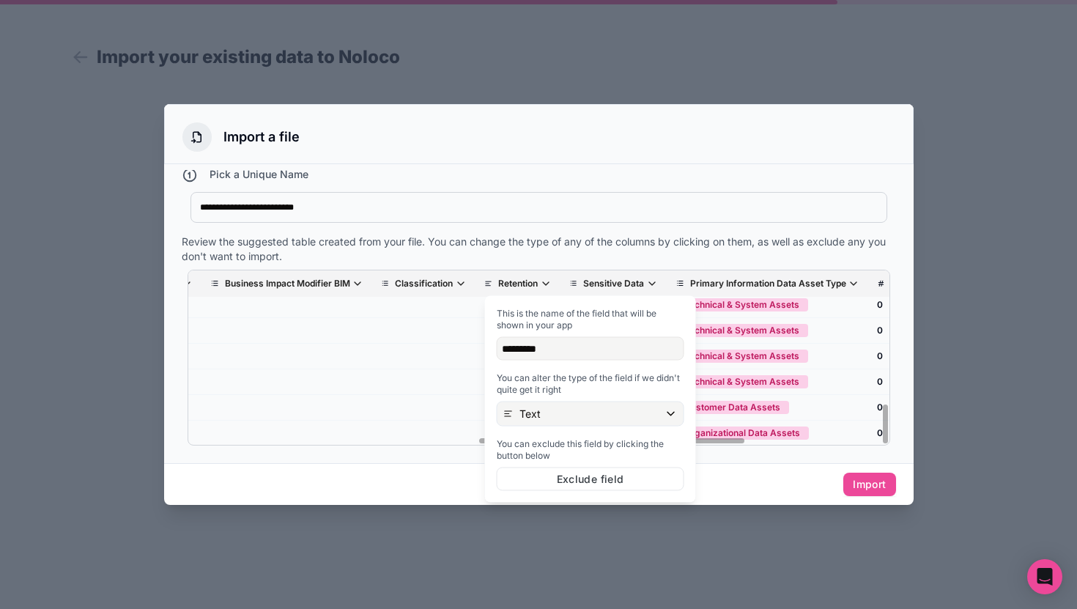
click at [629, 274] on th "Sensitive Data" at bounding box center [613, 283] width 106 height 27
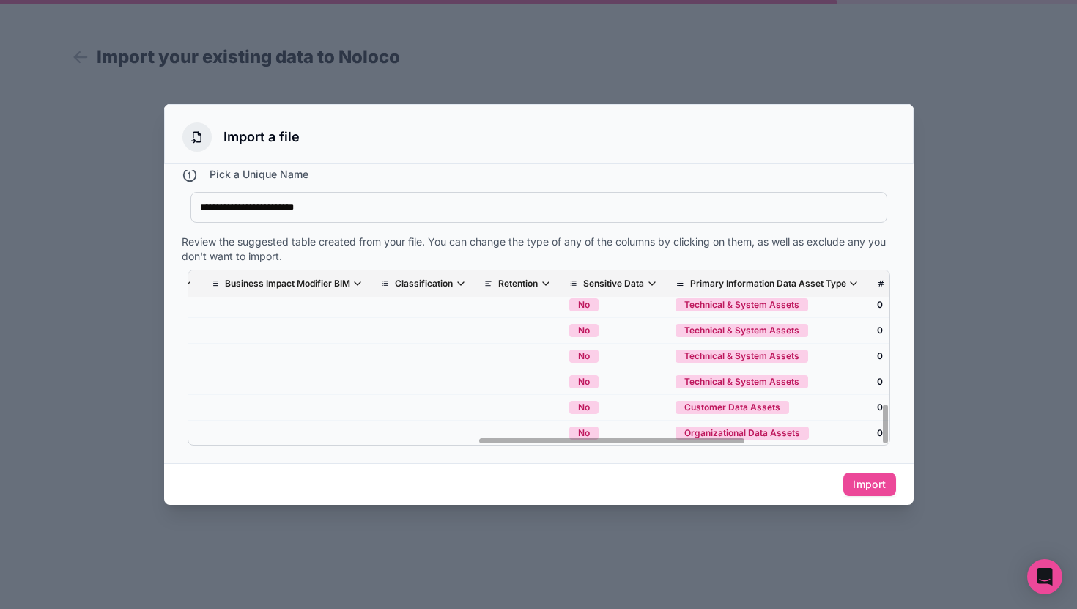
click at [629, 284] on p "Sensitive Data" at bounding box center [613, 284] width 61 height 12
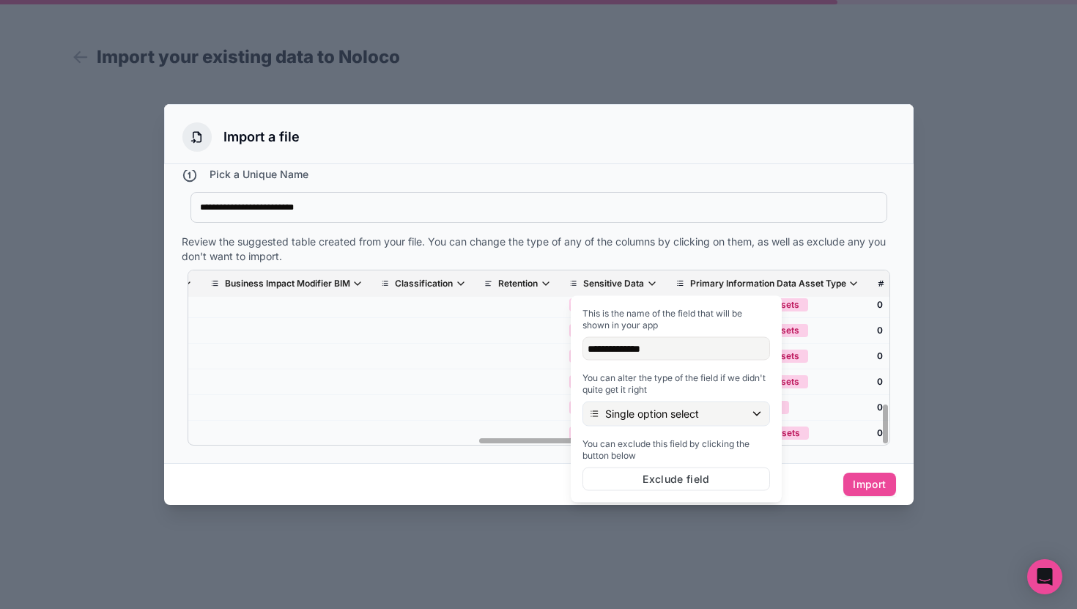
click at [727, 288] on p "Primary Information Data Asset Type" at bounding box center [768, 284] width 156 height 12
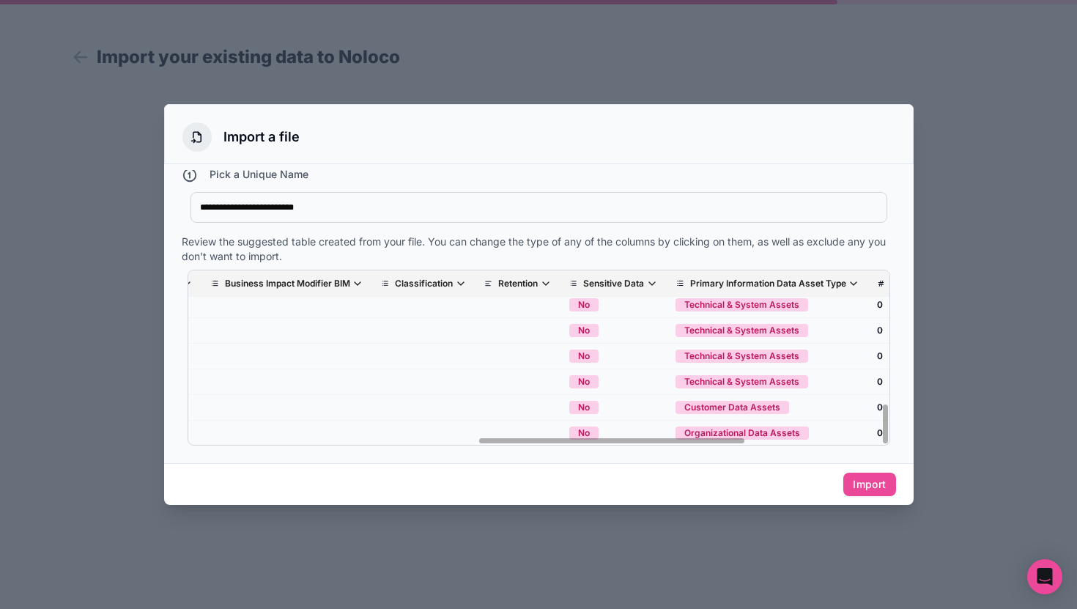
click at [820, 273] on th "Primary Information Data Asset Type" at bounding box center [767, 283] width 201 height 27
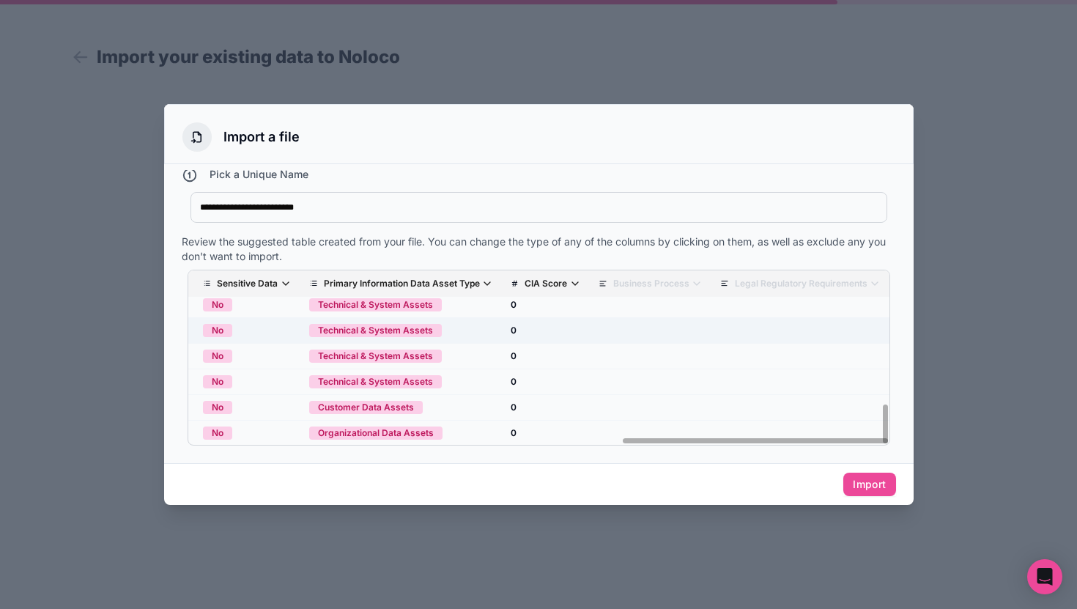
scroll to position [544, 1129]
click at [550, 289] on p "CIA Score" at bounding box center [545, 284] width 42 height 12
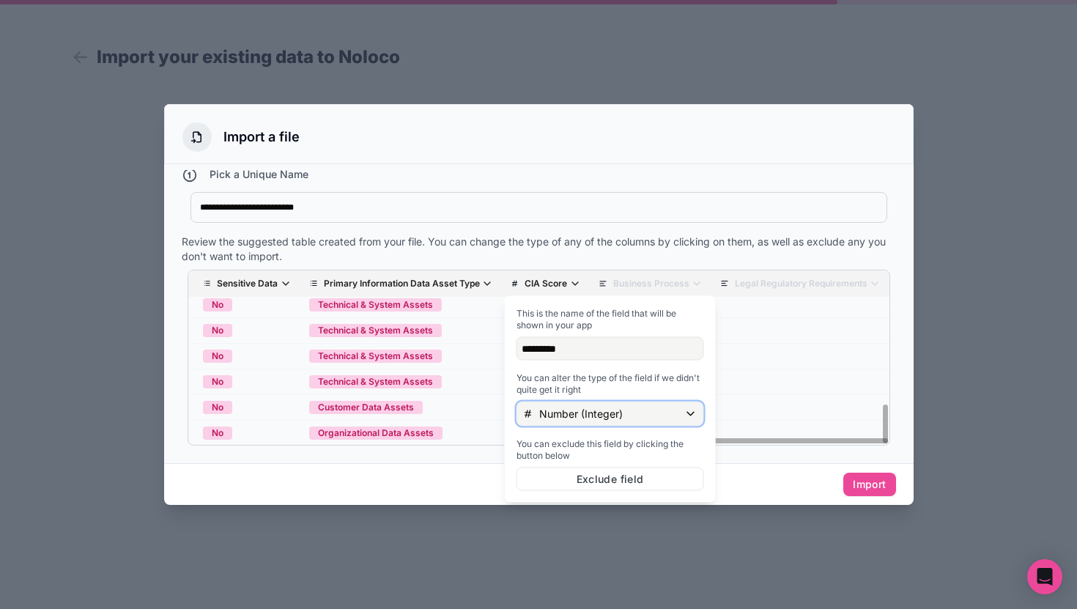
click at [599, 413] on p "Number (Integer)" at bounding box center [581, 414] width 84 height 15
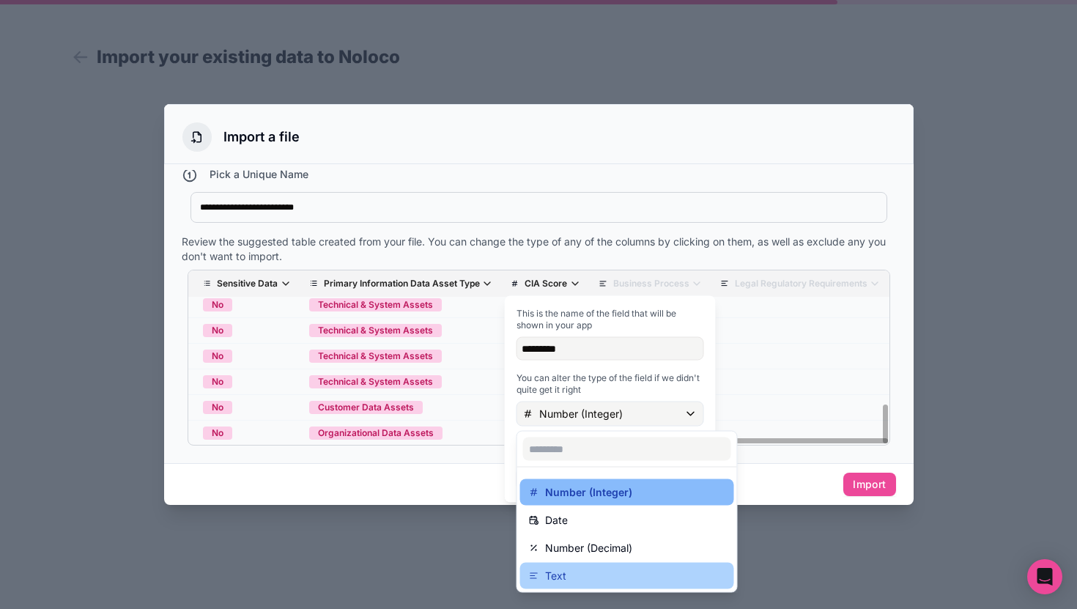
click at [566, 574] on div "Text" at bounding box center [627, 576] width 196 height 18
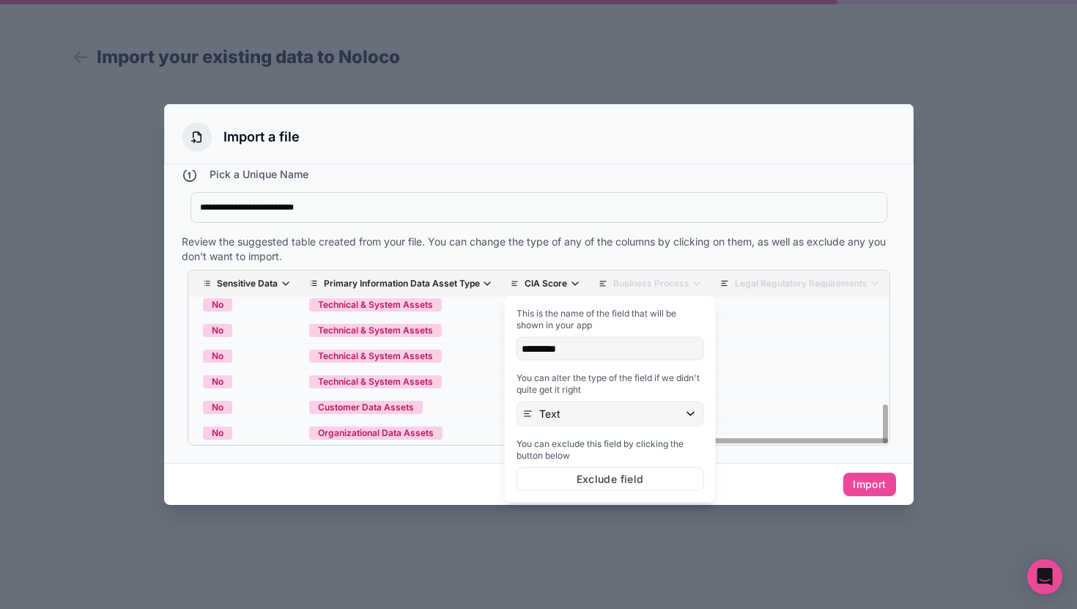
click at [733, 185] on div "Pick a Unique Name" at bounding box center [539, 176] width 714 height 19
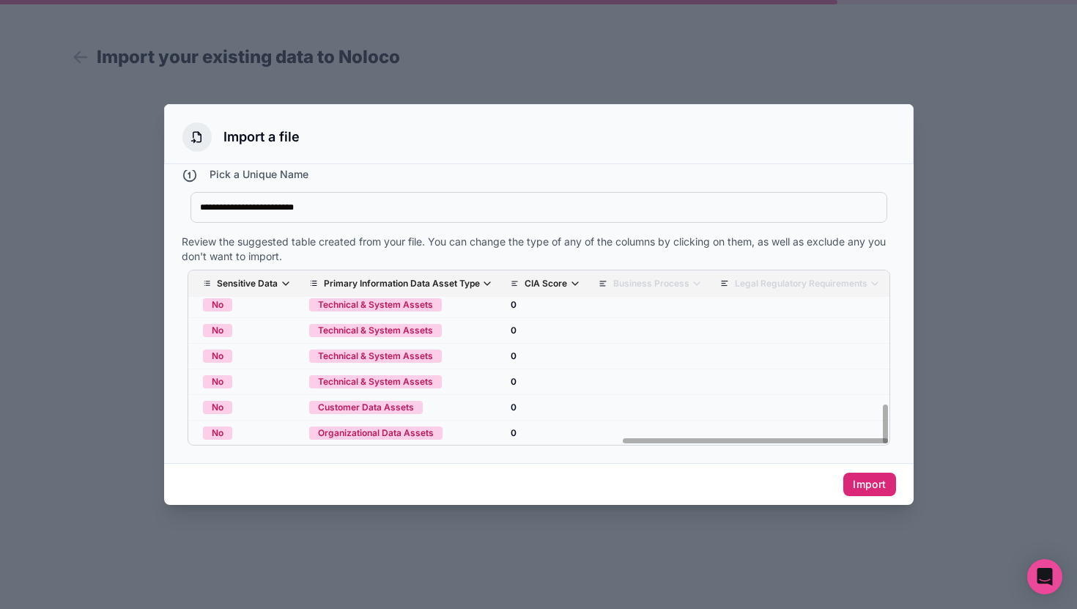
click at [863, 480] on button "Import" at bounding box center [869, 483] width 52 height 23
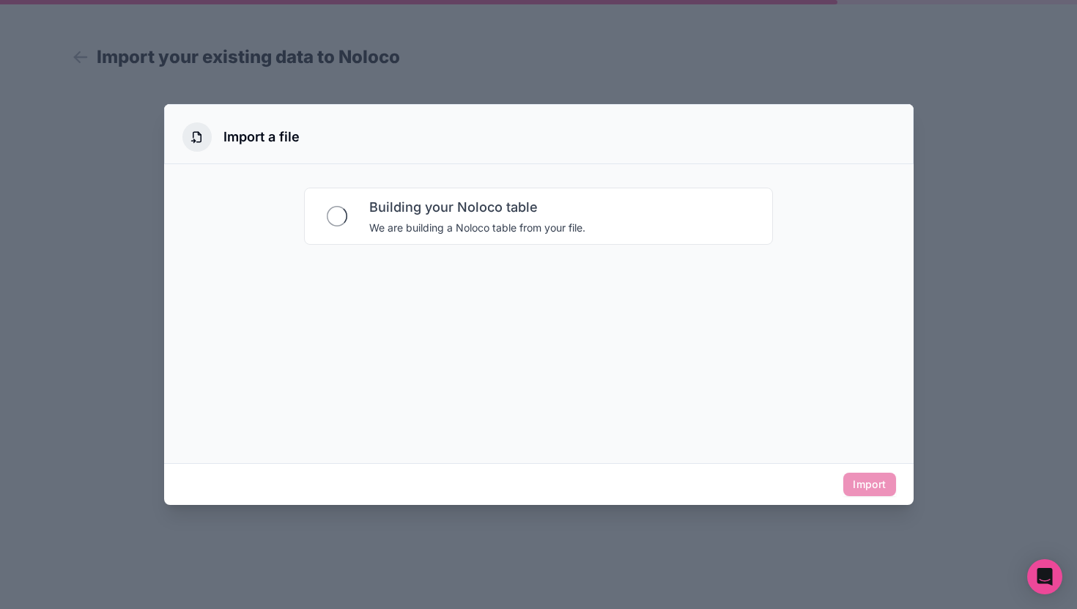
scroll to position [0, 0]
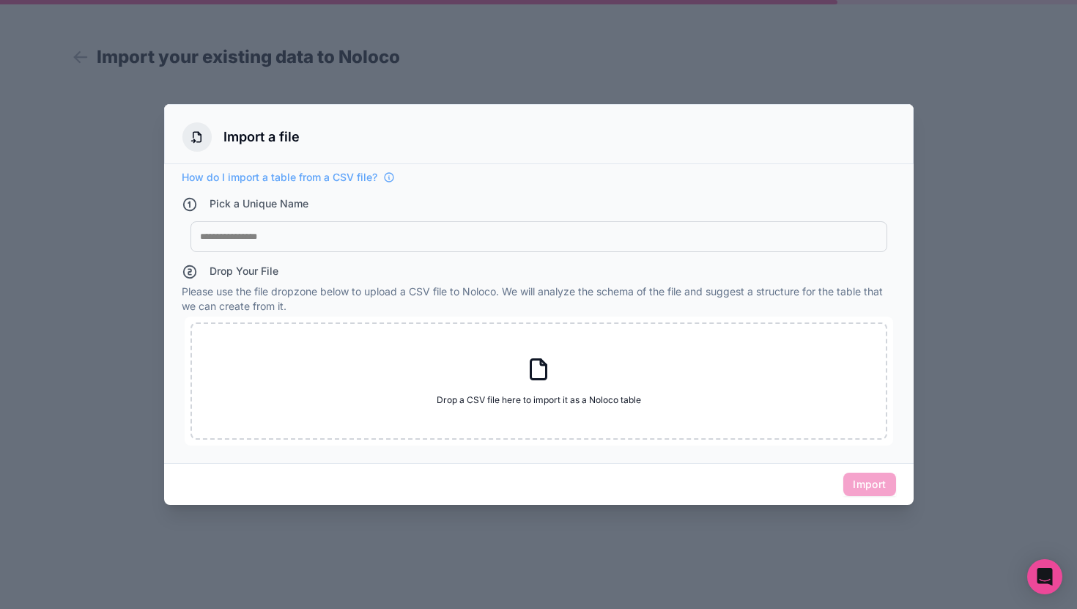
click at [267, 238] on div at bounding box center [539, 237] width 678 height 12
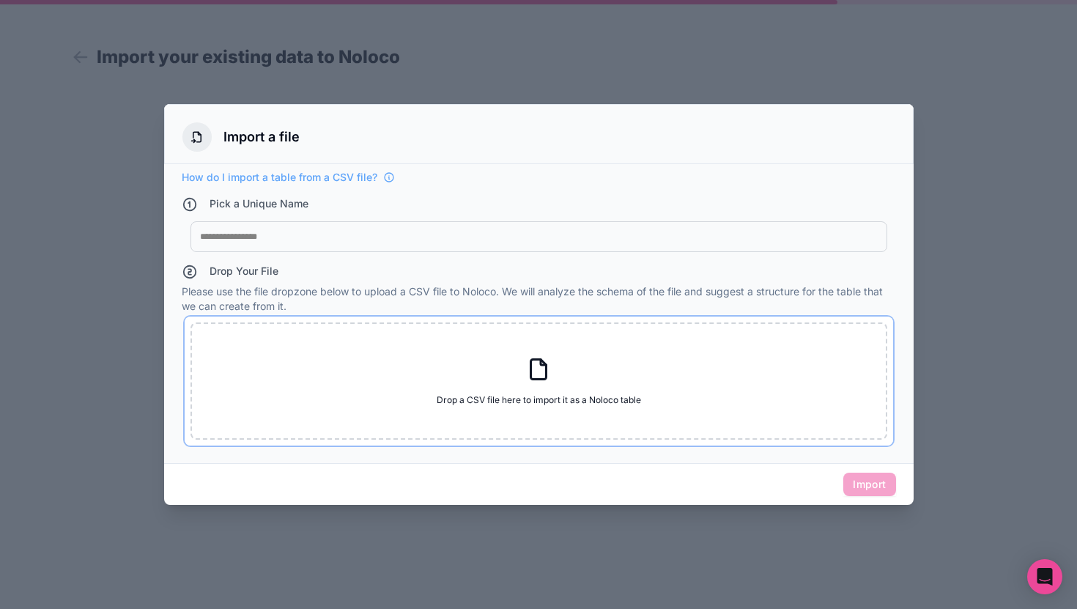
click at [565, 377] on div "Drop a CSV file here to import it as a Noloco table Drop a CSV file here to imp…" at bounding box center [538, 380] width 697 height 117
type input "**********"
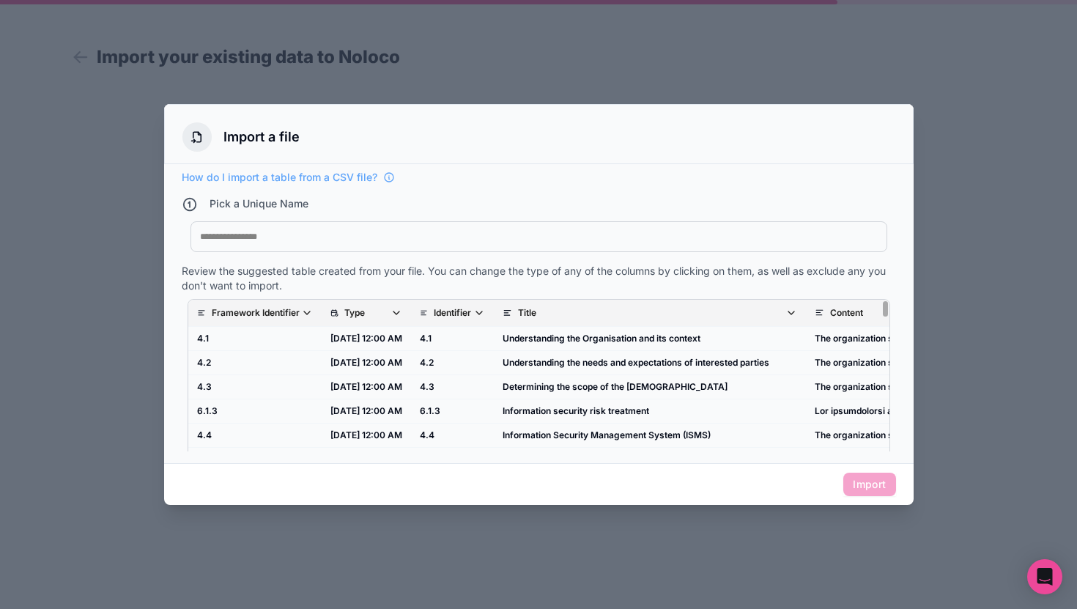
click at [273, 310] on p "Framework Identifier" at bounding box center [256, 313] width 88 height 12
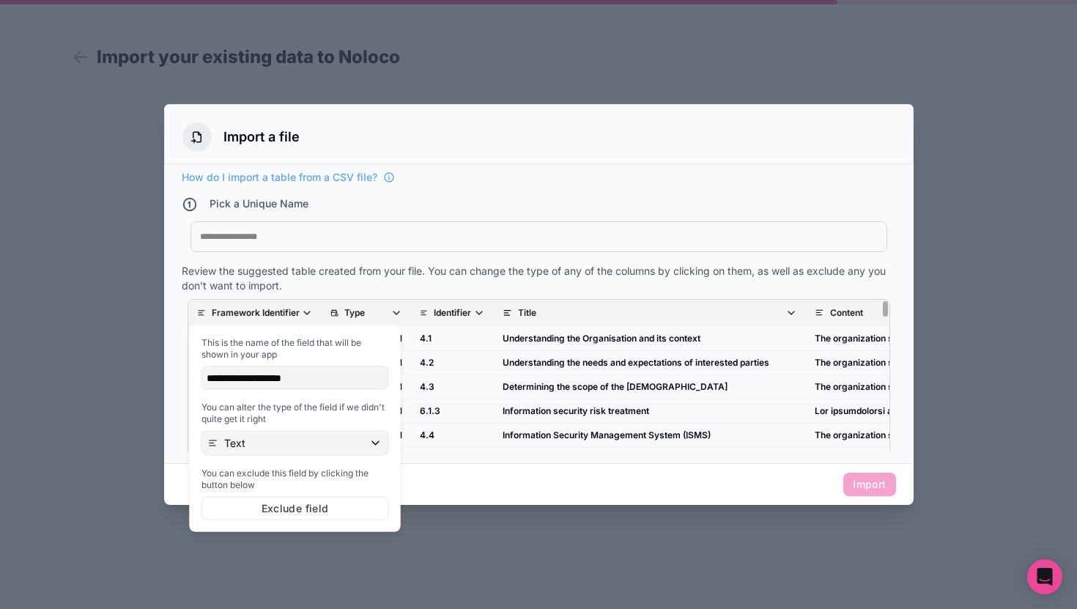
click at [453, 303] on th "Identifier" at bounding box center [452, 313] width 83 height 27
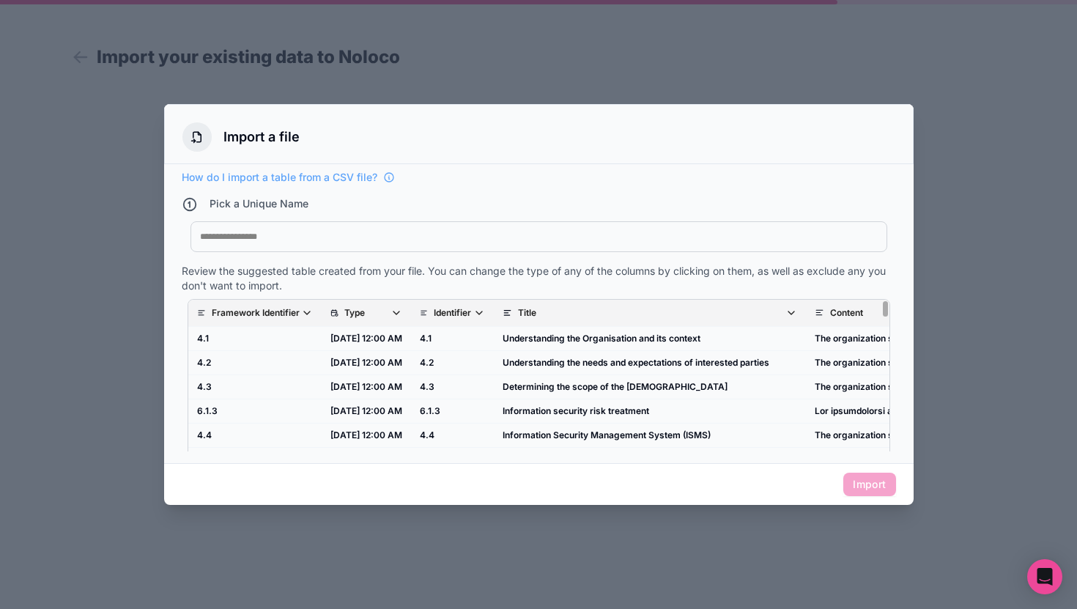
click at [455, 310] on p "Identifier" at bounding box center [452, 313] width 37 height 12
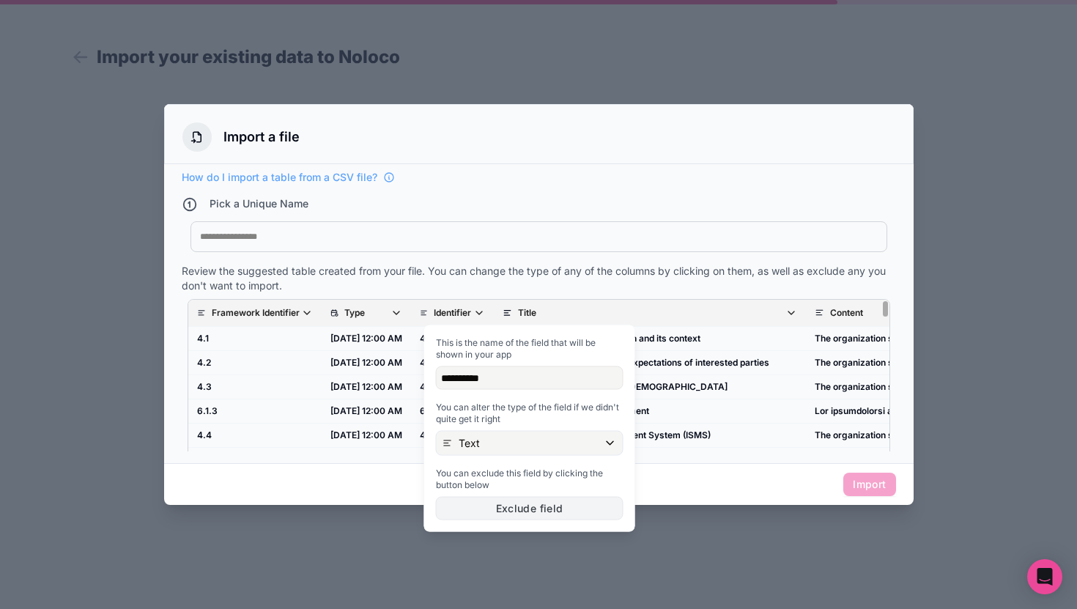
click at [492, 504] on button "Exclude field" at bounding box center [530, 508] width 188 height 23
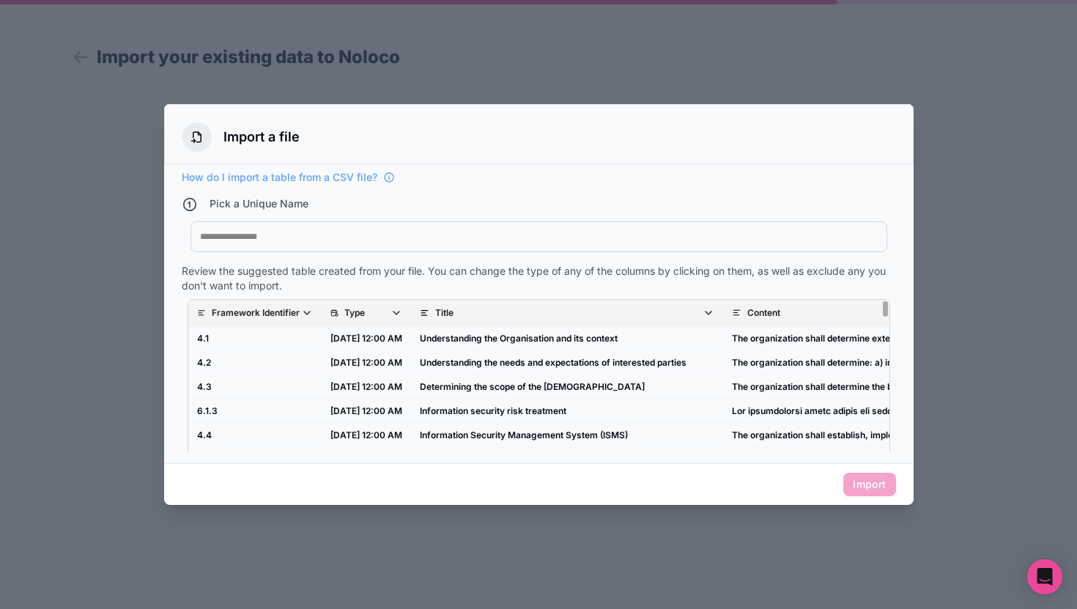
click at [402, 314] on icon "scrollable content" at bounding box center [396, 313] width 12 height 12
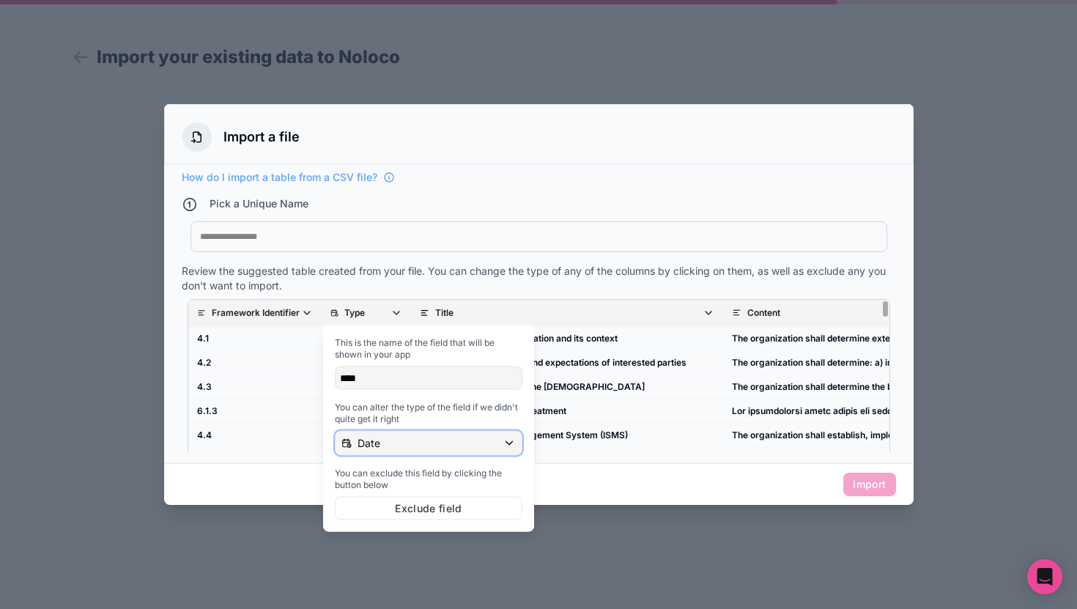
click at [401, 448] on div "Date" at bounding box center [429, 442] width 186 height 23
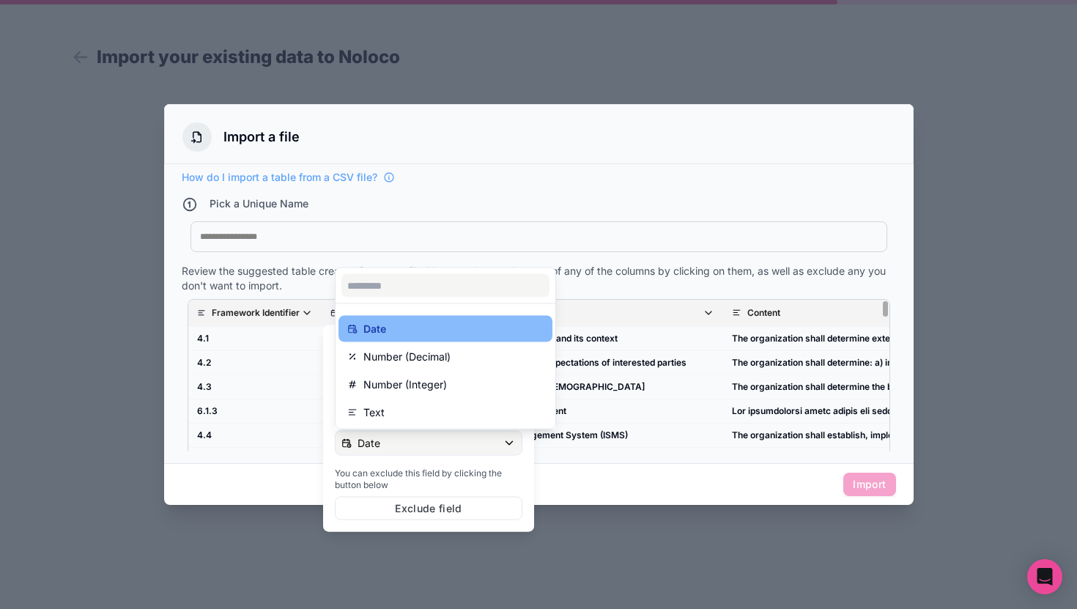
click at [418, 445] on div at bounding box center [428, 428] width 211 height 207
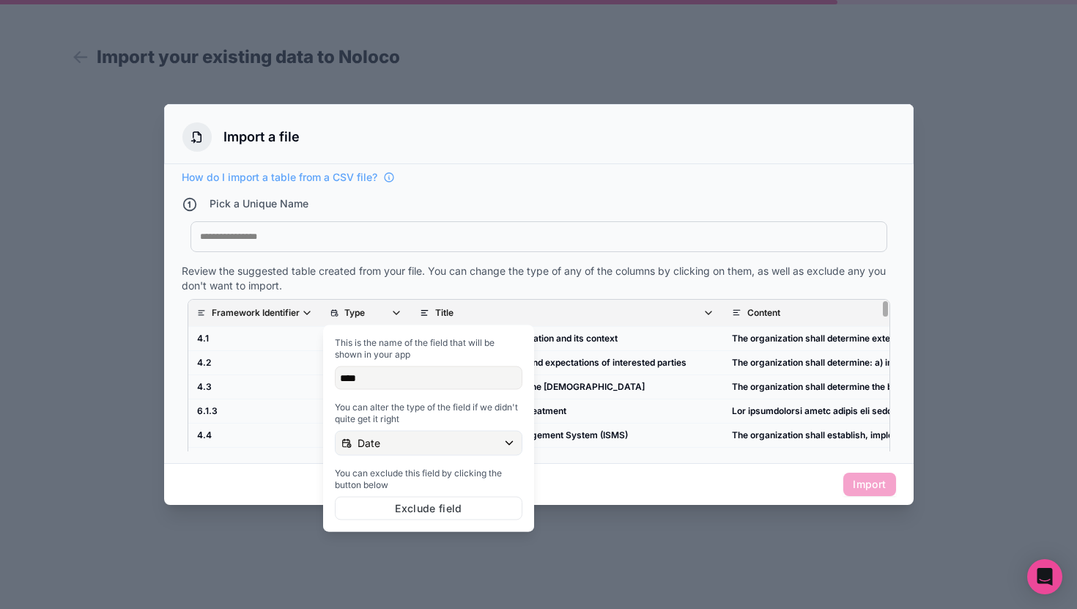
click at [576, 166] on div "How do I import a table from a CSV file? Pick a Unique Name My Imported File Re…" at bounding box center [538, 313] width 749 height 299
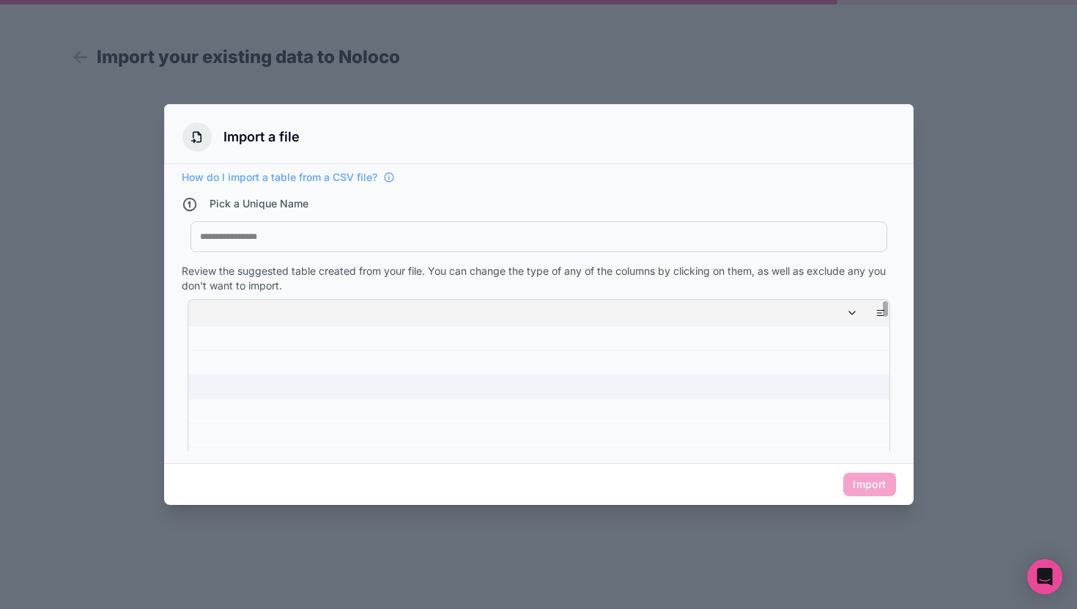
scroll to position [0, 5316]
click at [818, 312] on p "27002 Guidance Only For Controls" at bounding box center [890, 313] width 144 height 12
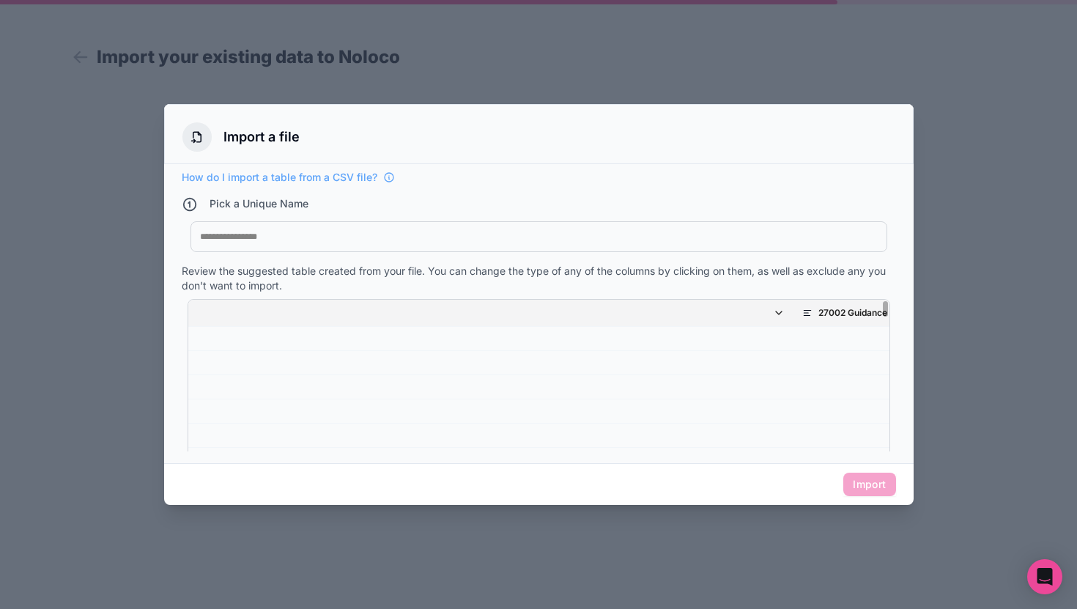
click at [818, 310] on p "27002 Guidance Only For Controls" at bounding box center [890, 313] width 144 height 12
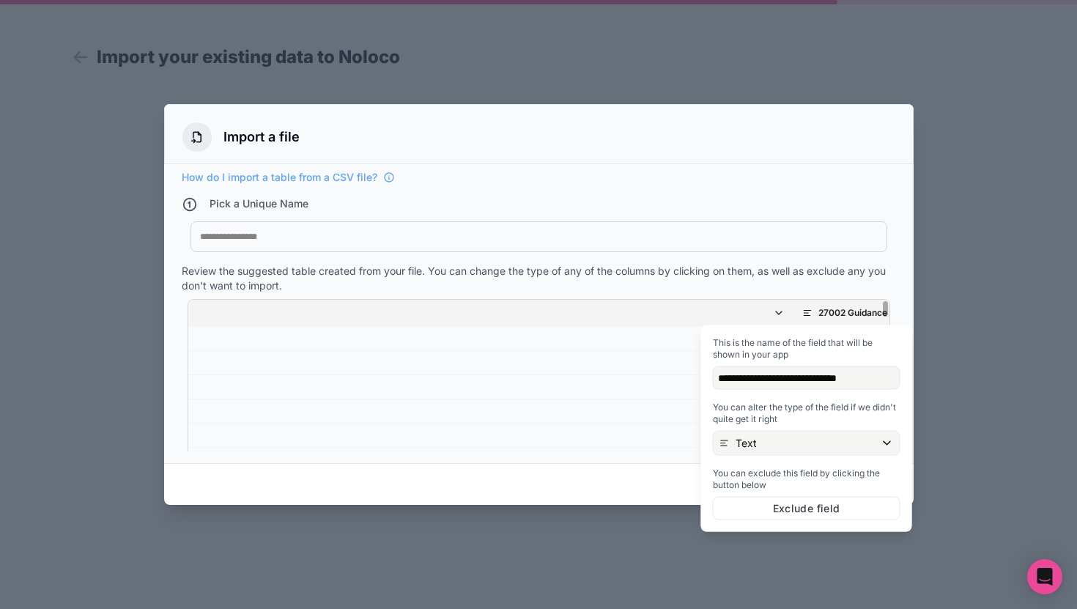
click at [741, 455] on div "**********" at bounding box center [806, 428] width 199 height 195
click at [750, 446] on p "Text" at bounding box center [745, 443] width 21 height 15
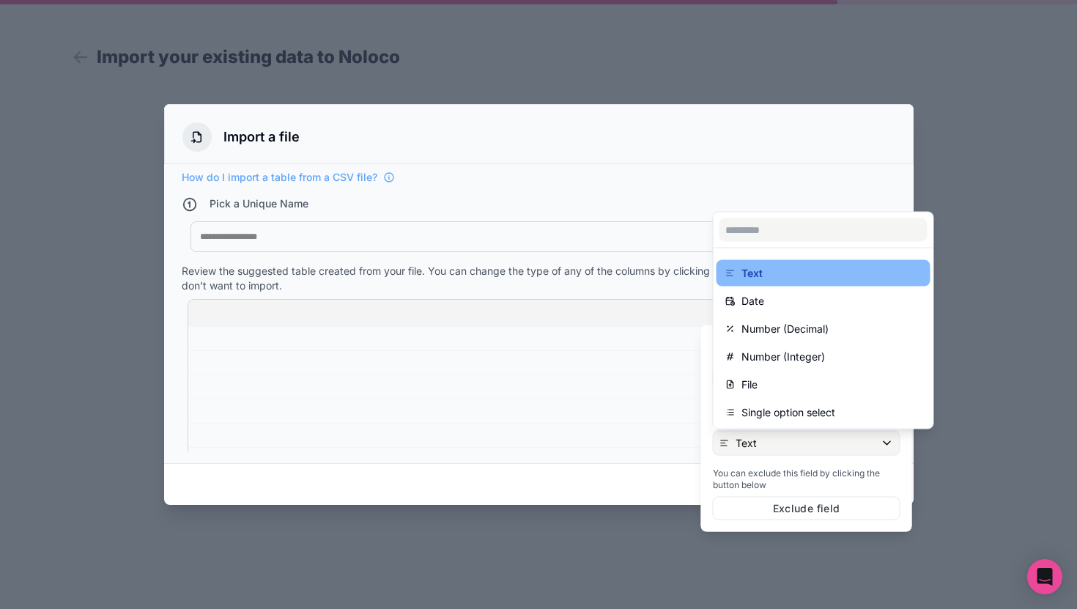
click at [750, 444] on div at bounding box center [806, 428] width 211 height 207
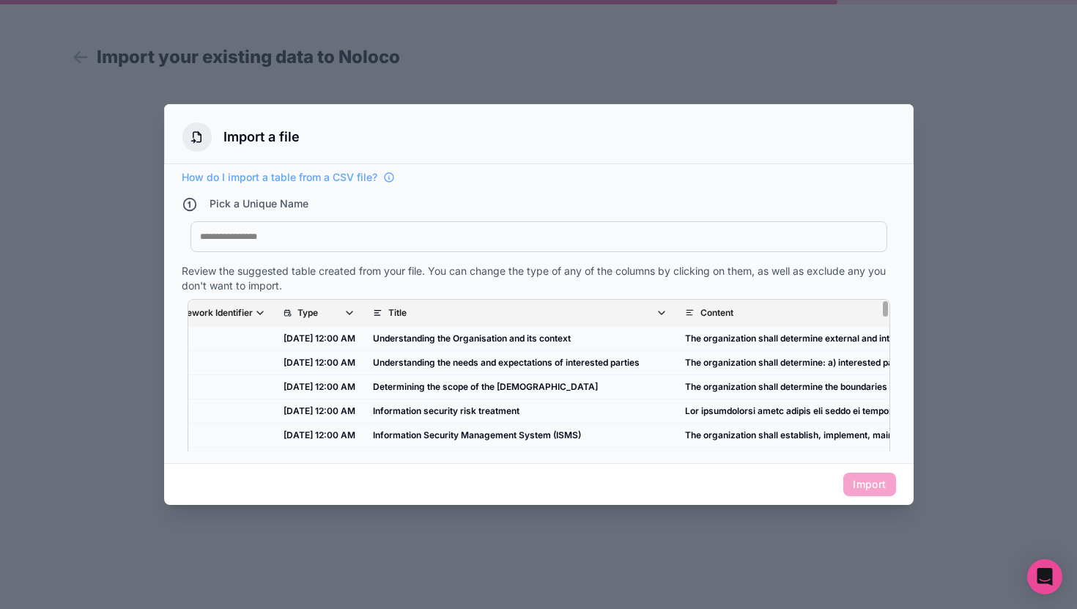
scroll to position [0, 0]
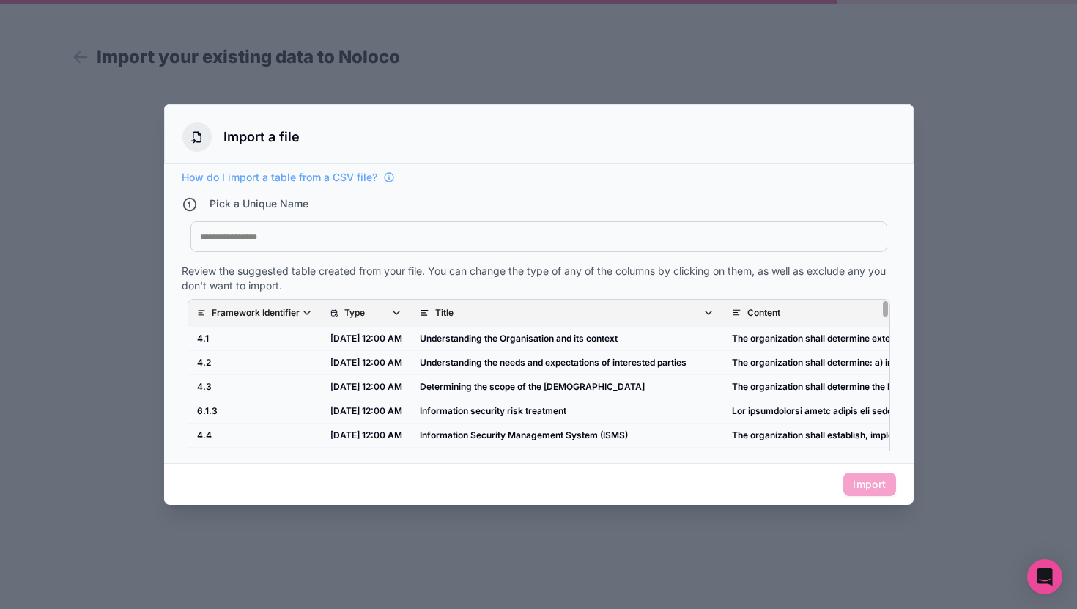
click at [382, 319] on span "Type" at bounding box center [373, 313] width 58 height 12
click at [397, 316] on span "Type" at bounding box center [373, 313] width 58 height 12
click at [388, 313] on span "Type" at bounding box center [373, 313] width 58 height 12
click at [417, 275] on div "Review the suggested table created from your file. You can change the type of a…" at bounding box center [539, 278] width 714 height 29
click at [393, 310] on span "Type" at bounding box center [373, 313] width 58 height 12
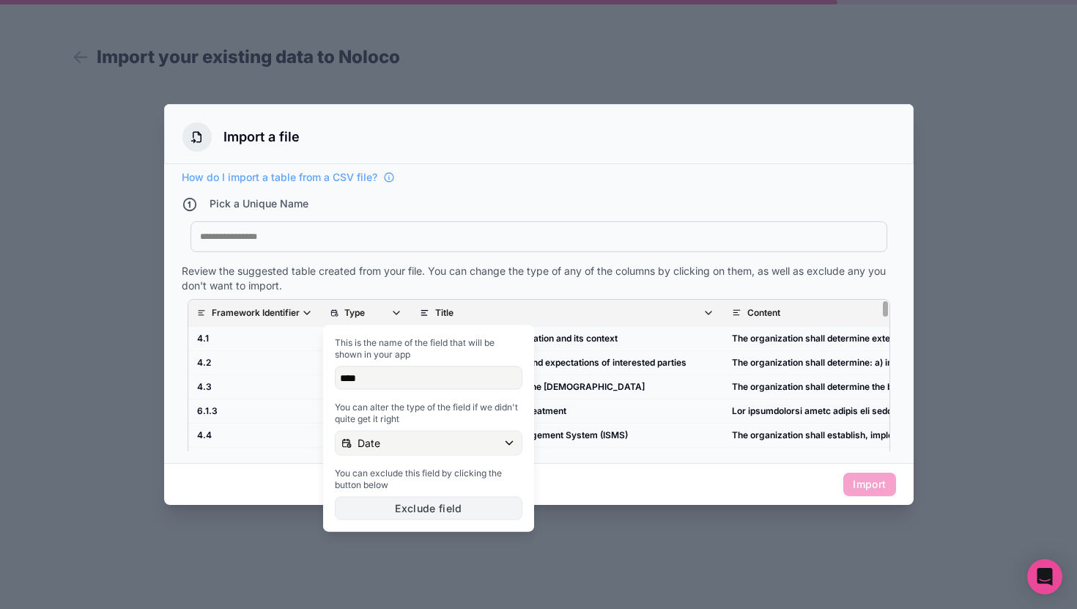
click at [388, 511] on button "Exclude field" at bounding box center [429, 508] width 188 height 23
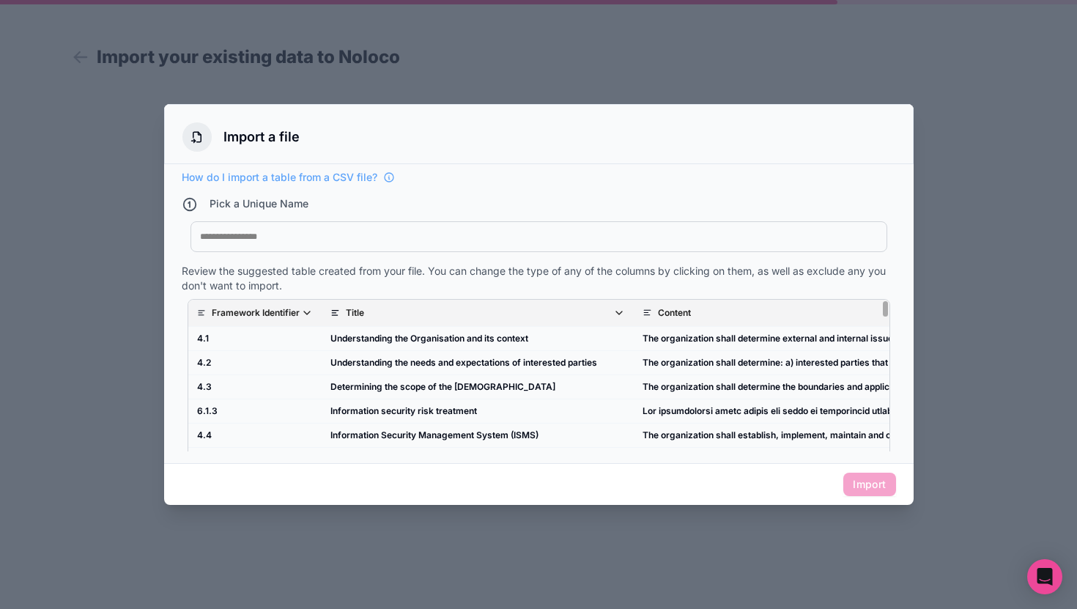
click at [457, 212] on div "Pick a Unique Name" at bounding box center [539, 205] width 714 height 19
click at [465, 53] on div at bounding box center [538, 304] width 1077 height 609
click at [489, 247] on div "My Imported File" at bounding box center [538, 236] width 697 height 31
click at [347, 251] on div "My Imported File" at bounding box center [538, 236] width 697 height 31
click at [266, 231] on div at bounding box center [539, 237] width 678 height 12
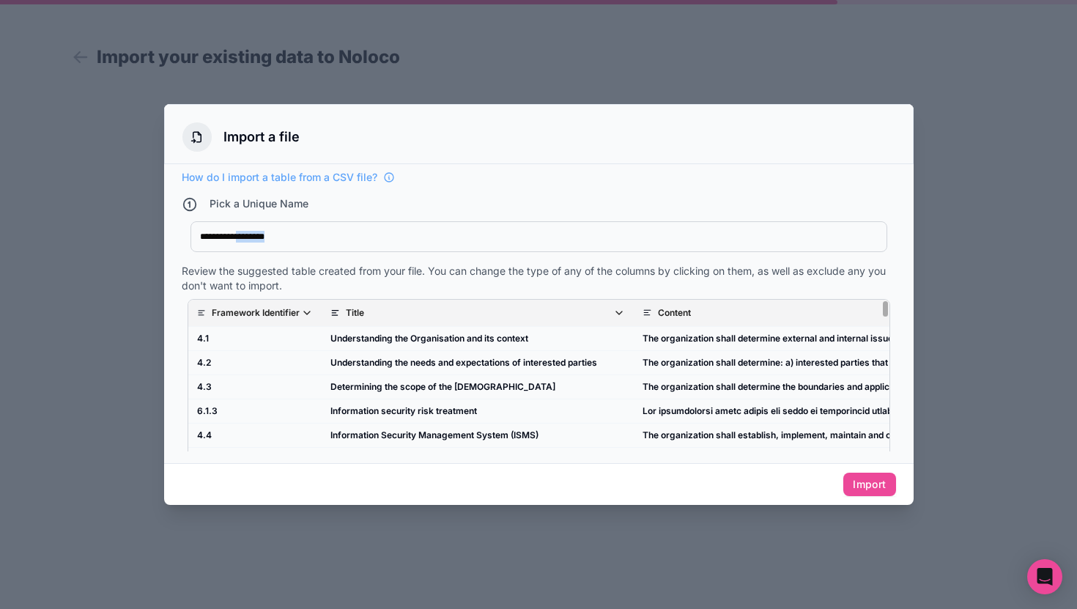
drag, startPoint x: 249, startPoint y: 238, endPoint x: 378, endPoint y: 238, distance: 128.9
click at [378, 238] on div "**********" at bounding box center [539, 237] width 678 height 12
click at [228, 239] on div "**********" at bounding box center [539, 237] width 678 height 12
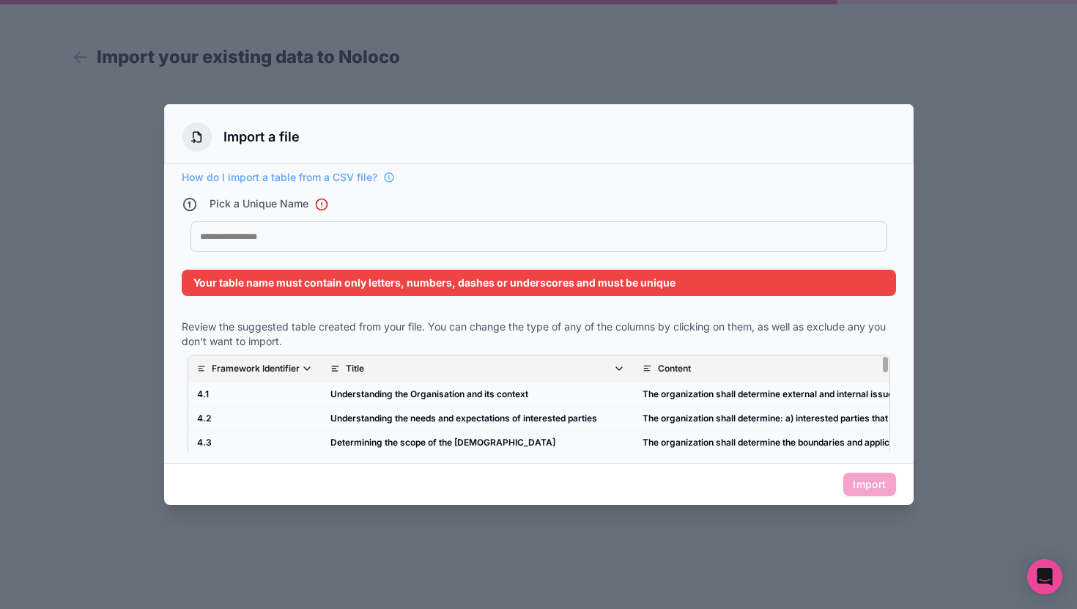
click at [157, 103] on div at bounding box center [538, 304] width 1077 height 609
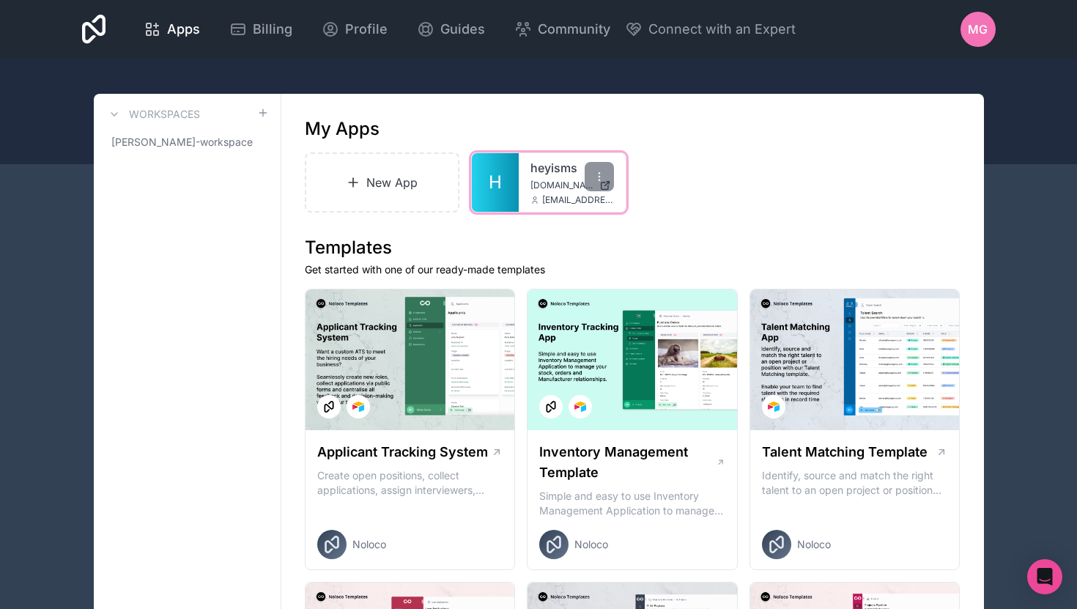
click at [546, 182] on span "[DOMAIN_NAME]" at bounding box center [561, 185] width 63 height 12
